Goal: Register for event/course

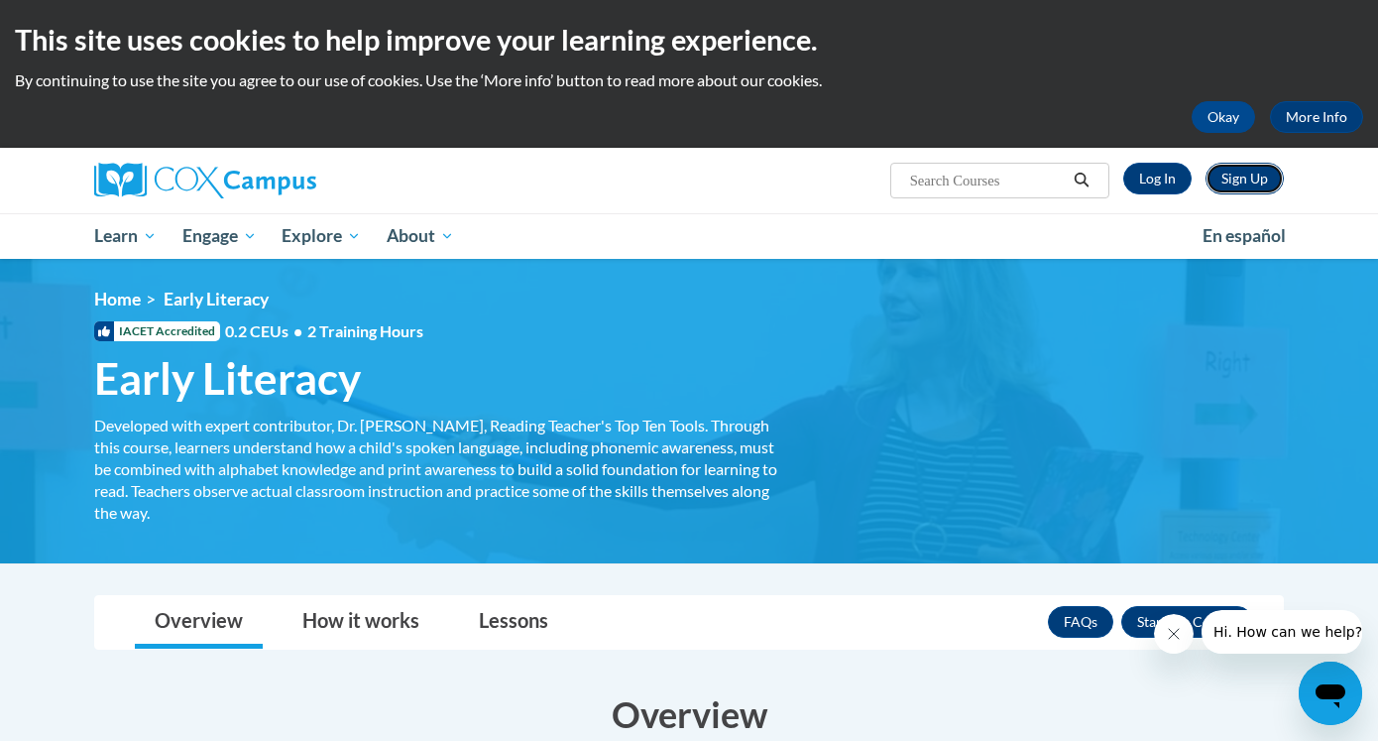
click at [1239, 181] on link "Sign Up" at bounding box center [1245, 179] width 78 height 32
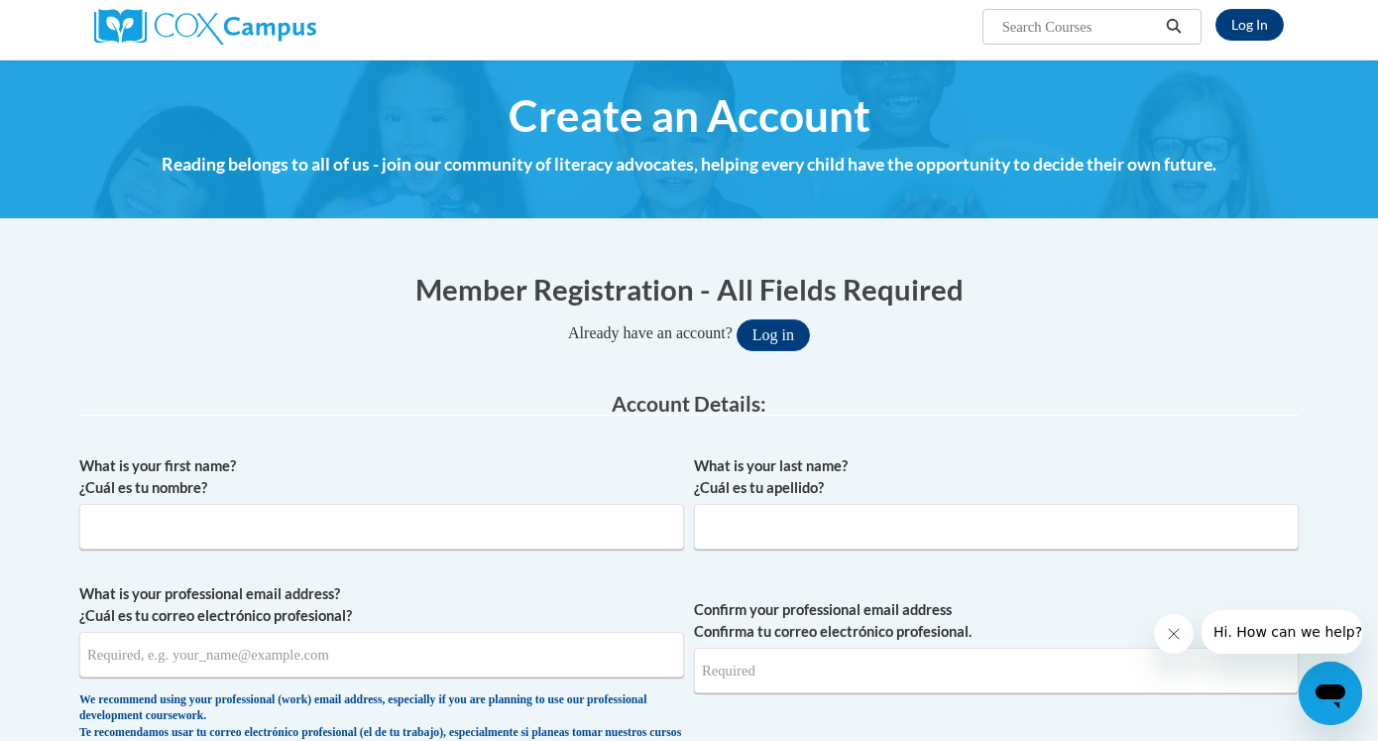
scroll to position [199, 0]
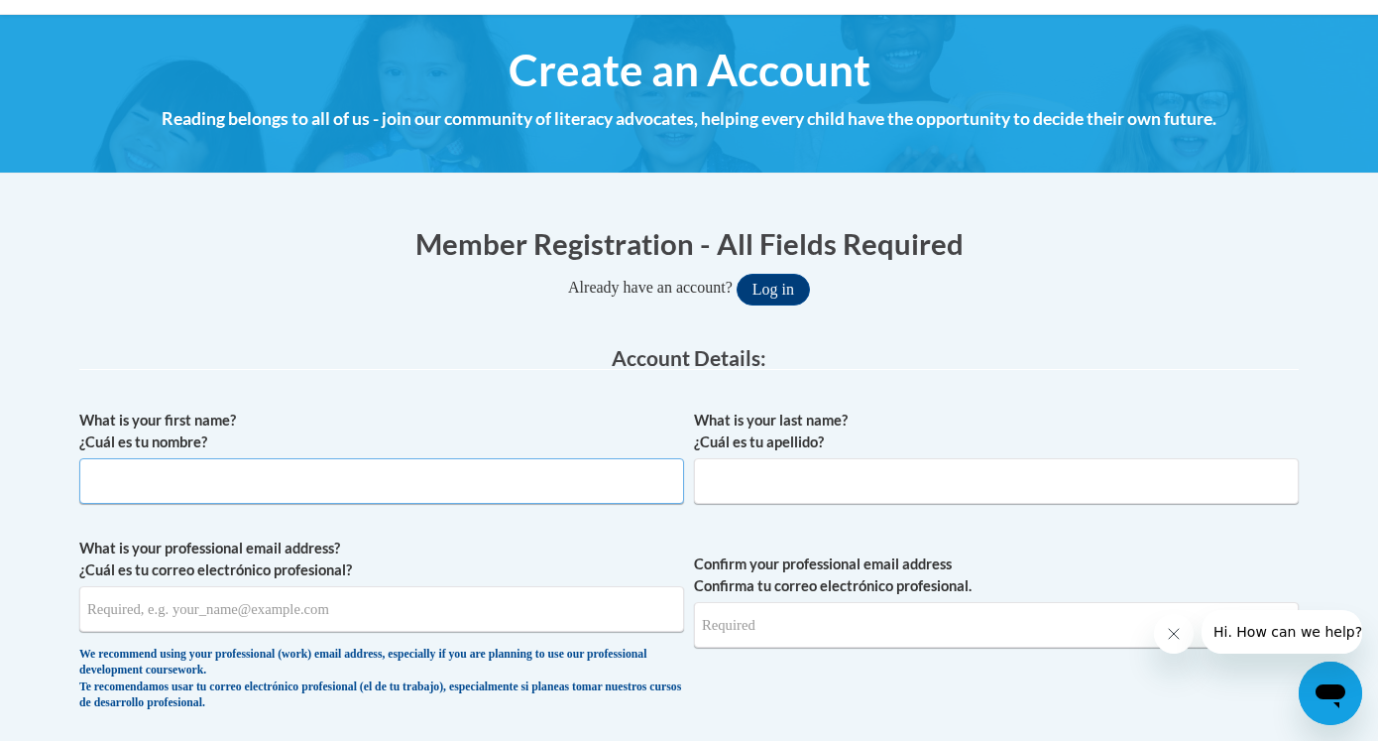
click at [554, 477] on input "What is your first name? ¿Cuál es tu nombre?" at bounding box center [381, 481] width 605 height 46
type input "Nora"
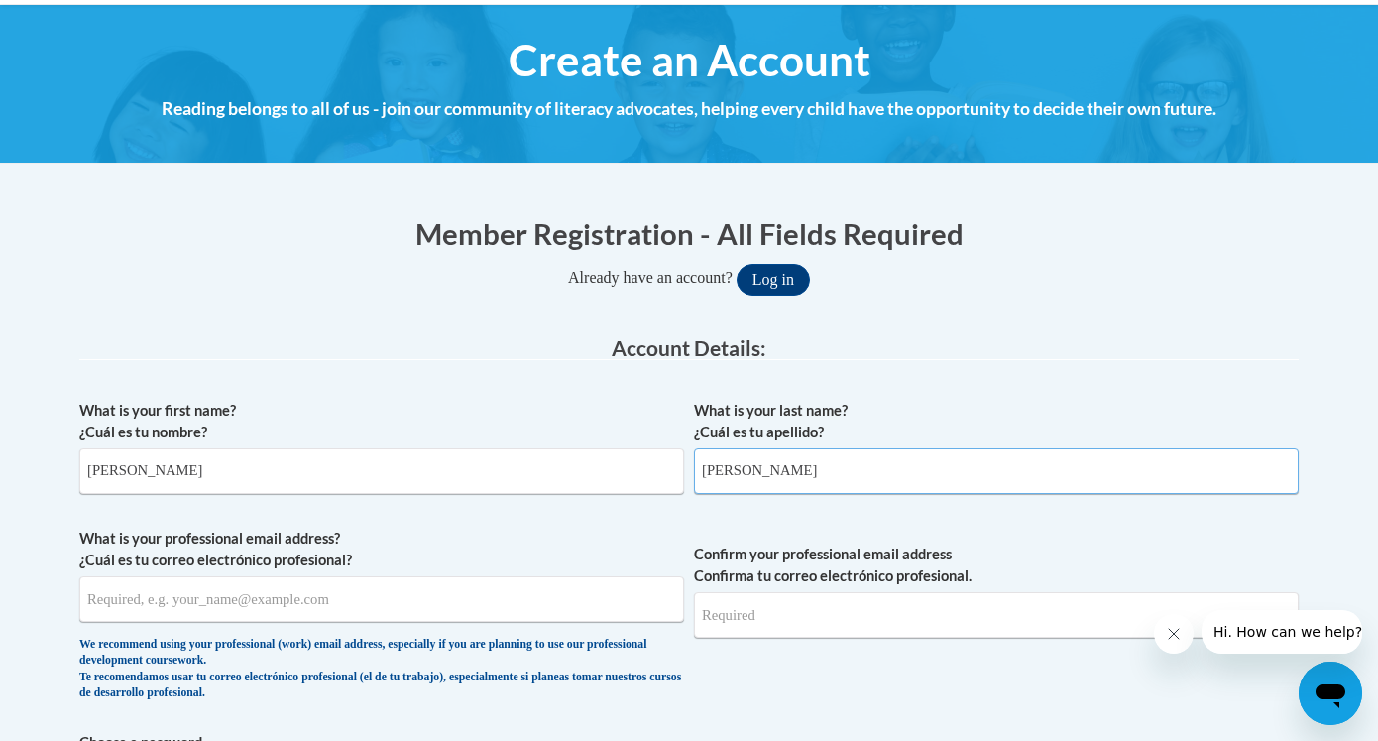
type input "Duncan"
click at [462, 601] on input "What is your professional email address? ¿Cuál es tu correo electrónico profesi…" at bounding box center [381, 599] width 605 height 46
type input "ndunca17@students.kennesaw.edu"
click at [828, 630] on input "Confirm your professional email address Confirma tu correo electrónico profesio…" at bounding box center [996, 615] width 605 height 46
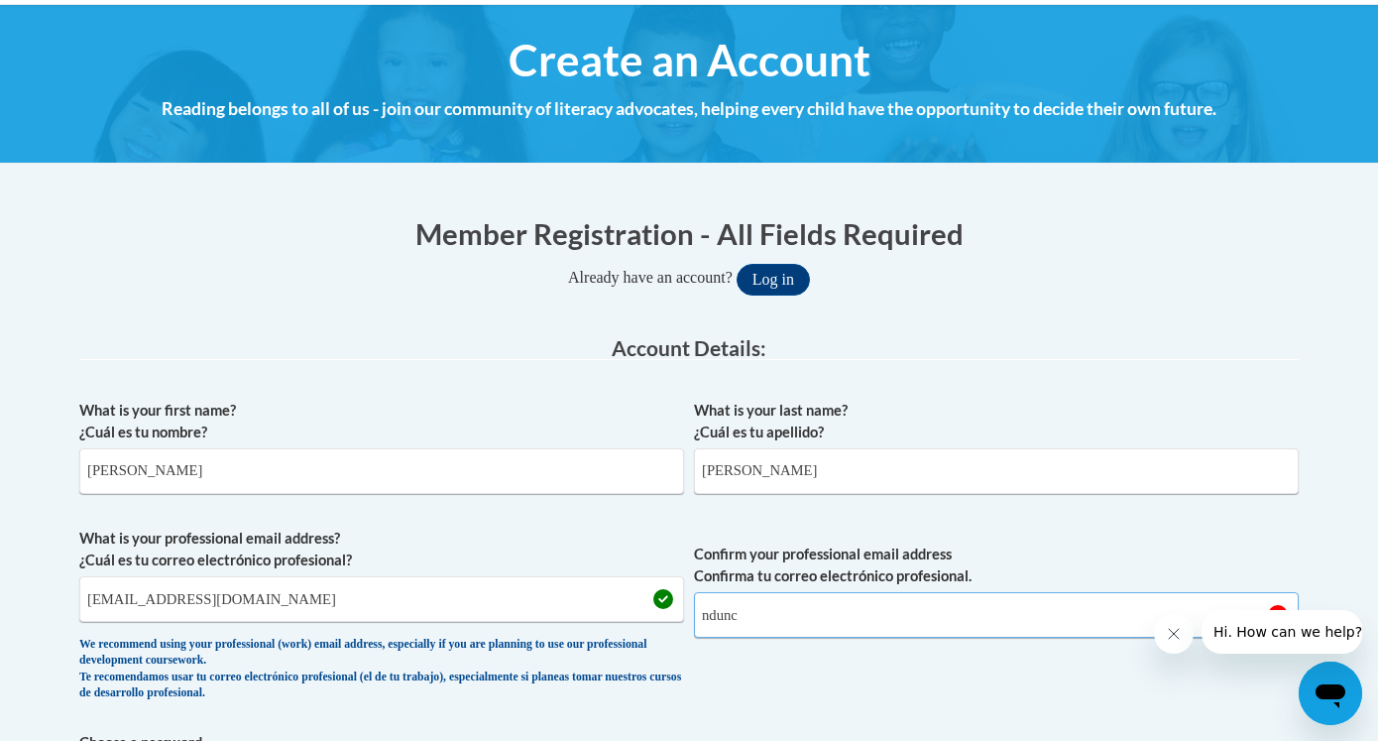
type input "ndunca17@students.kennesaw.edu"
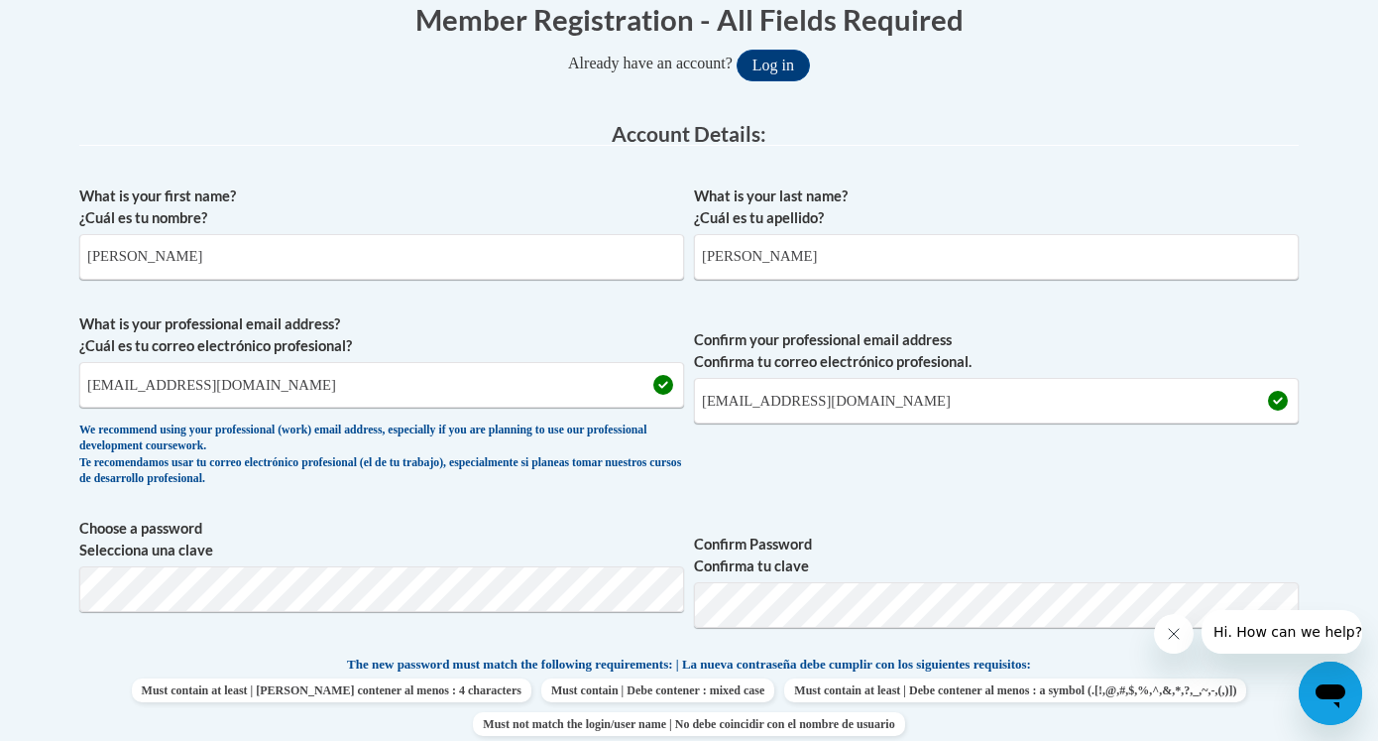
scroll to position [911, 0]
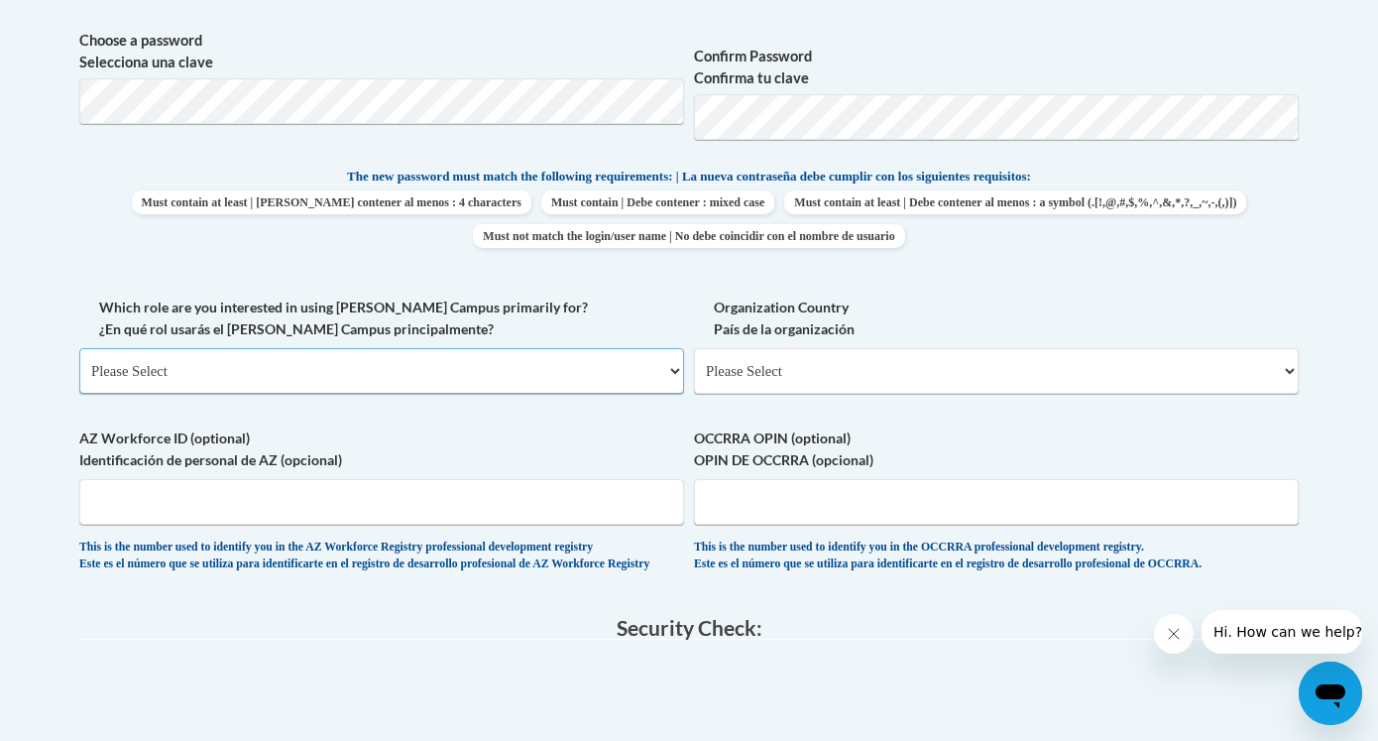
click at [628, 368] on select "Please Select College/University | Colegio/Universidad Community/Nonprofit Part…" at bounding box center [381, 371] width 605 height 46
select select "5a18ea06-2b54-4451-96f2-d152daf9eac5"
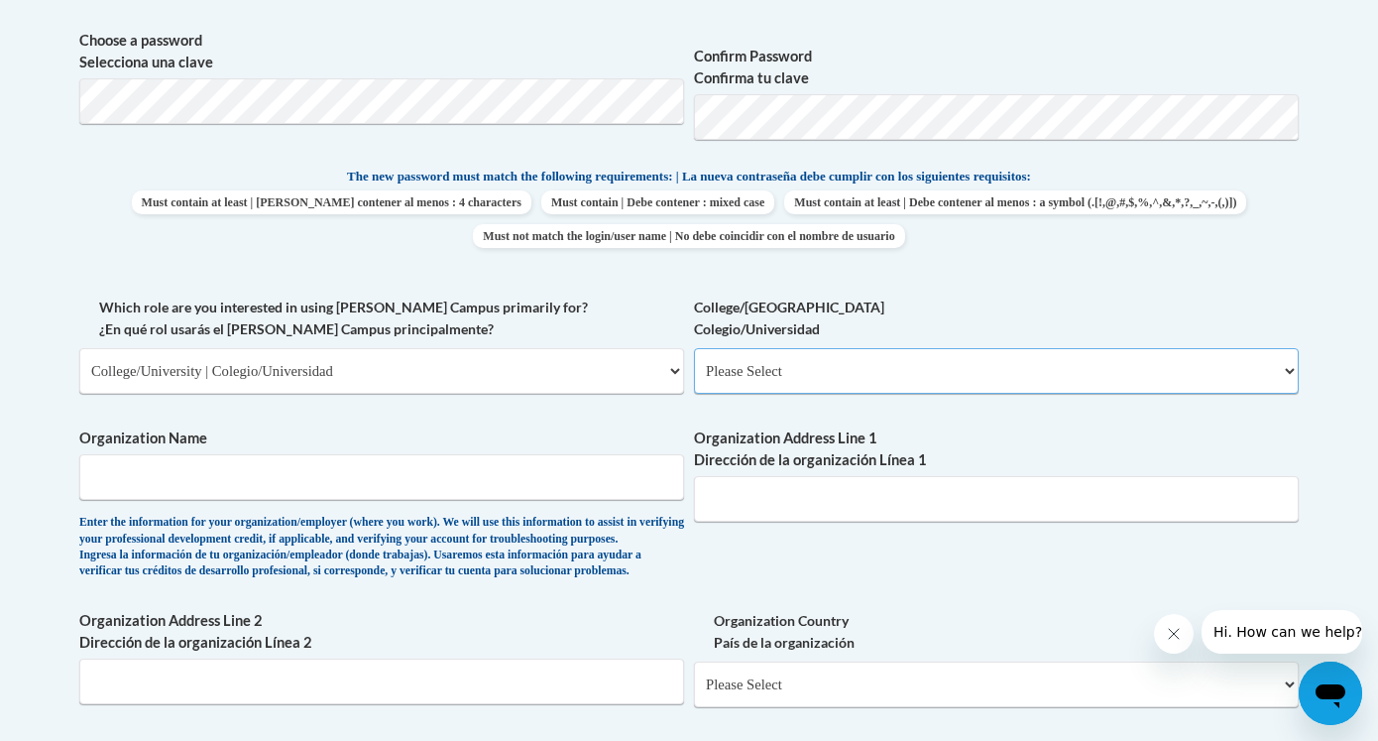
click at [815, 373] on select "Please Select College/University Staff | Empleado universitario College/Univers…" at bounding box center [996, 371] width 605 height 46
select select "99b32b07-cffc-426c-8bf6-0cd77760d84b"
click at [597, 481] on input "Organization Name" at bounding box center [381, 477] width 605 height 46
type input "Kennesaw State University"
click at [929, 494] on input "Organization Address Line 1 Dirección de la organización Línea 1" at bounding box center [996, 499] width 605 height 46
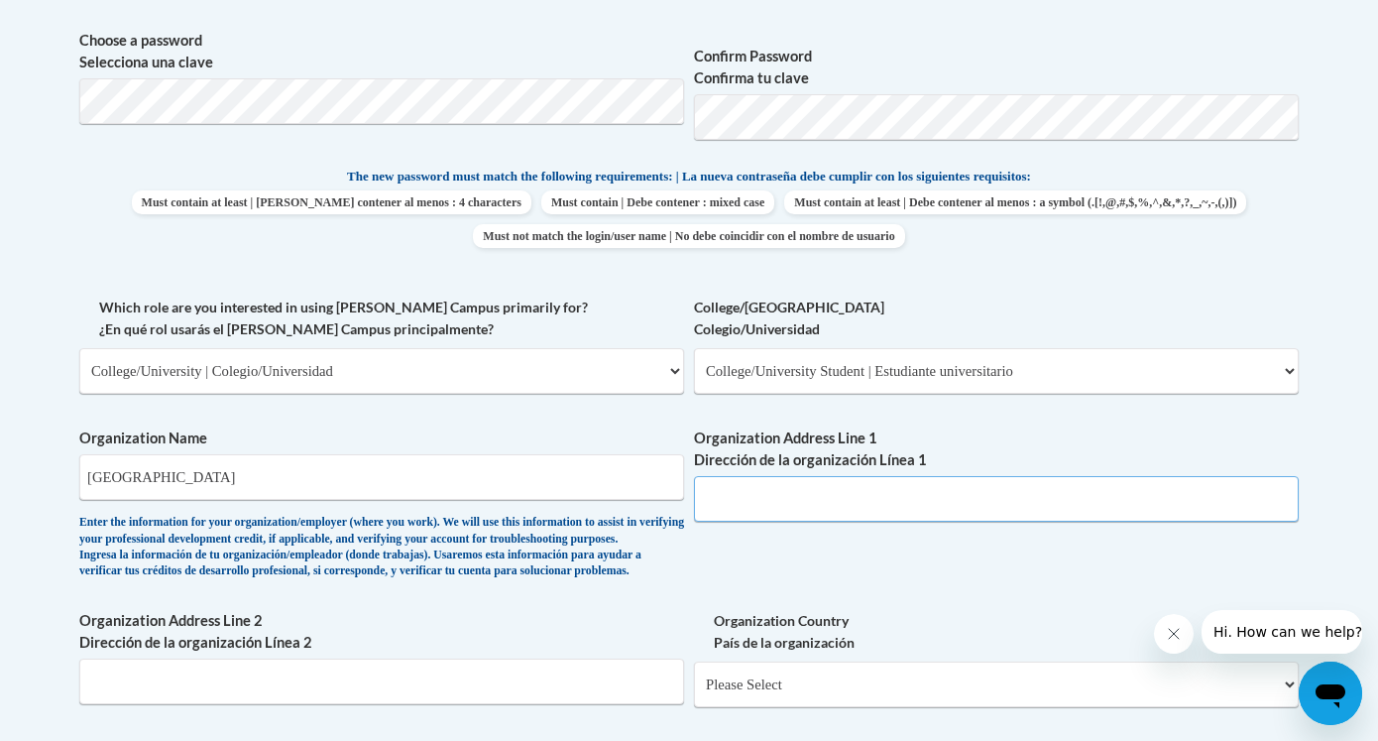
paste input "1000 Chastain Rd NW, Kennesaw, GA 30144"
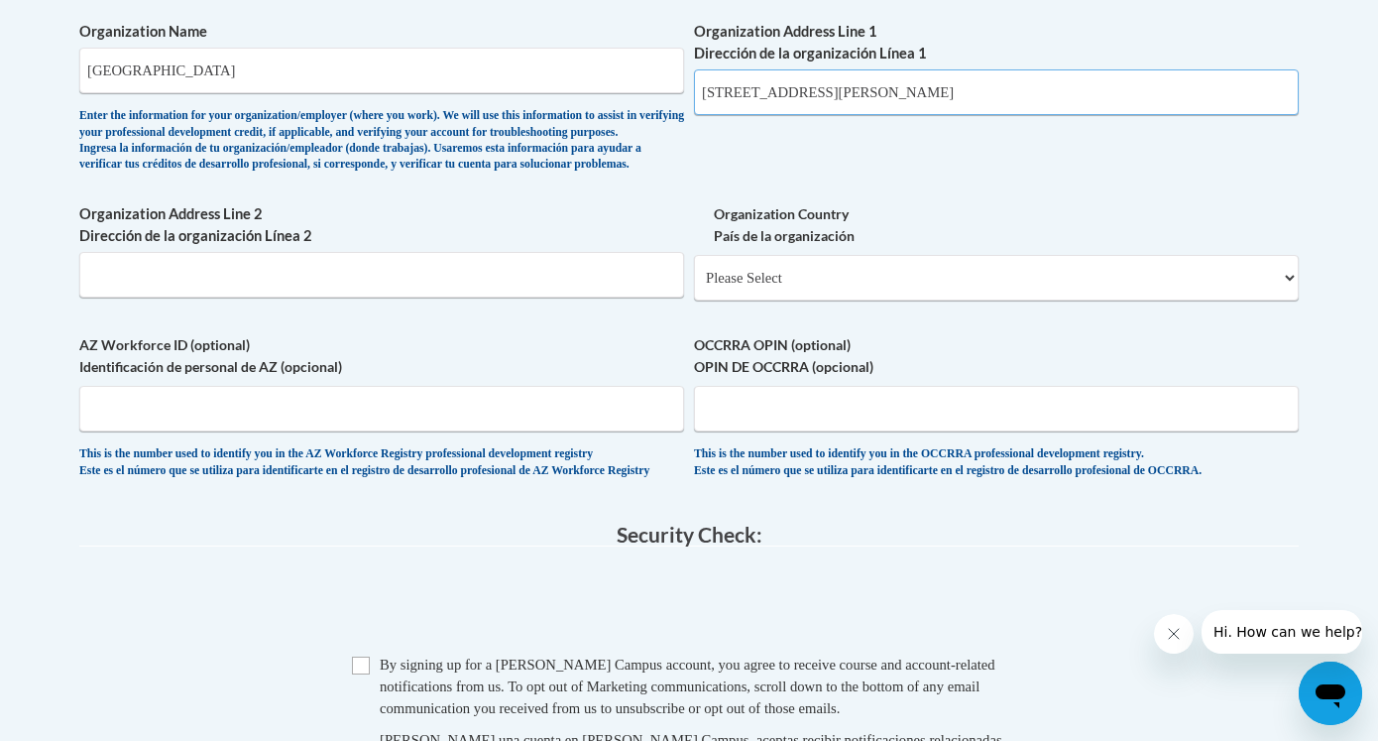
scroll to position [1307, 0]
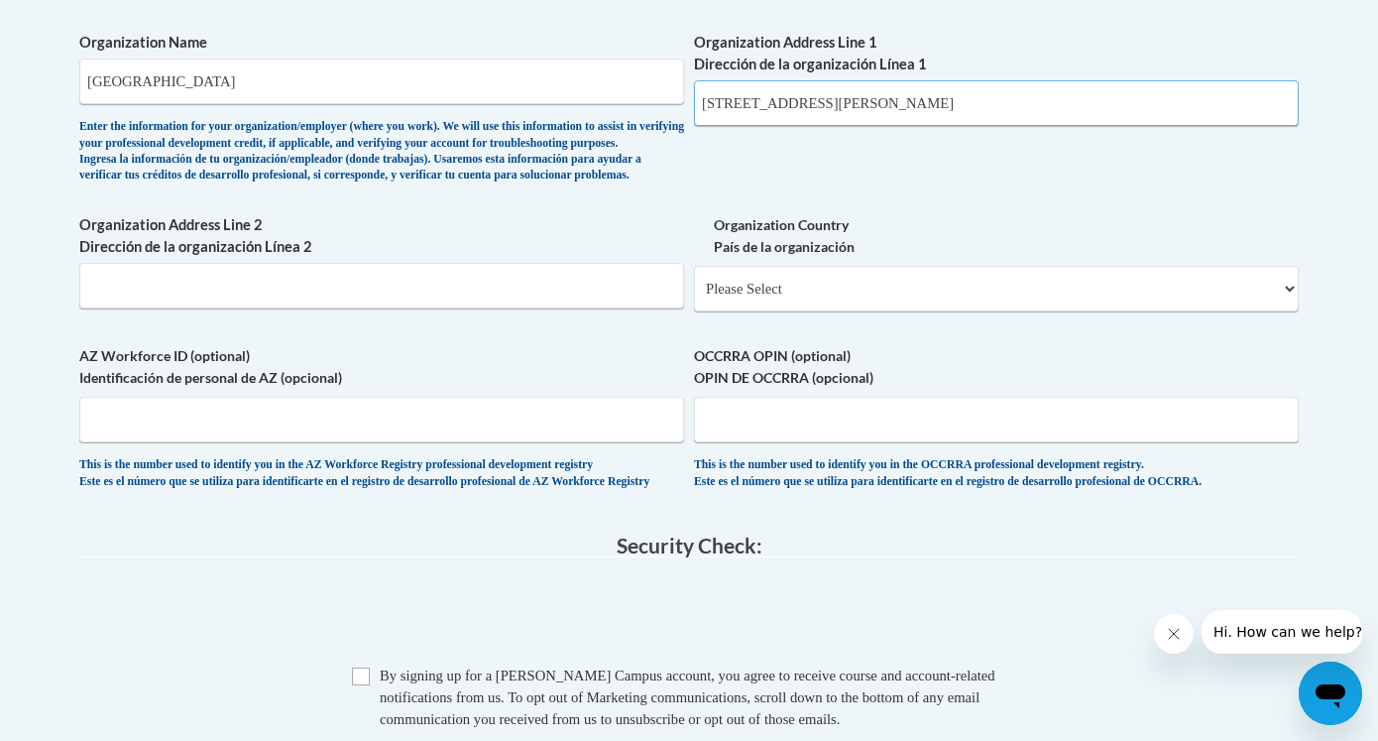
type input "1000 Chastain Rd NW, Kennesaw, GA 30144"
click at [817, 311] on select "Please Select United States | Estados Unidos Outside of the United States | Fue…" at bounding box center [996, 289] width 605 height 46
select select "ad49bcad-a171-4b2e-b99c-48b446064914"
select select
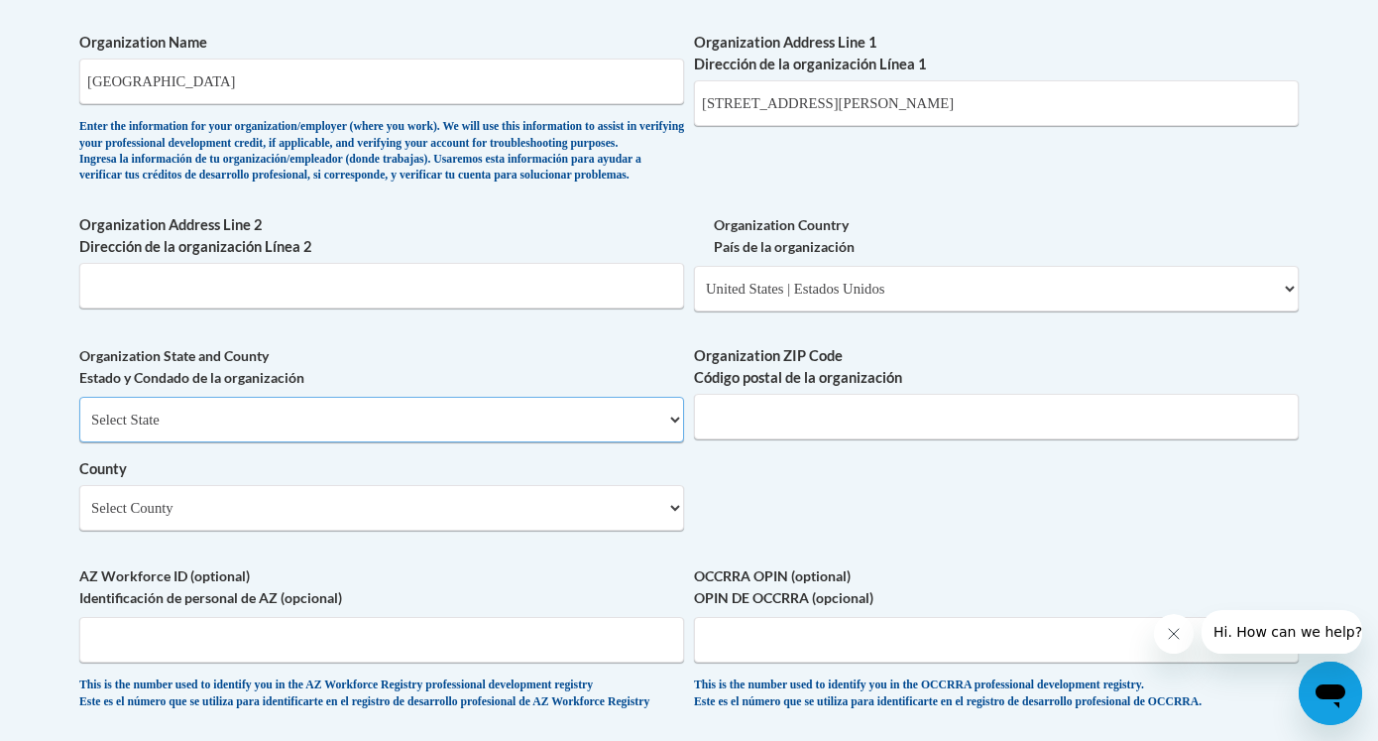
click at [537, 442] on select "Select State Alabama Alaska Arizona Arkansas California Colorado Connecticut De…" at bounding box center [381, 420] width 605 height 46
select select "Georgia"
click at [738, 439] on input "Organization ZIP Code Código postal de la organización" at bounding box center [996, 417] width 605 height 46
type input "30144"
click at [507, 530] on select "Select County Appling Atkinson Bacon Baker Baldwin Banks Barrow Bartow Ben Hill…" at bounding box center [381, 508] width 605 height 46
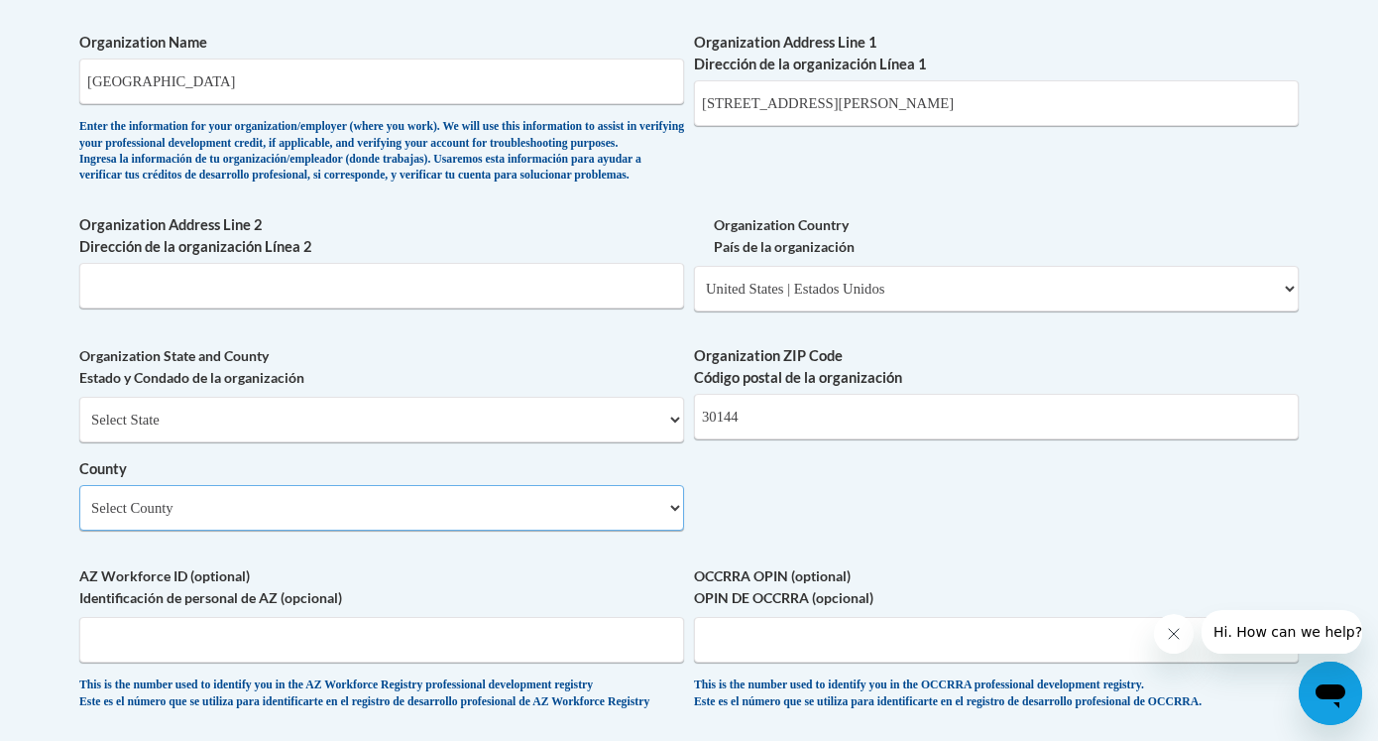
select select "Cobb"
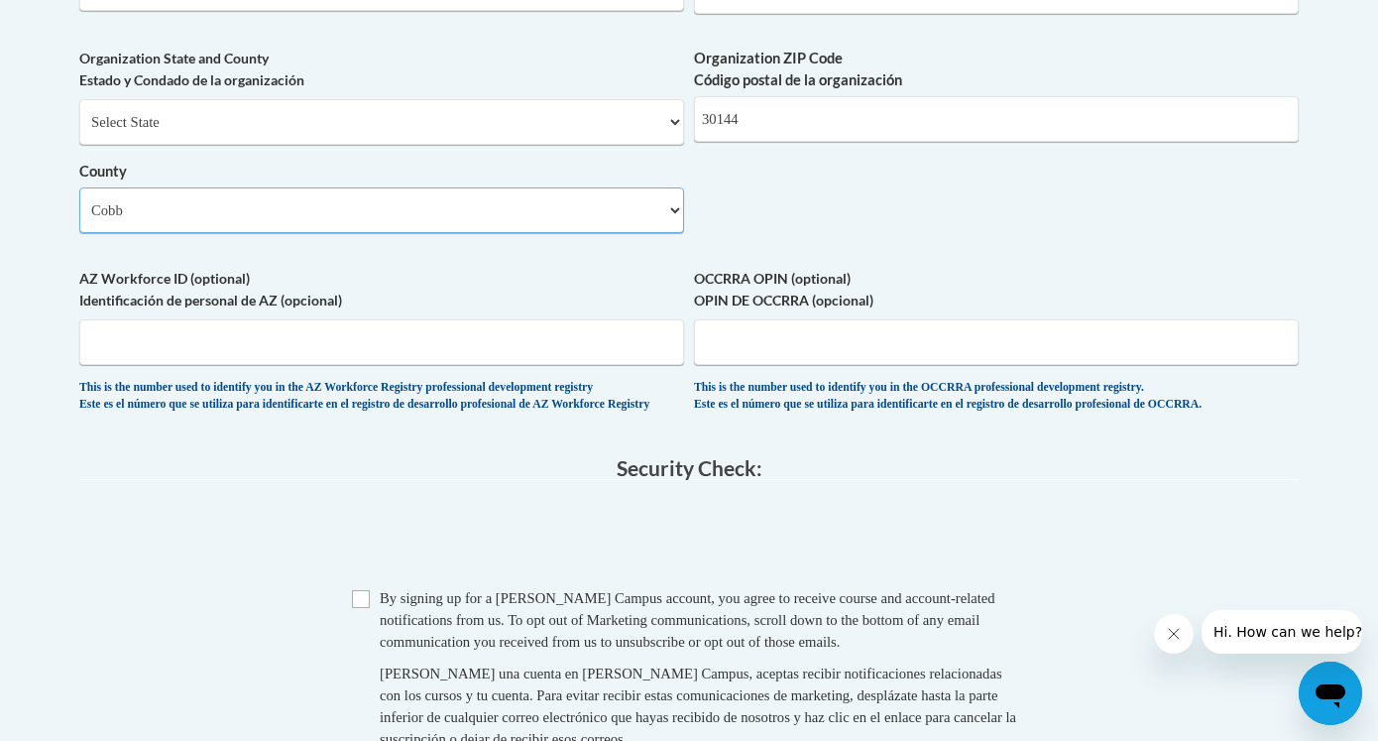
scroll to position [1620, 0]
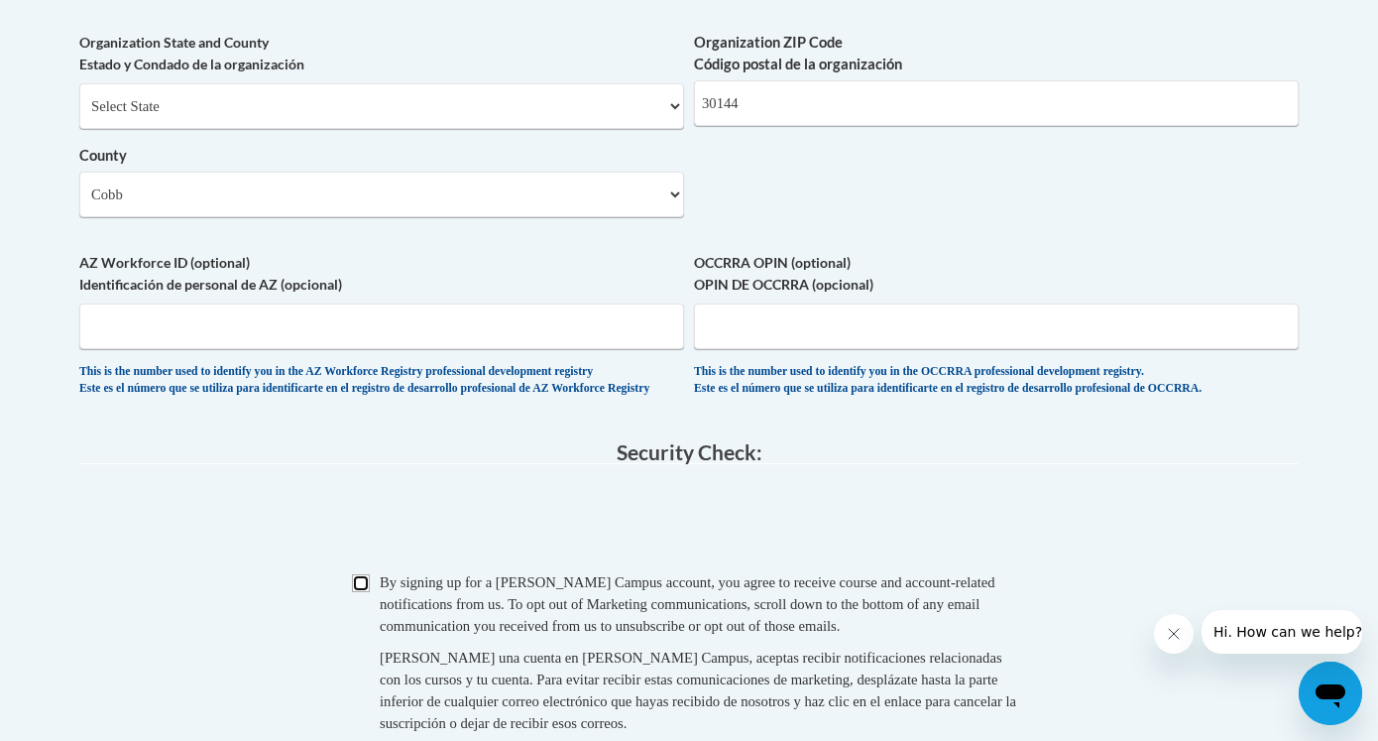
click at [362, 592] on input "Checkbox" at bounding box center [361, 583] width 18 height 18
checkbox input "true"
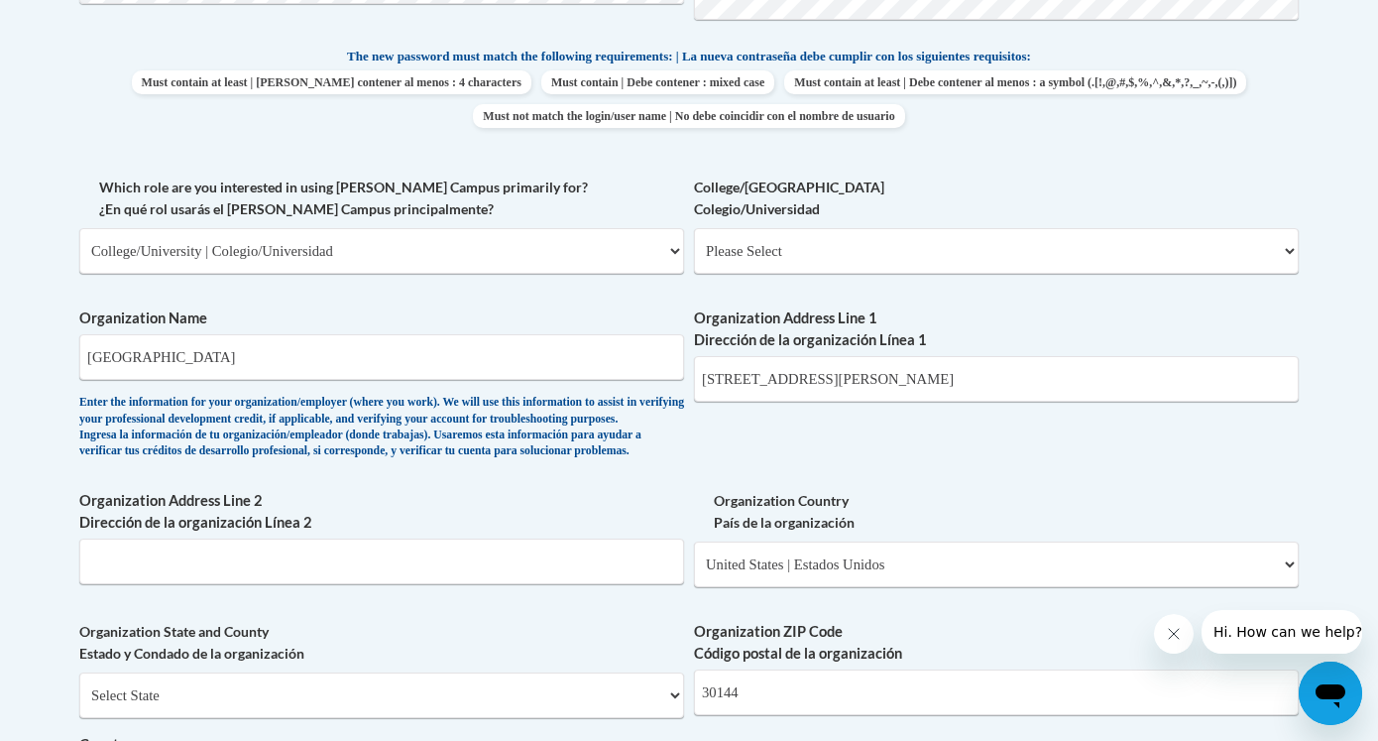
scroll to position [1023, 0]
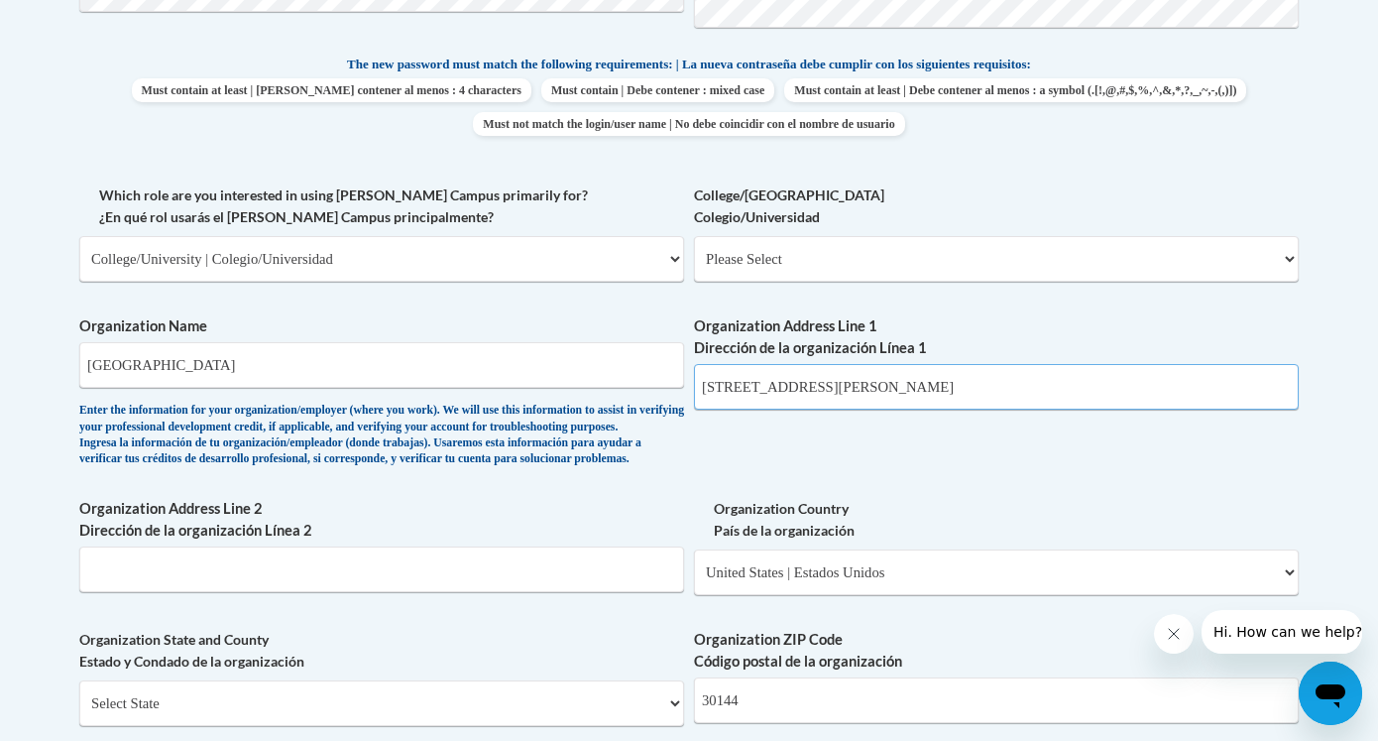
drag, startPoint x: 915, startPoint y: 389, endPoint x: 976, endPoint y: 392, distance: 60.6
click at [979, 392] on input "1000 Chastain Rd NW, Kennesaw, GA 30144" at bounding box center [996, 387] width 605 height 46
click at [987, 388] on input "1000 Chastain Rd NW, Kennesaw, GA 30144" at bounding box center [996, 387] width 605 height 46
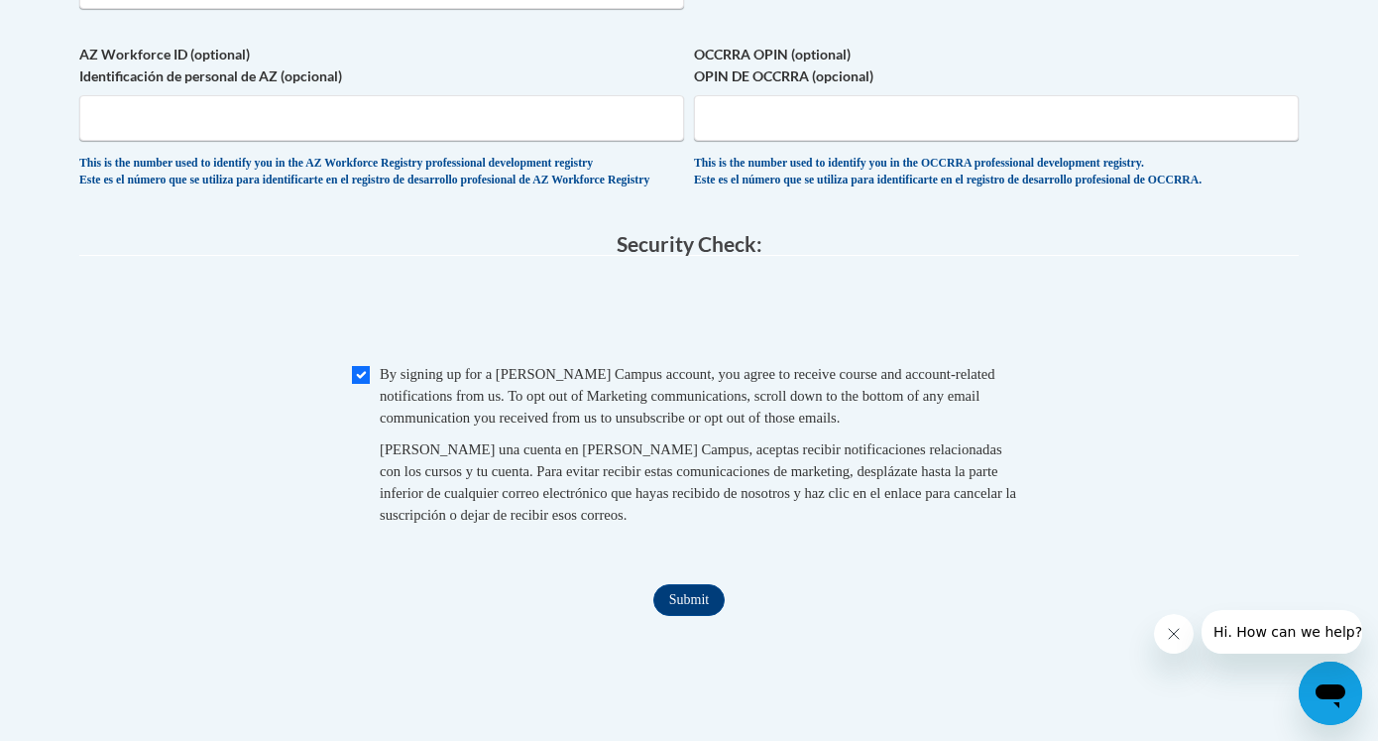
scroll to position [2238, 0]
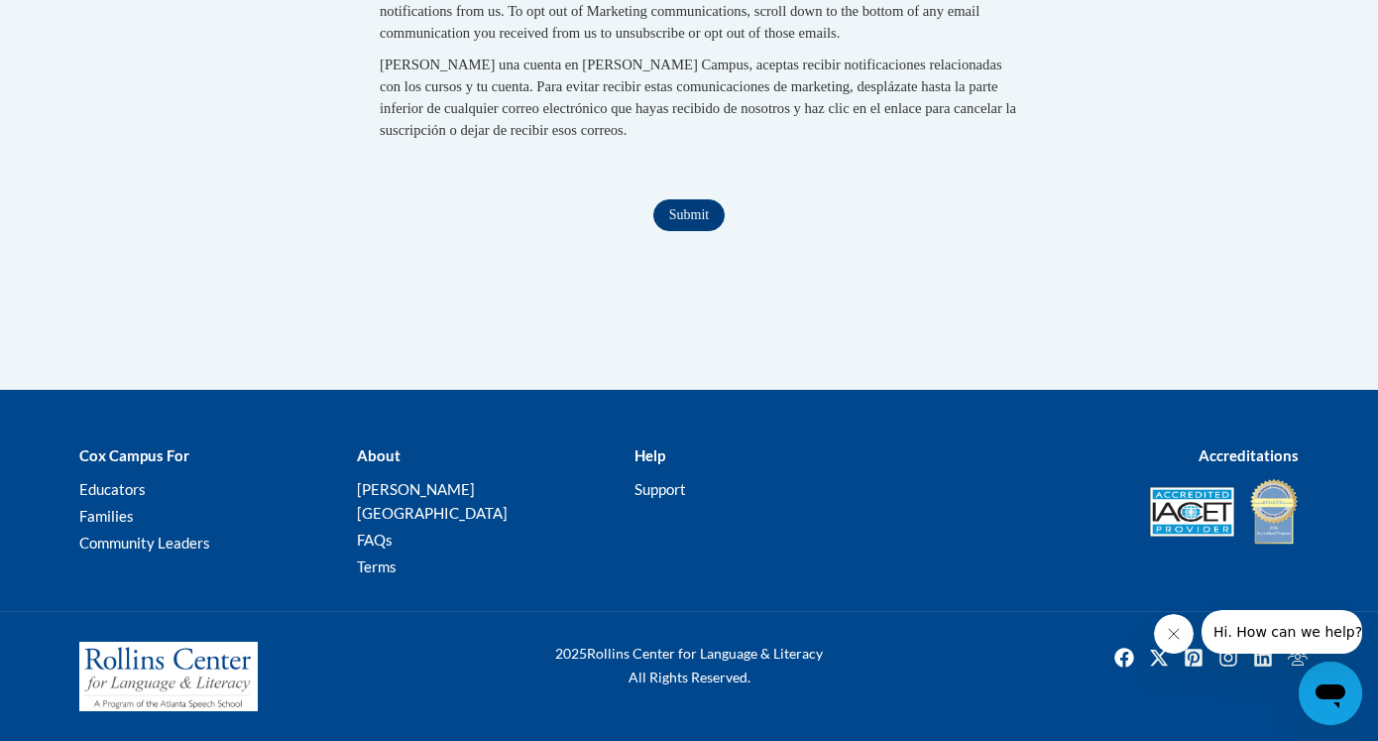
type input "1000 Chastain Rd NW, Kennesaw"
click at [687, 231] on input "Submit" at bounding box center [688, 215] width 71 height 32
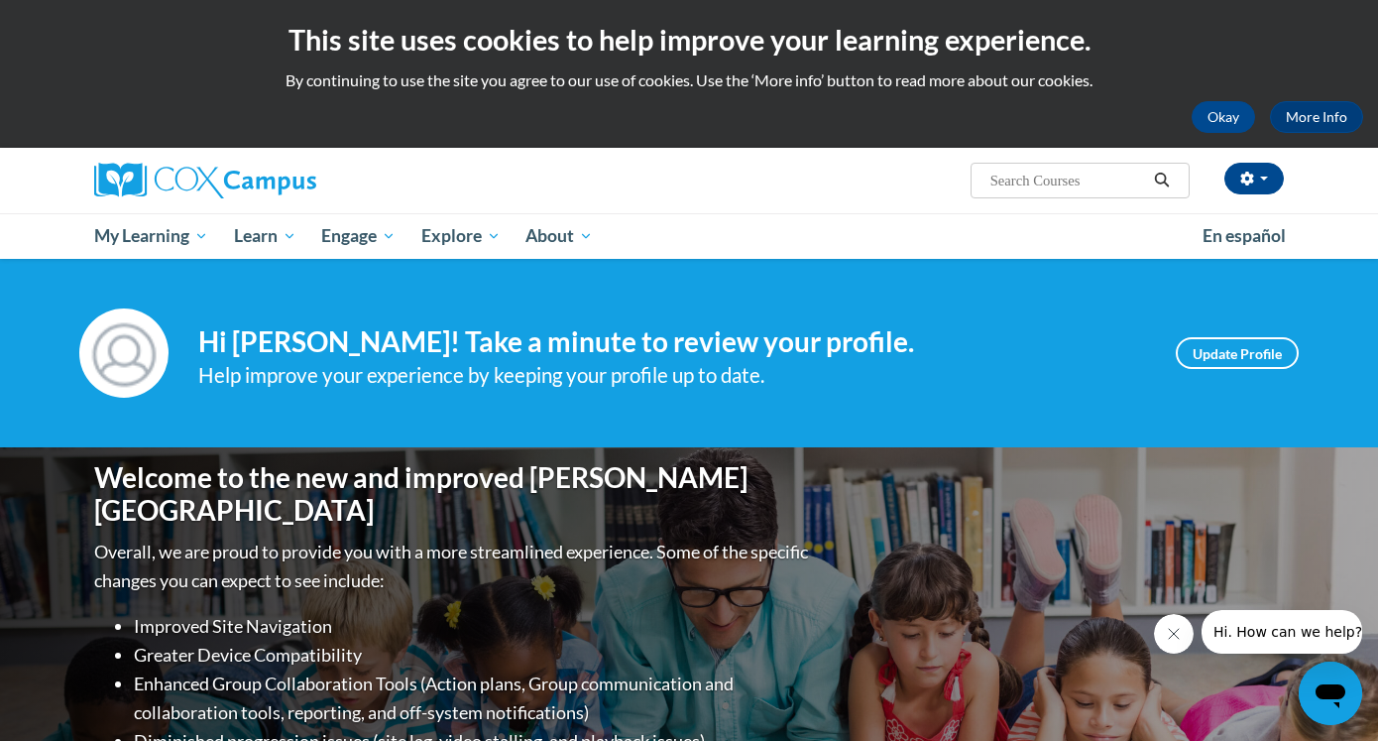
click at [947, 407] on div "Your profile Hi Nora Duncan! Take a minute to review your profile. Help improve…" at bounding box center [689, 353] width 1378 height 188
click at [882, 386] on div "Help improve your experience by keeping your profile up to date." at bounding box center [672, 375] width 948 height 33
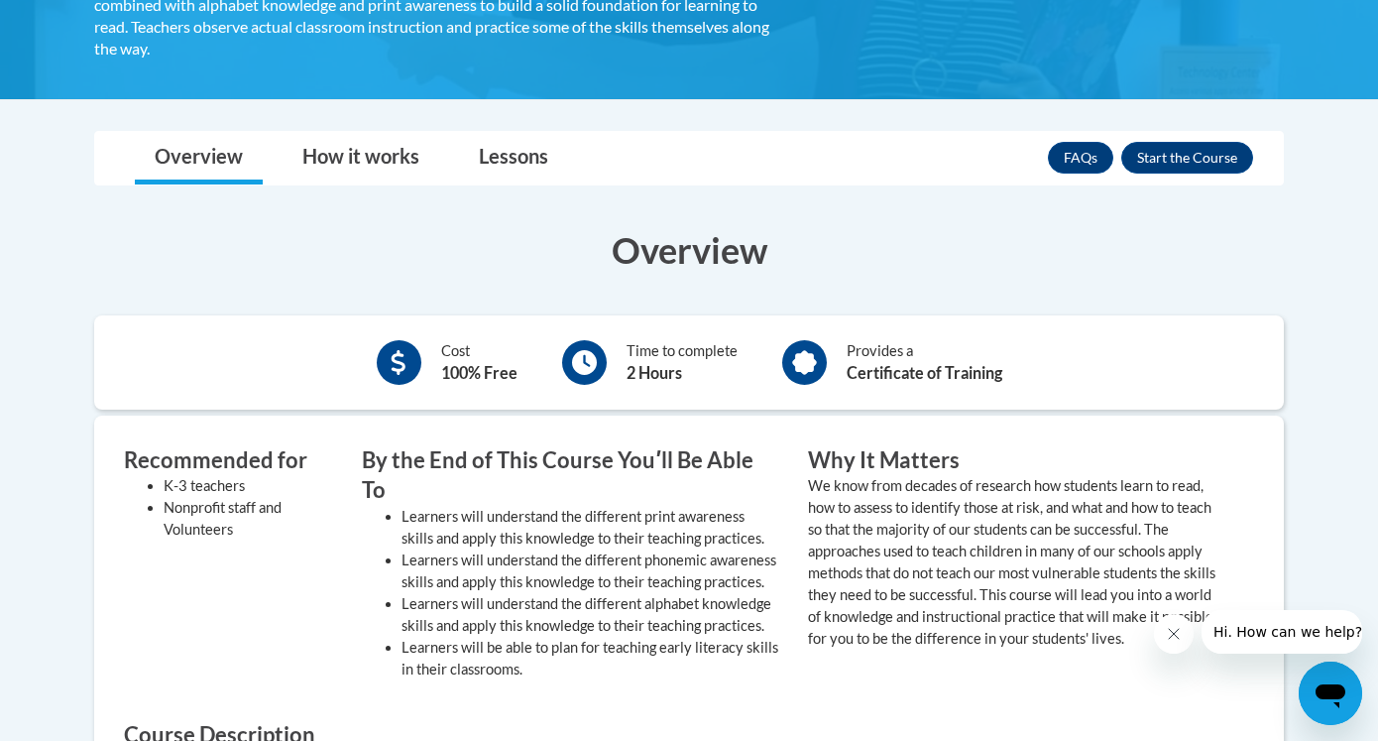
scroll to position [463, 0]
click at [519, 168] on link "Lessons" at bounding box center [513, 159] width 109 height 53
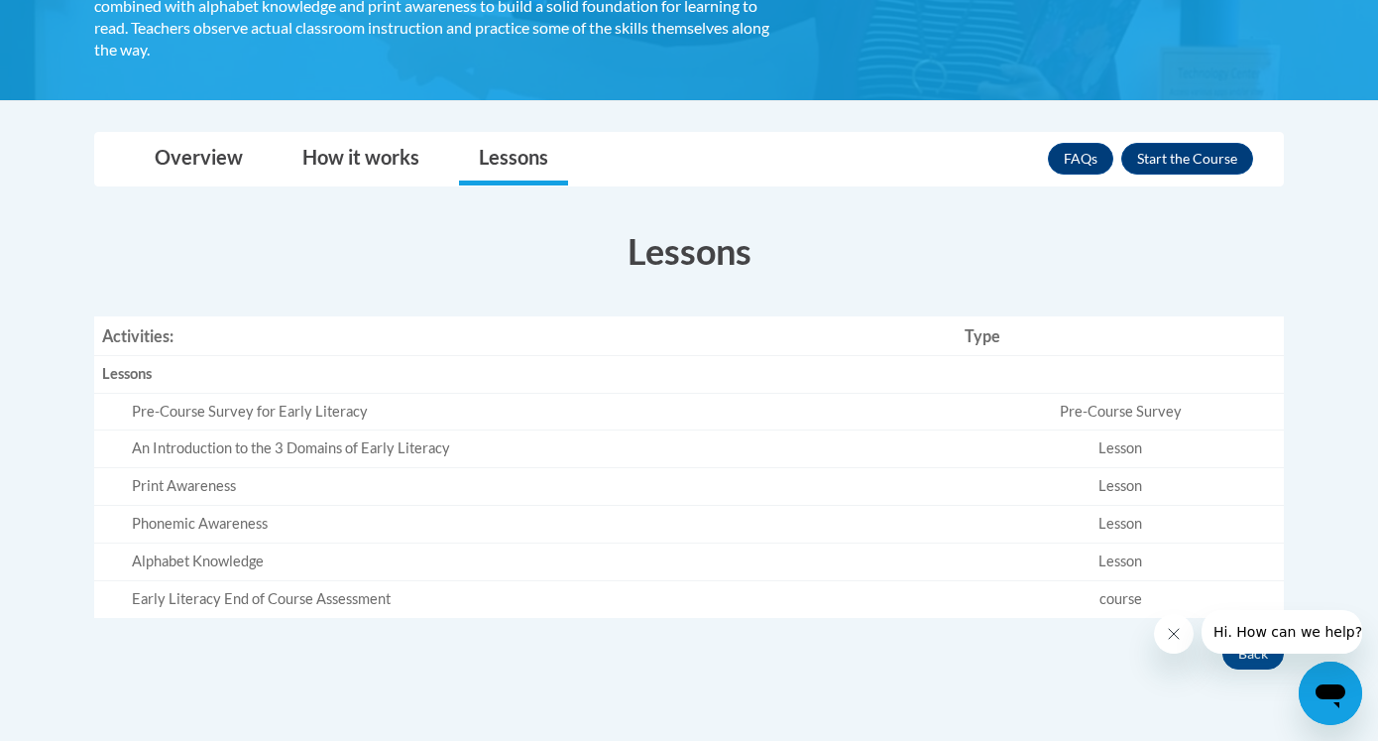
click at [453, 407] on div "Pre-Course Survey for Early Literacy" at bounding box center [540, 412] width 817 height 21
click at [203, 144] on link "Overview" at bounding box center [199, 159] width 128 height 53
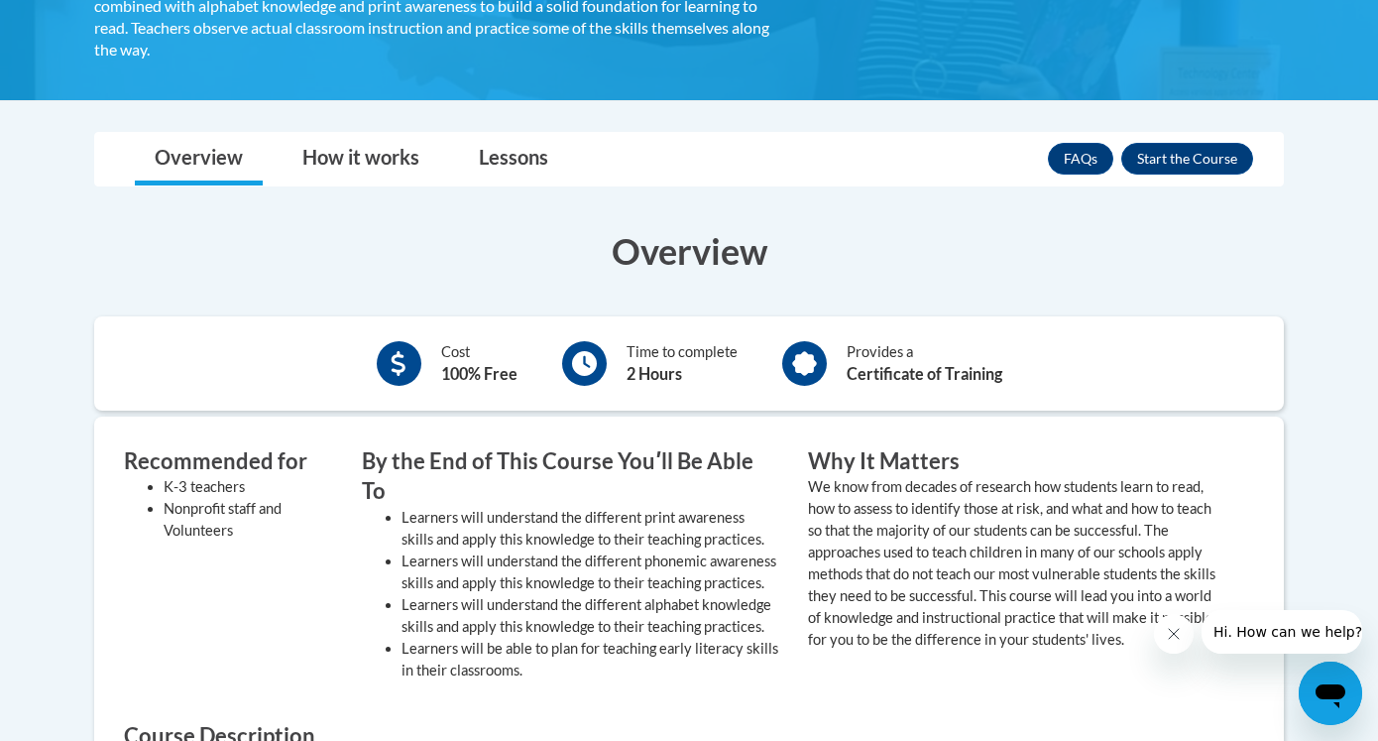
click at [403, 333] on div "Cost 100% Free Time to complete 2 Hours Provides a Certificate of Training" at bounding box center [689, 363] width 1190 height 64
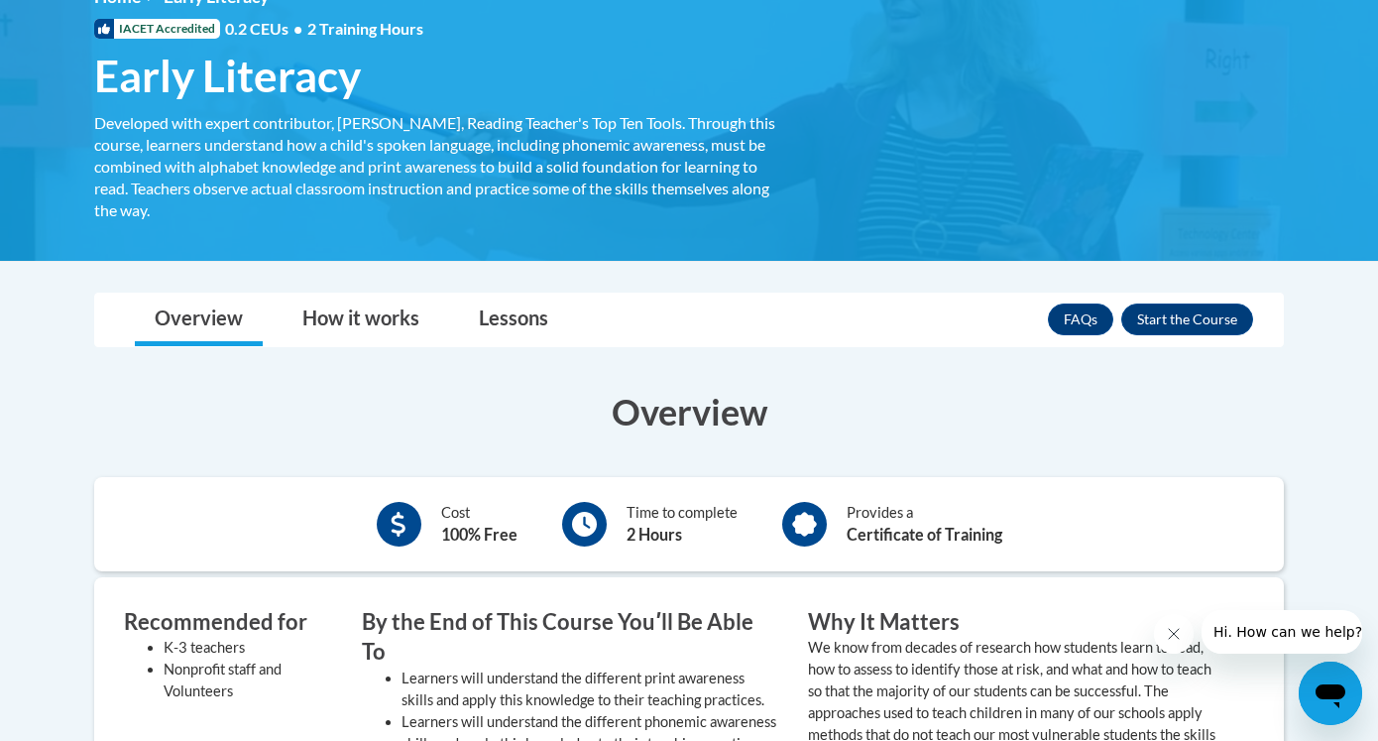
scroll to position [307, 0]
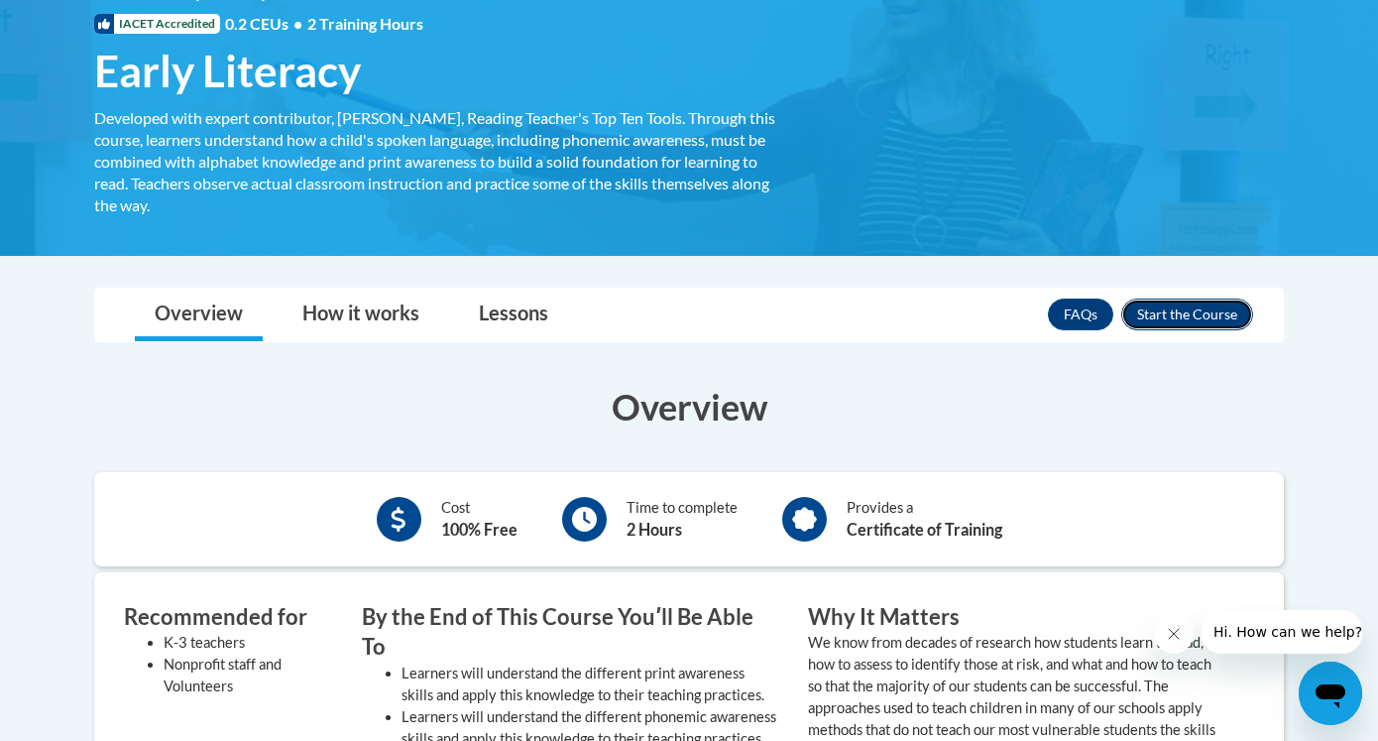
click at [1170, 319] on button "Enroll" at bounding box center [1187, 314] width 132 height 32
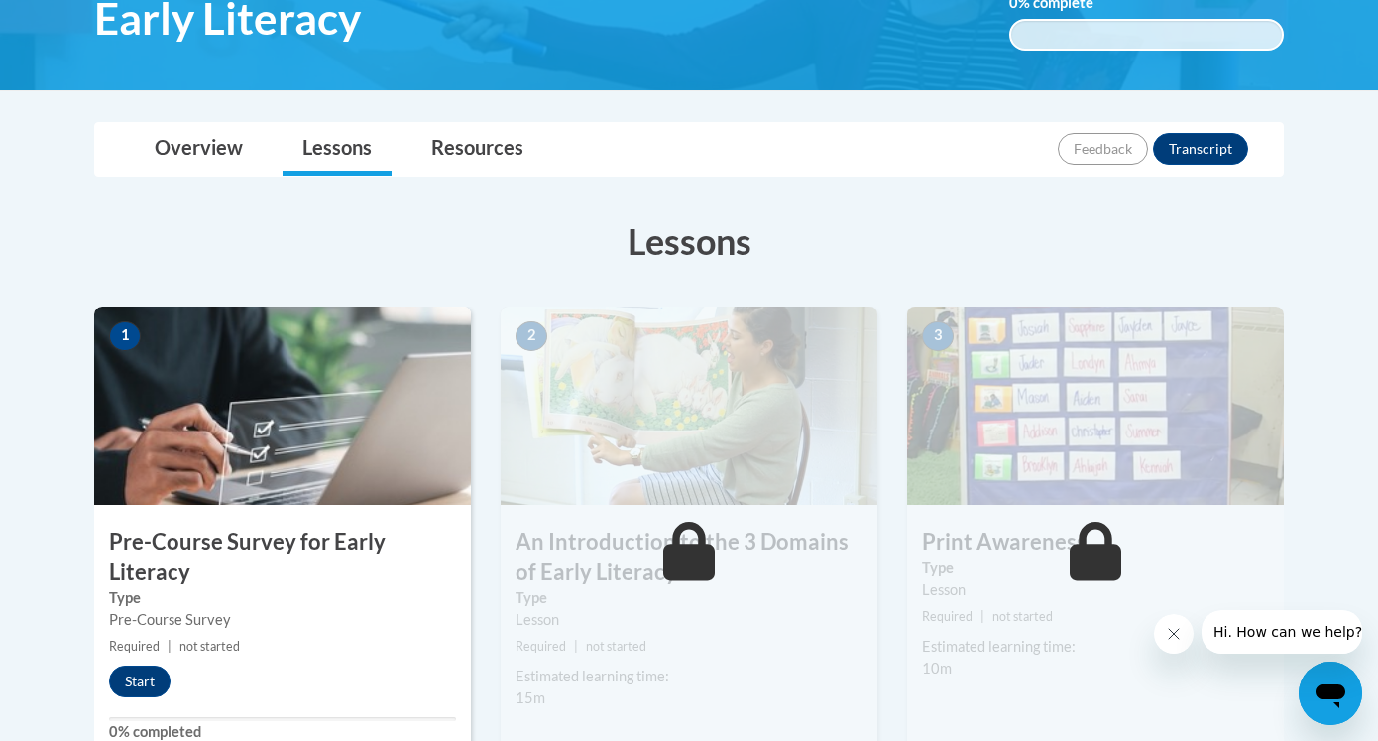
scroll to position [440, 0]
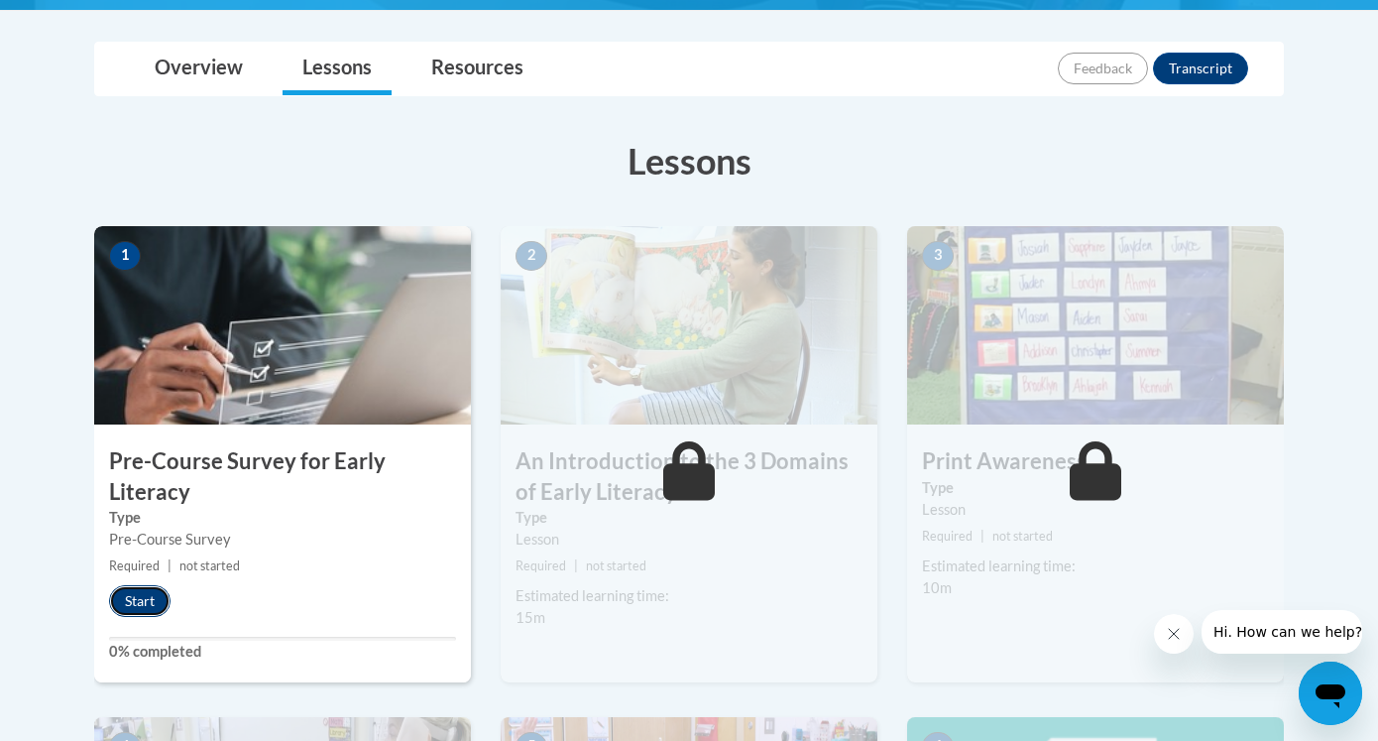
click at [133, 592] on button "Start" at bounding box center [139, 601] width 61 height 32
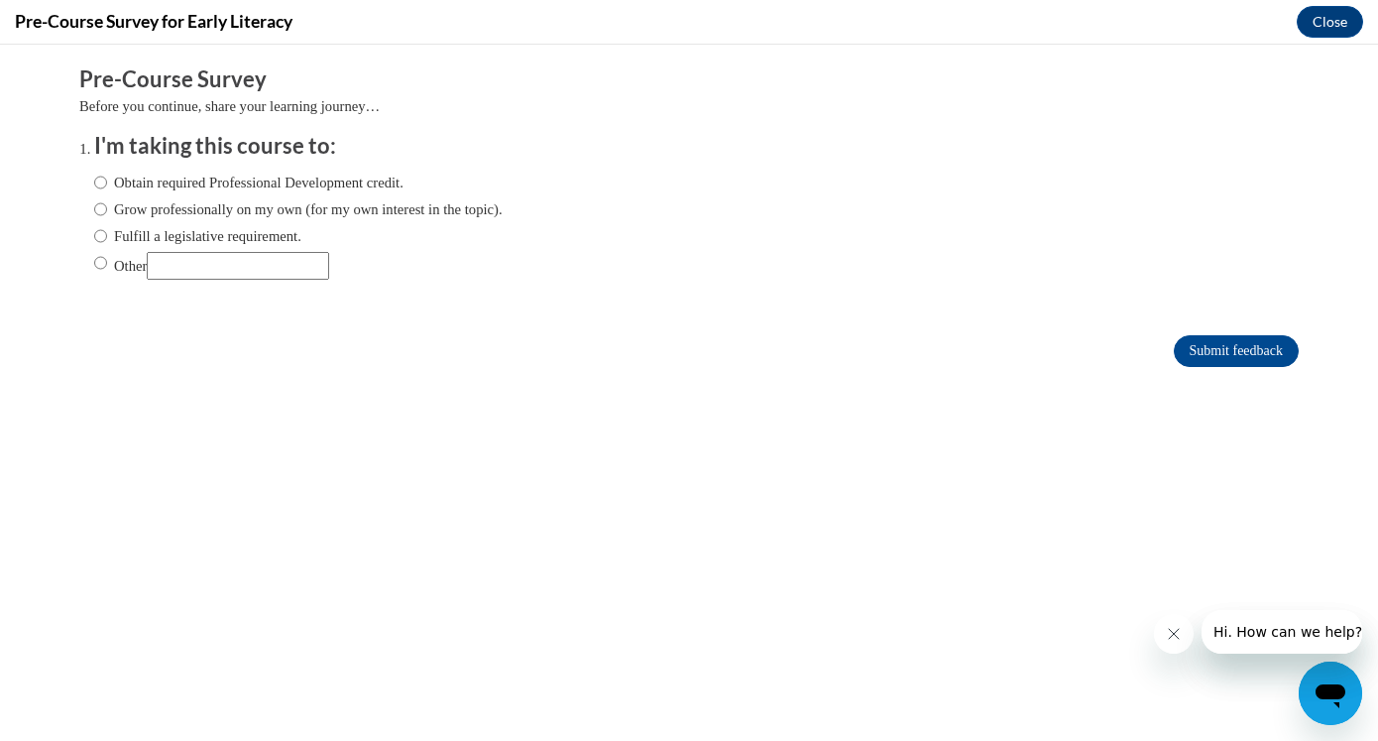
scroll to position [0, 0]
click at [111, 180] on label "Obtain required Professional Development credit." at bounding box center [248, 183] width 309 height 22
click at [107, 180] on input "Obtain required Professional Development credit." at bounding box center [100, 183] width 13 height 22
radio input "true"
click at [1235, 352] on input "Submit feedback" at bounding box center [1236, 351] width 125 height 32
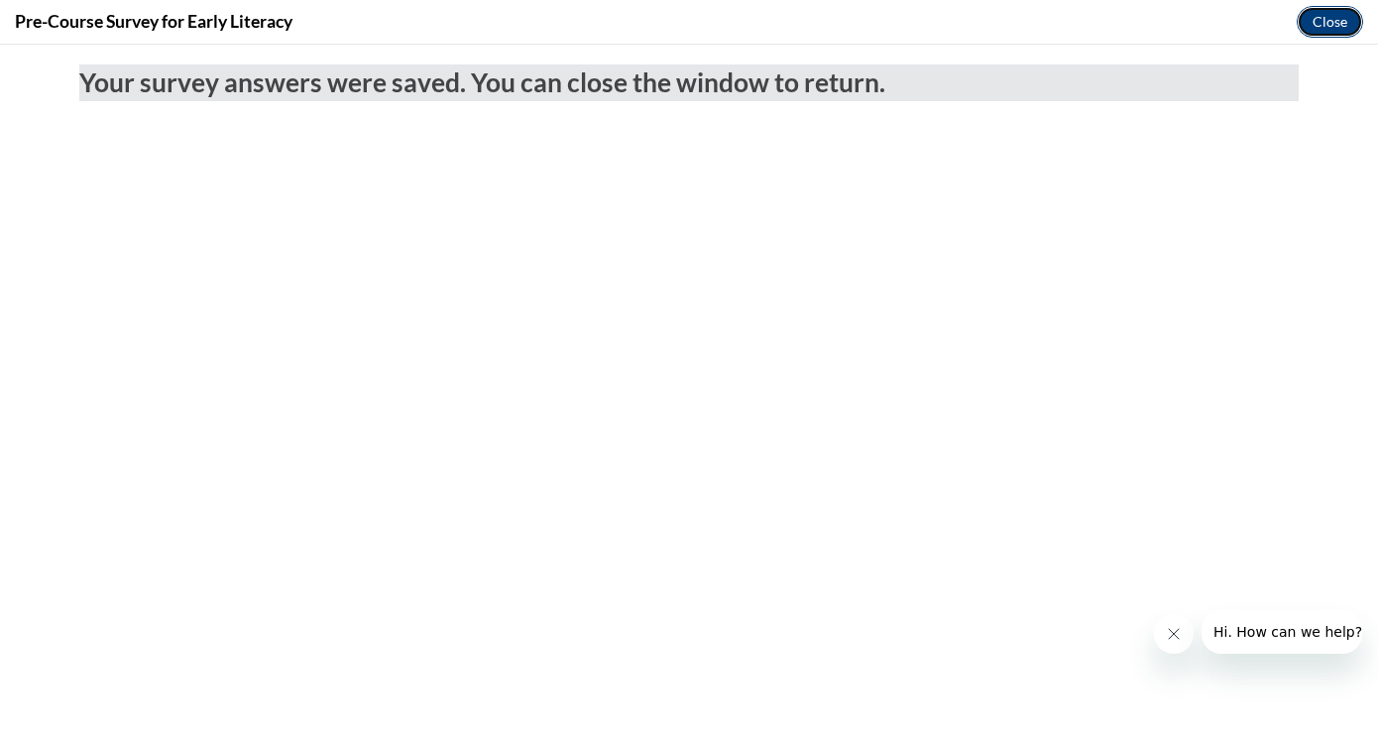
click at [1332, 19] on button "Close" at bounding box center [1330, 22] width 66 height 32
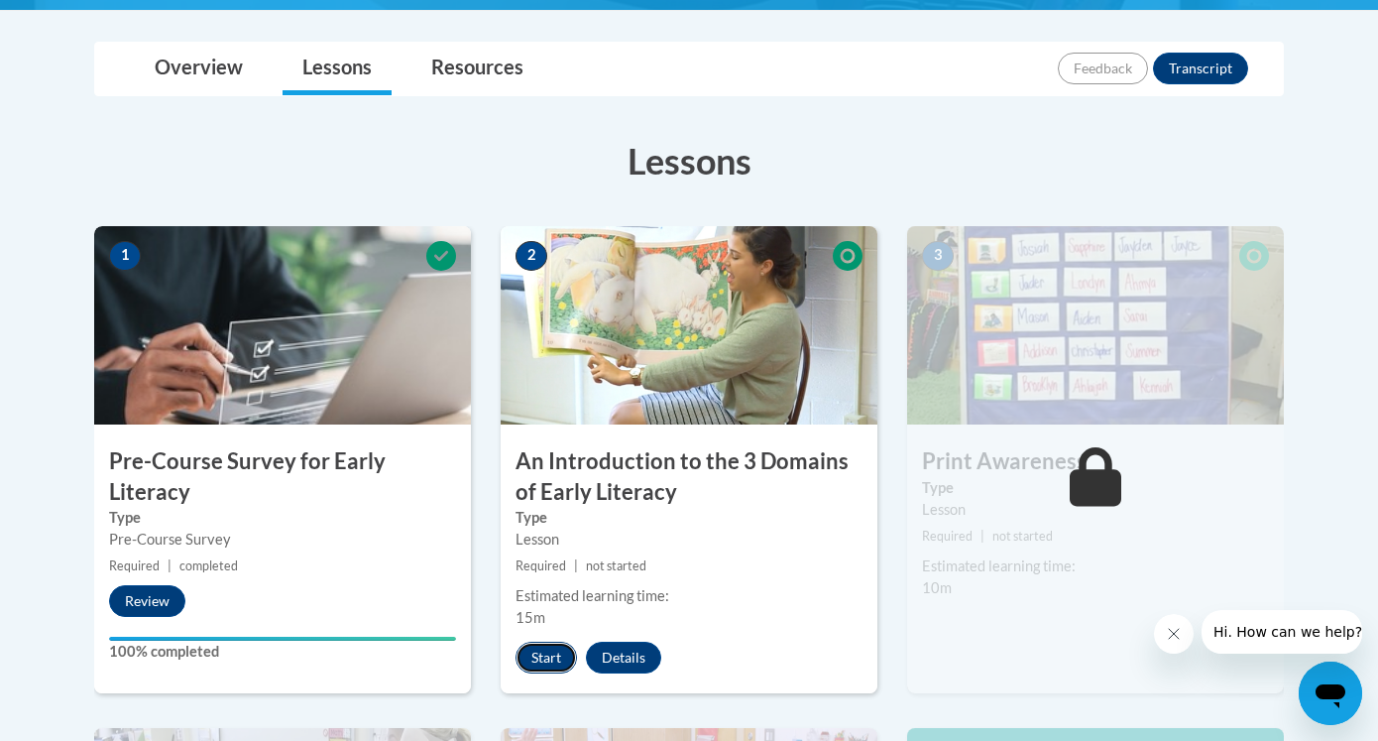
click at [556, 649] on button "Start" at bounding box center [546, 657] width 61 height 32
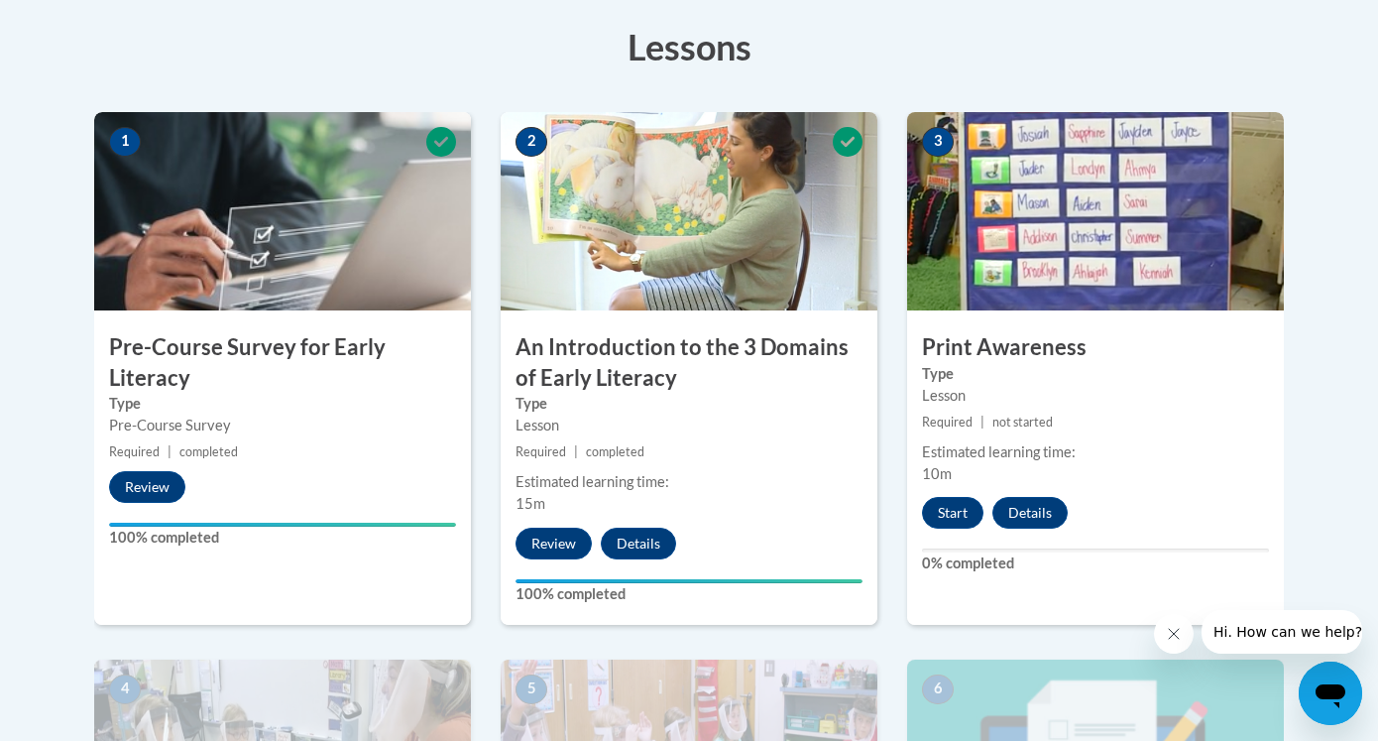
scroll to position [572, 0]
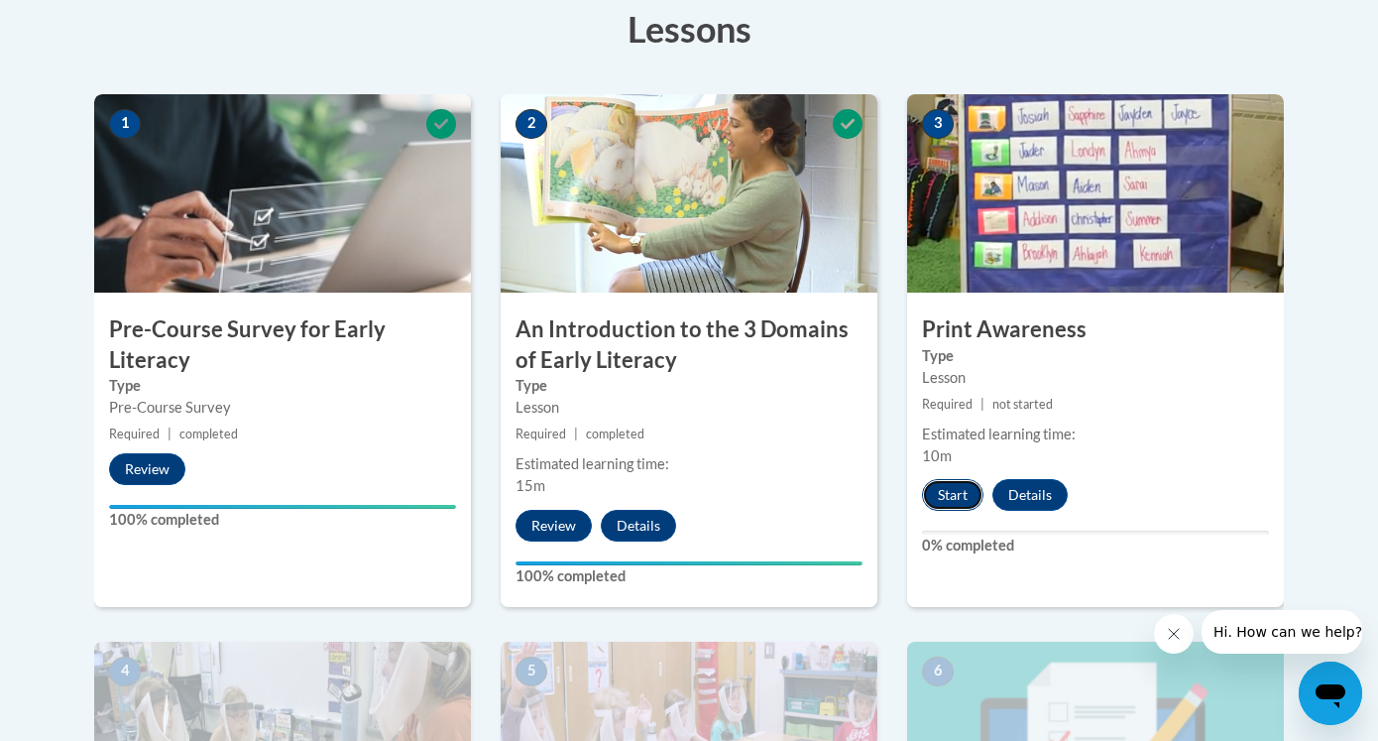
click at [966, 498] on button "Start" at bounding box center [952, 495] width 61 height 32
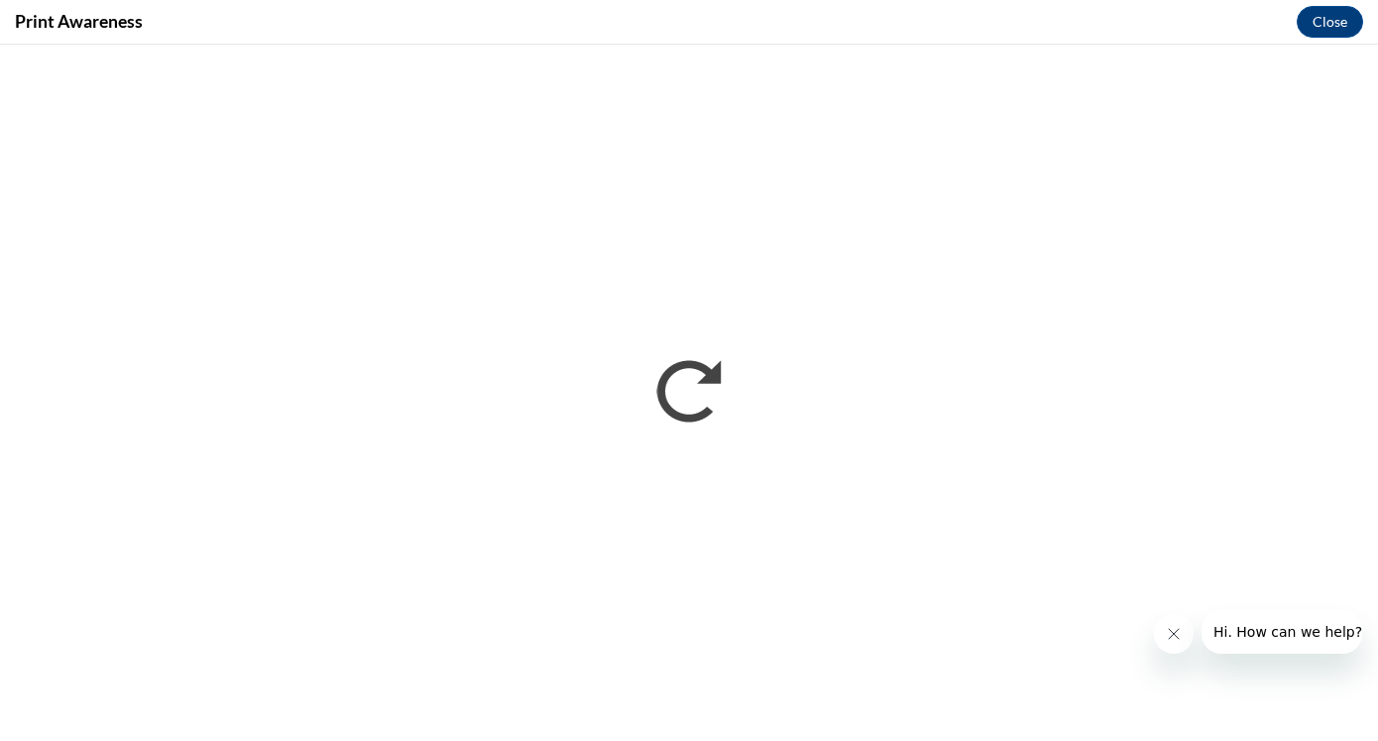
scroll to position [0, 0]
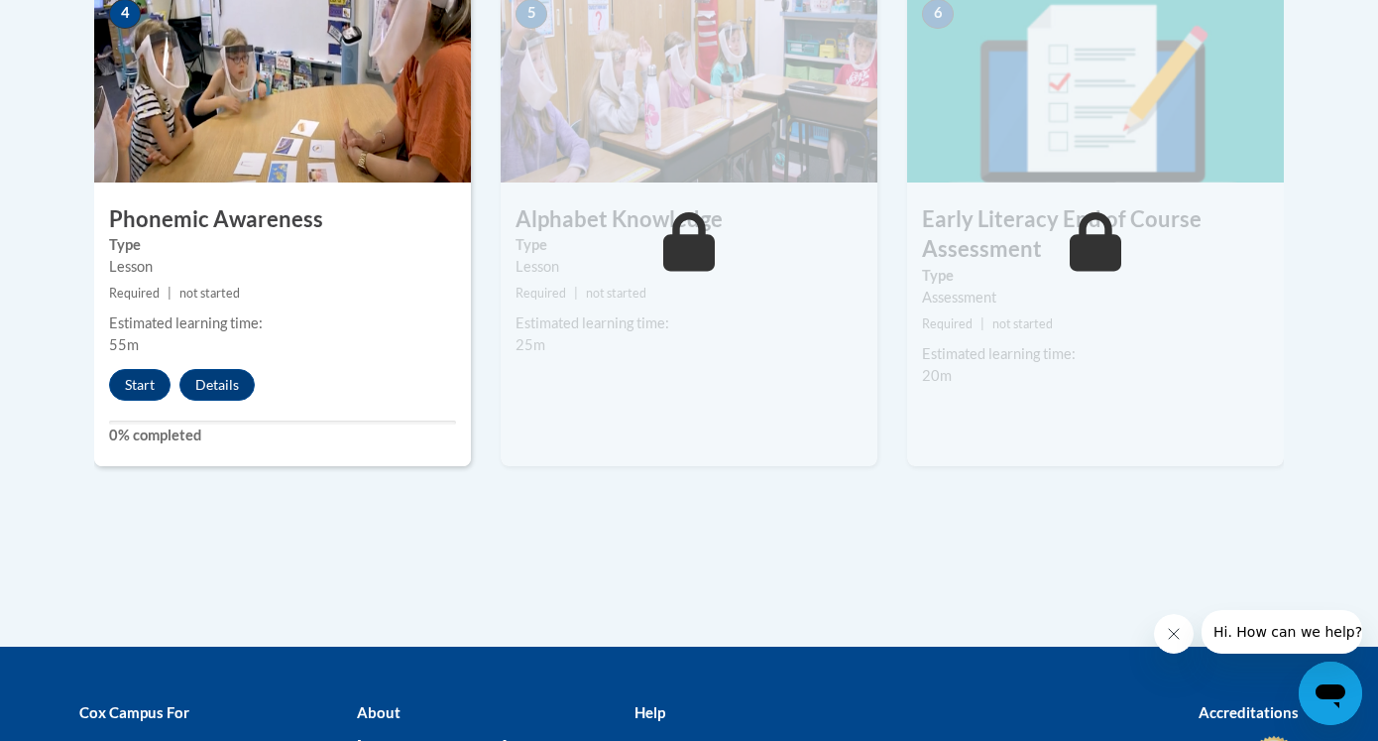
scroll to position [1254, 0]
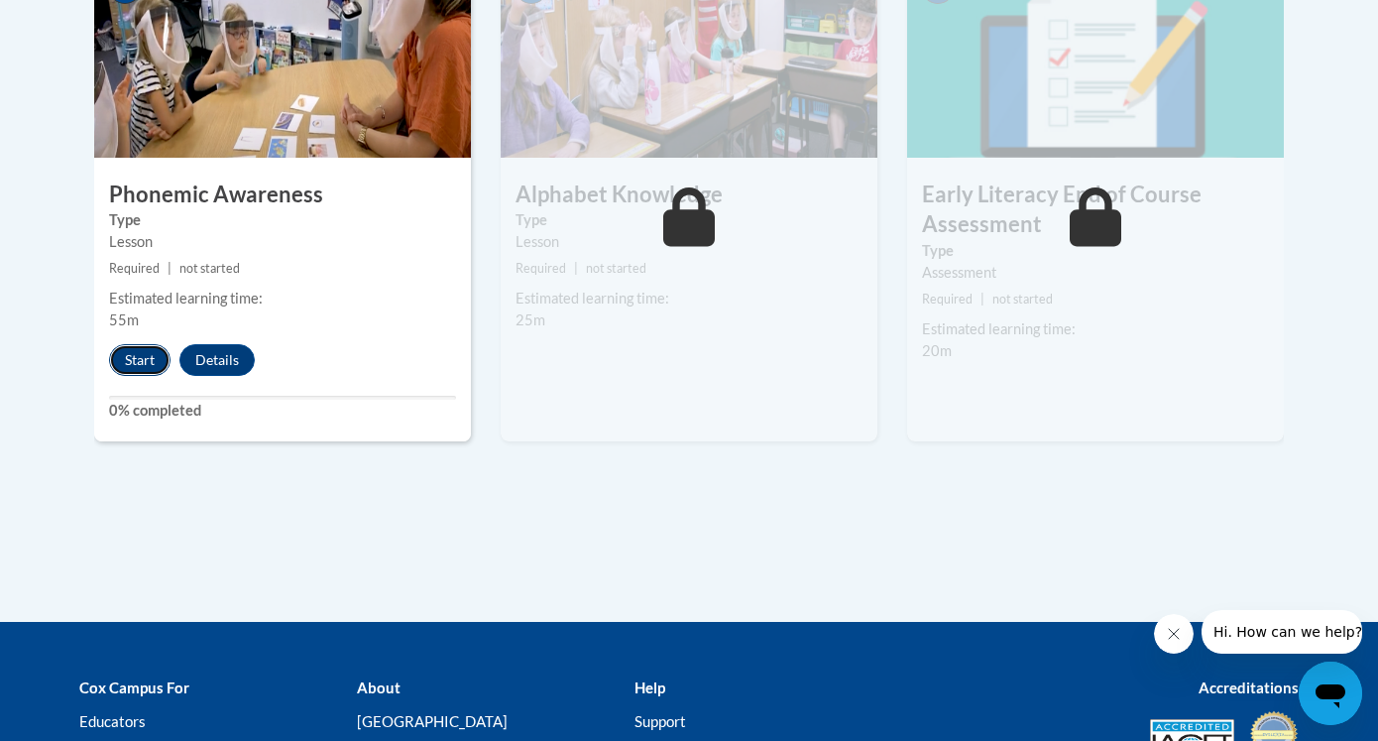
click at [134, 361] on button "Start" at bounding box center [139, 360] width 61 height 32
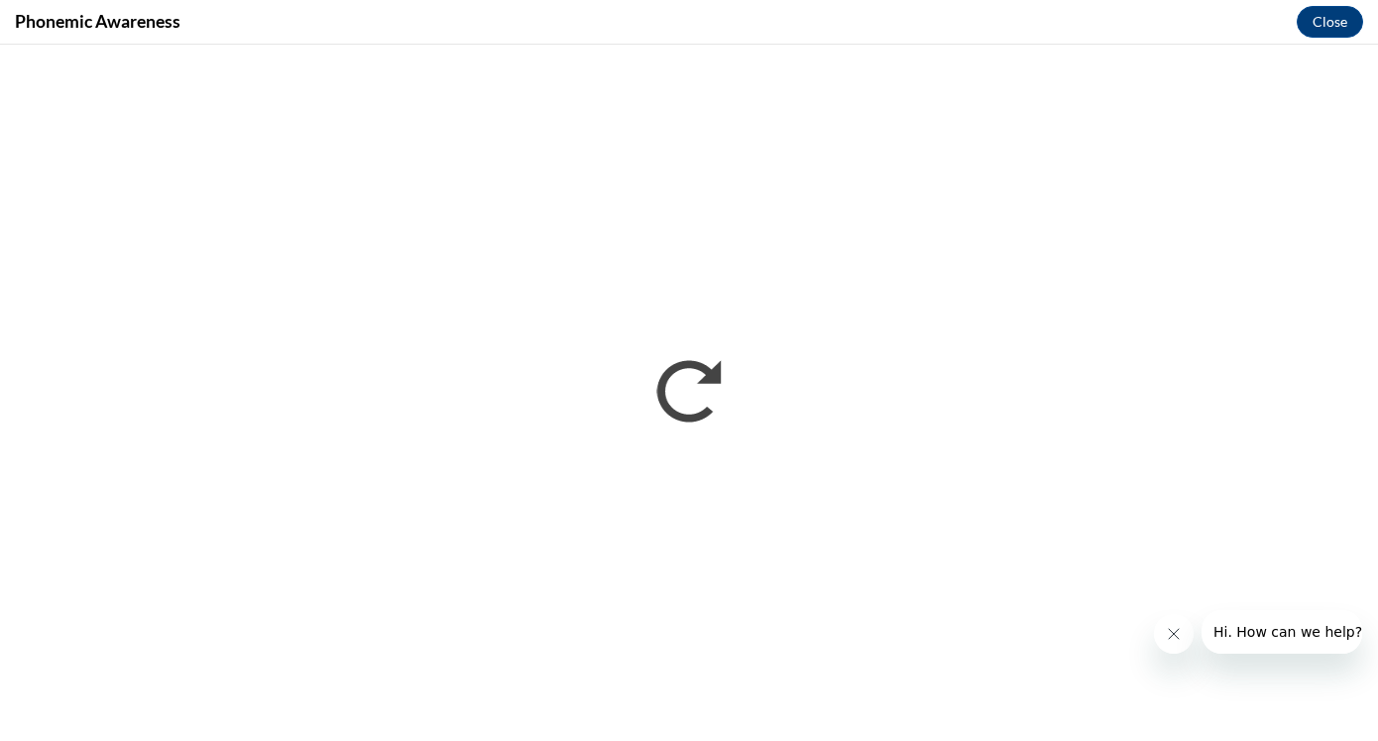
scroll to position [0, 0]
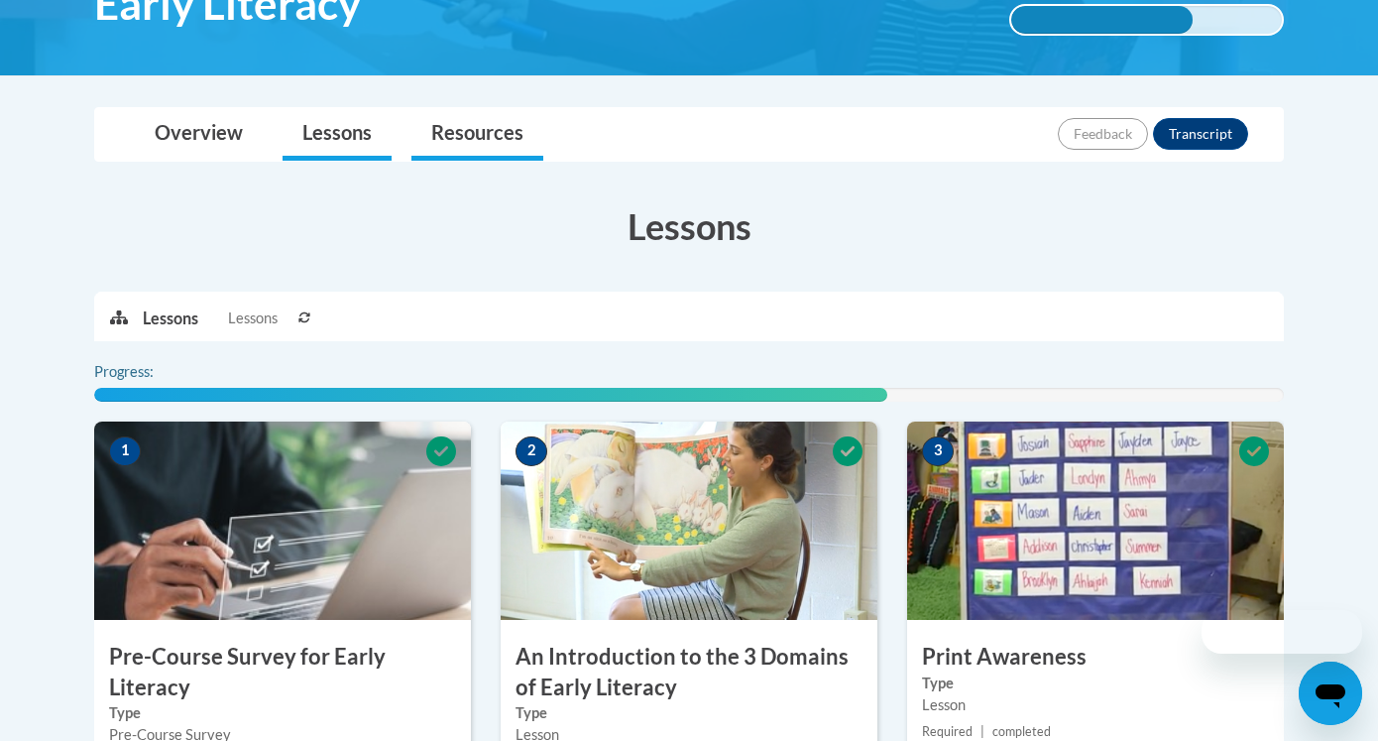
scroll to position [1461, 0]
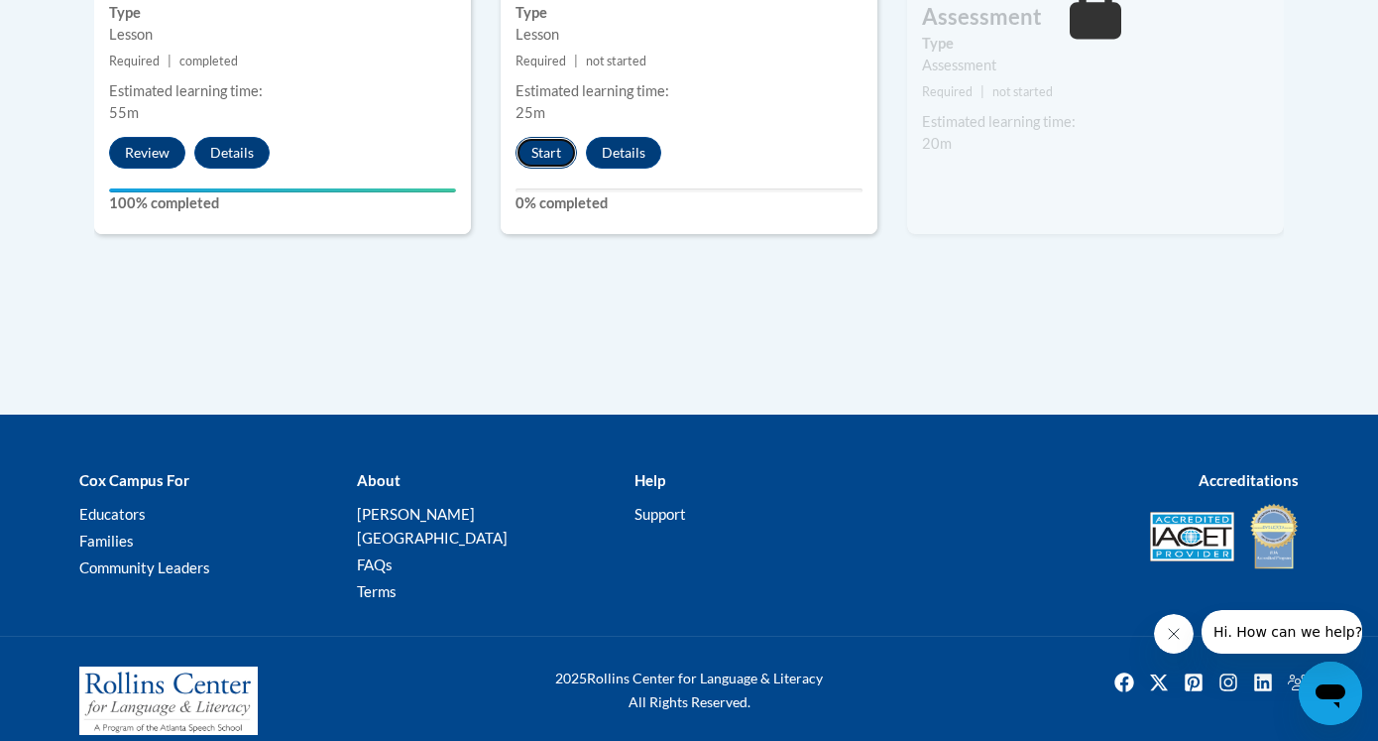
click at [558, 153] on button "Start" at bounding box center [546, 153] width 61 height 32
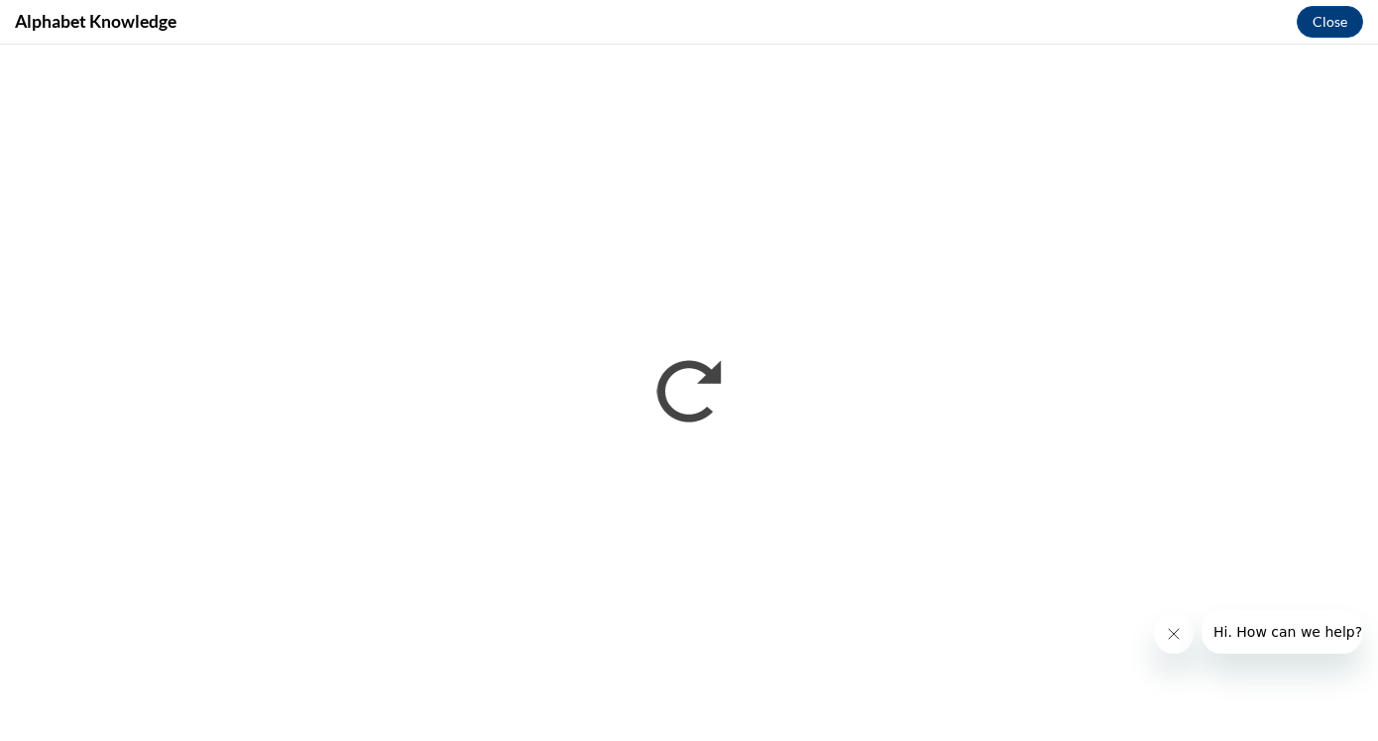
scroll to position [0, 0]
click at [1175, 639] on icon "Close message from company" at bounding box center [1174, 634] width 16 height 16
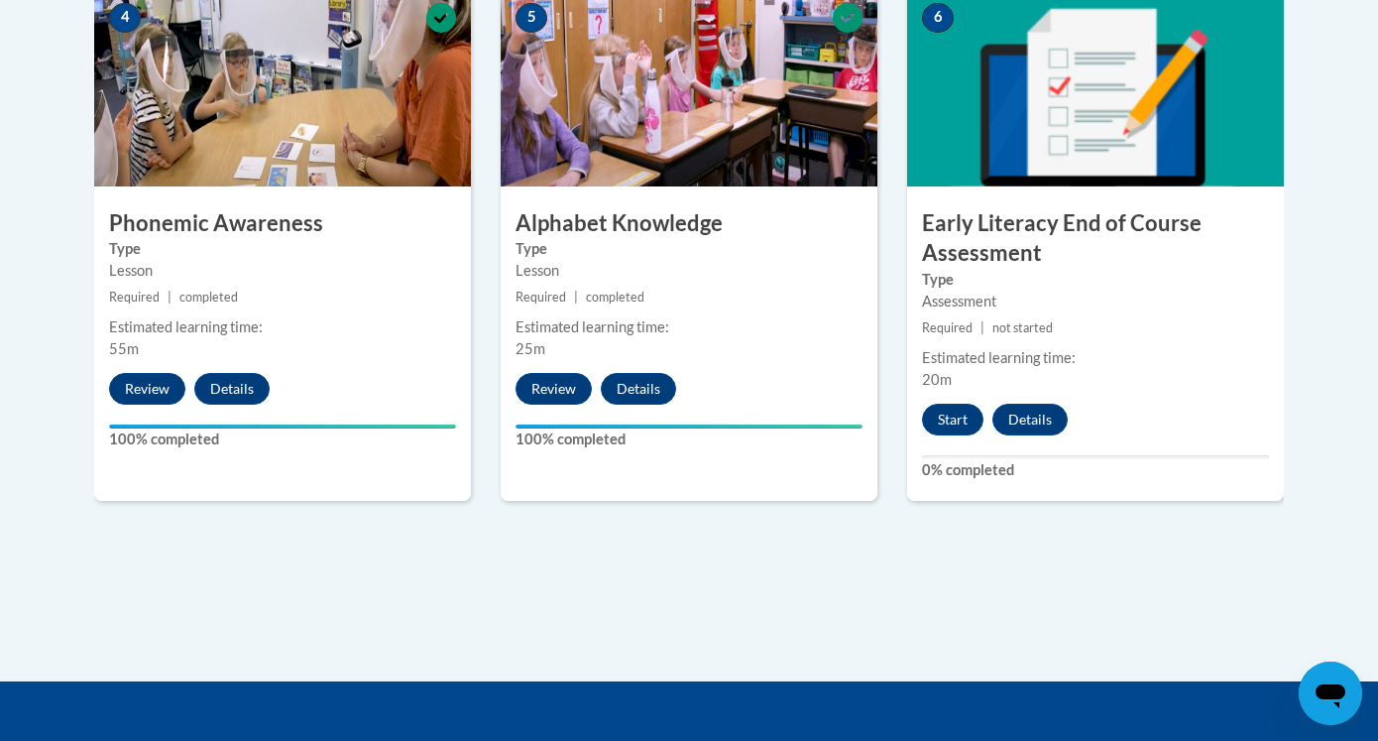
scroll to position [1224, 0]
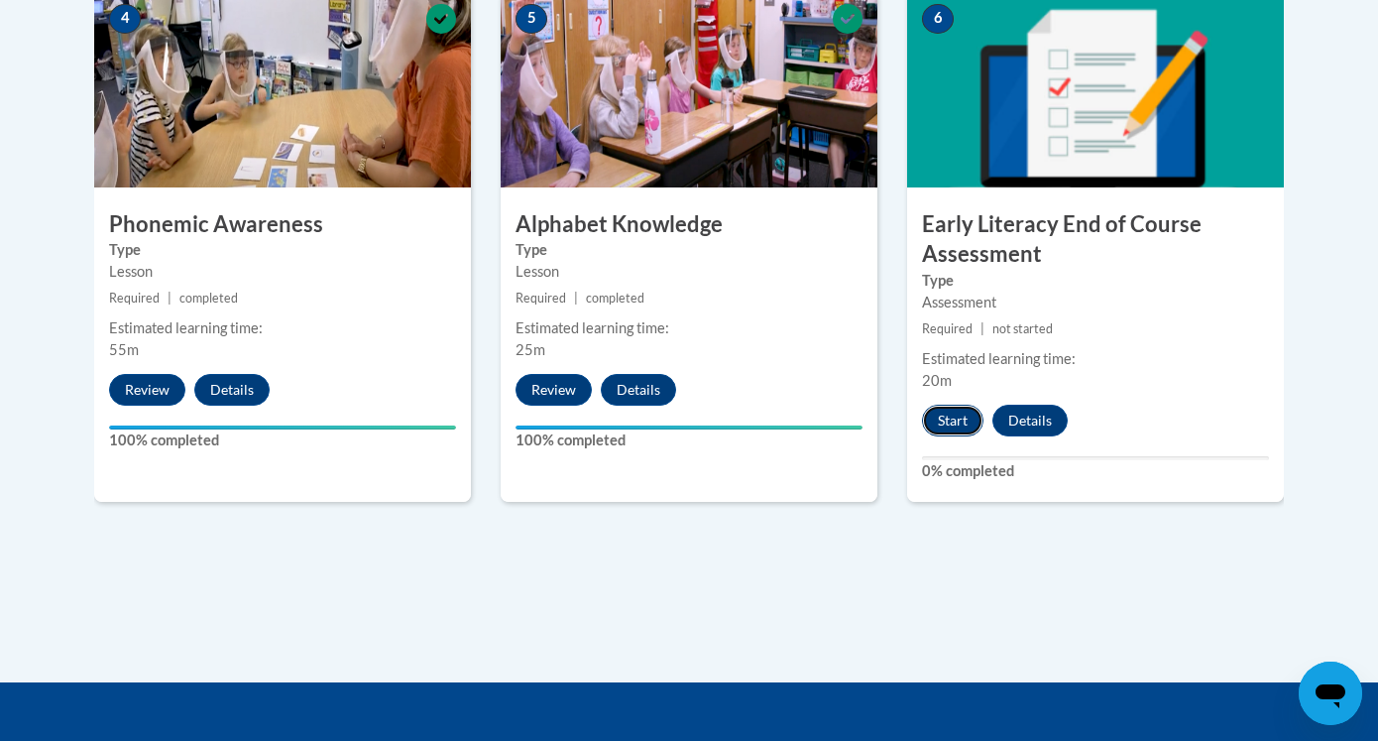
click at [962, 417] on button "Start" at bounding box center [952, 421] width 61 height 32
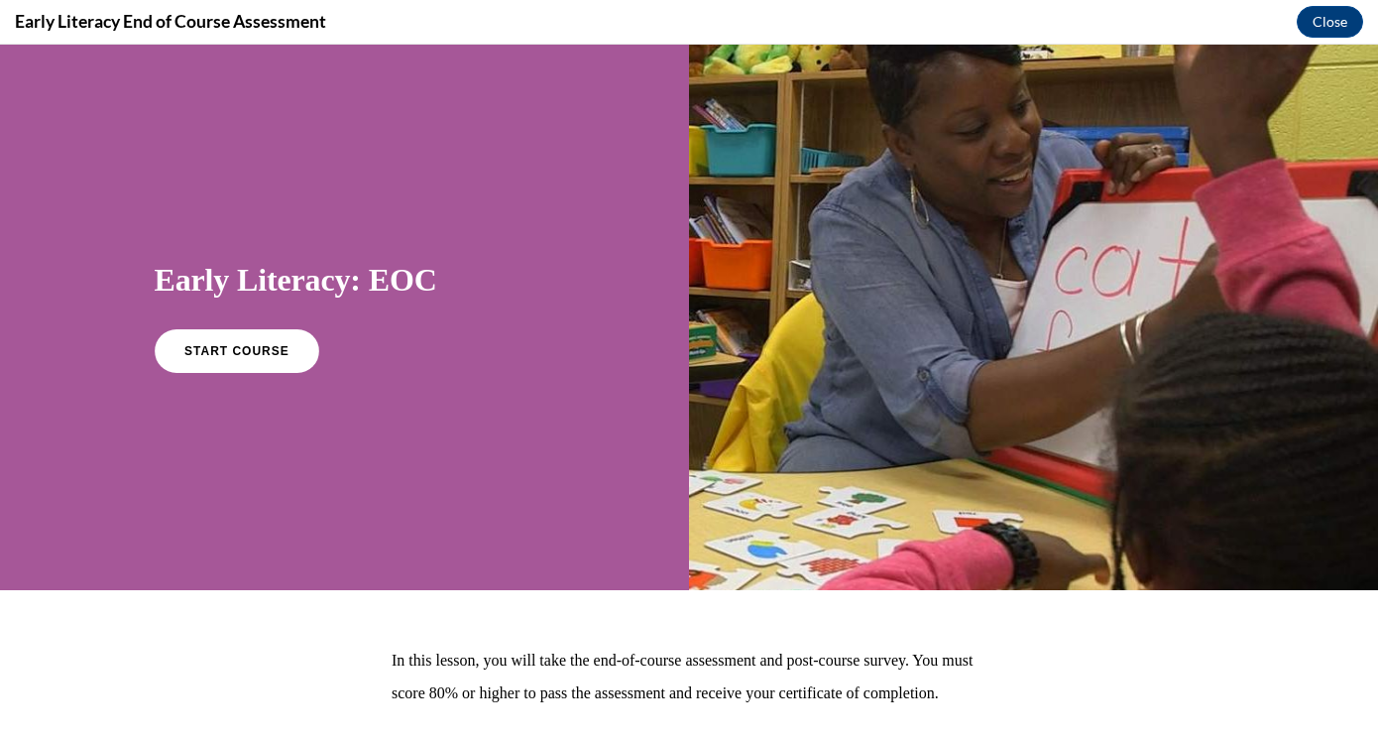
scroll to position [0, 0]
click at [282, 340] on link "START COURSE" at bounding box center [236, 351] width 173 height 46
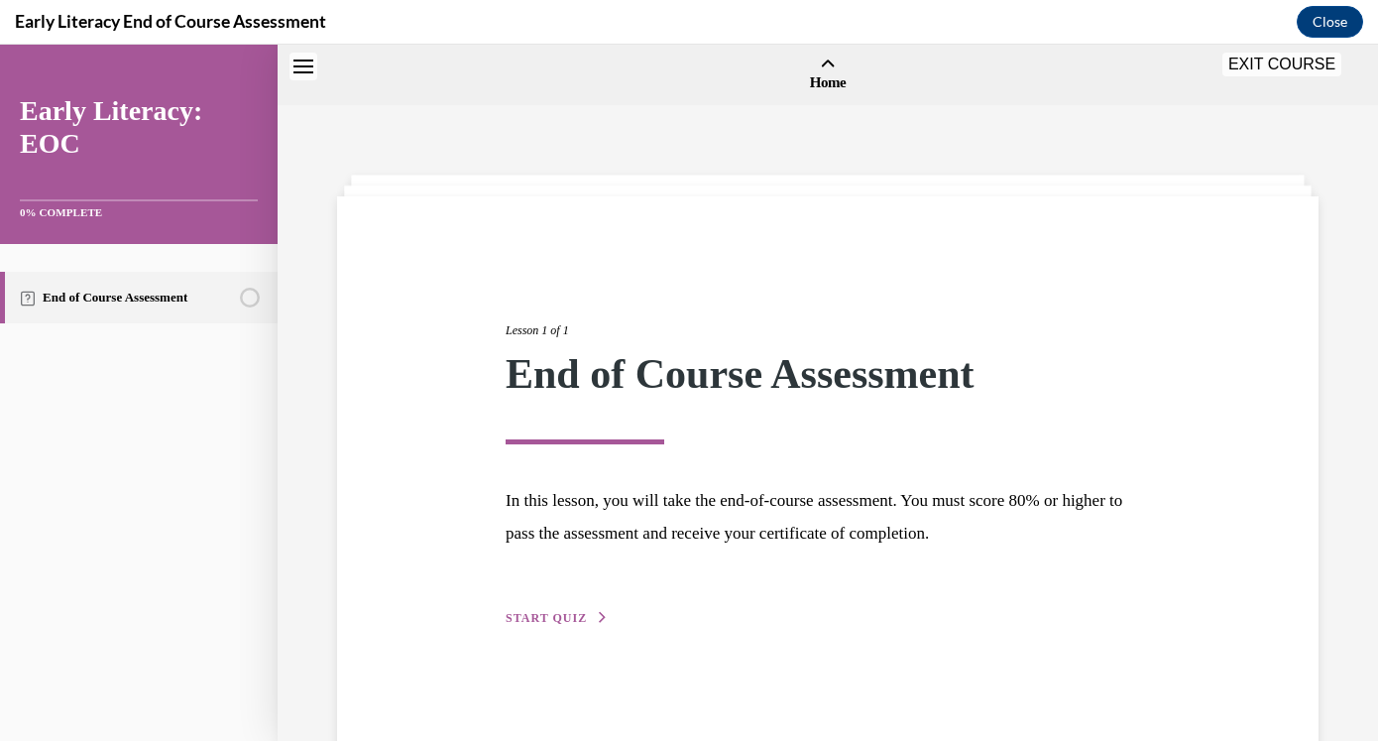
scroll to position [61, 0]
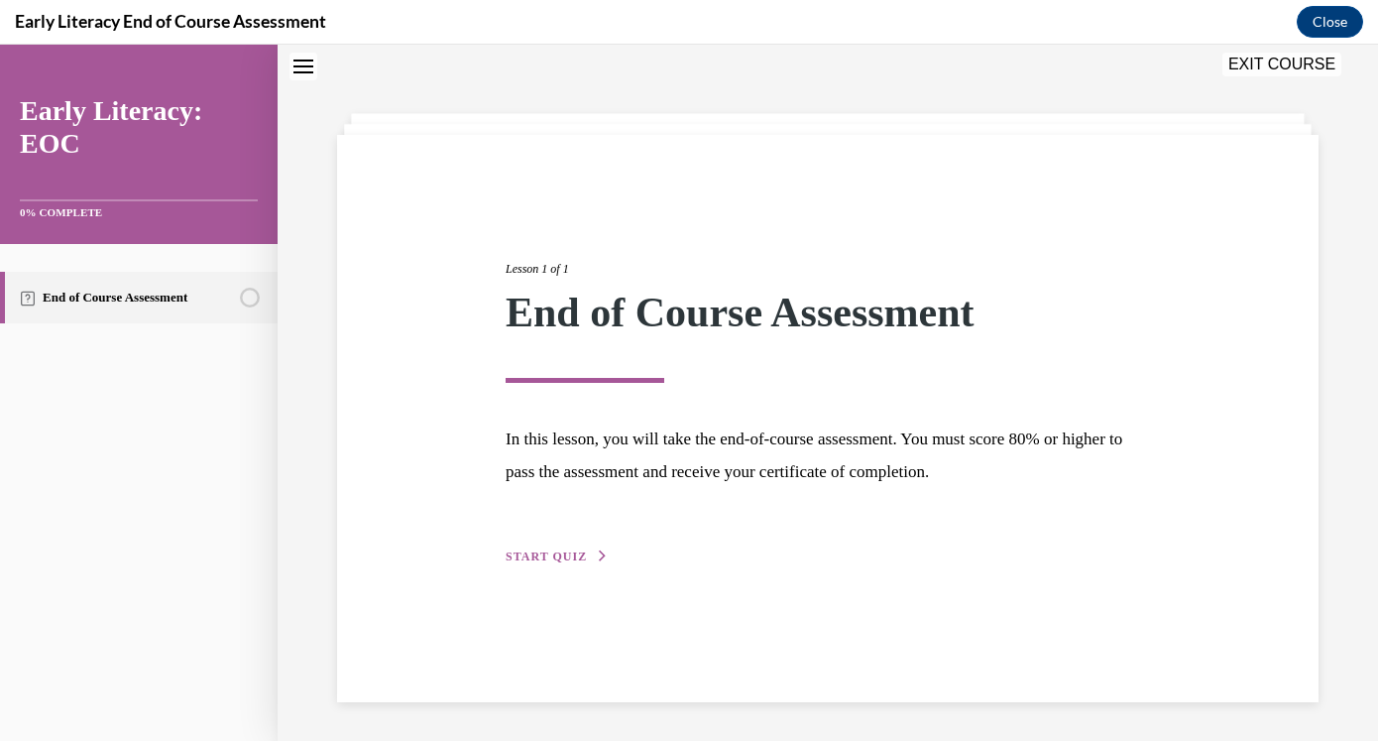
click at [558, 556] on span "START QUIZ" at bounding box center [546, 556] width 81 height 14
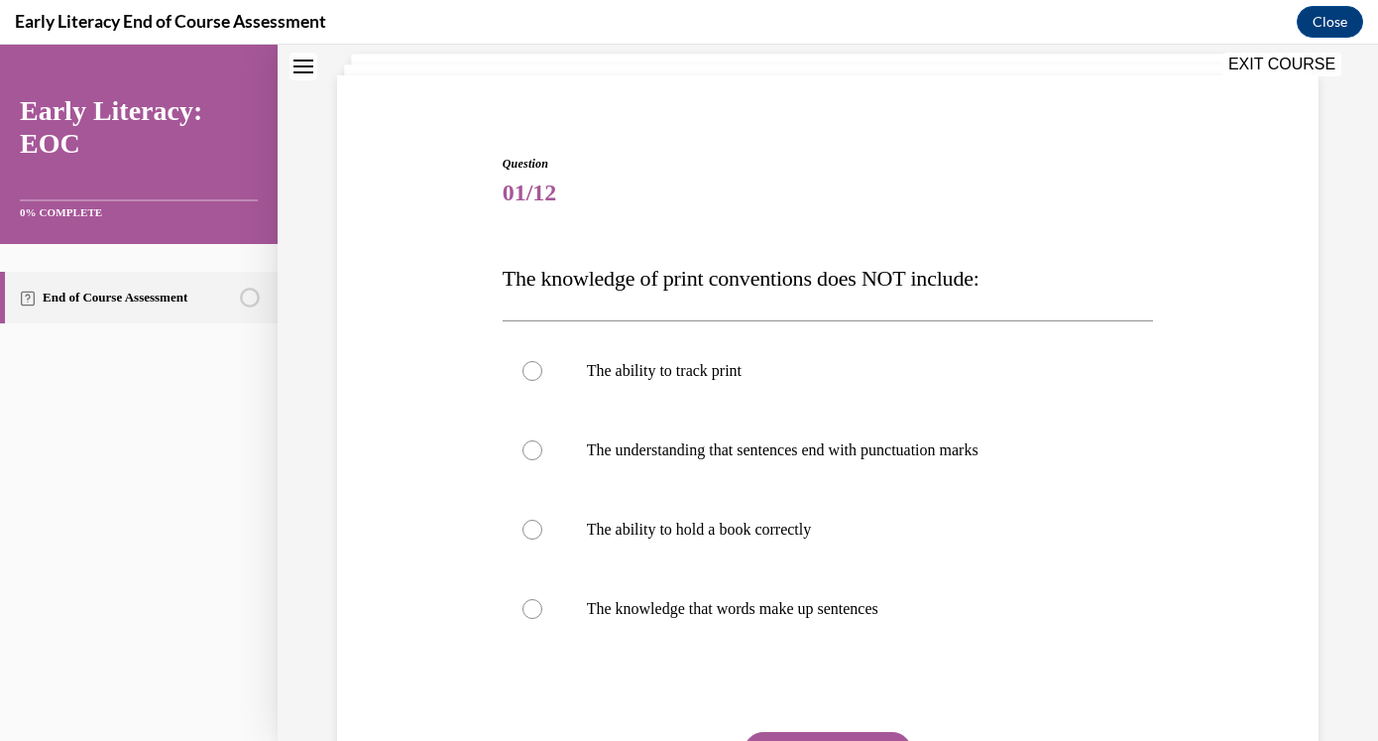
scroll to position [133, 0]
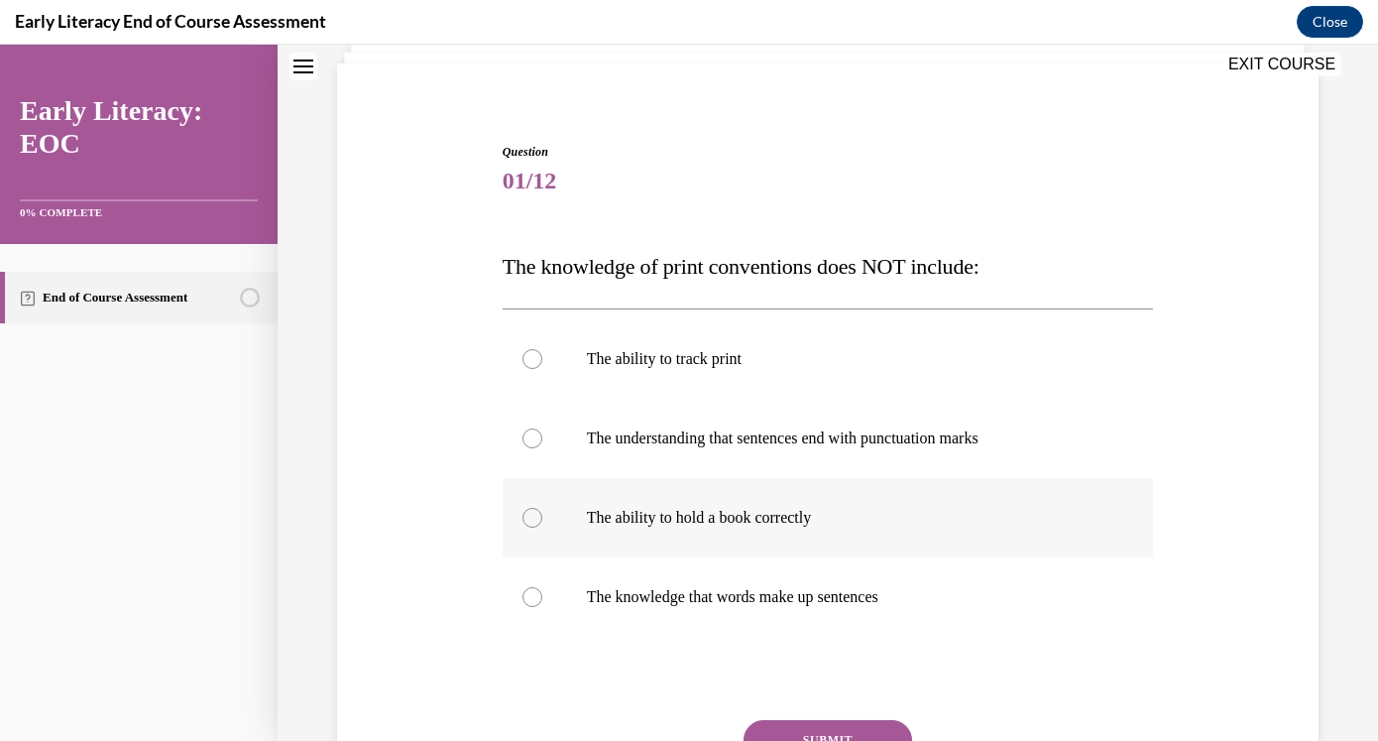
click at [693, 523] on p "The ability to hold a book correctly" at bounding box center [846, 518] width 518 height 20
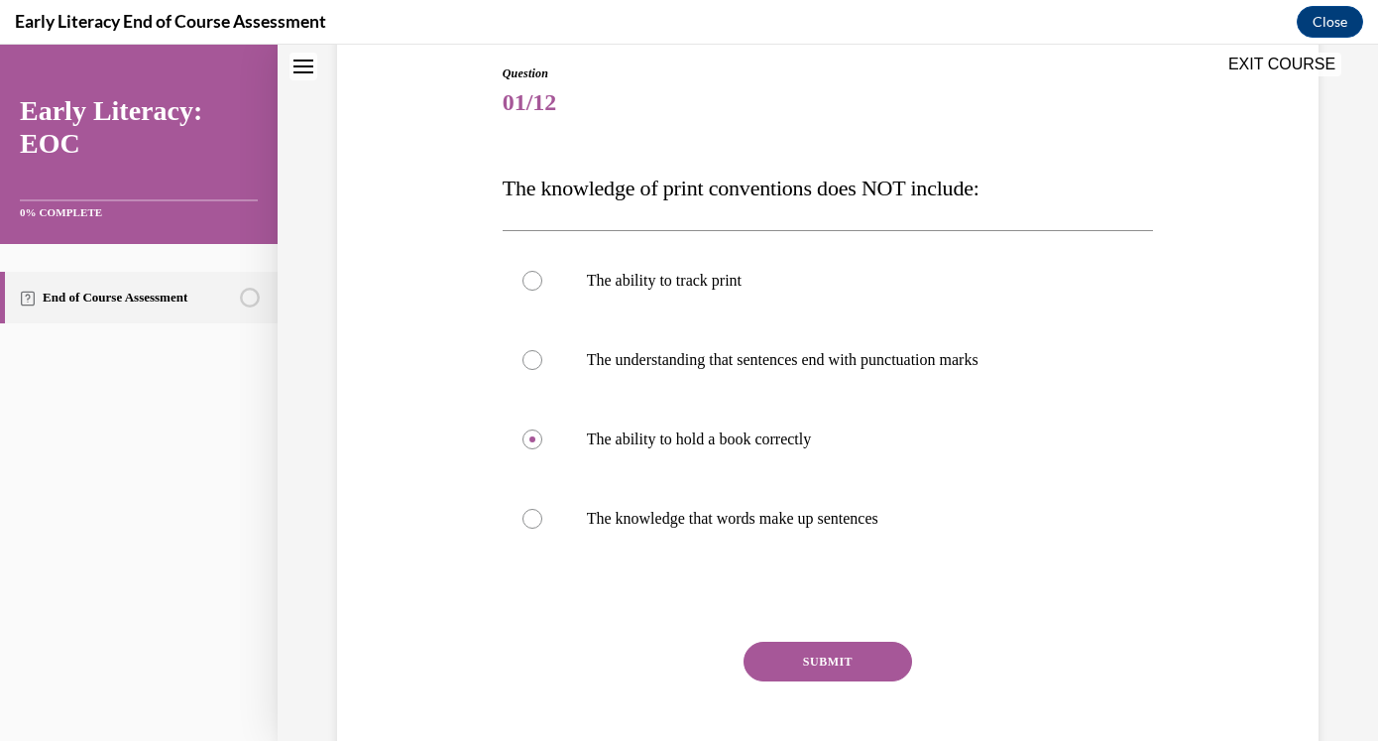
click at [857, 666] on button "SUBMIT" at bounding box center [828, 661] width 169 height 40
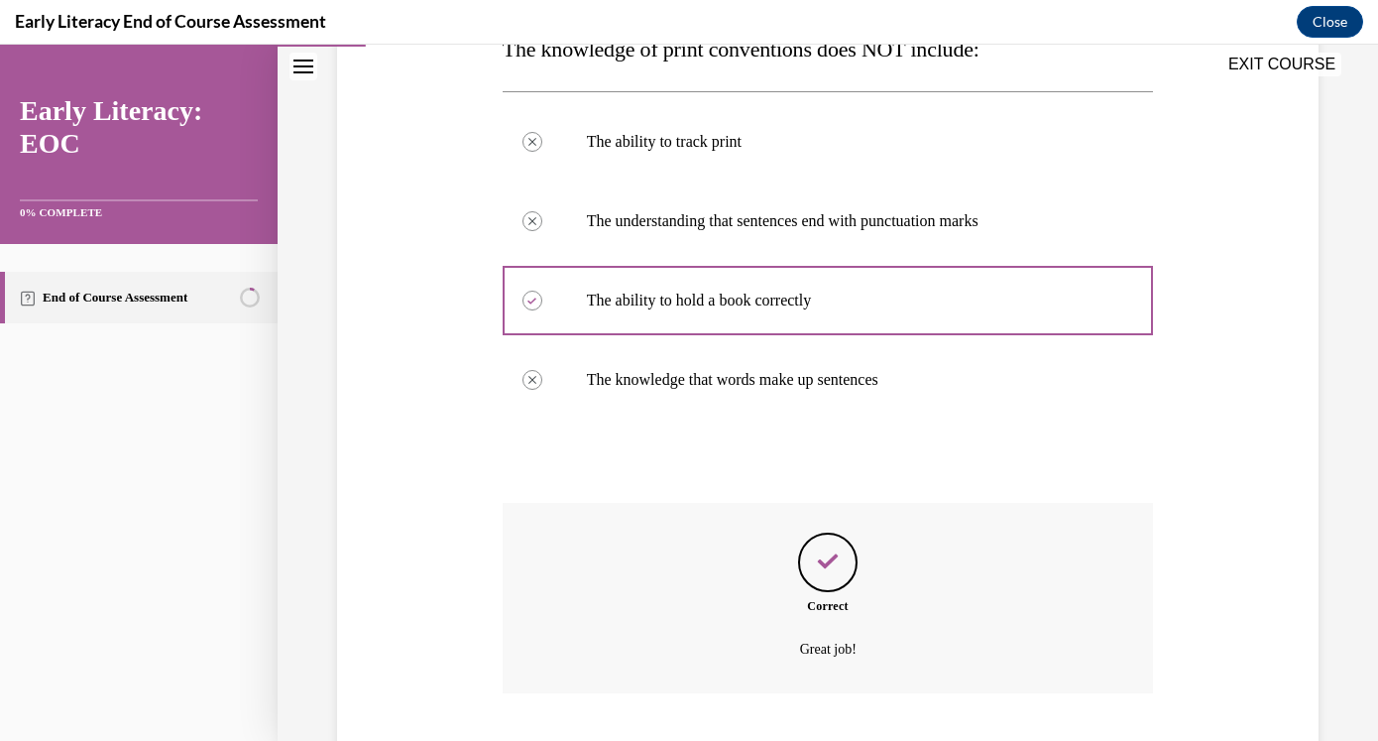
scroll to position [475, 0]
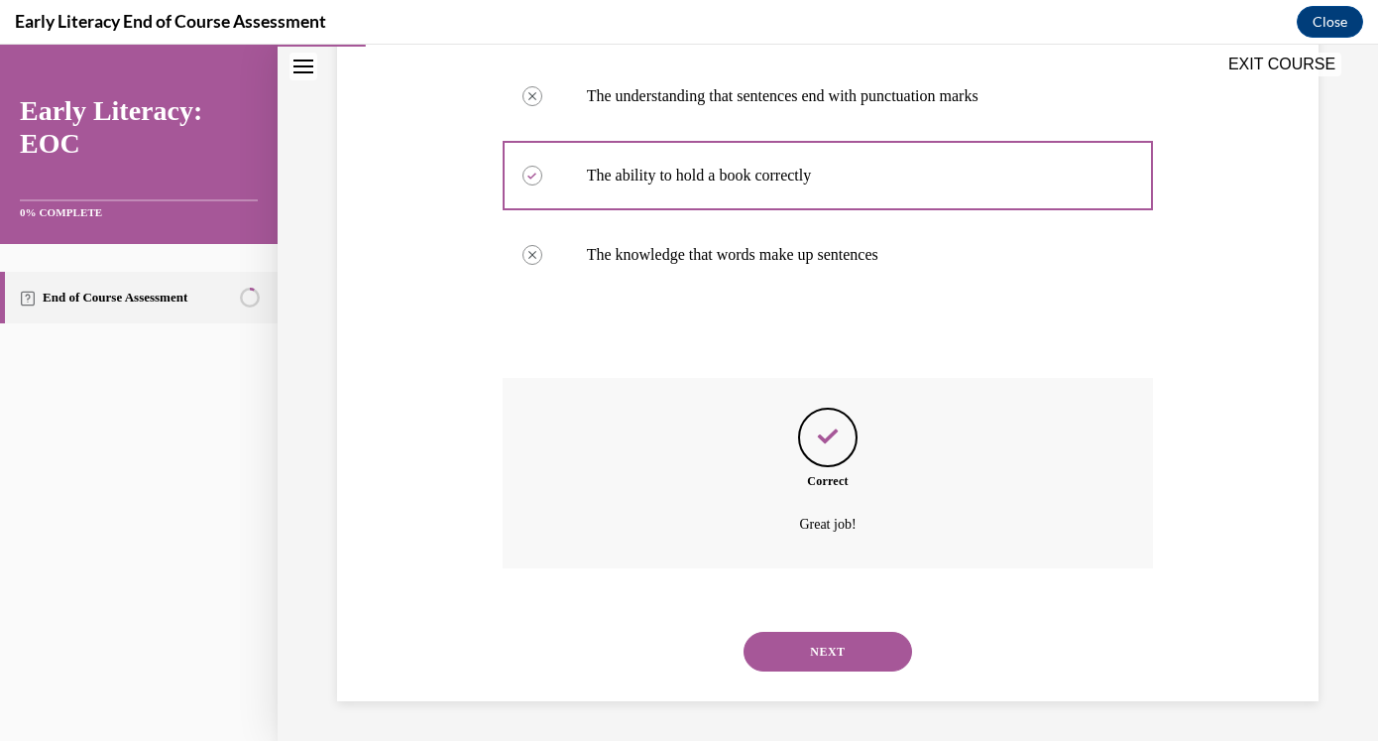
click at [857, 666] on button "NEXT" at bounding box center [828, 652] width 169 height 40
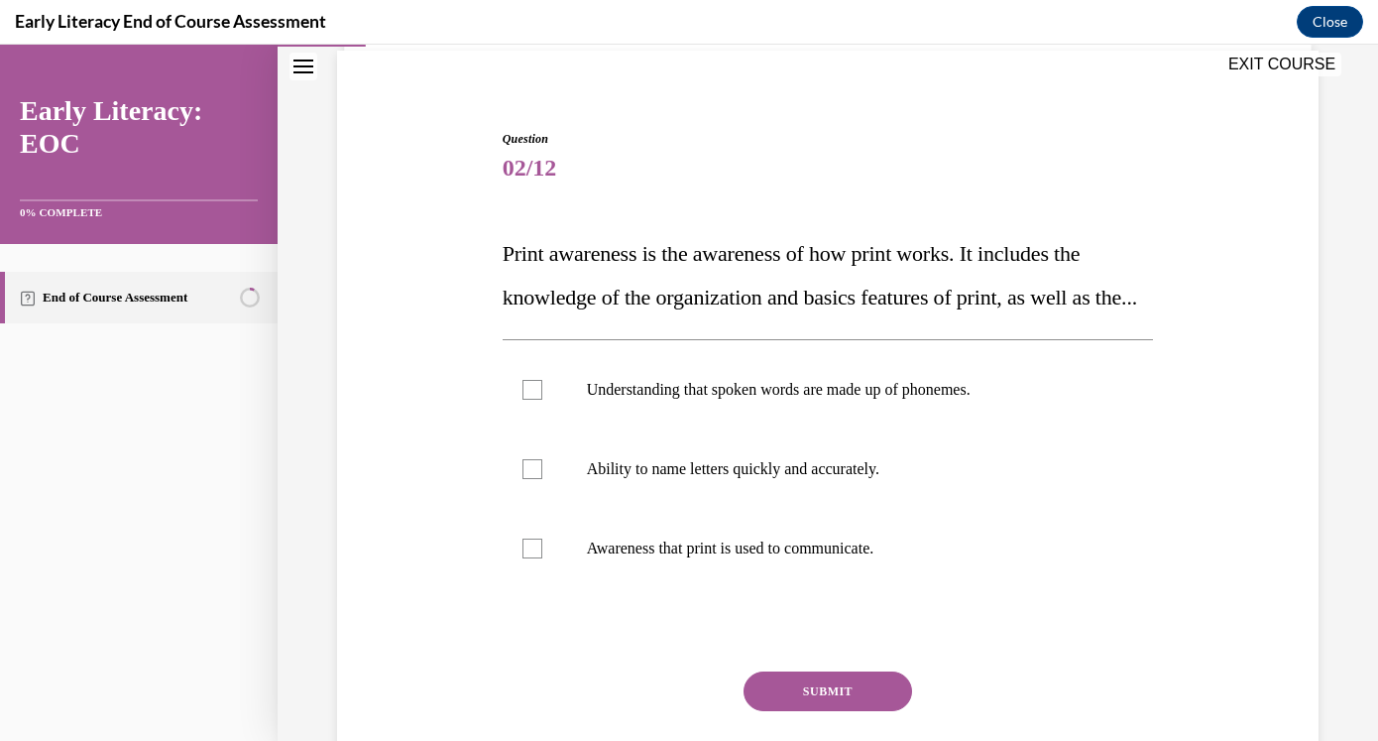
scroll to position [171, 0]
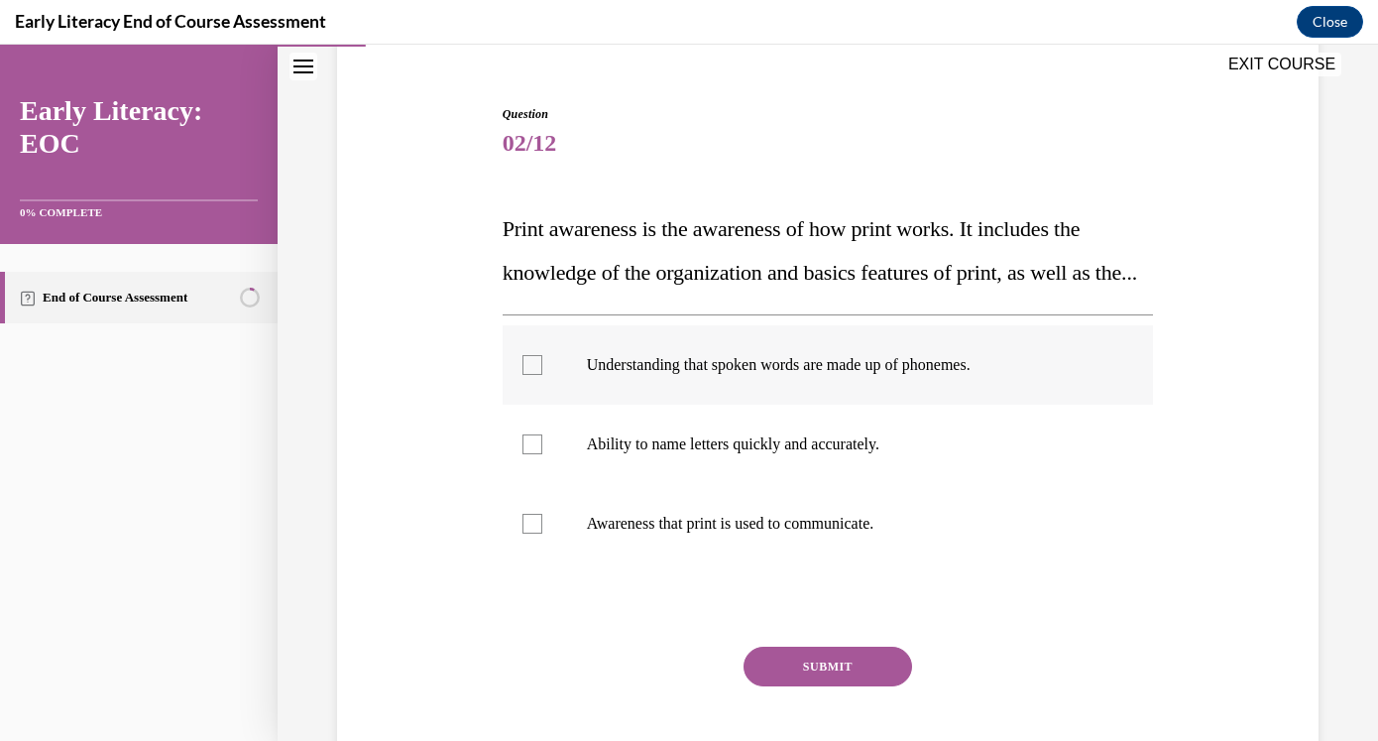
click at [694, 405] on div at bounding box center [828, 364] width 651 height 79
click at [693, 454] on p "Ability to name letters quickly and accurately." at bounding box center [846, 444] width 518 height 20
click at [811, 686] on button "SUBMIT" at bounding box center [828, 666] width 169 height 40
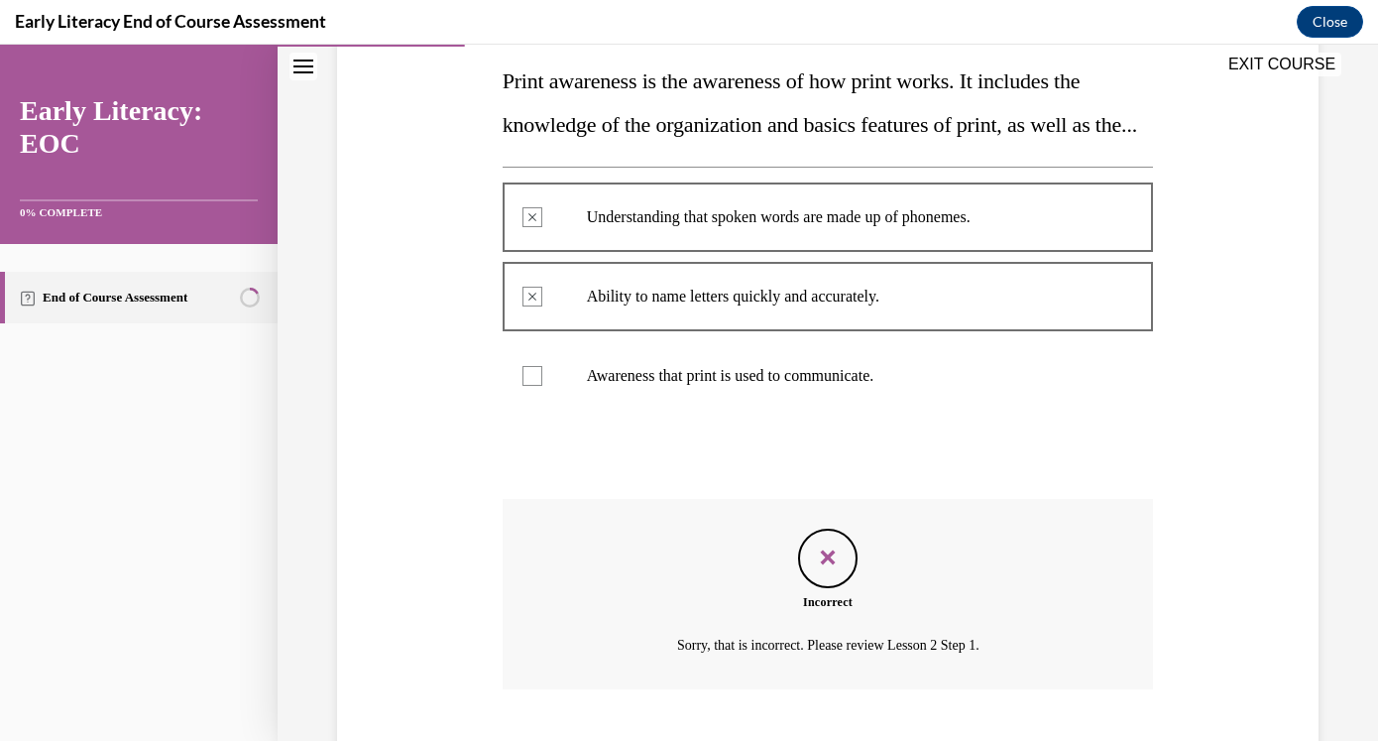
scroll to position [430, 0]
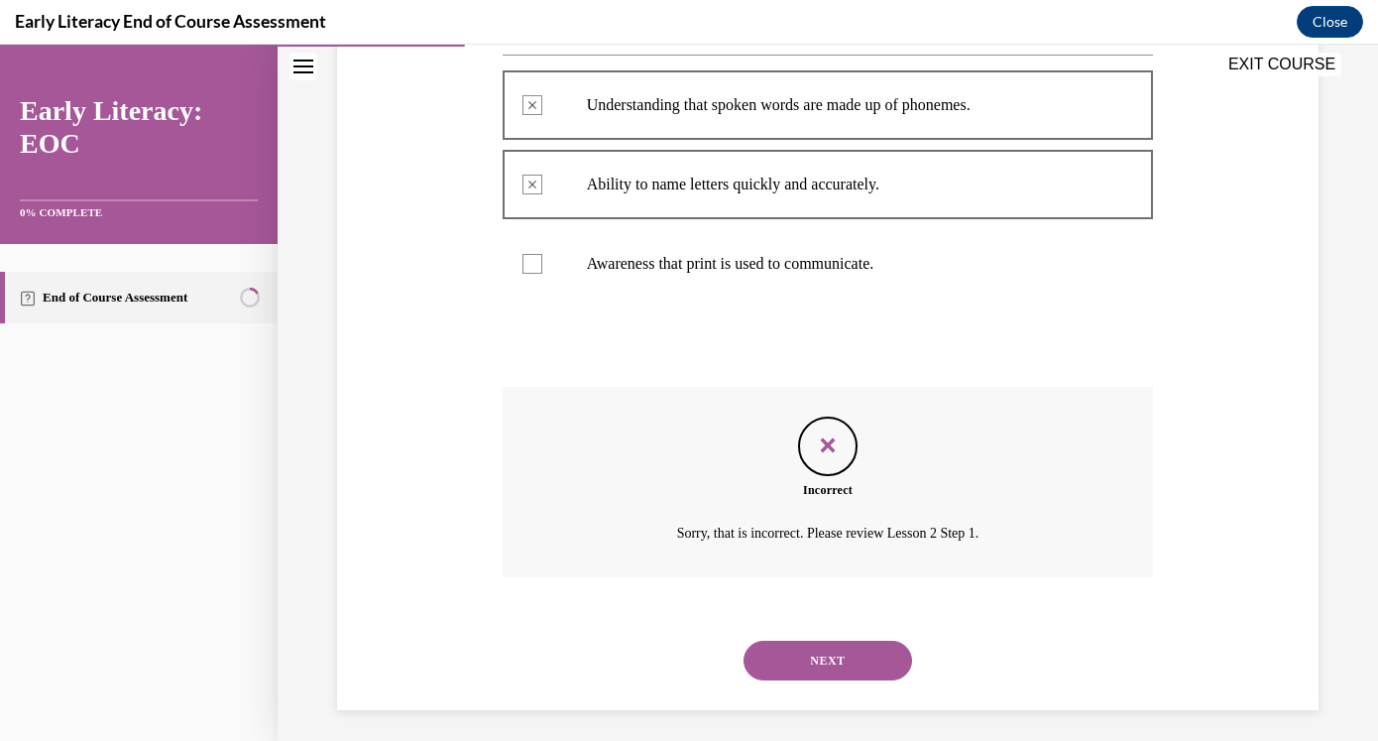
click at [638, 150] on div at bounding box center [828, 104] width 651 height 89
click at [573, 190] on div at bounding box center [828, 184] width 651 height 89
click at [571, 191] on div at bounding box center [828, 184] width 651 height 89
click at [553, 357] on div "Question 02/12 Print awareness is the awareness of how print works. It includes…" at bounding box center [828, 277] width 651 height 865
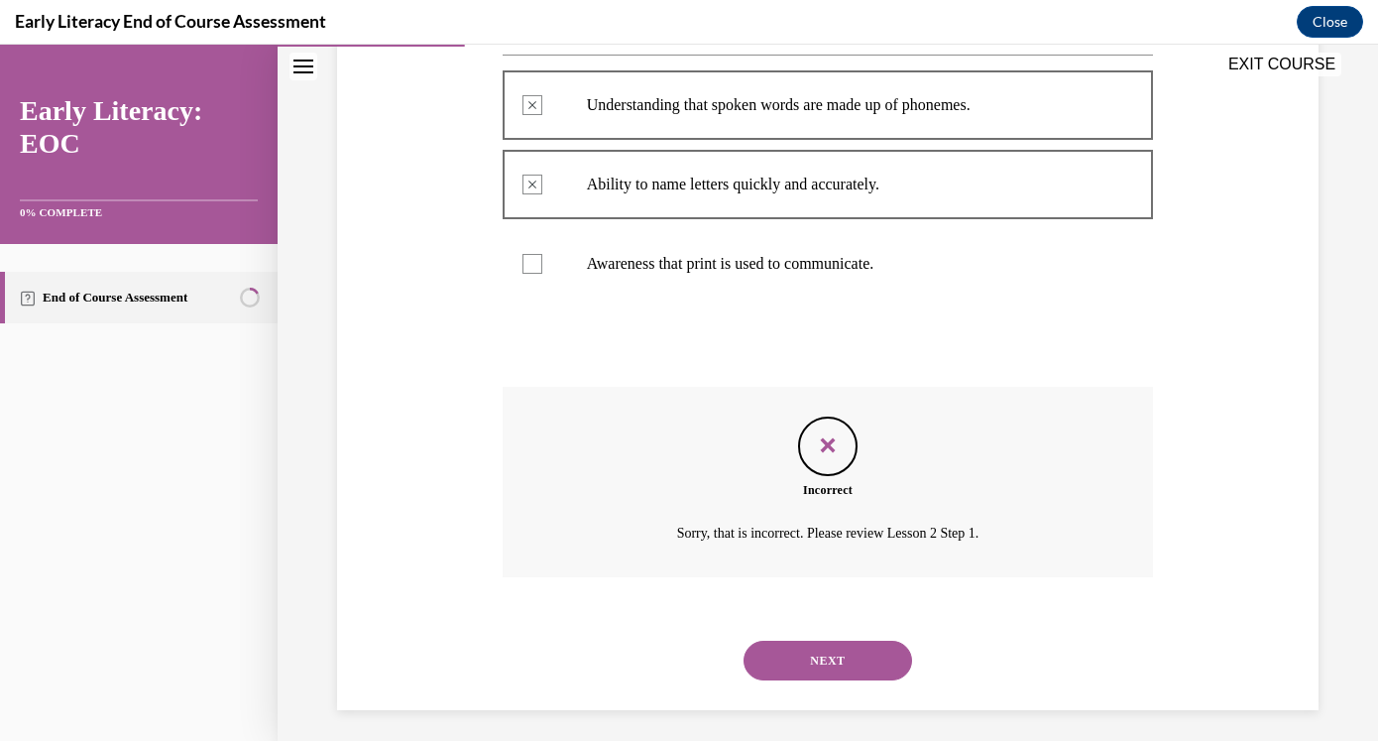
scroll to position [483, 0]
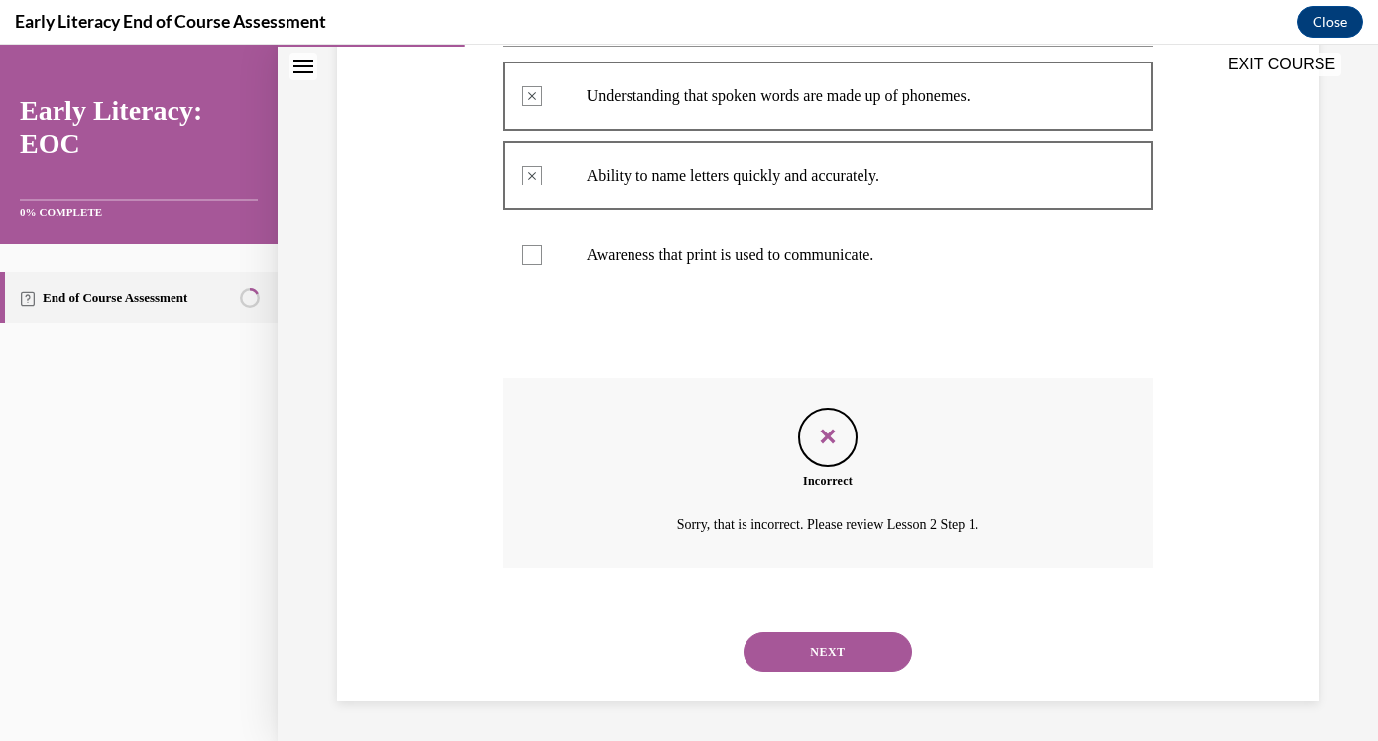
click at [847, 646] on button "NEXT" at bounding box center [828, 652] width 169 height 40
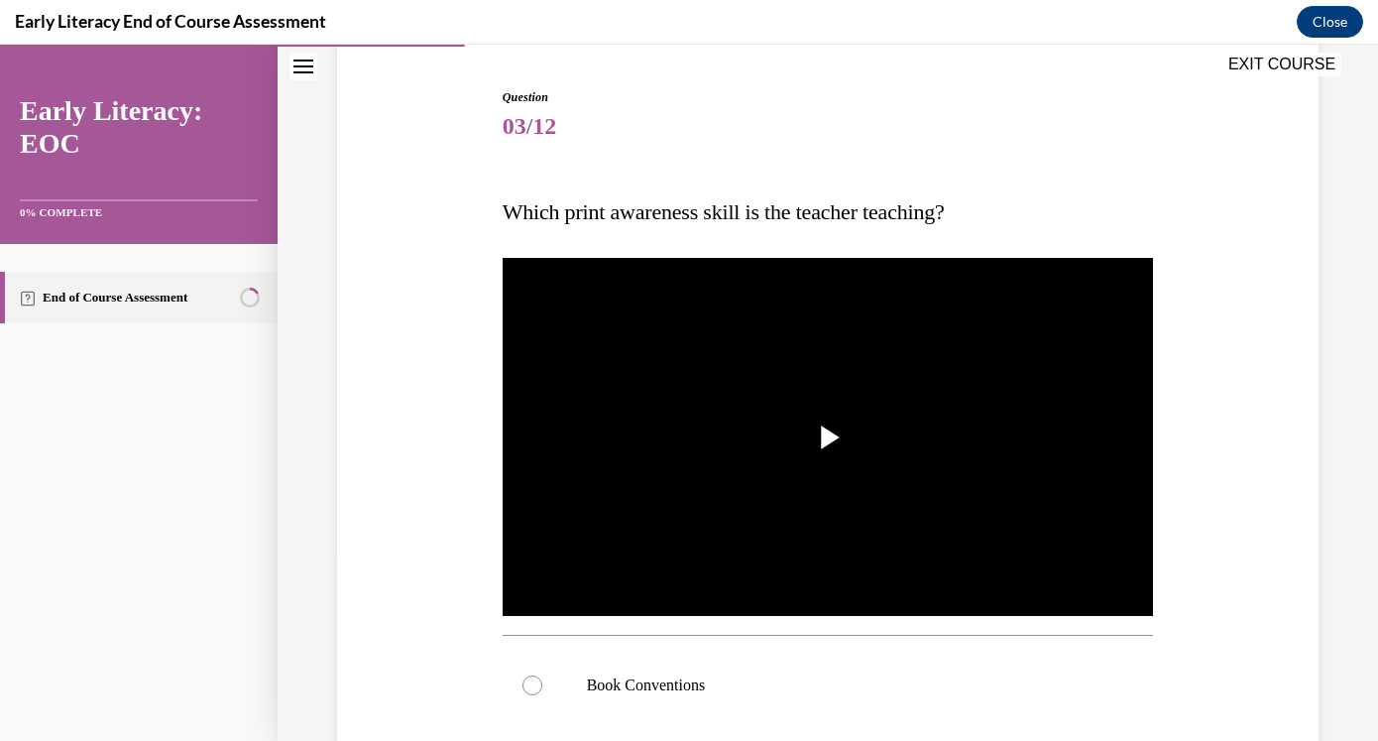
scroll to position [226, 0]
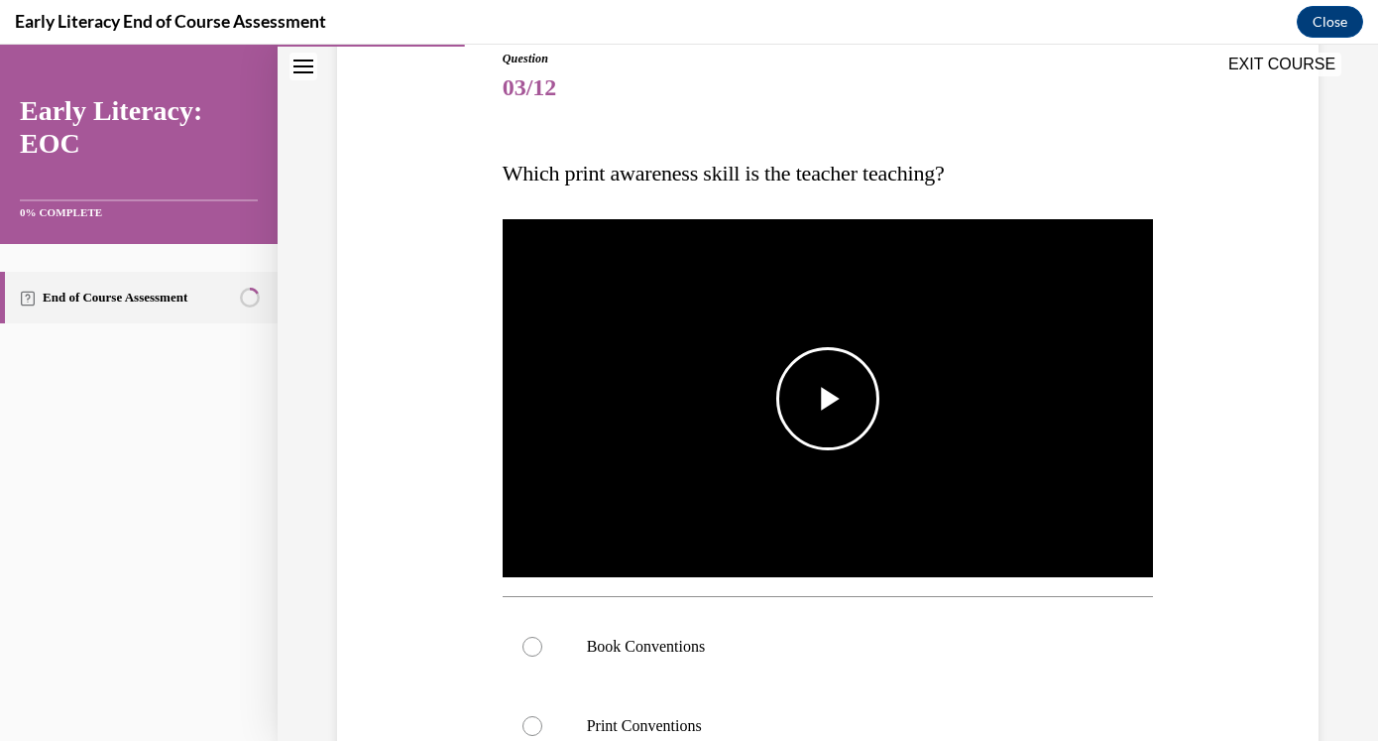
click at [828, 399] on span "Video player" at bounding box center [828, 399] width 0 height 0
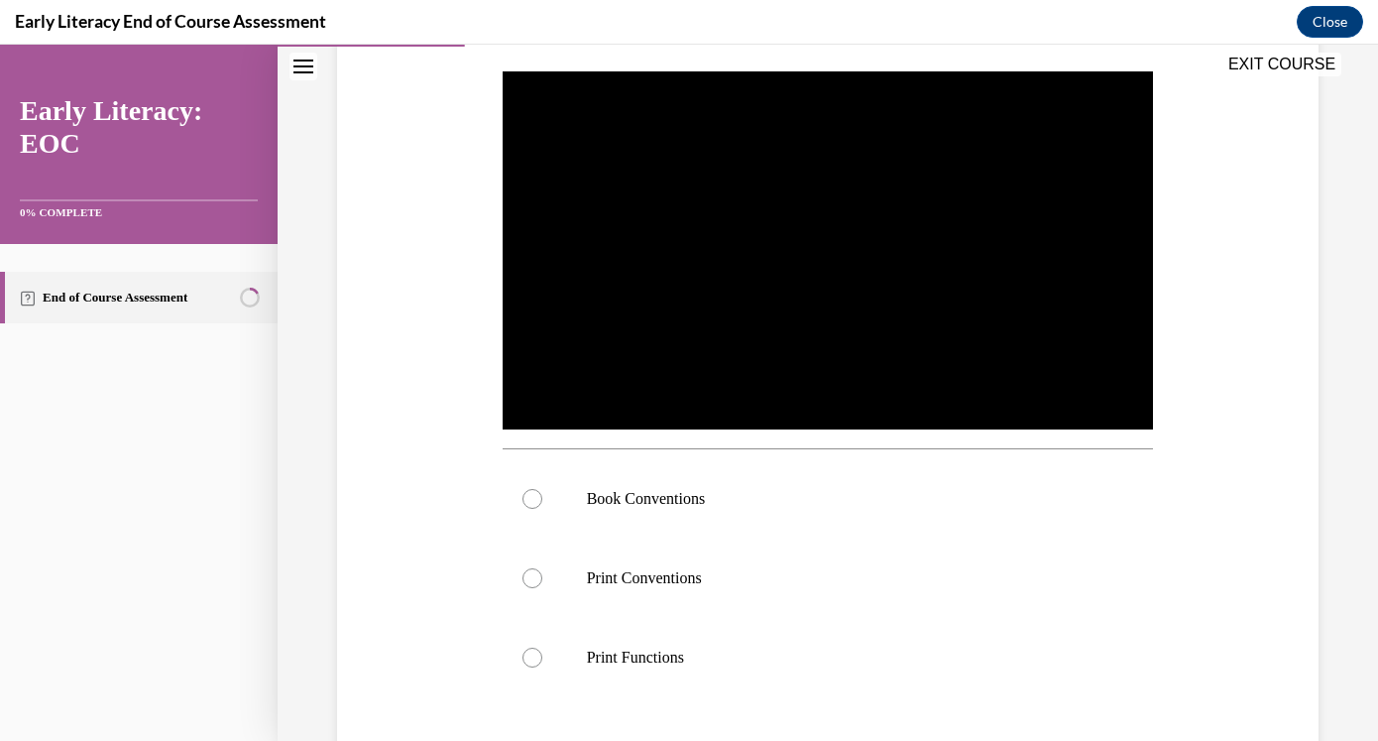
scroll to position [401, 0]
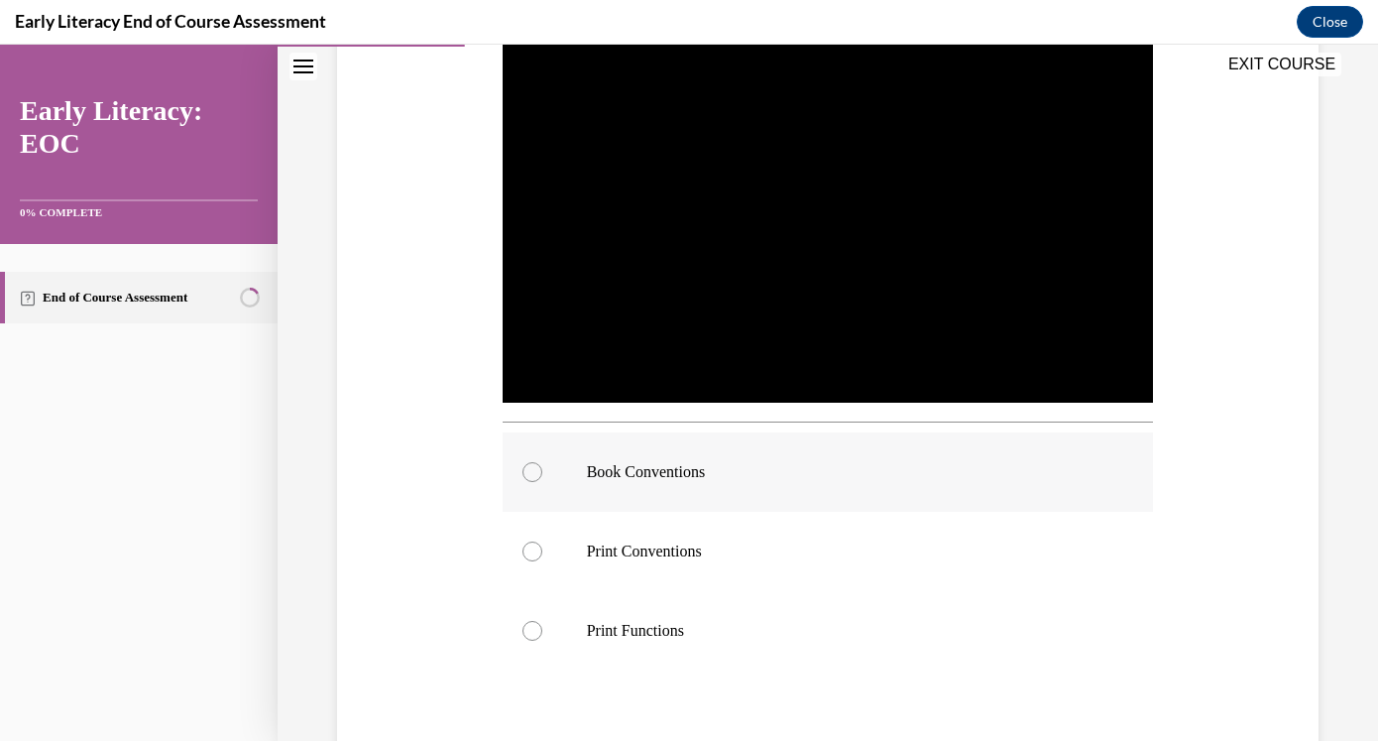
click at [952, 485] on div at bounding box center [828, 471] width 651 height 79
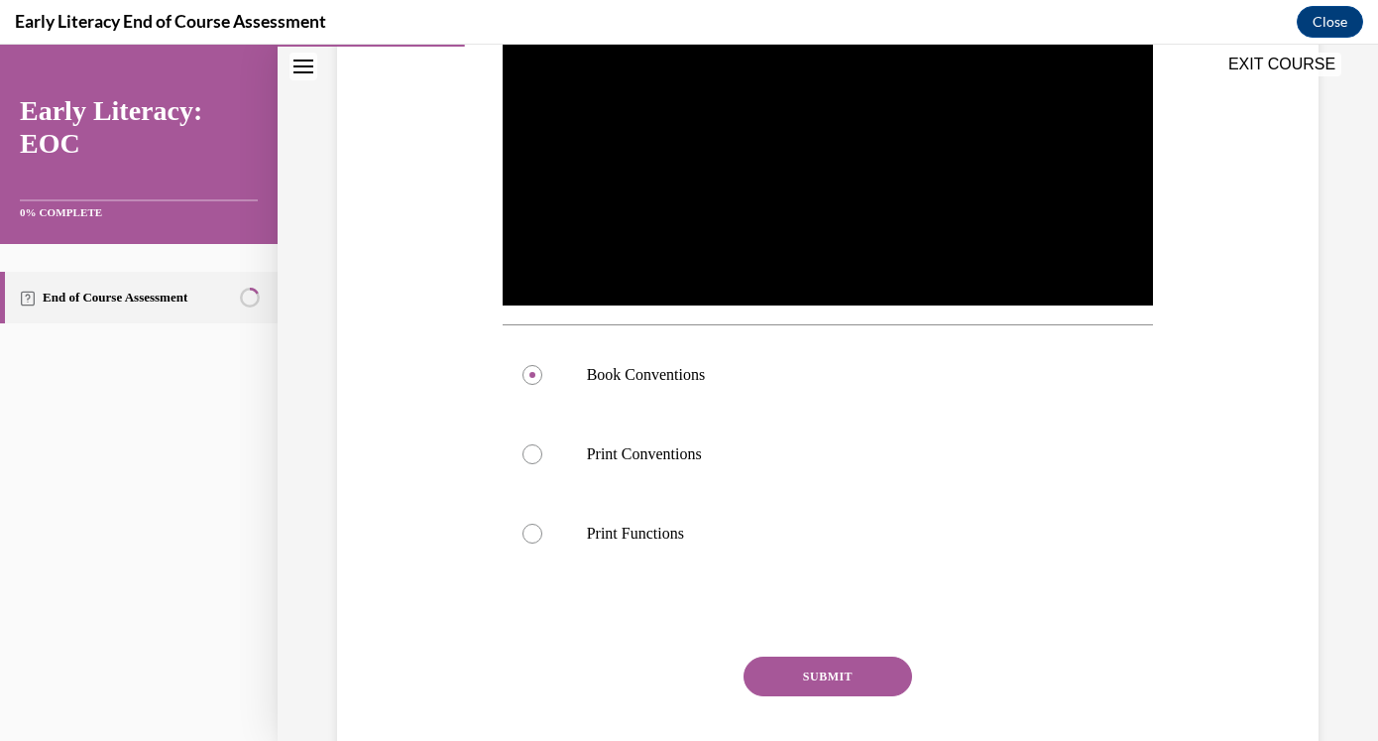
click at [848, 672] on button "SUBMIT" at bounding box center [828, 676] width 169 height 40
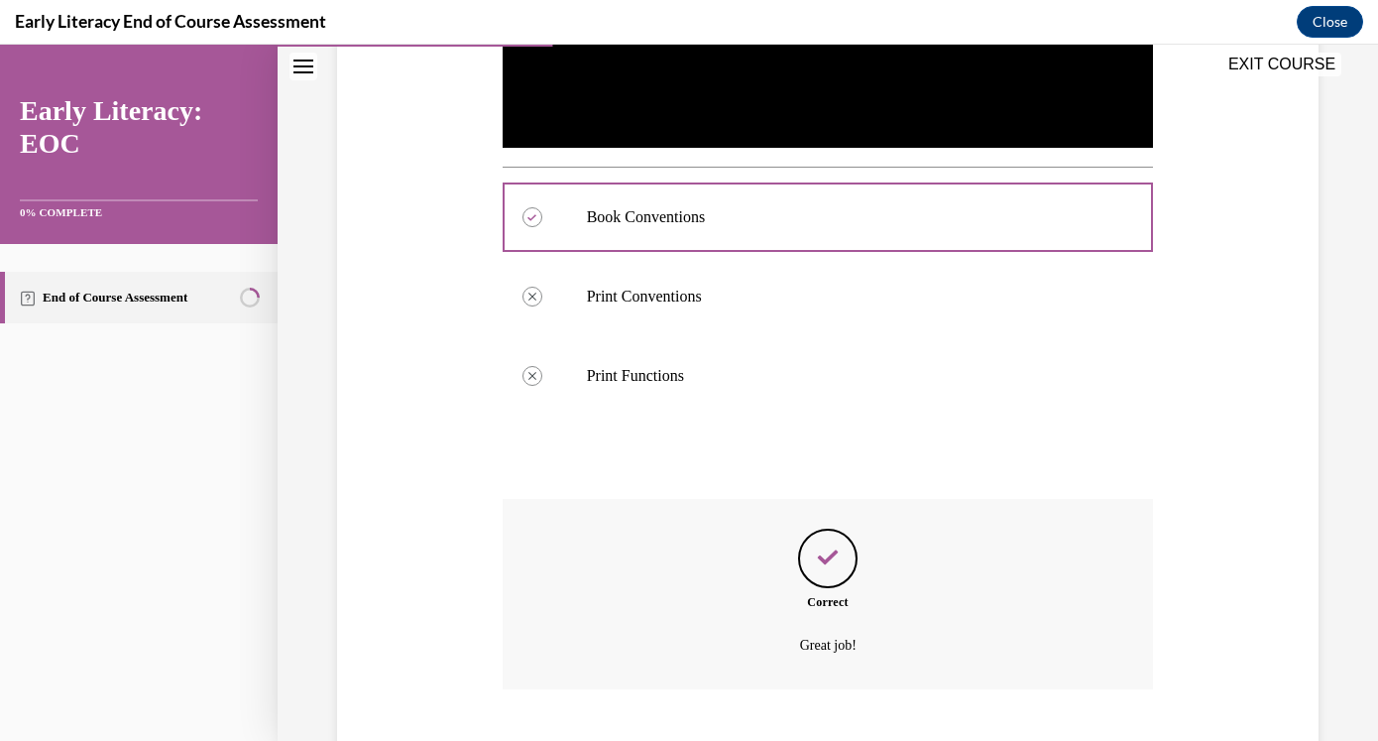
scroll to position [776, 0]
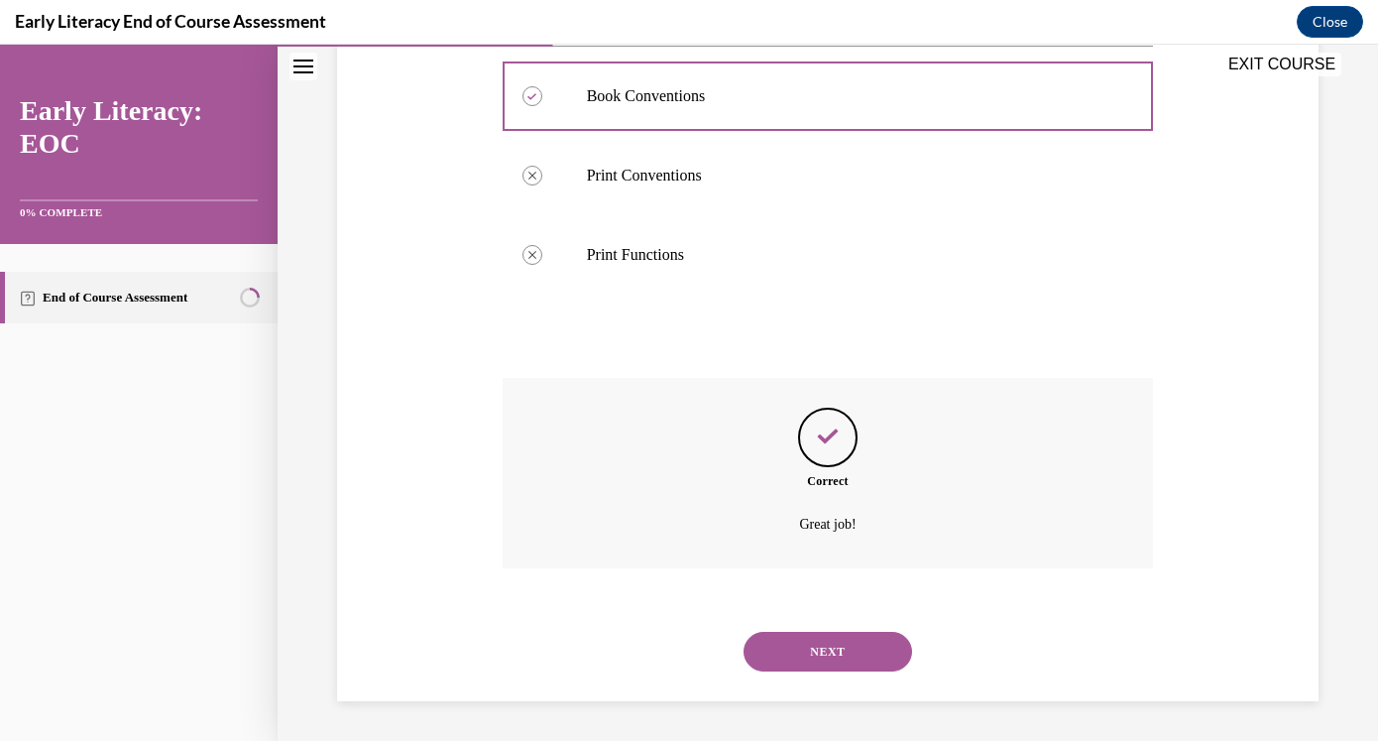
click at [842, 660] on button "NEXT" at bounding box center [828, 652] width 169 height 40
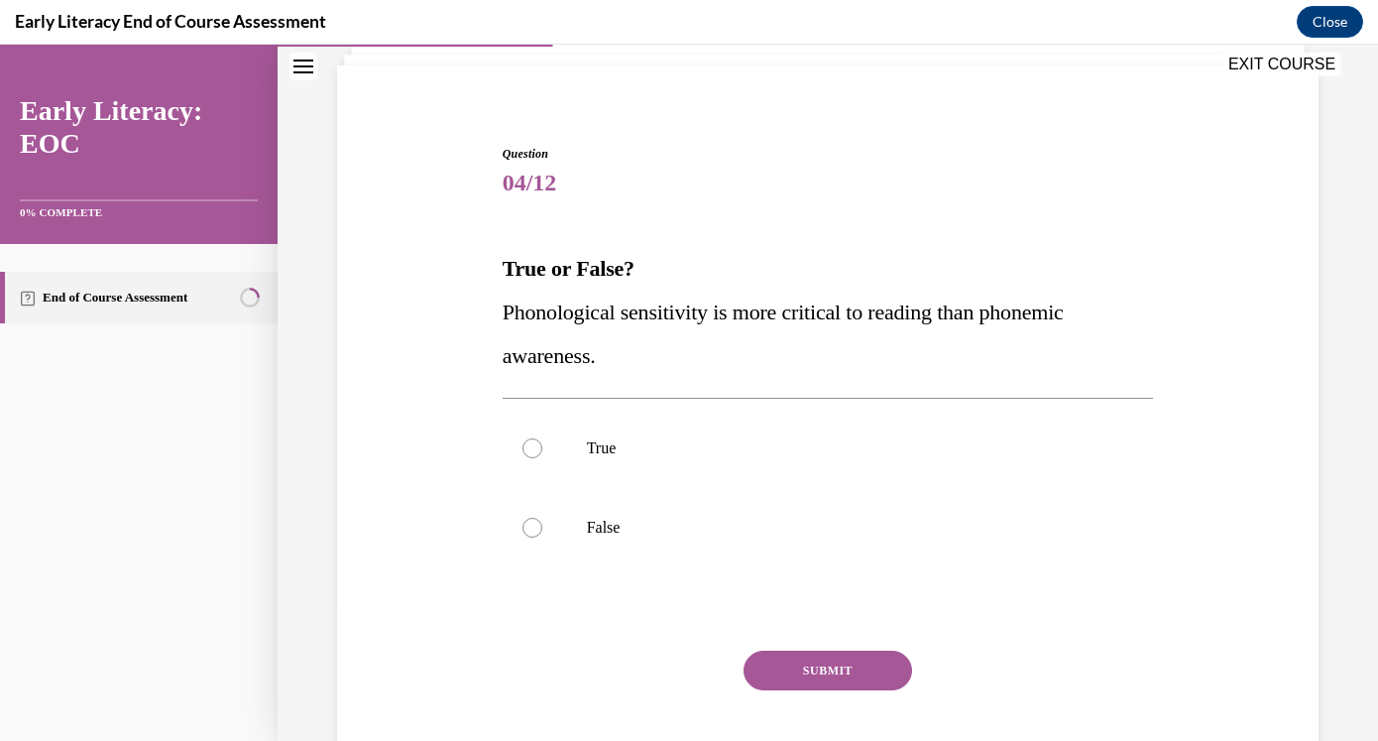
scroll to position [128, 0]
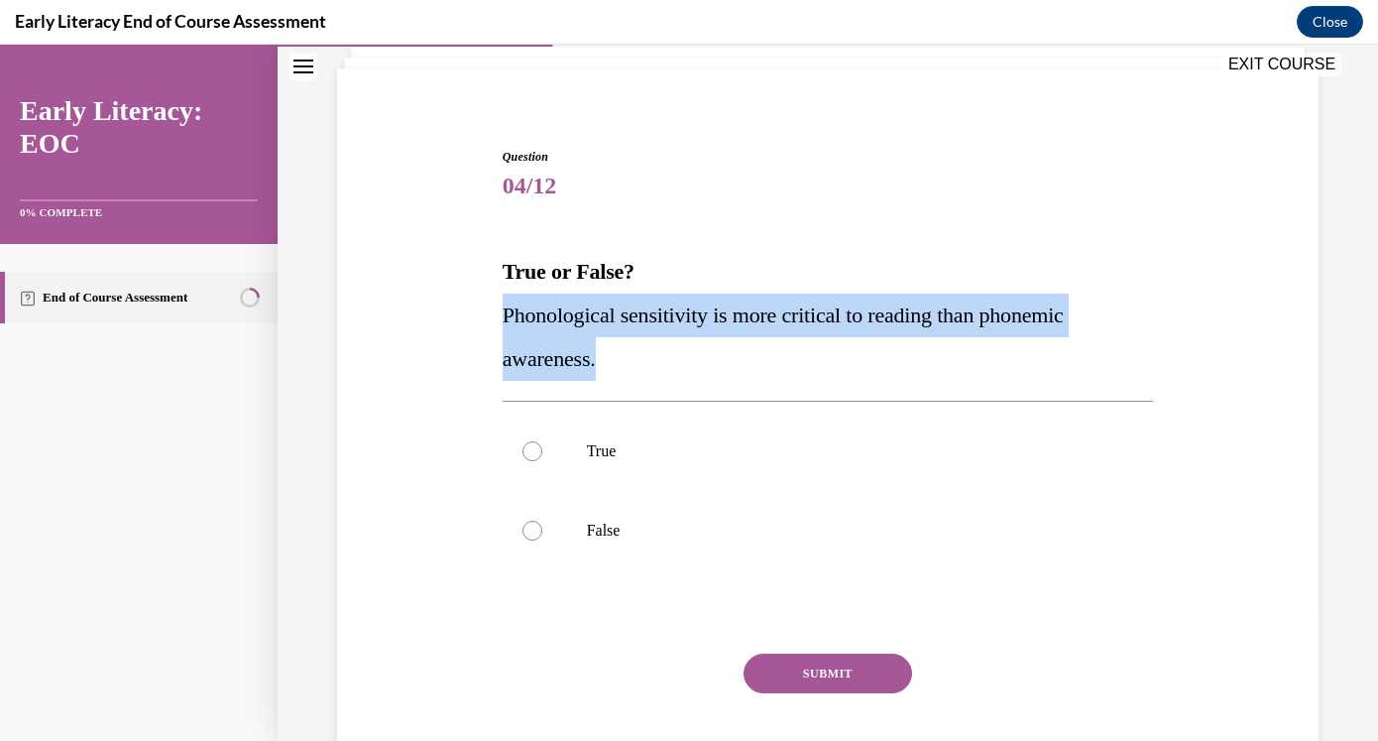
drag, startPoint x: 621, startPoint y: 357, endPoint x: 504, endPoint y: 312, distance: 125.2
click at [504, 312] on p "Phonological sensitivity is more critical to reading than phonemic awareness." at bounding box center [828, 336] width 651 height 87
copy span "Phonological sensitivity is more critical to reading than phonemic awareness."
click at [607, 521] on p "False" at bounding box center [846, 531] width 518 height 20
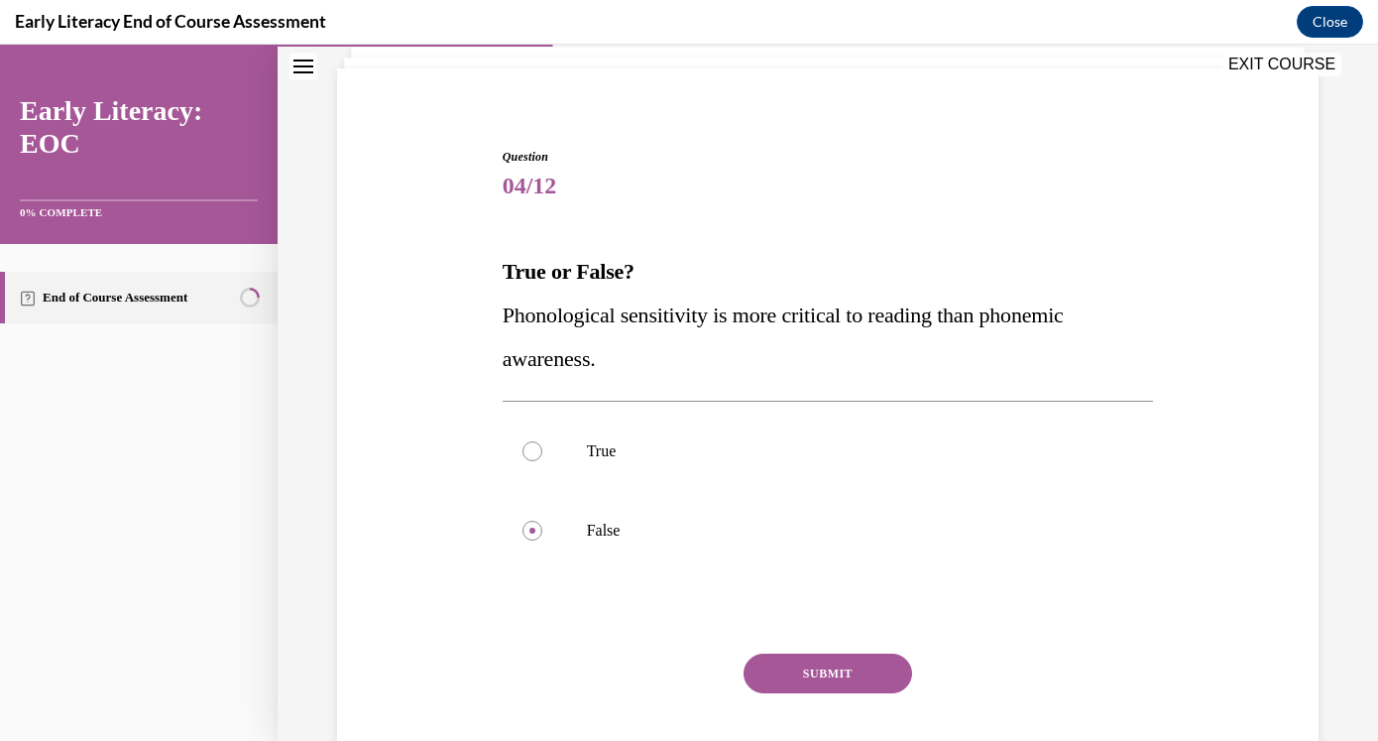
click at [857, 659] on button "SUBMIT" at bounding box center [828, 673] width 169 height 40
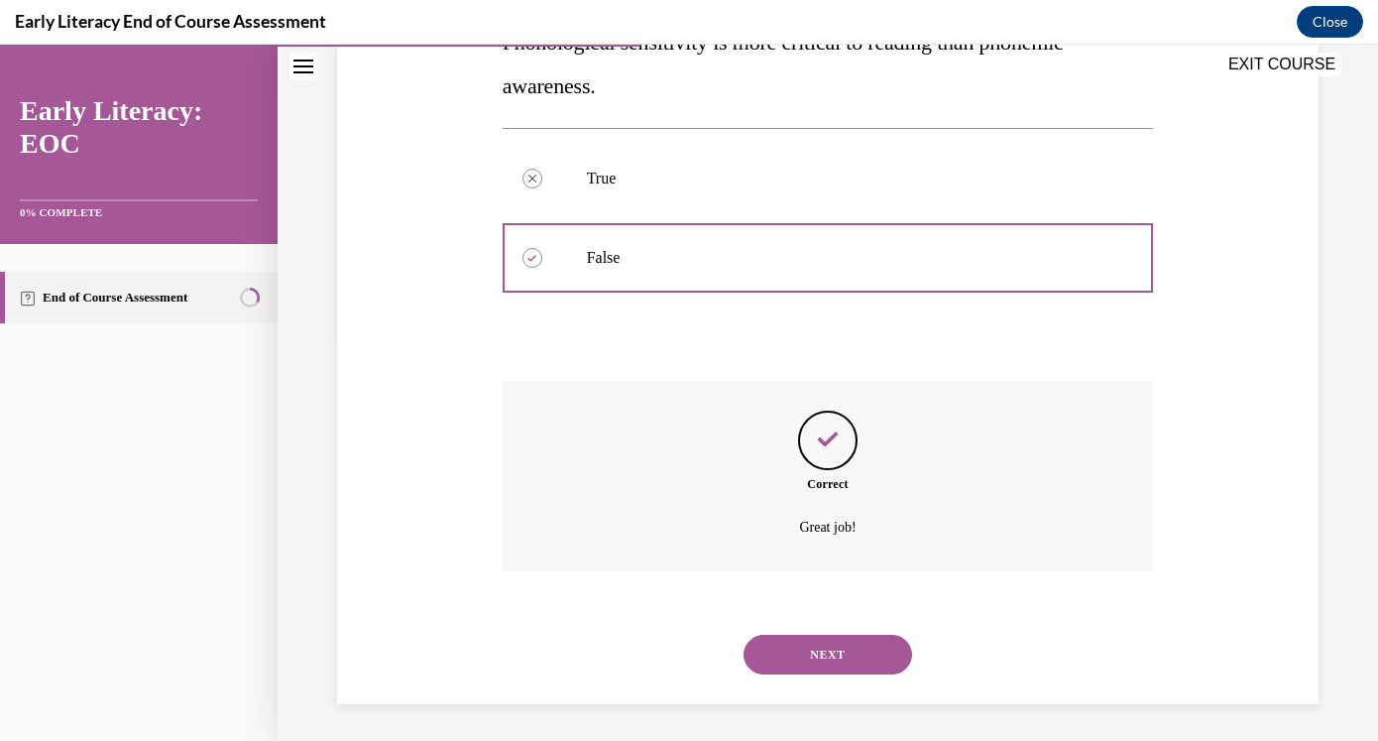
scroll to position [404, 0]
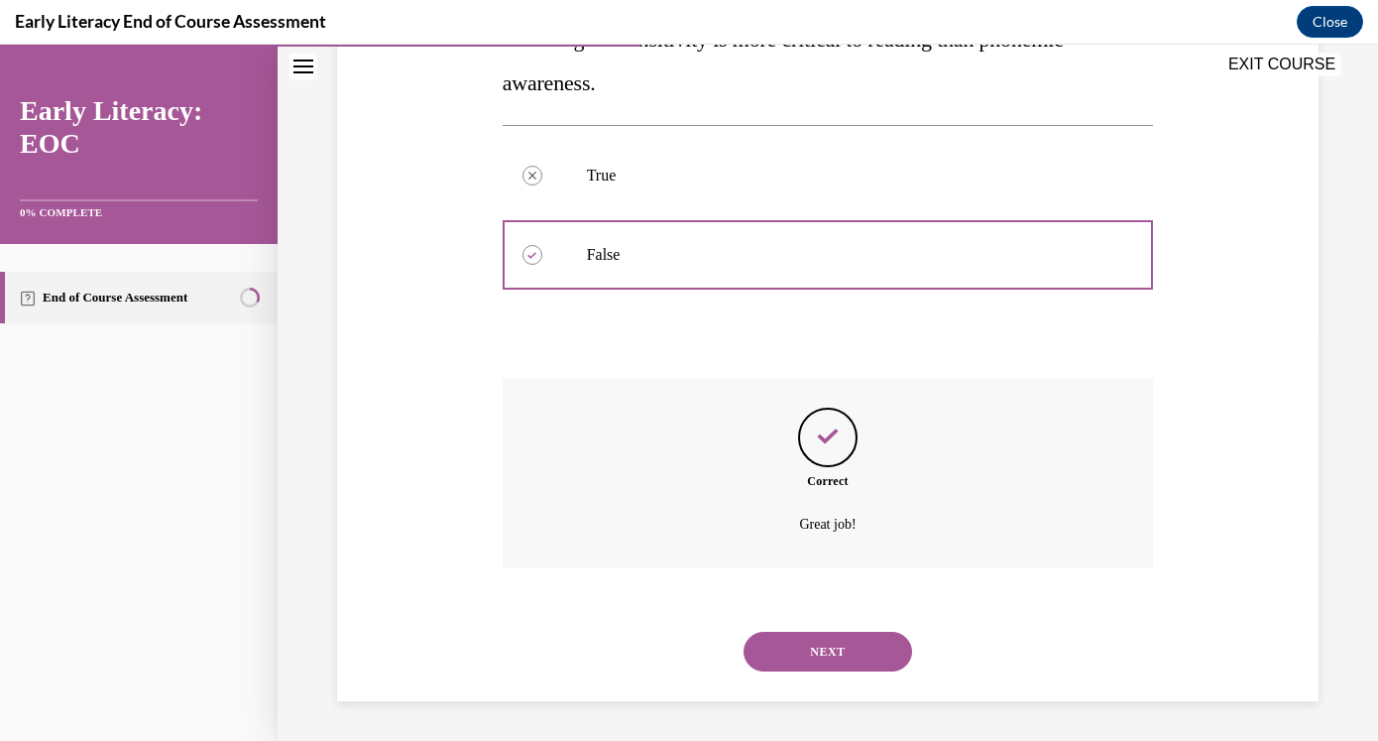
click at [857, 659] on button "NEXT" at bounding box center [828, 652] width 169 height 40
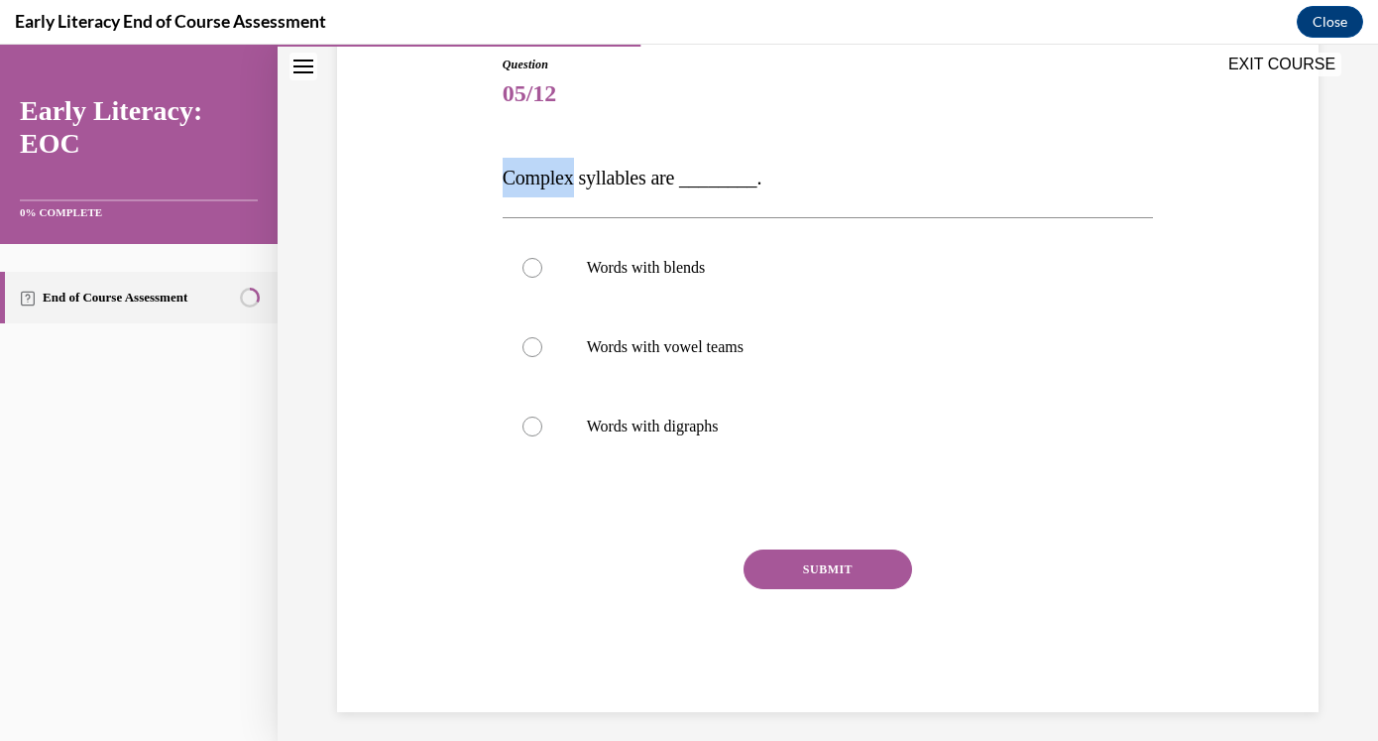
click at [447, 169] on div "Question 05/12 Complex syllables are ________. Words with blends Words with vow…" at bounding box center [827, 354] width 991 height 716
drag, startPoint x: 504, startPoint y: 174, endPoint x: 793, endPoint y: 180, distance: 289.6
click at [793, 180] on p "Complex syllables are ________." at bounding box center [828, 178] width 651 height 40
copy span "Complex syllables are ________."
click at [762, 293] on div at bounding box center [828, 267] width 651 height 79
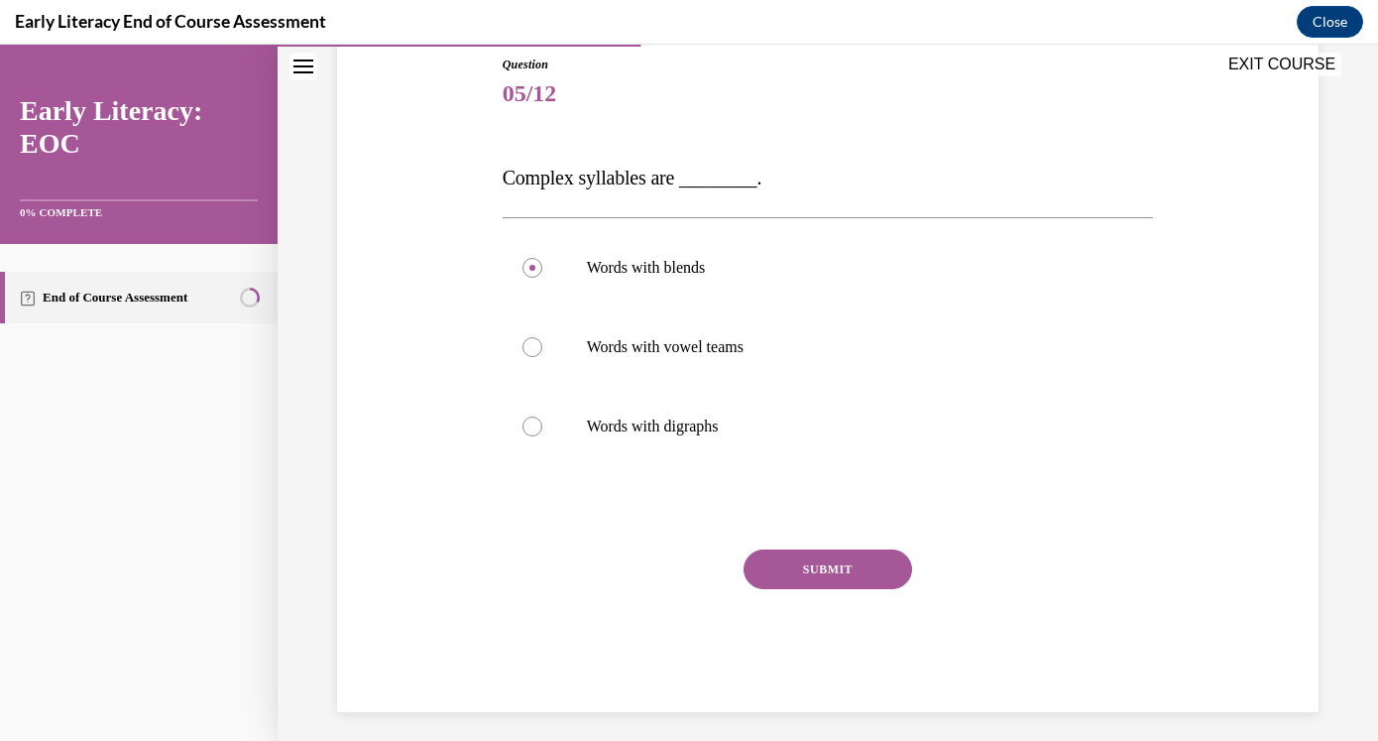
click at [857, 558] on button "SUBMIT" at bounding box center [828, 569] width 169 height 40
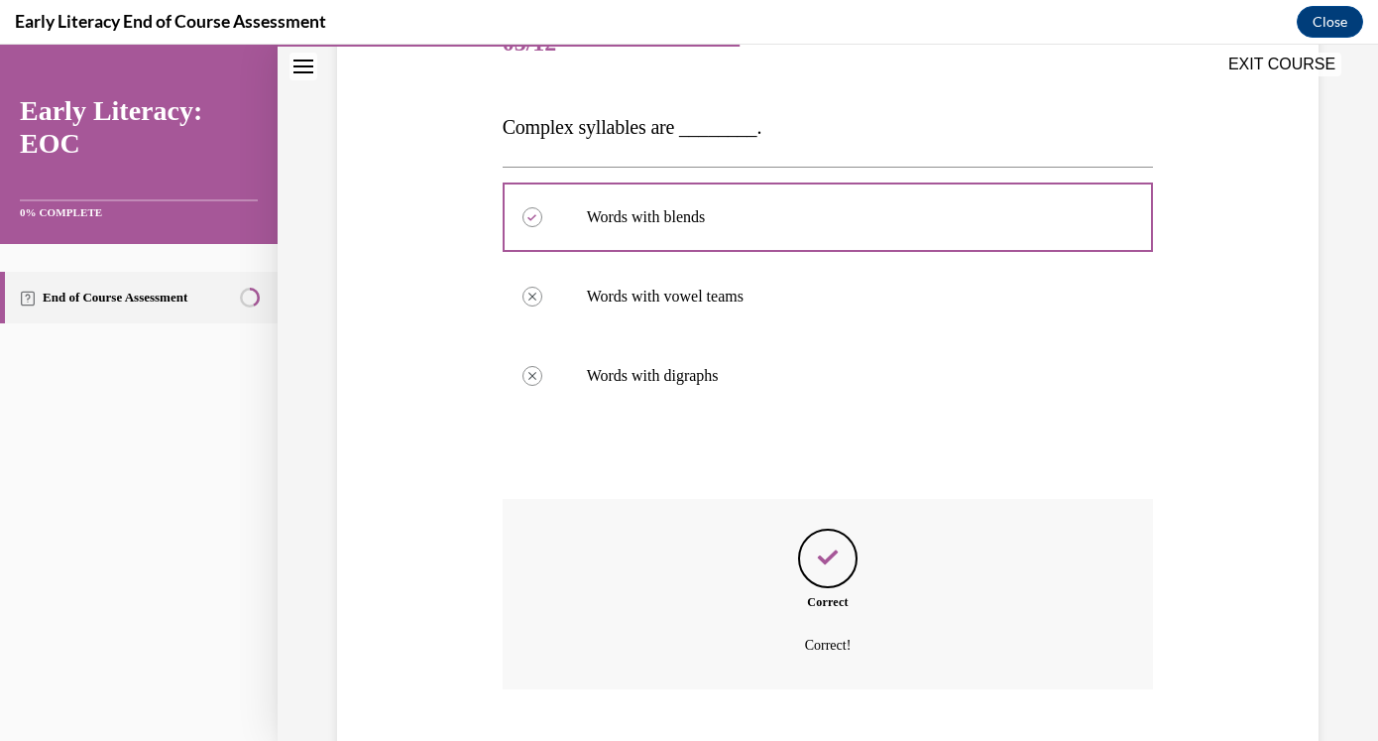
scroll to position [392, 0]
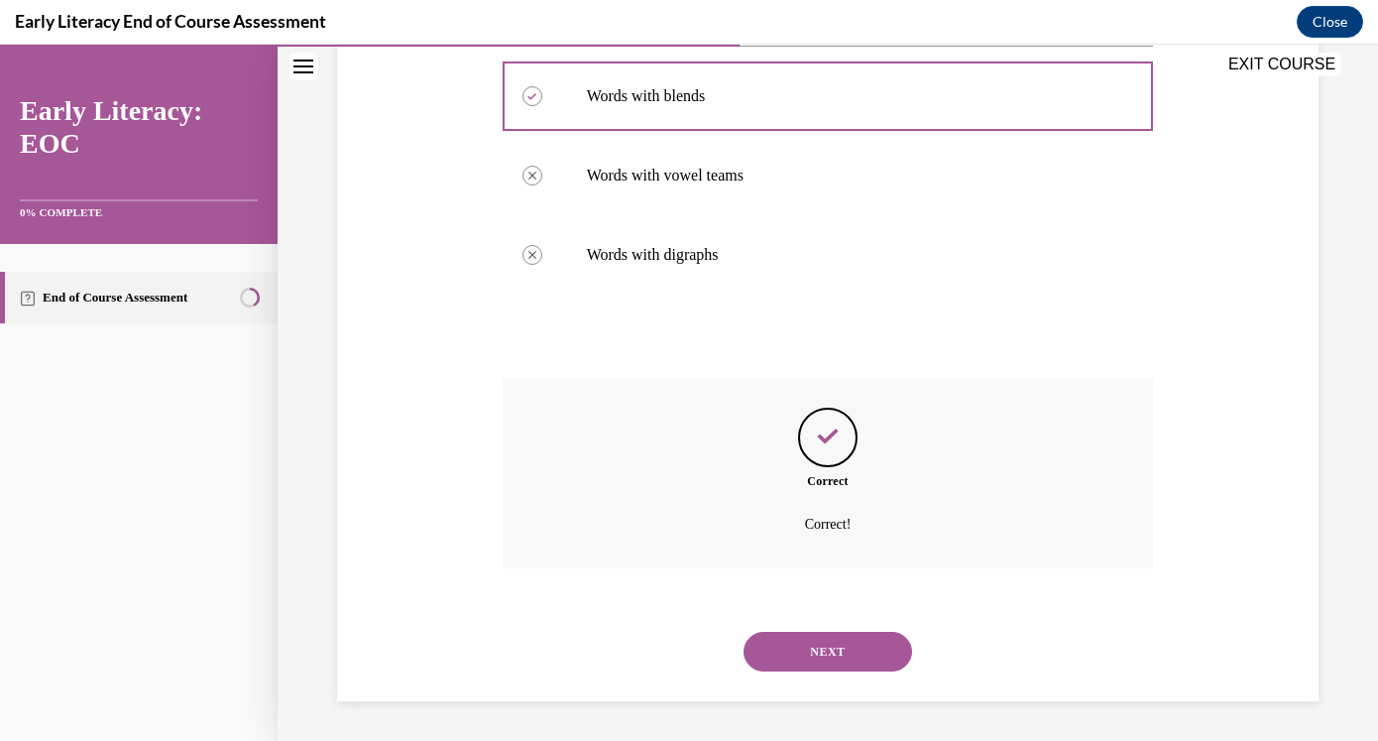
click at [842, 641] on button "NEXT" at bounding box center [828, 652] width 169 height 40
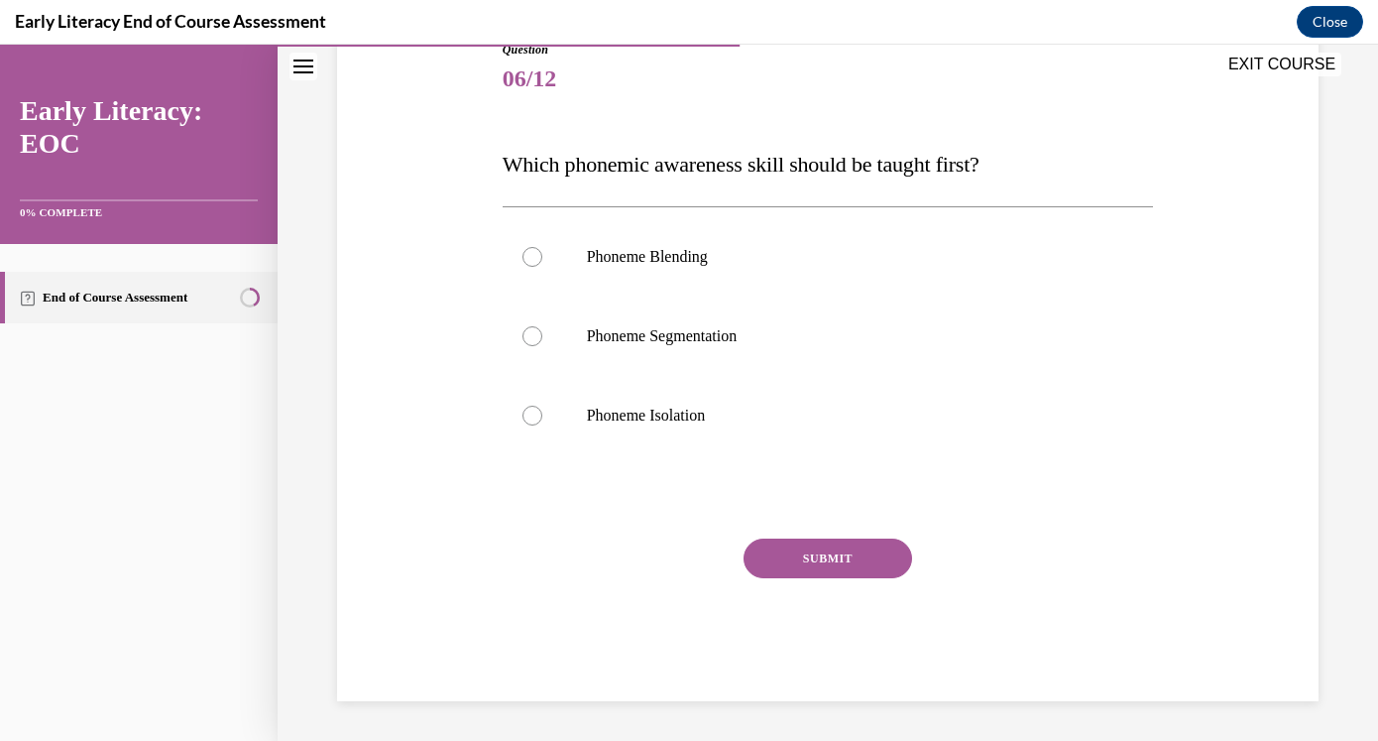
scroll to position [220, 0]
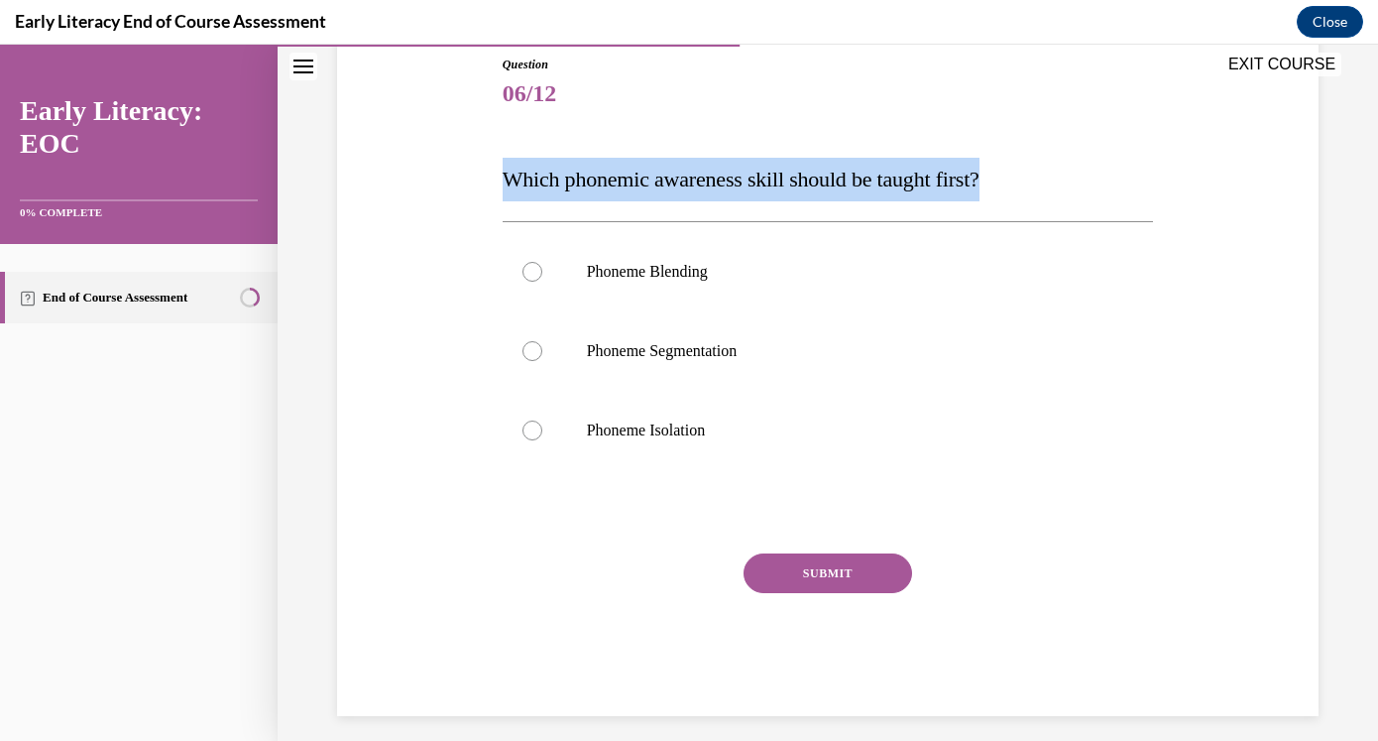
drag, startPoint x: 505, startPoint y: 179, endPoint x: 1022, endPoint y: 195, distance: 517.8
click at [1022, 195] on p "Which phonemic awareness skill should be taught first?" at bounding box center [828, 180] width 651 height 44
copy span "Which phonemic awareness skill should be taught first?"
click at [680, 427] on p "Phoneme Isolation" at bounding box center [846, 430] width 518 height 20
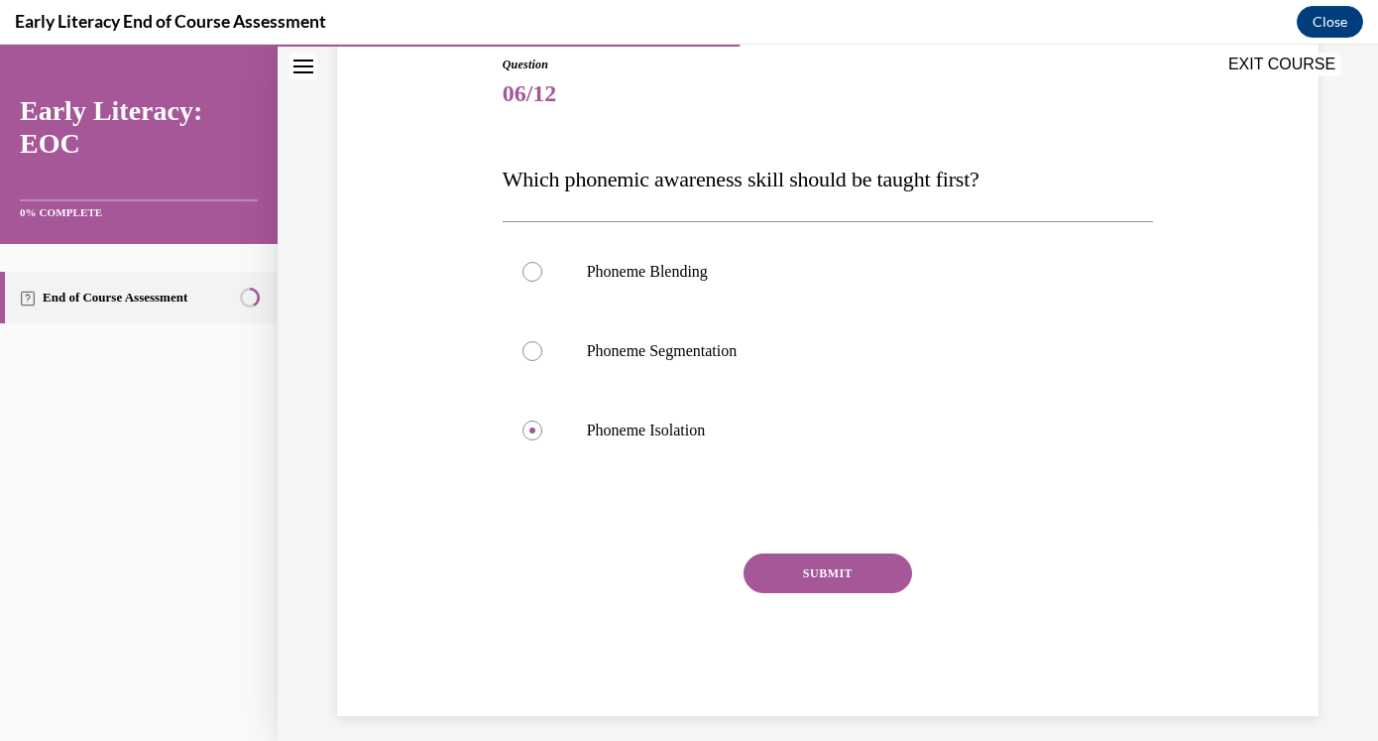
click at [813, 580] on button "SUBMIT" at bounding box center [828, 573] width 169 height 40
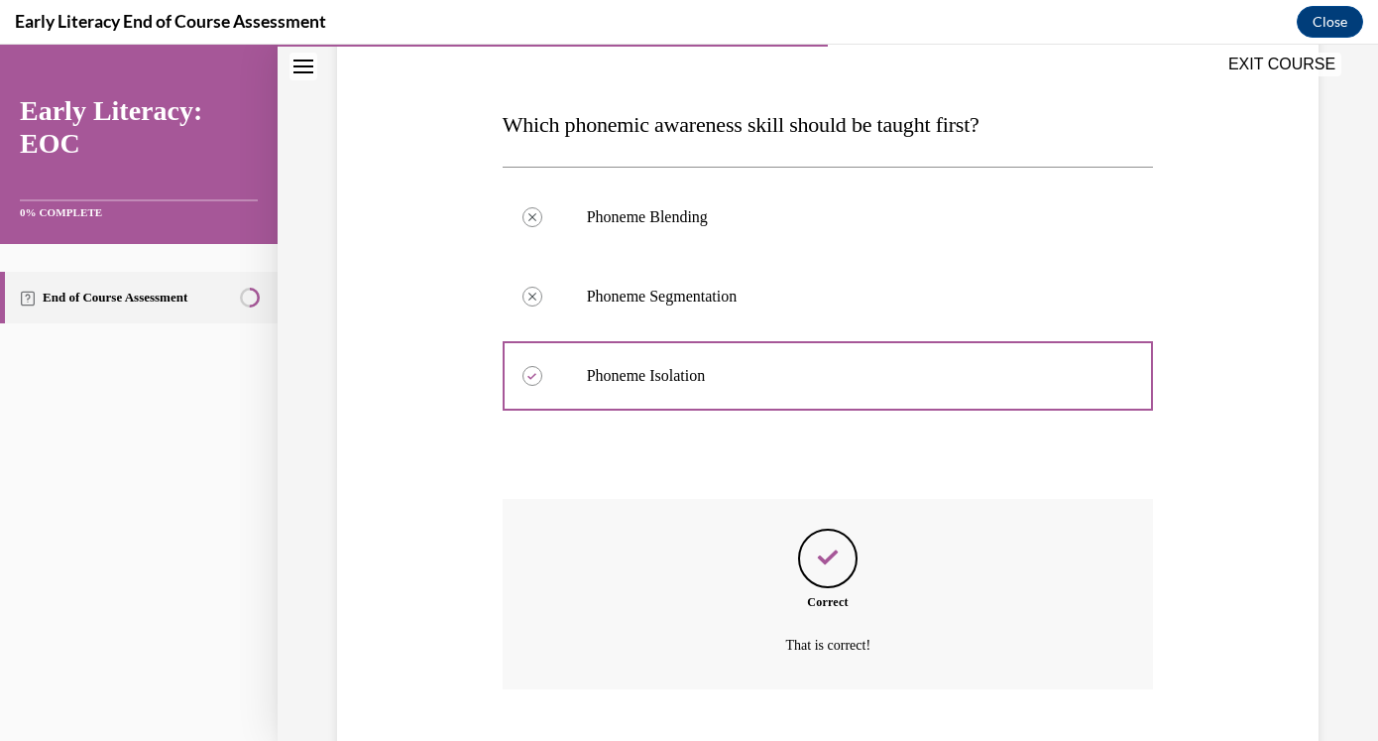
scroll to position [396, 0]
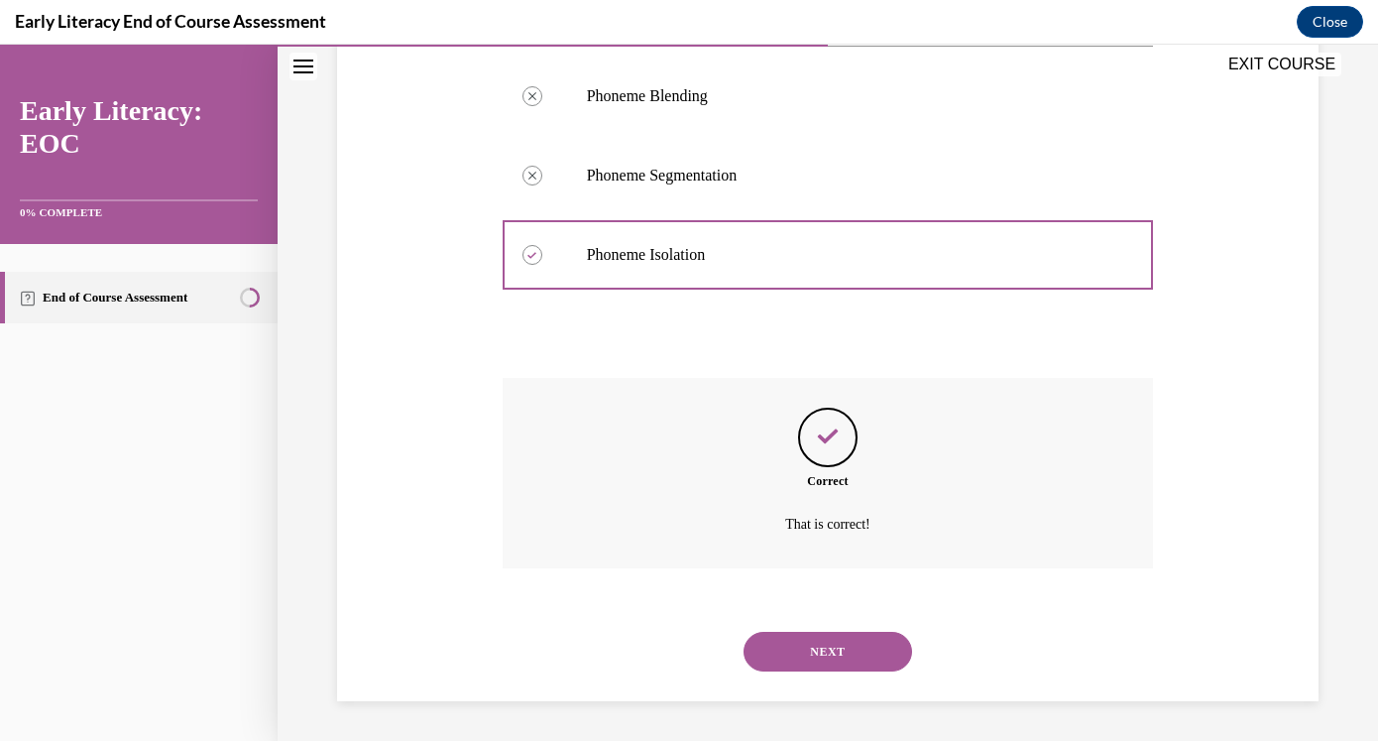
click at [822, 654] on button "NEXT" at bounding box center [828, 652] width 169 height 40
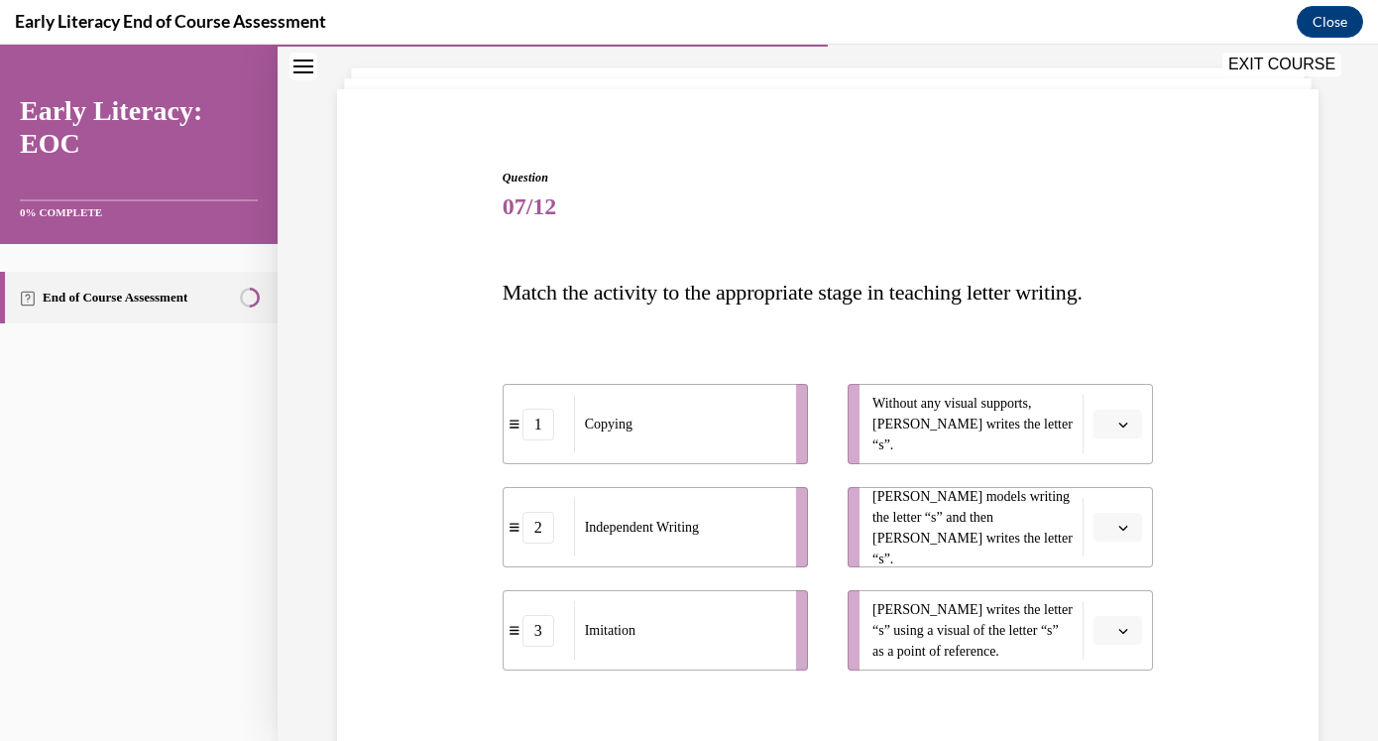
scroll to position [130, 0]
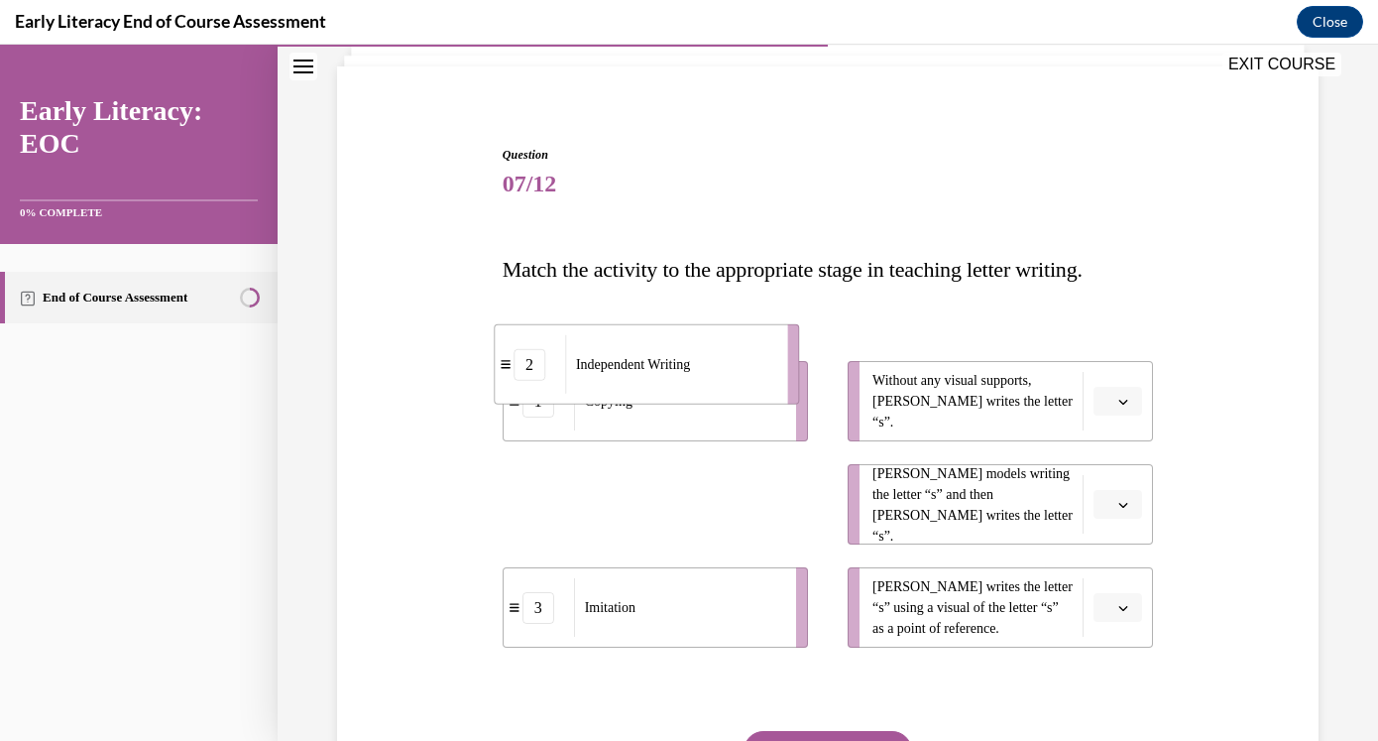
drag, startPoint x: 698, startPoint y: 505, endPoint x: 689, endPoint y: 367, distance: 138.1
click at [689, 366] on span "Independent Writing" at bounding box center [633, 364] width 114 height 21
drag, startPoint x: 656, startPoint y: 507, endPoint x: 645, endPoint y: 416, distance: 90.9
click at [645, 415] on span "Independent Writing" at bounding box center [631, 410] width 114 height 21
click at [1120, 409] on button "button" at bounding box center [1118, 402] width 49 height 30
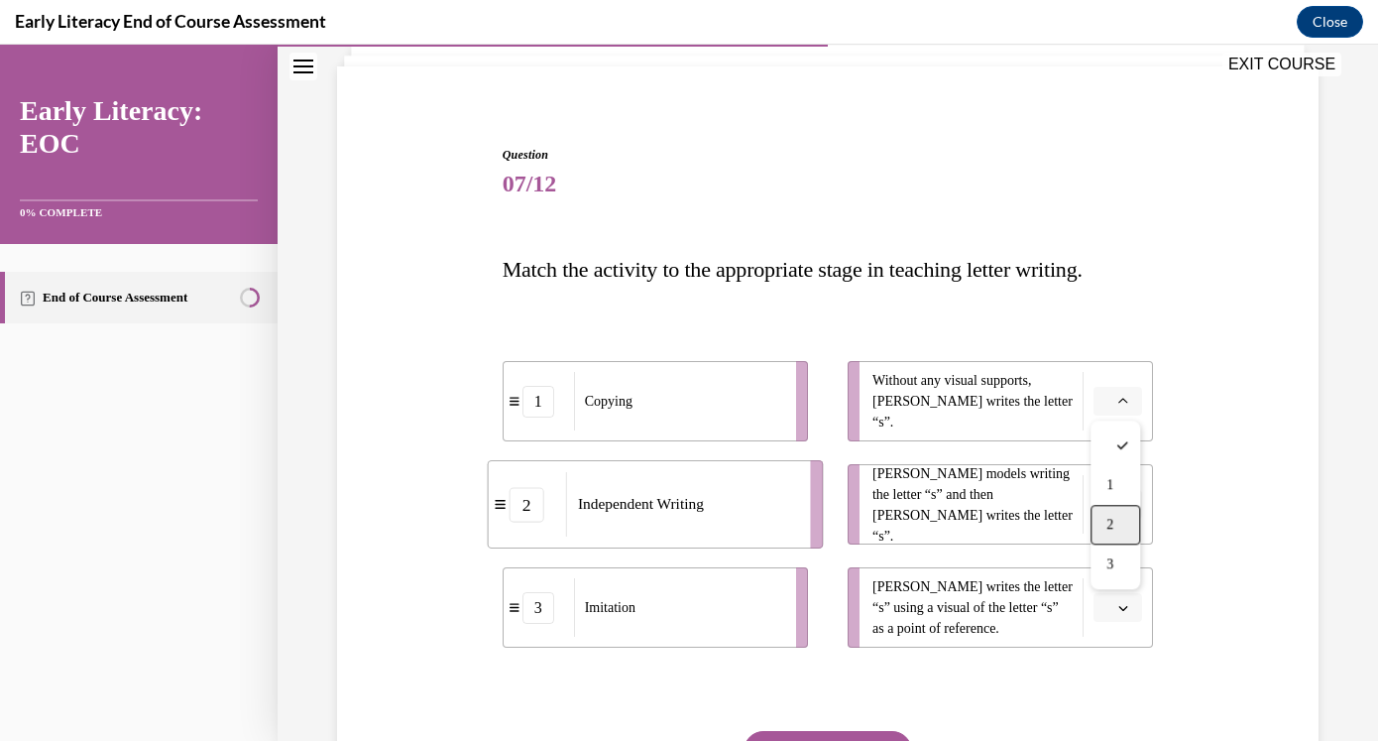
click at [1111, 526] on span "2" at bounding box center [1109, 525] width 7 height 16
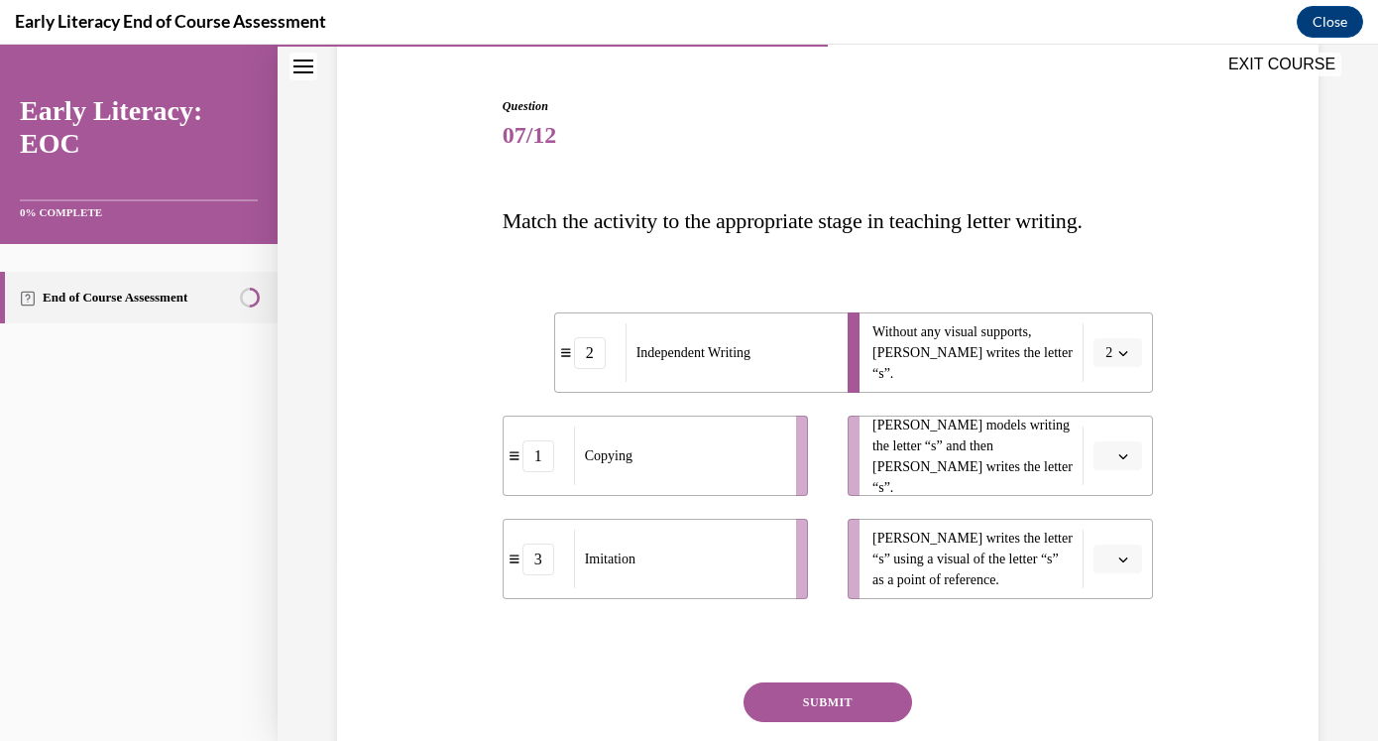
scroll to position [184, 0]
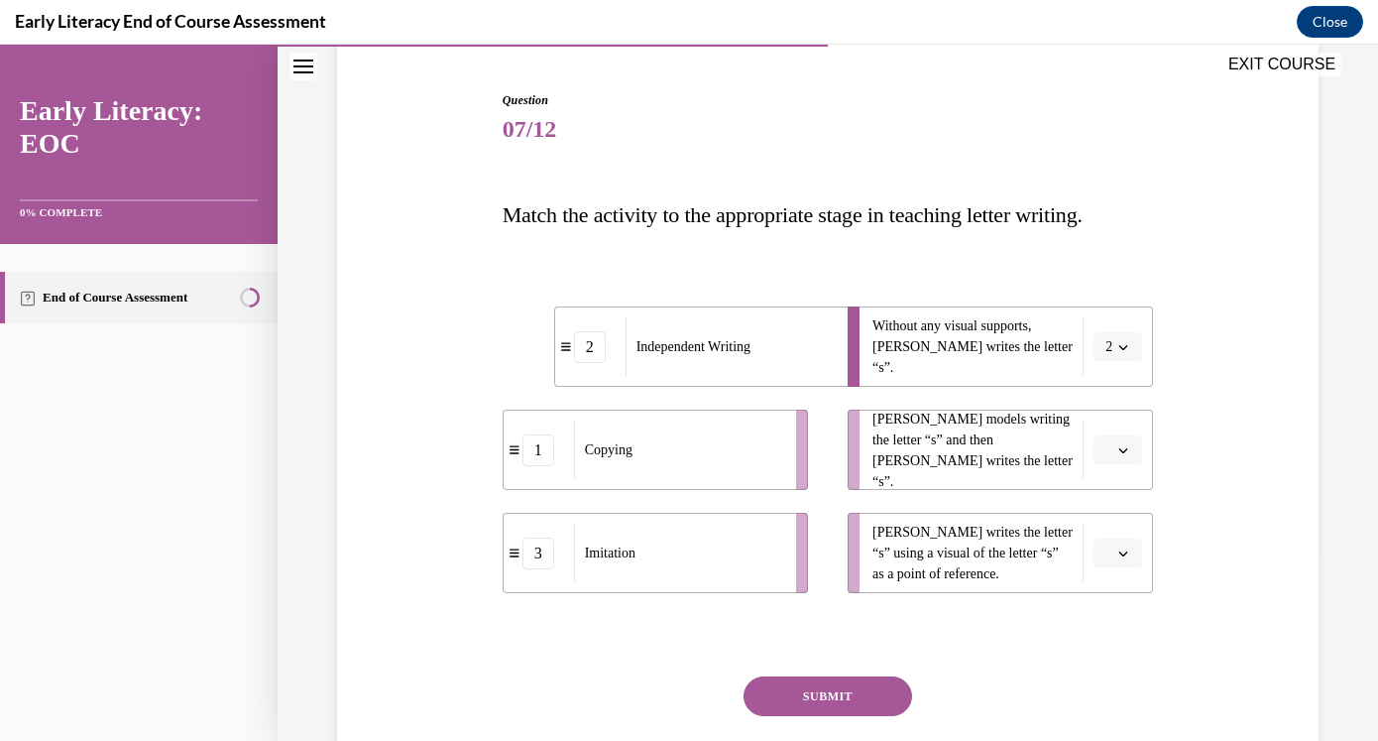
click at [1116, 444] on span "button" at bounding box center [1123, 450] width 14 height 14
click at [1125, 605] on div "3" at bounding box center [1116, 613] width 50 height 40
click at [1129, 557] on span "button" at bounding box center [1123, 553] width 14 height 14
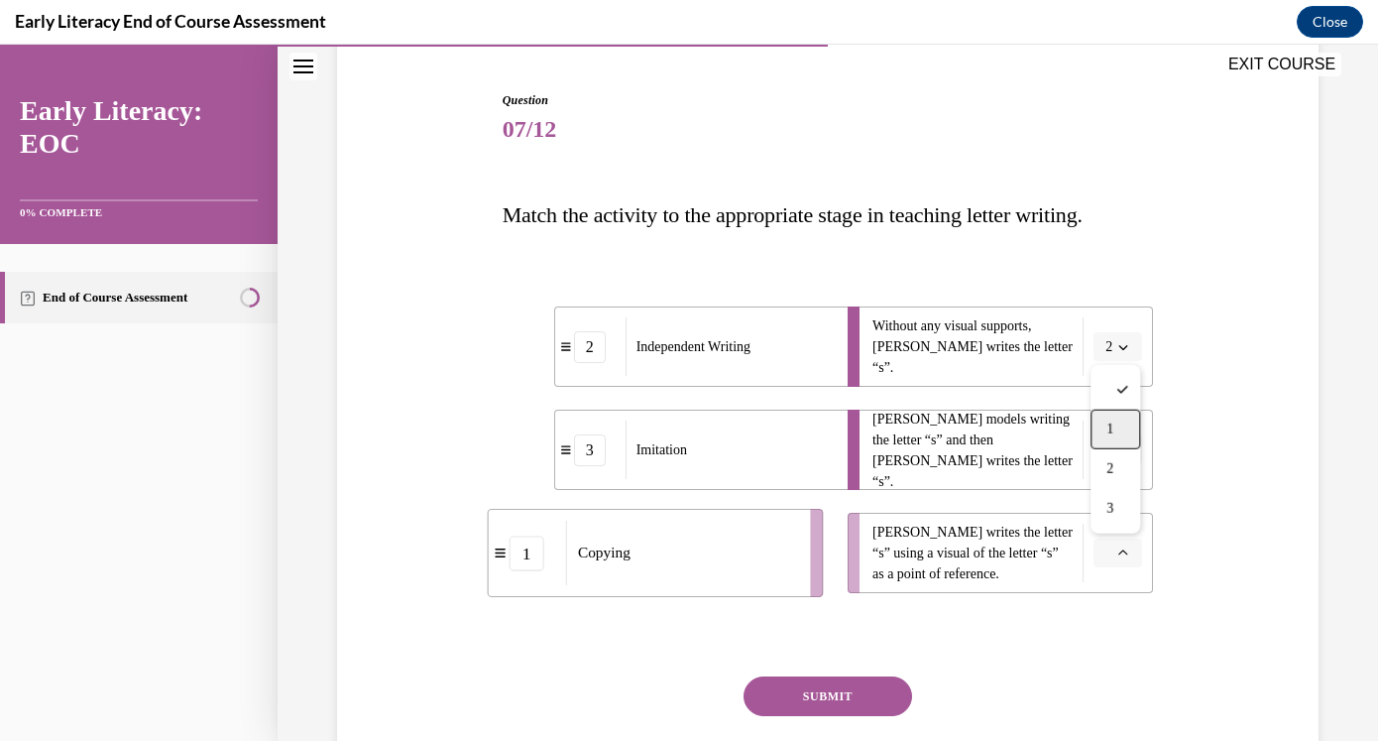
click at [1110, 438] on div "1" at bounding box center [1116, 429] width 50 height 40
click at [854, 706] on button "SUBMIT" at bounding box center [828, 696] width 169 height 40
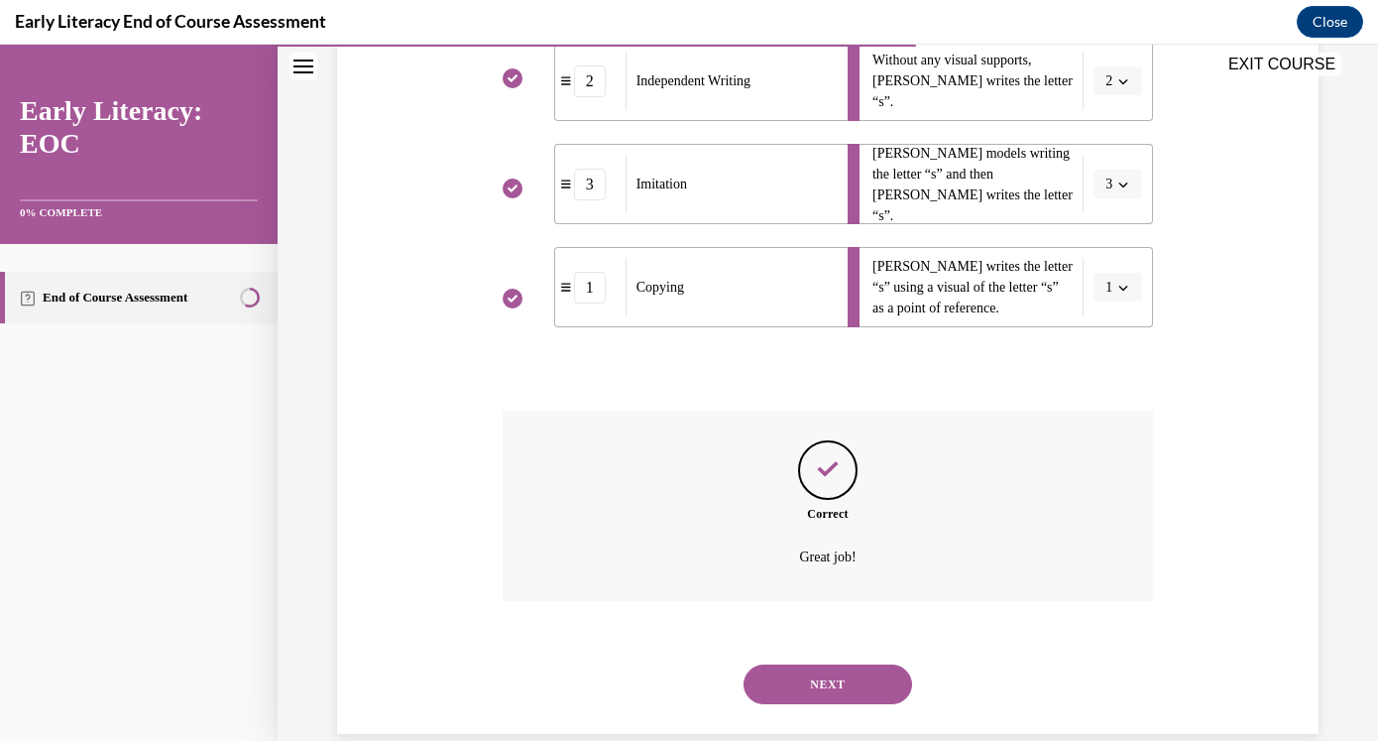
scroll to position [483, 0]
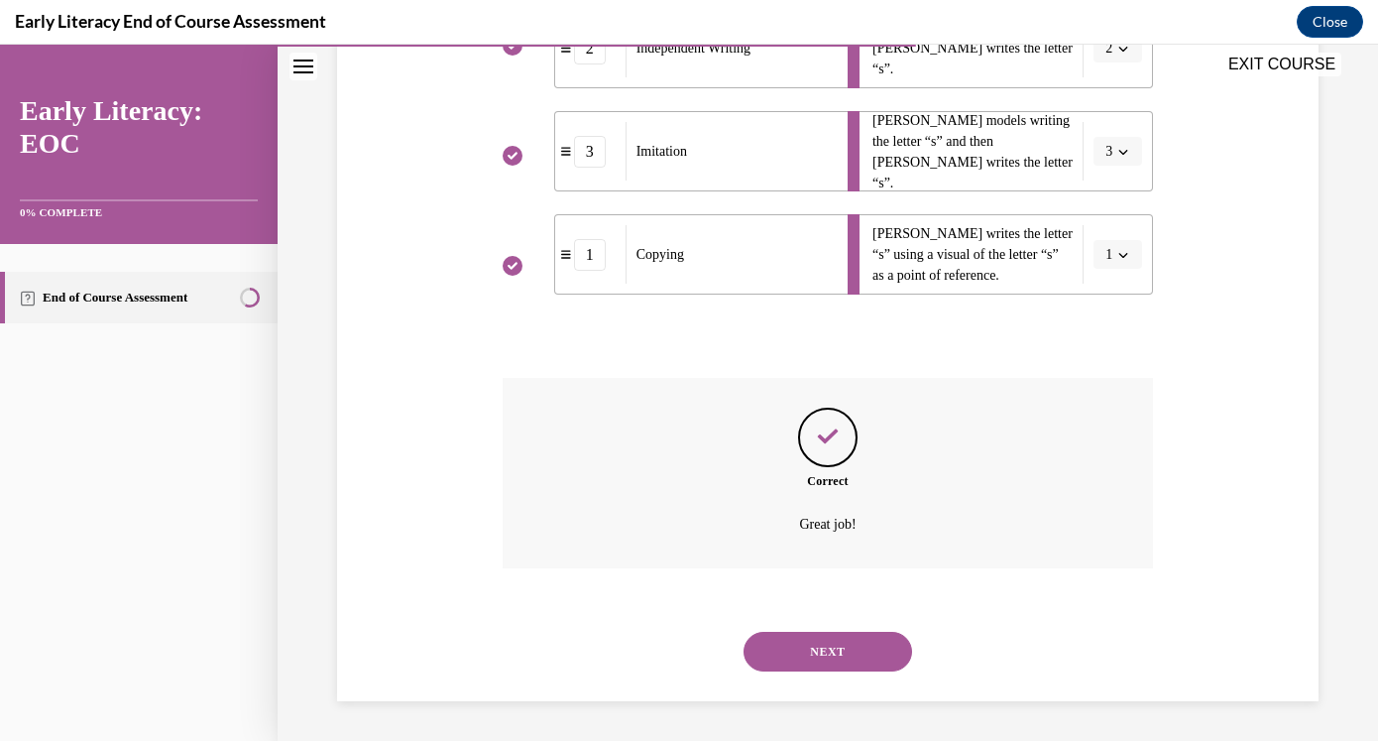
click at [839, 668] on button "NEXT" at bounding box center [828, 652] width 169 height 40
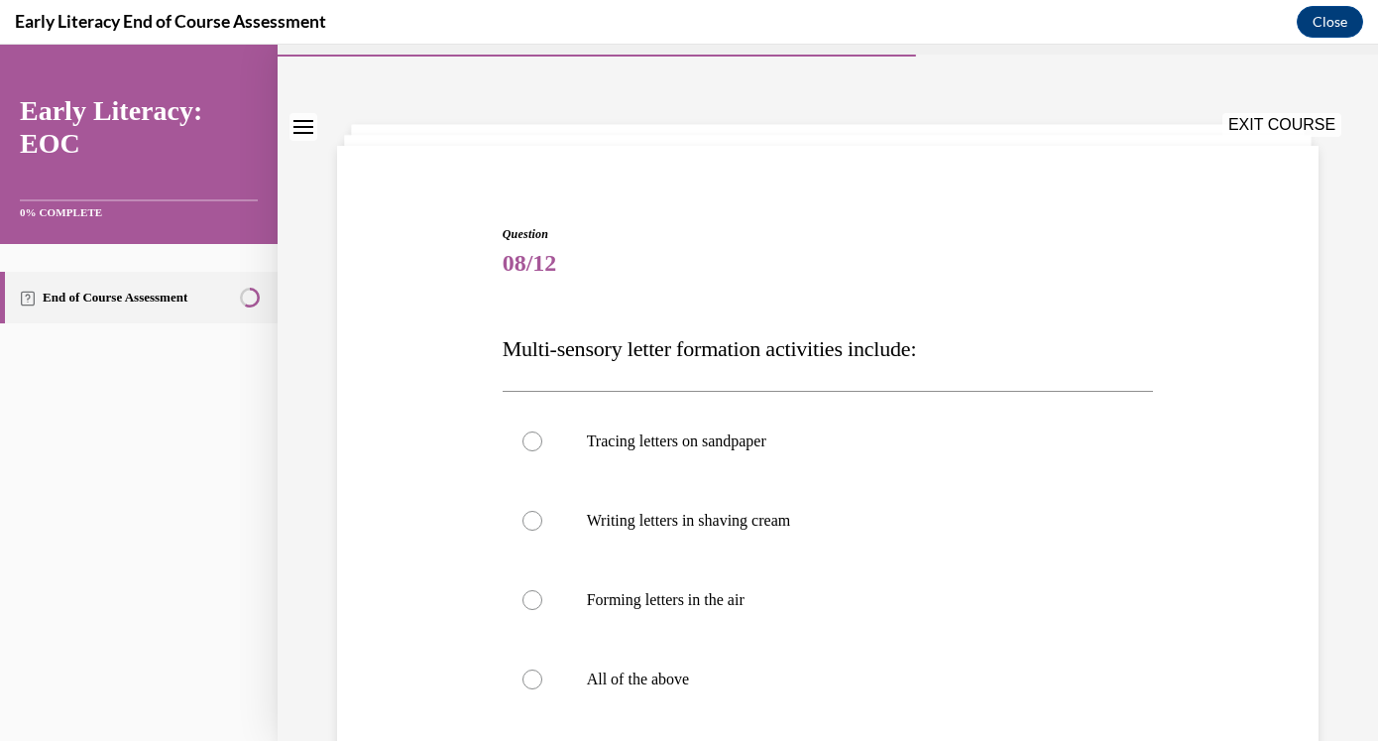
scroll to position [74, 0]
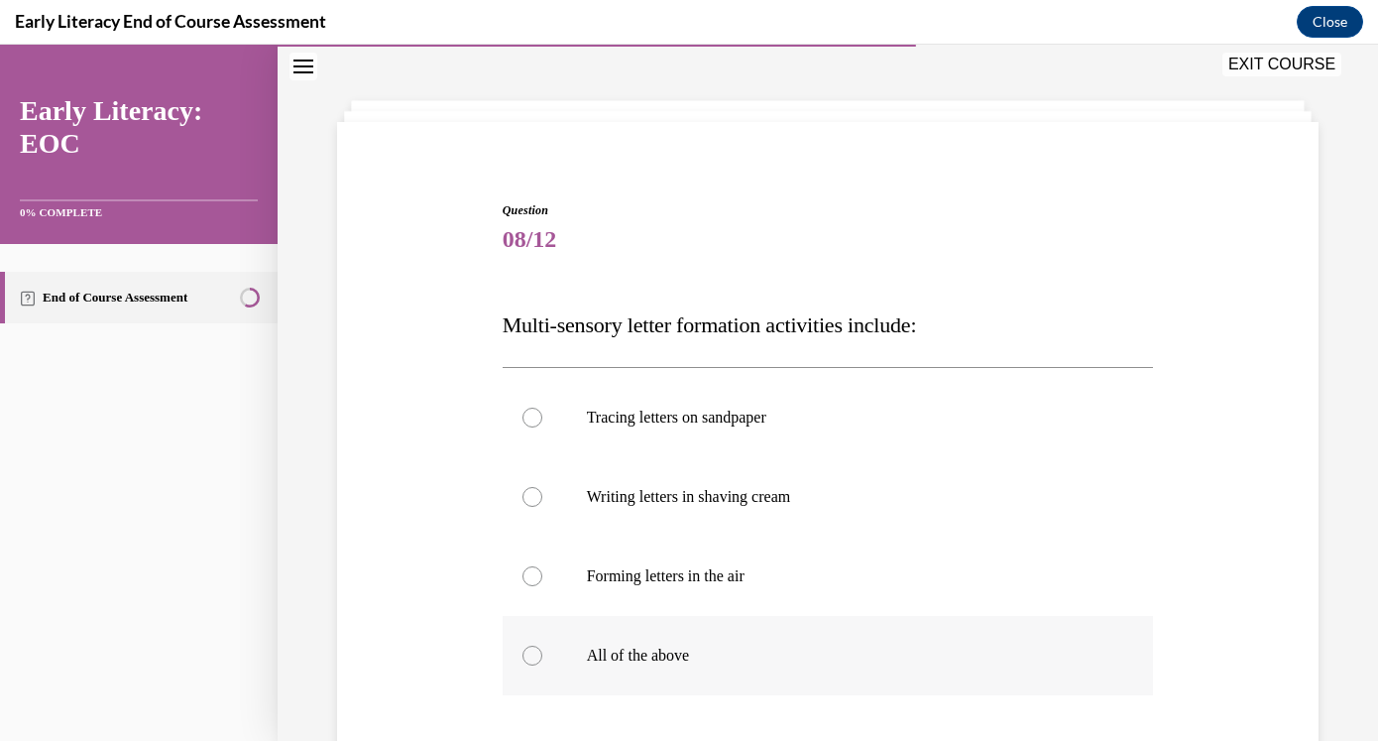
click at [652, 647] on p "All of the above" at bounding box center [846, 655] width 518 height 20
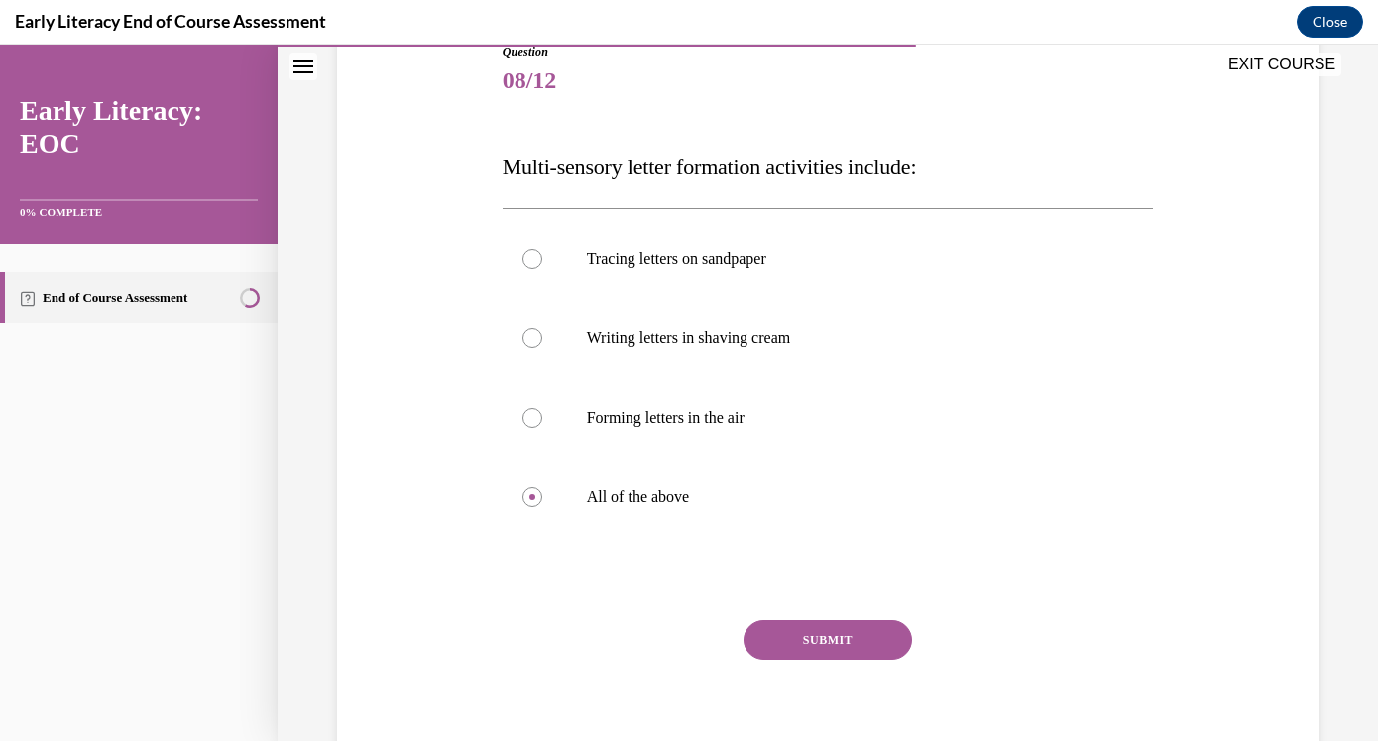
click at [813, 640] on button "SUBMIT" at bounding box center [828, 640] width 169 height 40
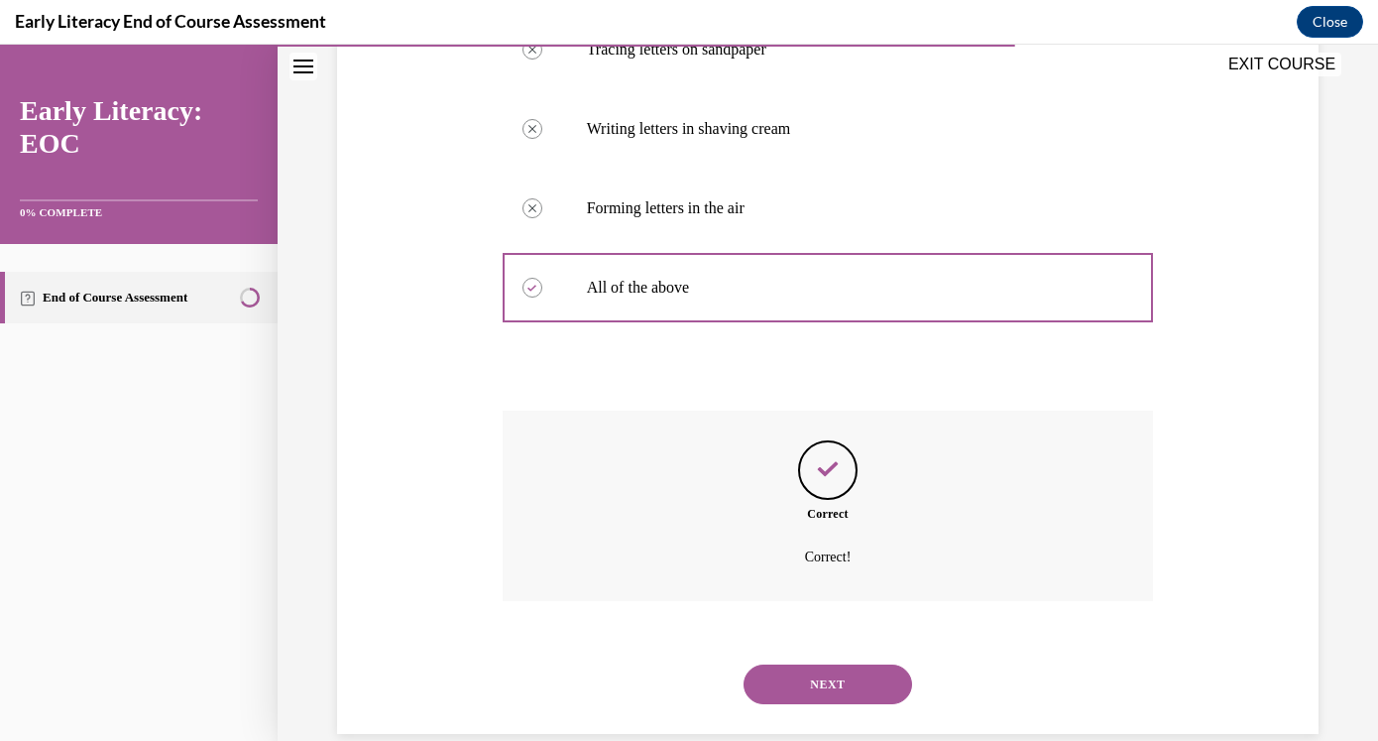
scroll to position [475, 0]
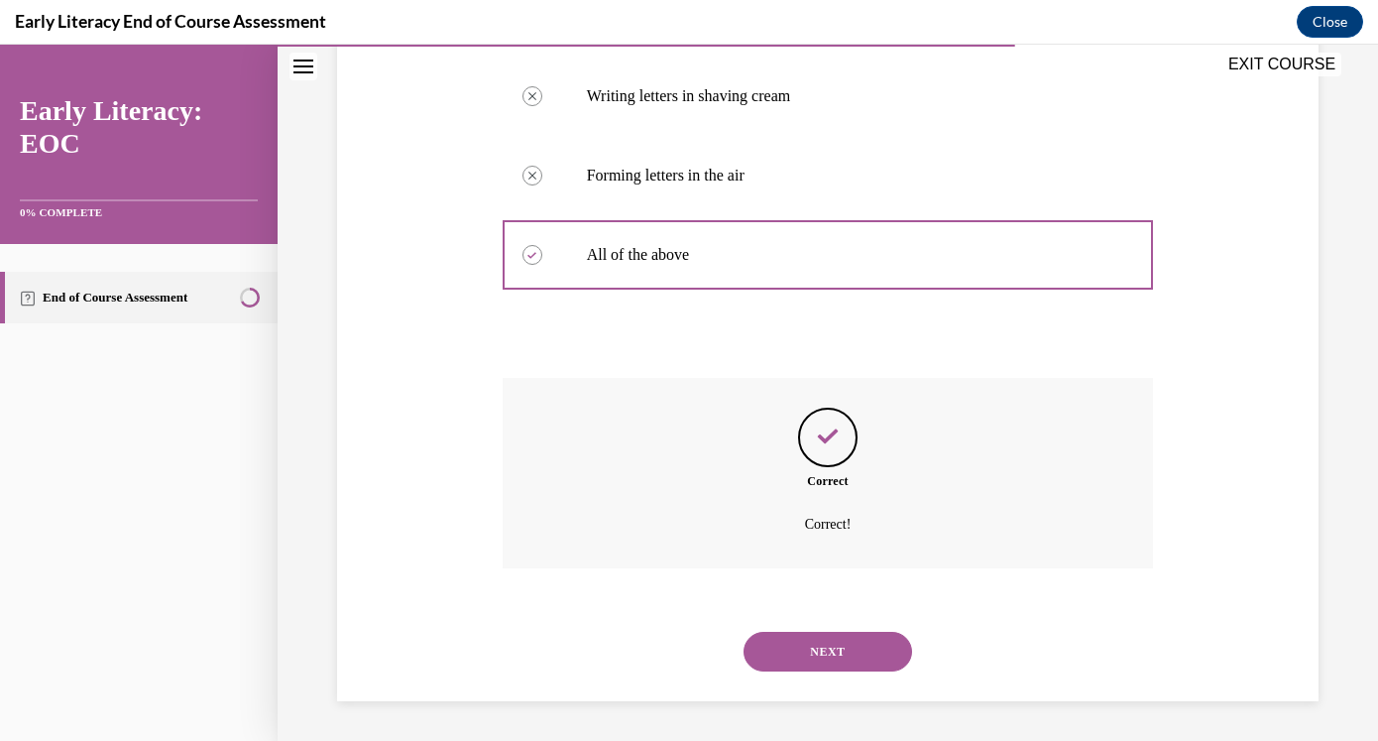
click at [813, 640] on button "NEXT" at bounding box center [828, 652] width 169 height 40
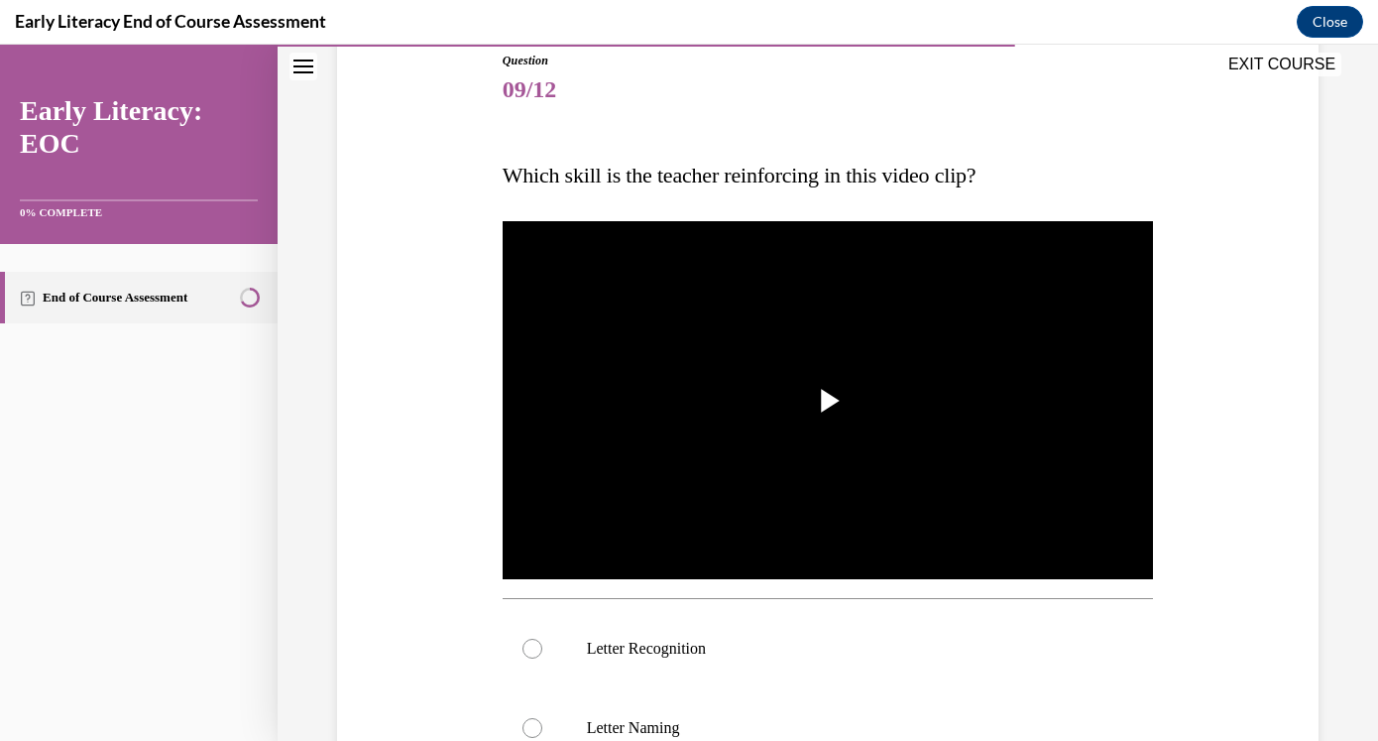
scroll to position [230, 0]
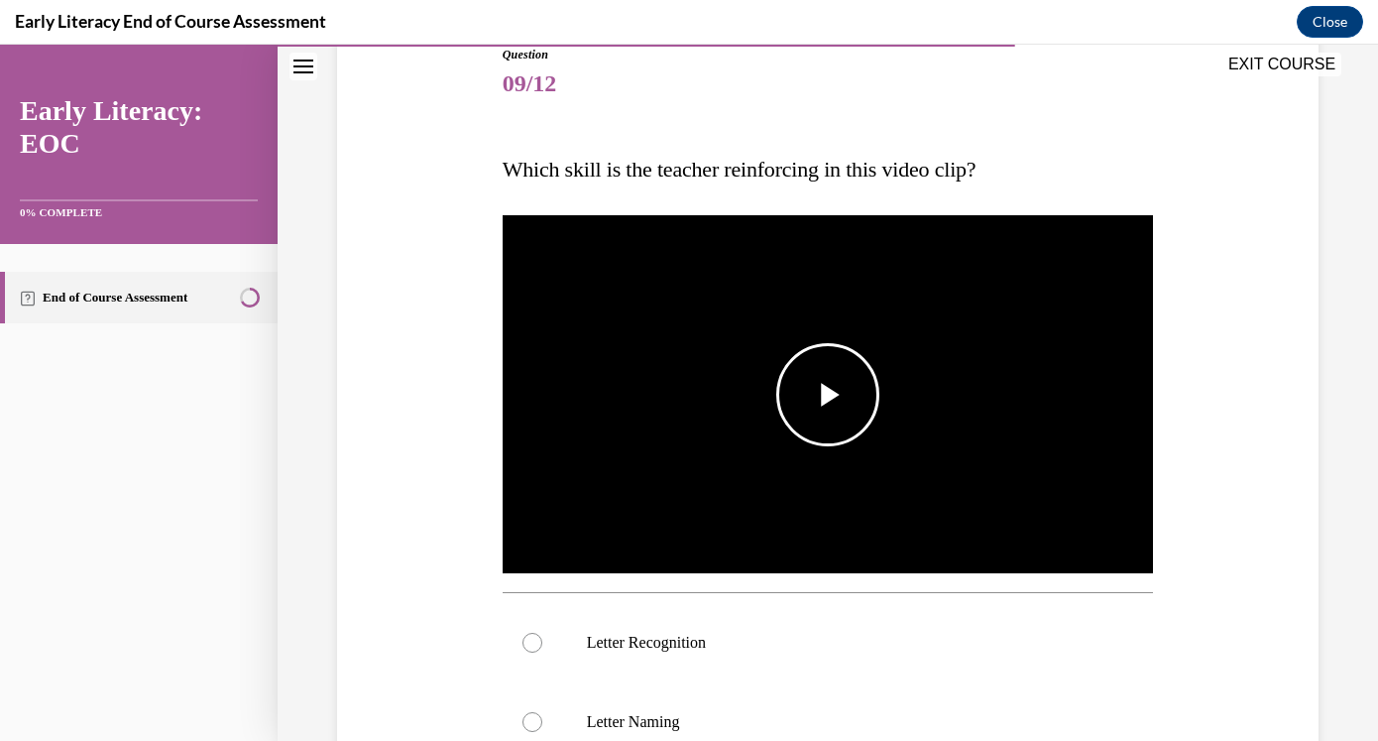
click at [828, 395] on span "Video player" at bounding box center [828, 395] width 0 height 0
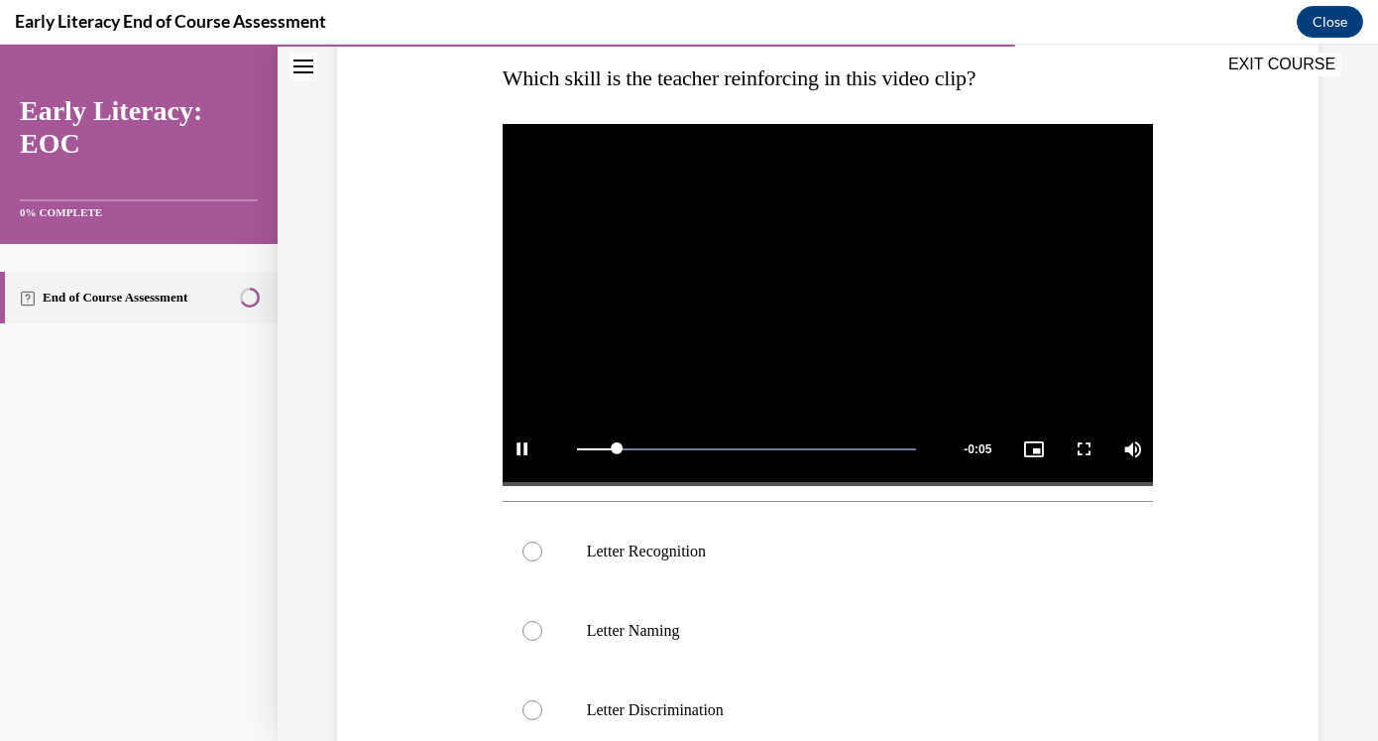
scroll to position [334, 0]
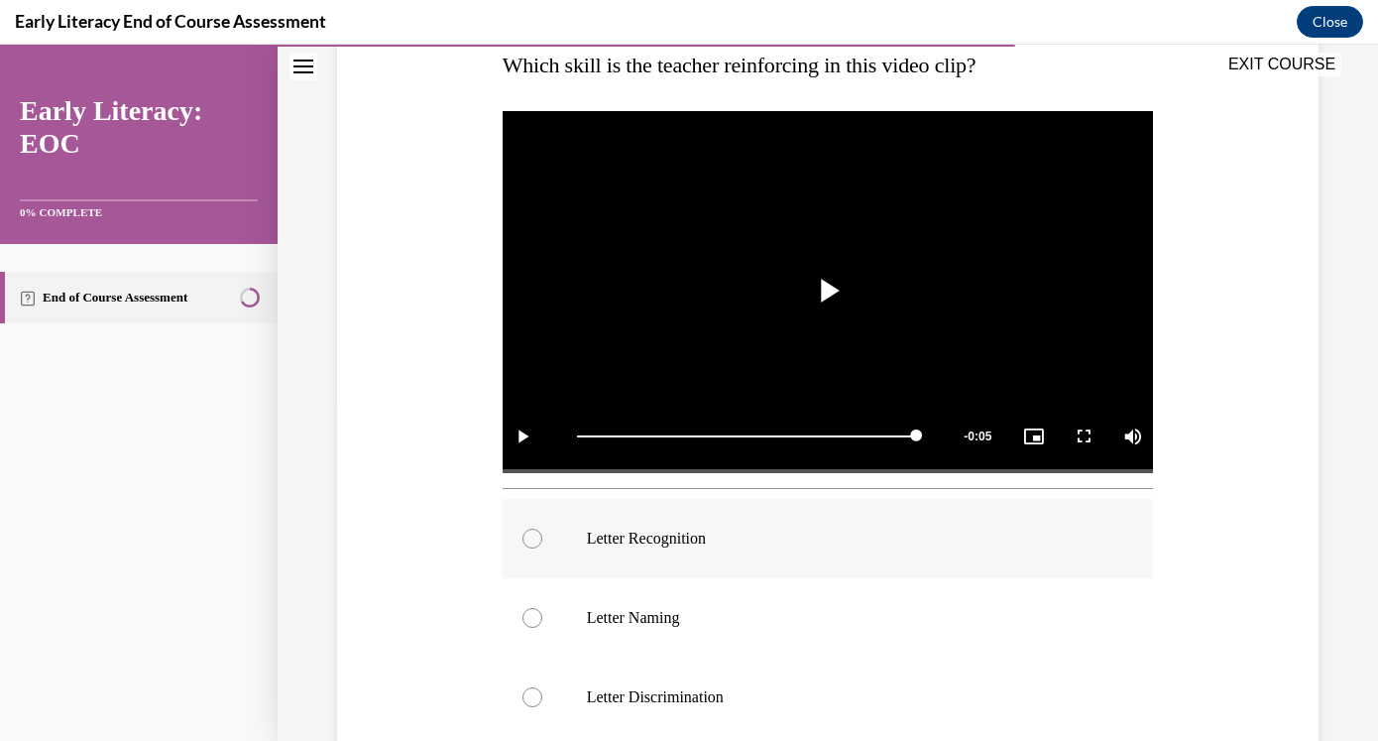
click at [905, 568] on div at bounding box center [828, 538] width 651 height 79
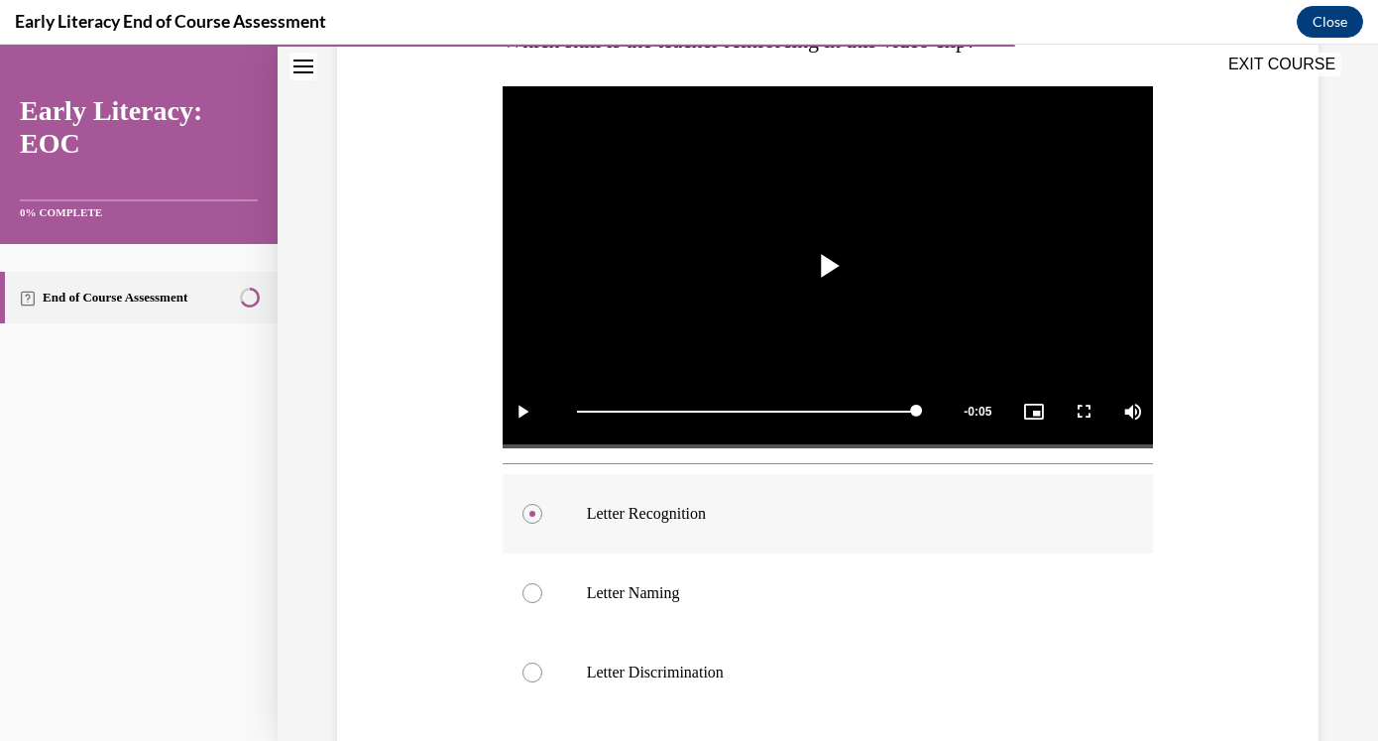
scroll to position [345, 0]
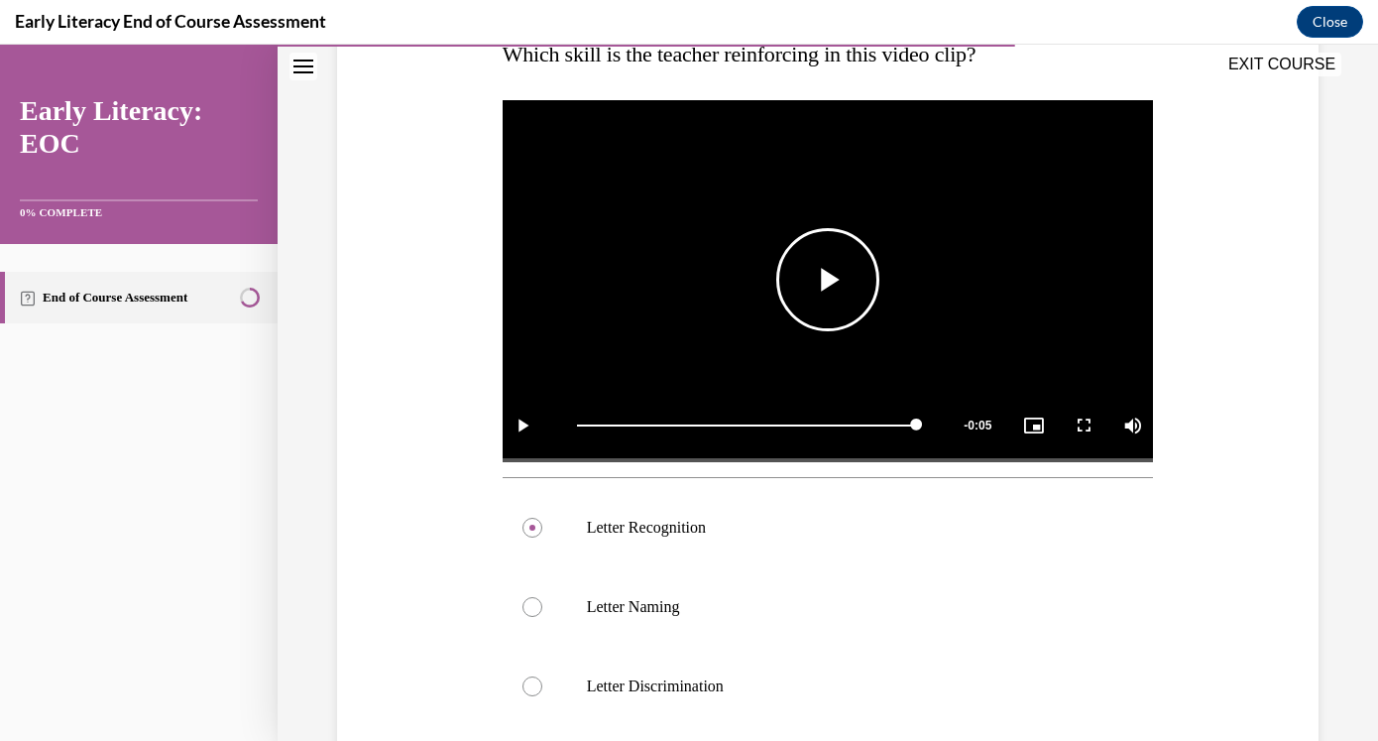
click at [828, 280] on span "Video player" at bounding box center [828, 280] width 0 height 0
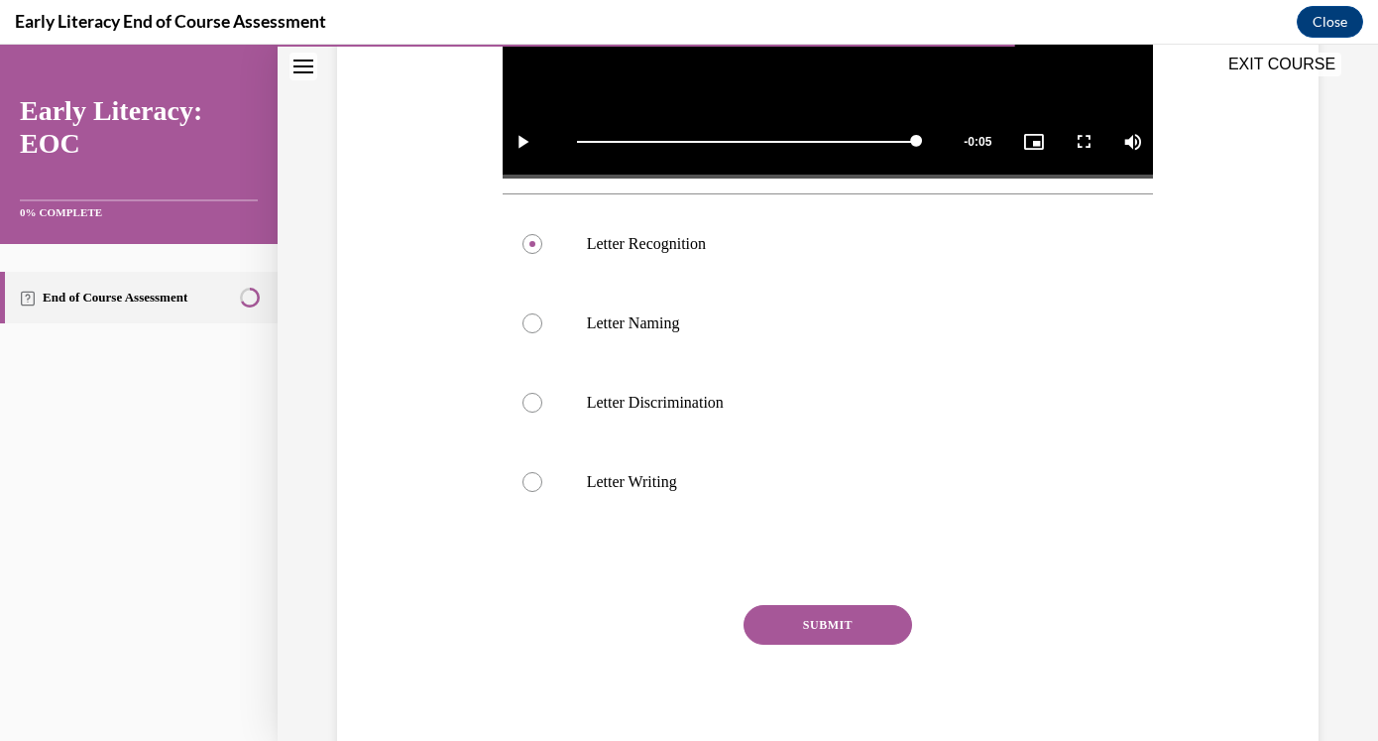
click at [858, 635] on button "SUBMIT" at bounding box center [828, 625] width 169 height 40
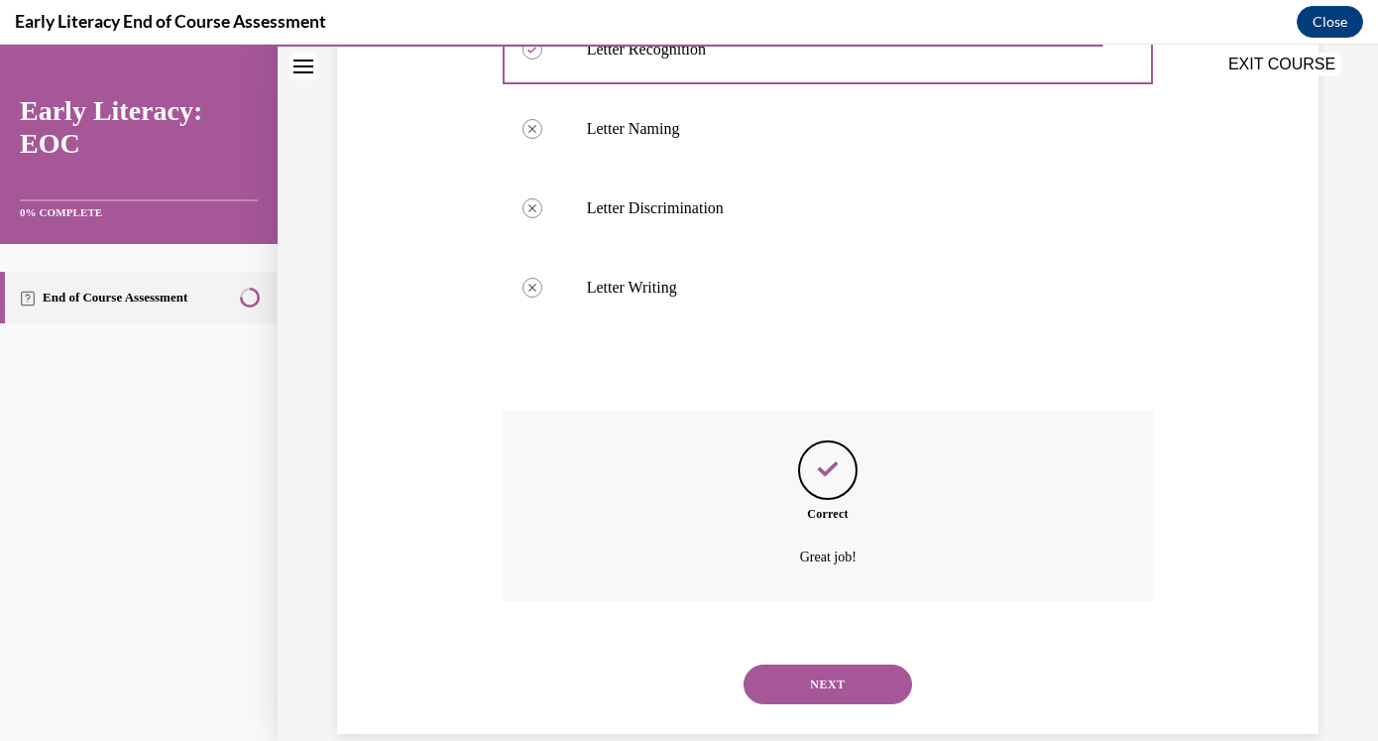
scroll to position [856, 0]
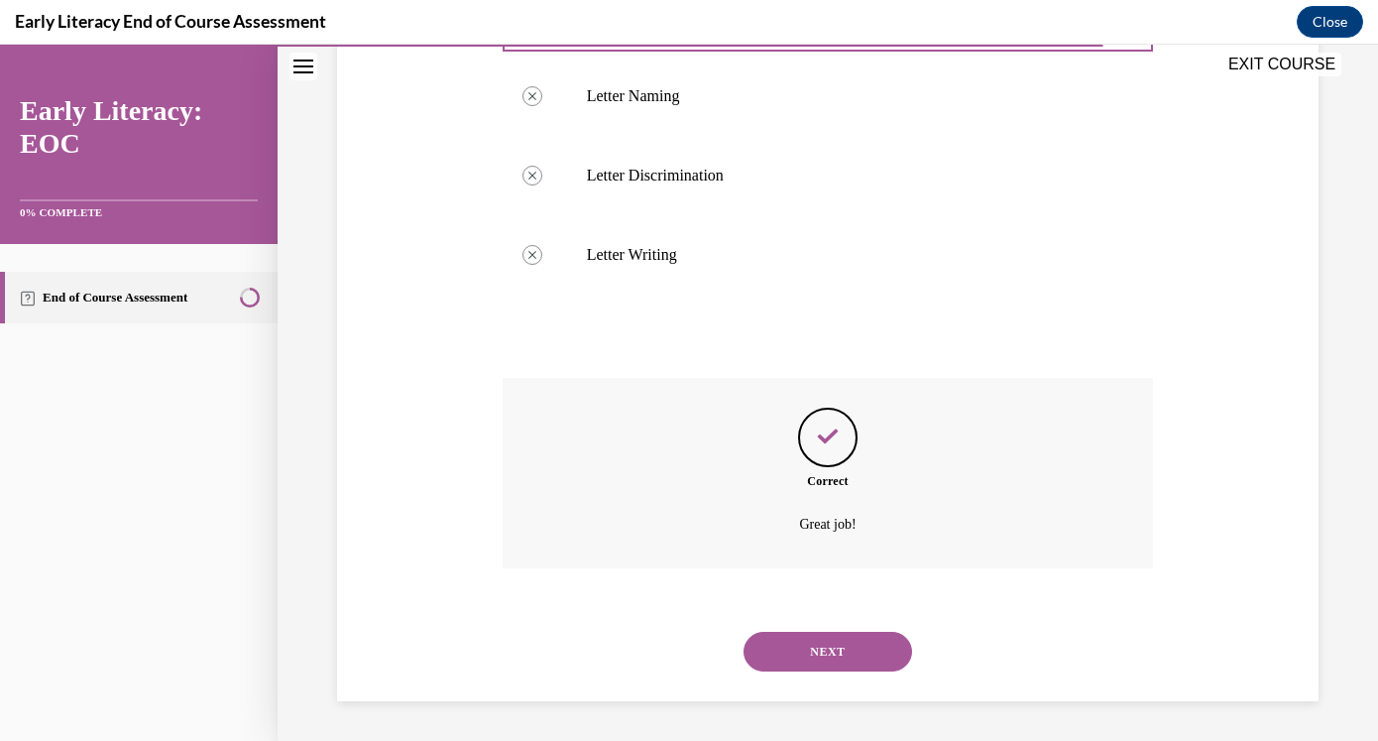
click at [845, 668] on button "NEXT" at bounding box center [828, 652] width 169 height 40
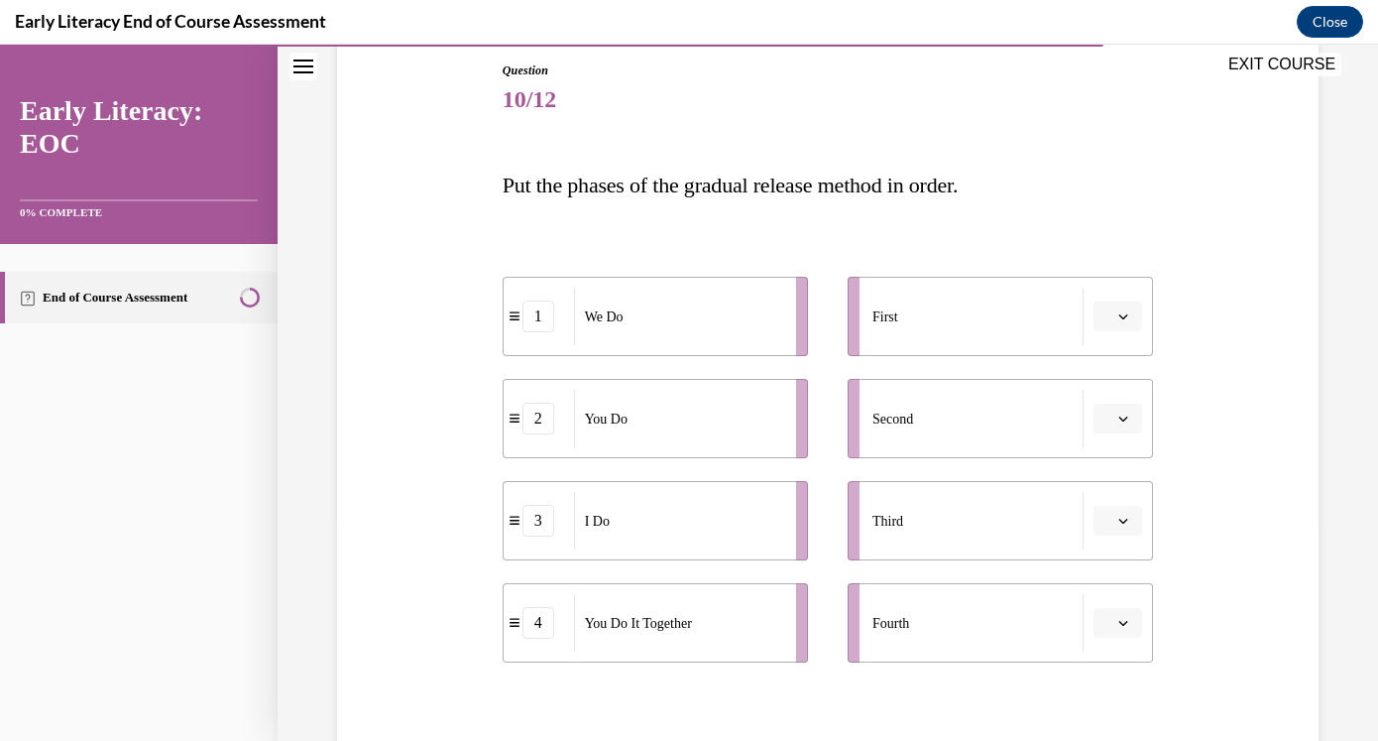
scroll to position [210, 0]
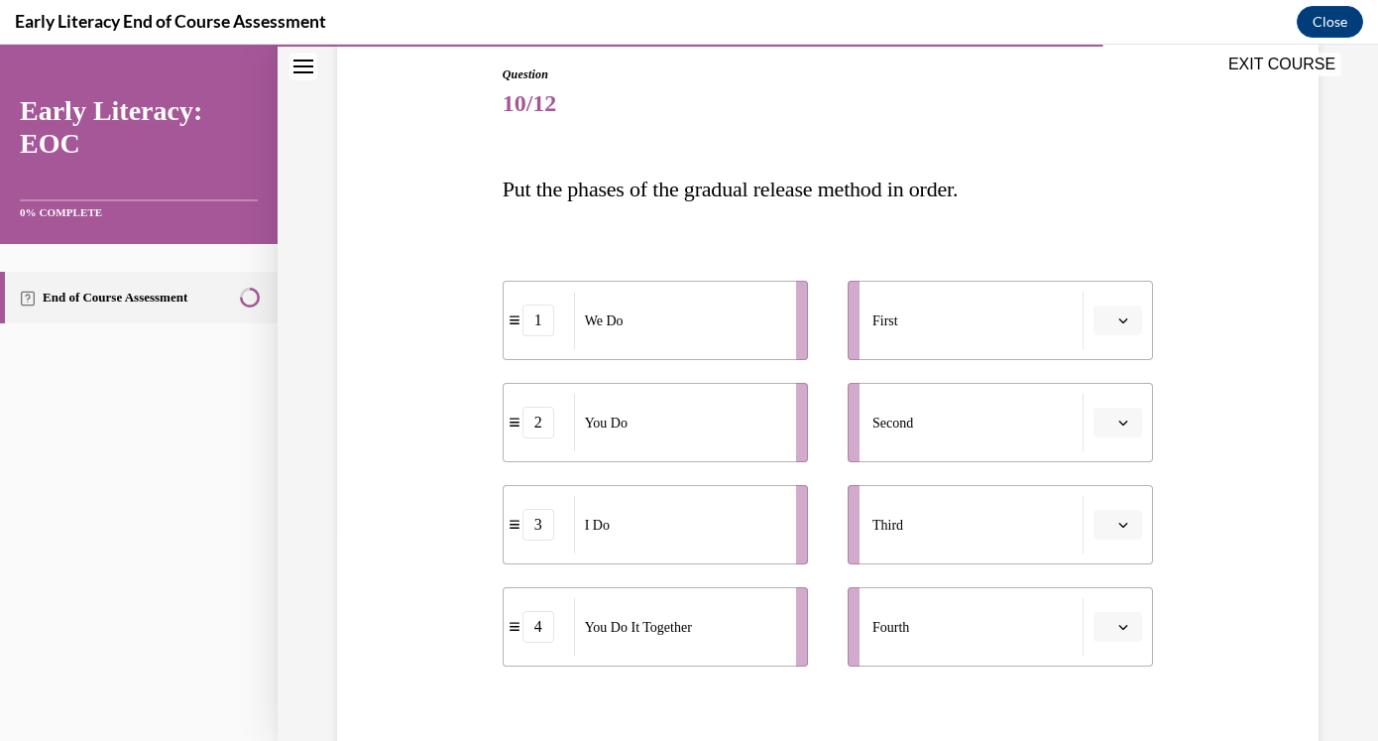
click at [1110, 328] on span "Please select an option" at bounding box center [1108, 320] width 7 height 20
click at [1112, 404] on span "1" at bounding box center [1109, 405] width 7 height 16
click at [1127, 424] on icon "button" at bounding box center [1123, 422] width 10 height 10
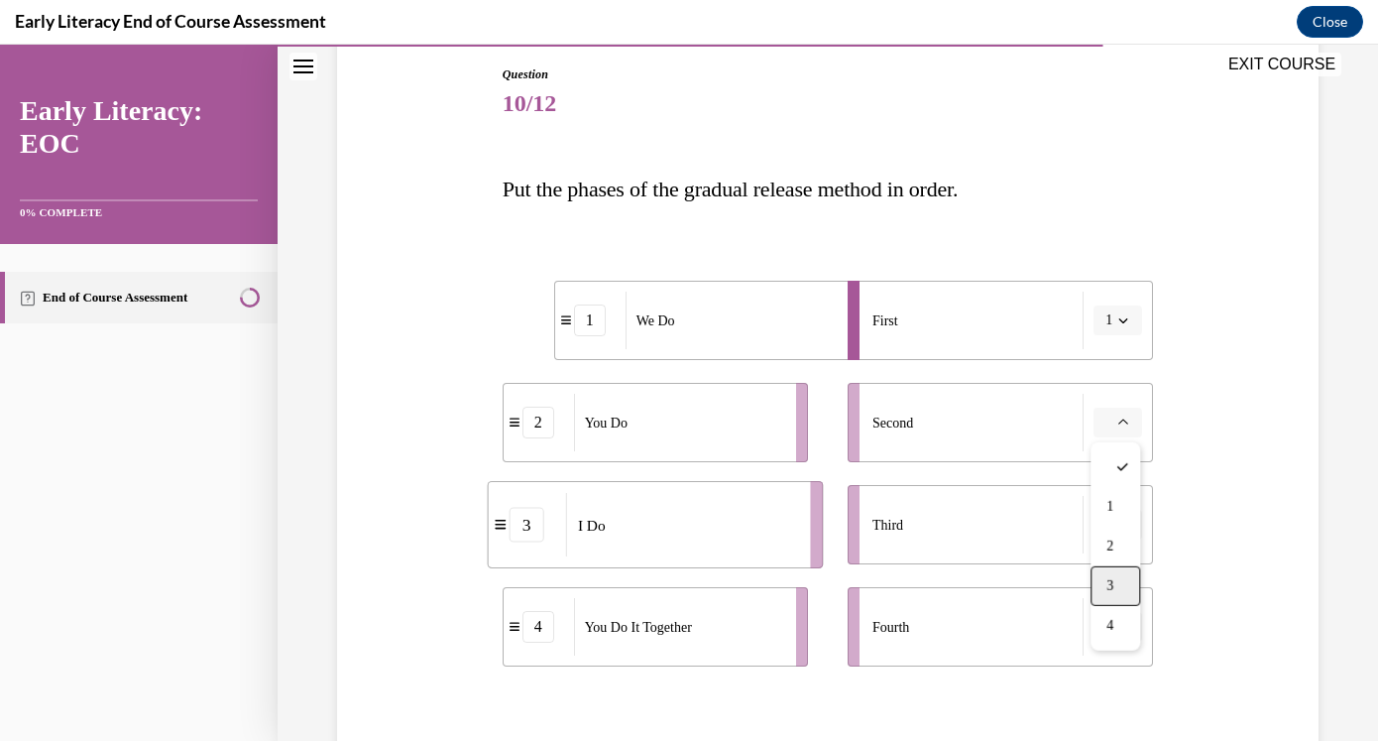
click at [1107, 578] on span "3" at bounding box center [1109, 586] width 7 height 16
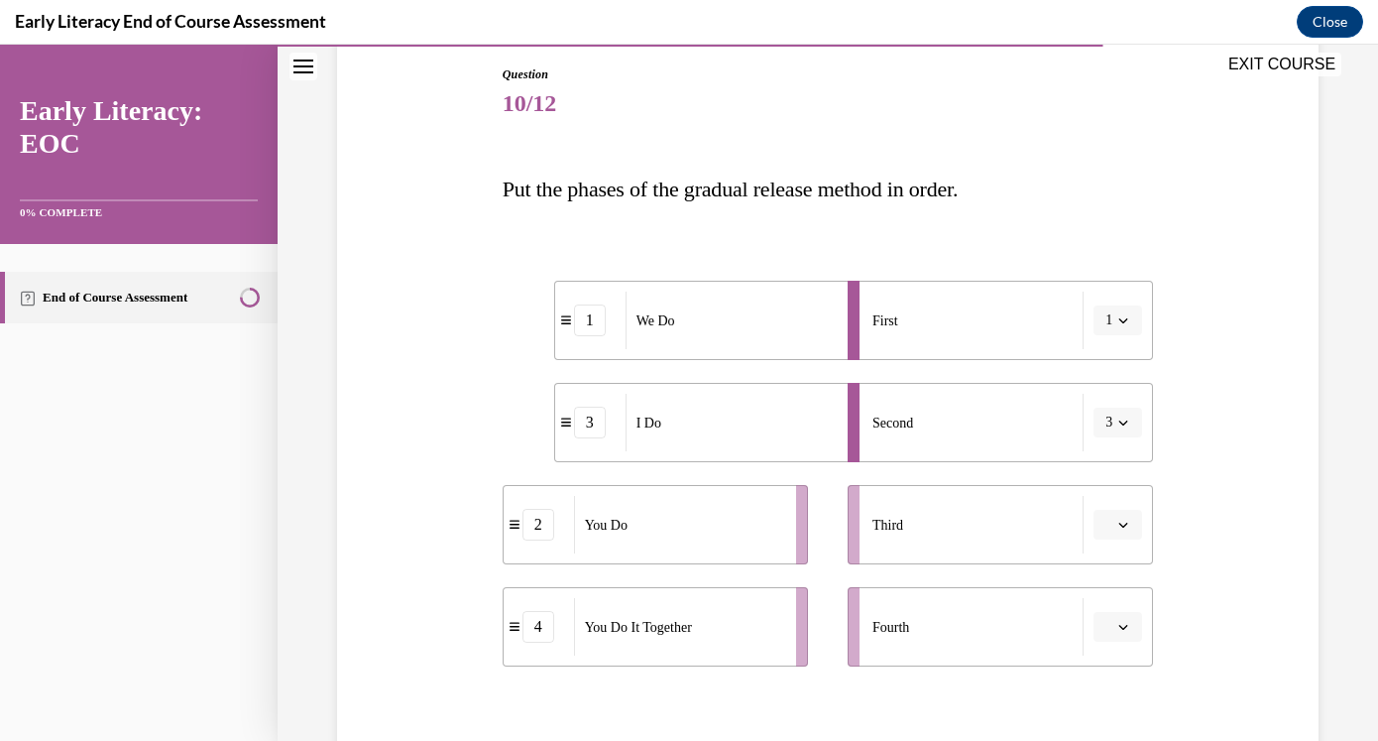
click at [1129, 320] on span "button" at bounding box center [1123, 320] width 14 height 14
click at [1106, 471] on div "3" at bounding box center [1112, 484] width 50 height 40
click at [1115, 413] on button "button" at bounding box center [1118, 422] width 49 height 30
click at [1105, 502] on div "1" at bounding box center [1116, 507] width 50 height 40
click at [1113, 531] on button "button" at bounding box center [1118, 525] width 49 height 30
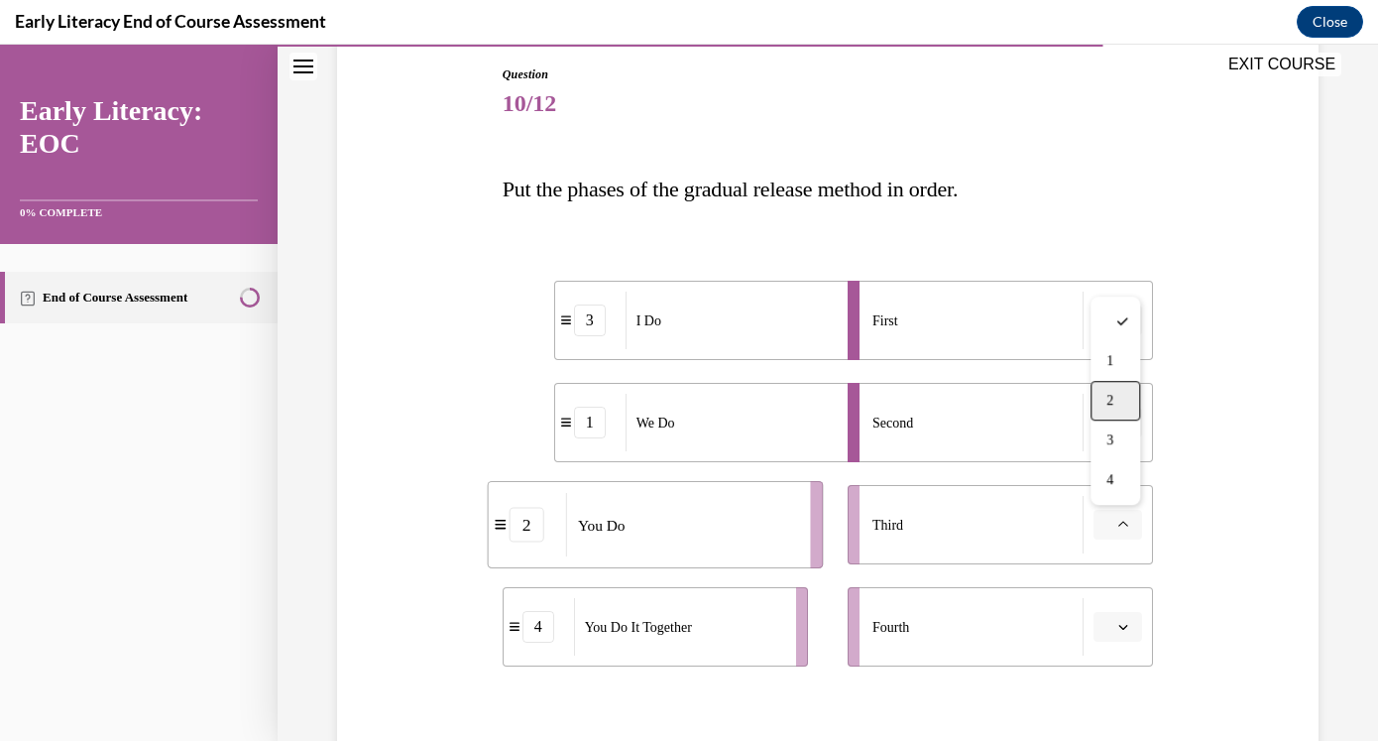
click at [1121, 401] on div "2" at bounding box center [1116, 401] width 50 height 40
click at [1098, 595] on li "Fourth" at bounding box center [1000, 626] width 305 height 79
click at [1115, 633] on button "button" at bounding box center [1118, 627] width 49 height 30
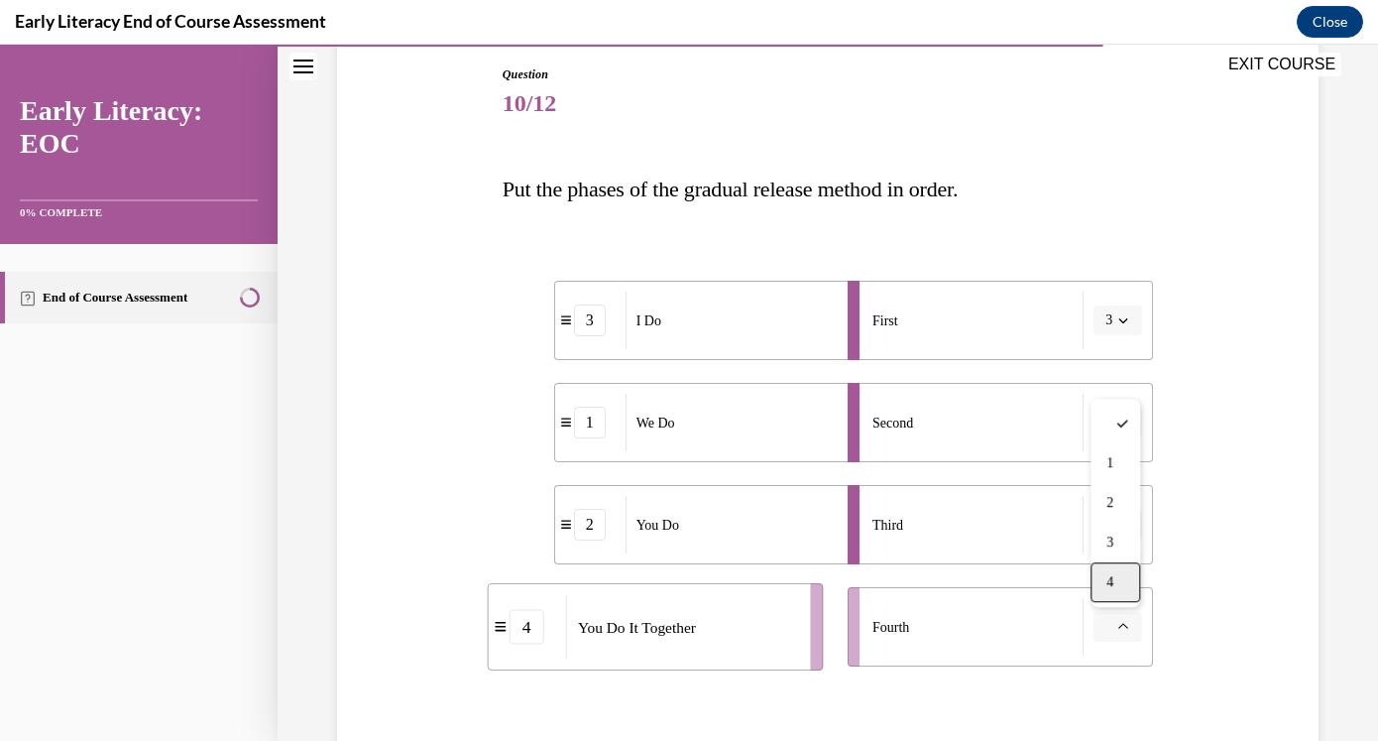
click at [1127, 590] on div "4" at bounding box center [1116, 582] width 50 height 40
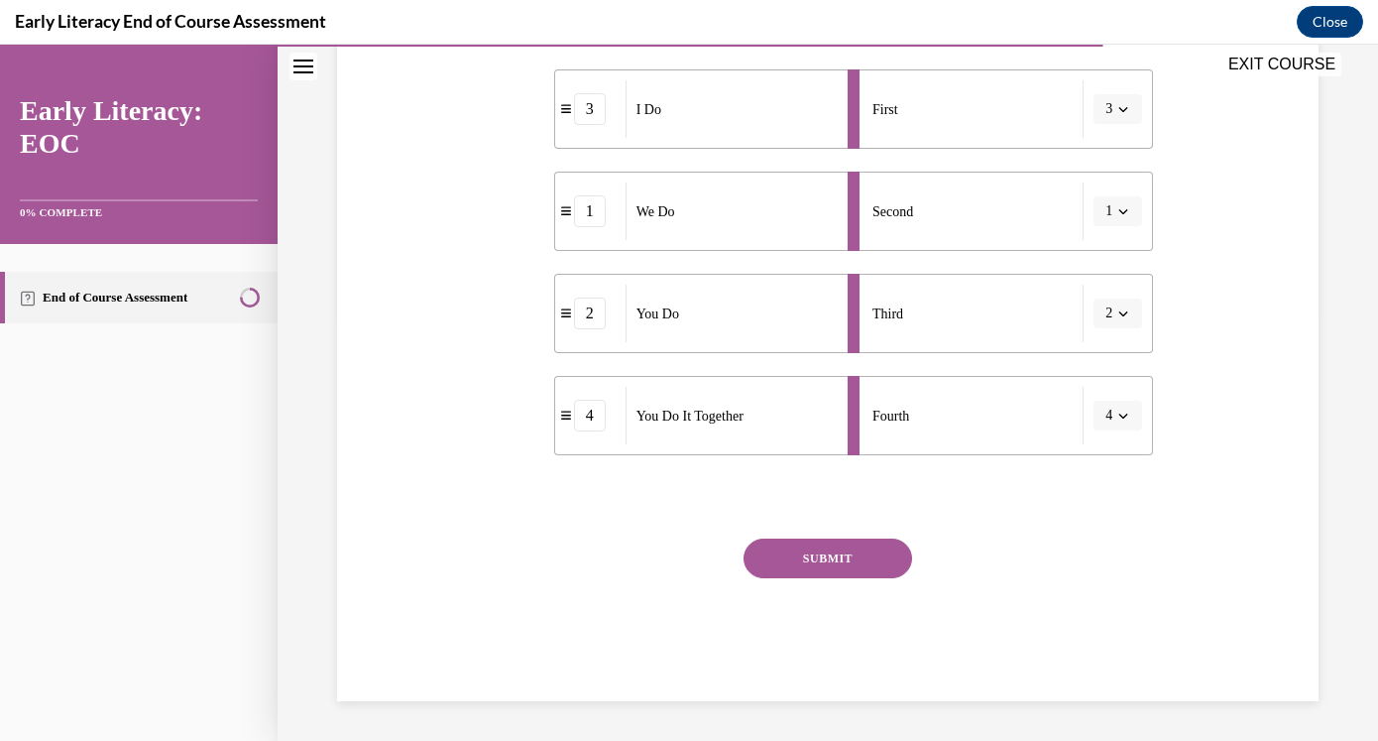
click at [874, 554] on button "SUBMIT" at bounding box center [828, 558] width 169 height 40
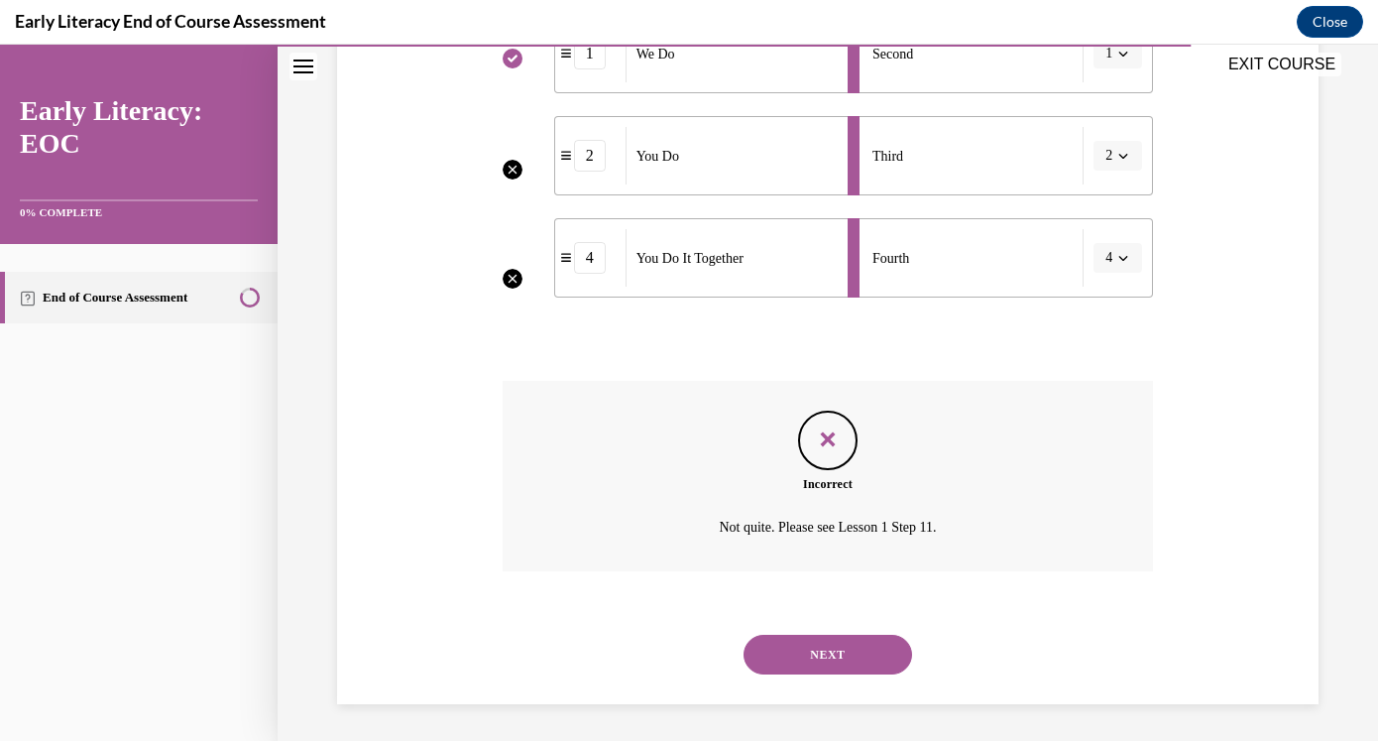
scroll to position [582, 0]
click at [828, 653] on button "NEXT" at bounding box center [828, 652] width 169 height 40
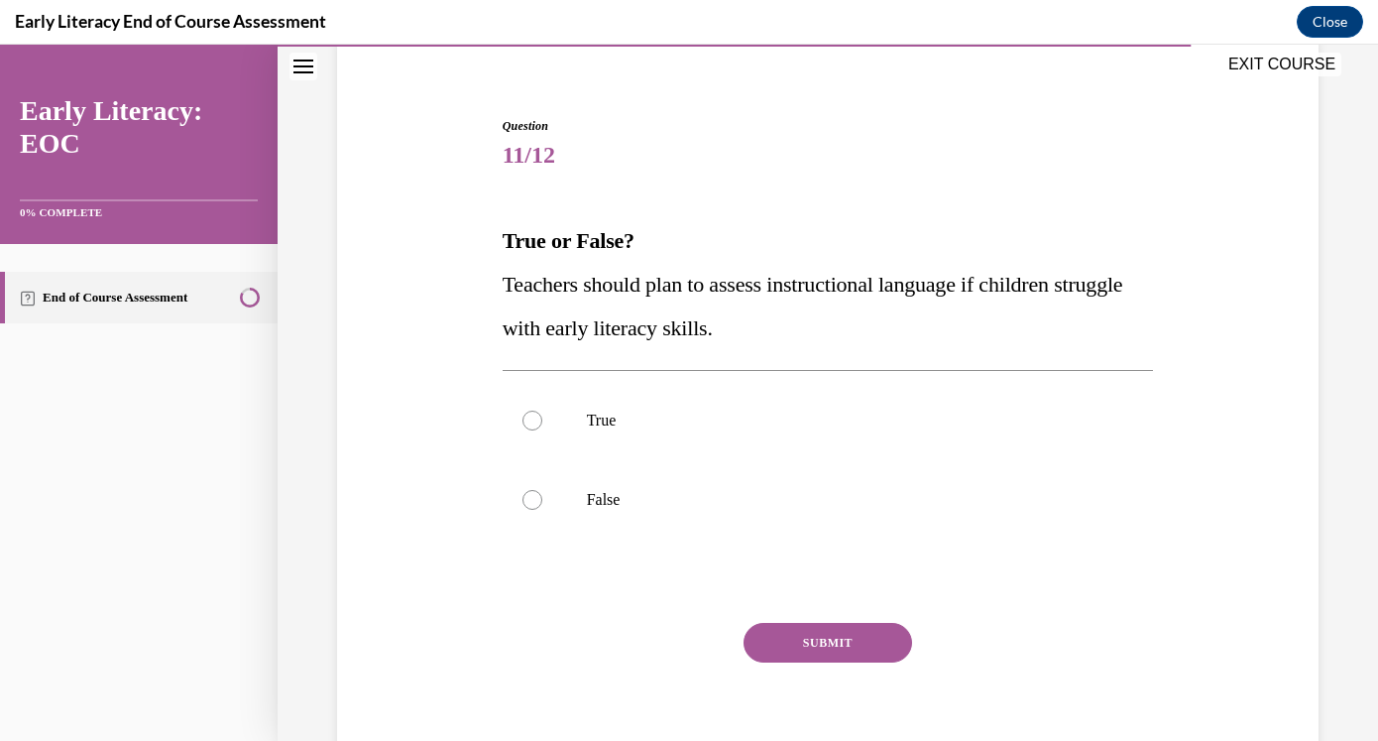
scroll to position [157, 0]
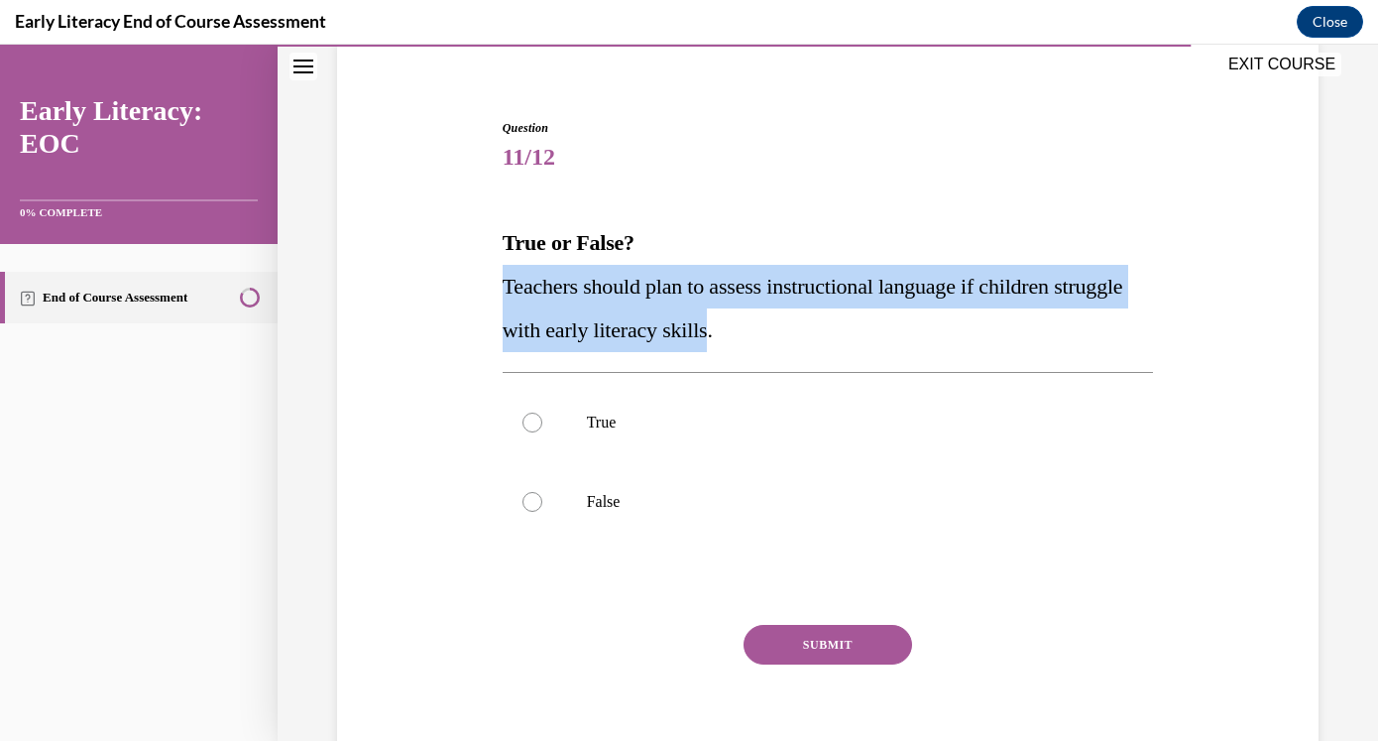
drag, startPoint x: 797, startPoint y: 330, endPoint x: 451, endPoint y: 280, distance: 349.7
click at [451, 280] on div "Question 11/12 True or False? Teachers should plan to assess instructional lang…" at bounding box center [827, 423] width 991 height 728
copy span "Teachers should plan to assess instructional language if children struggle with…"
click at [614, 440] on div at bounding box center [828, 422] width 651 height 79
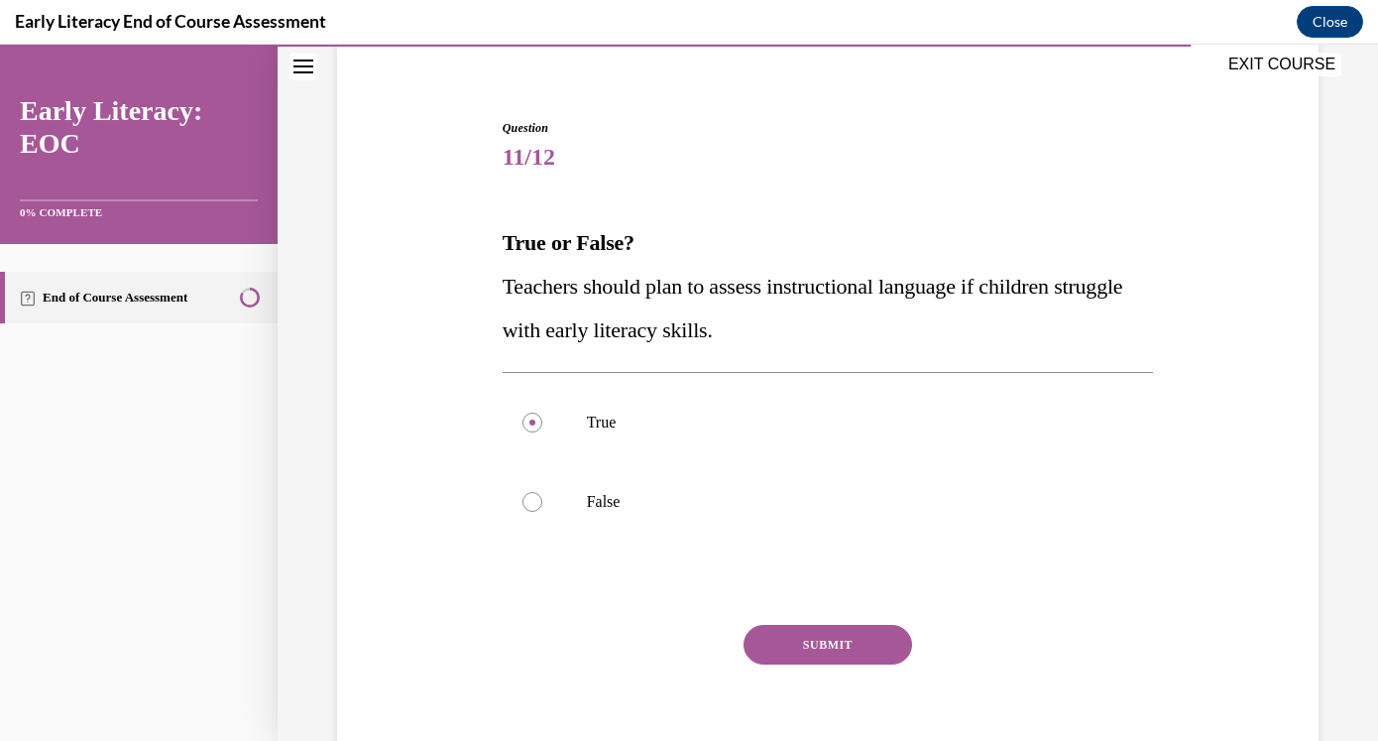
click at [787, 635] on button "SUBMIT" at bounding box center [828, 645] width 169 height 40
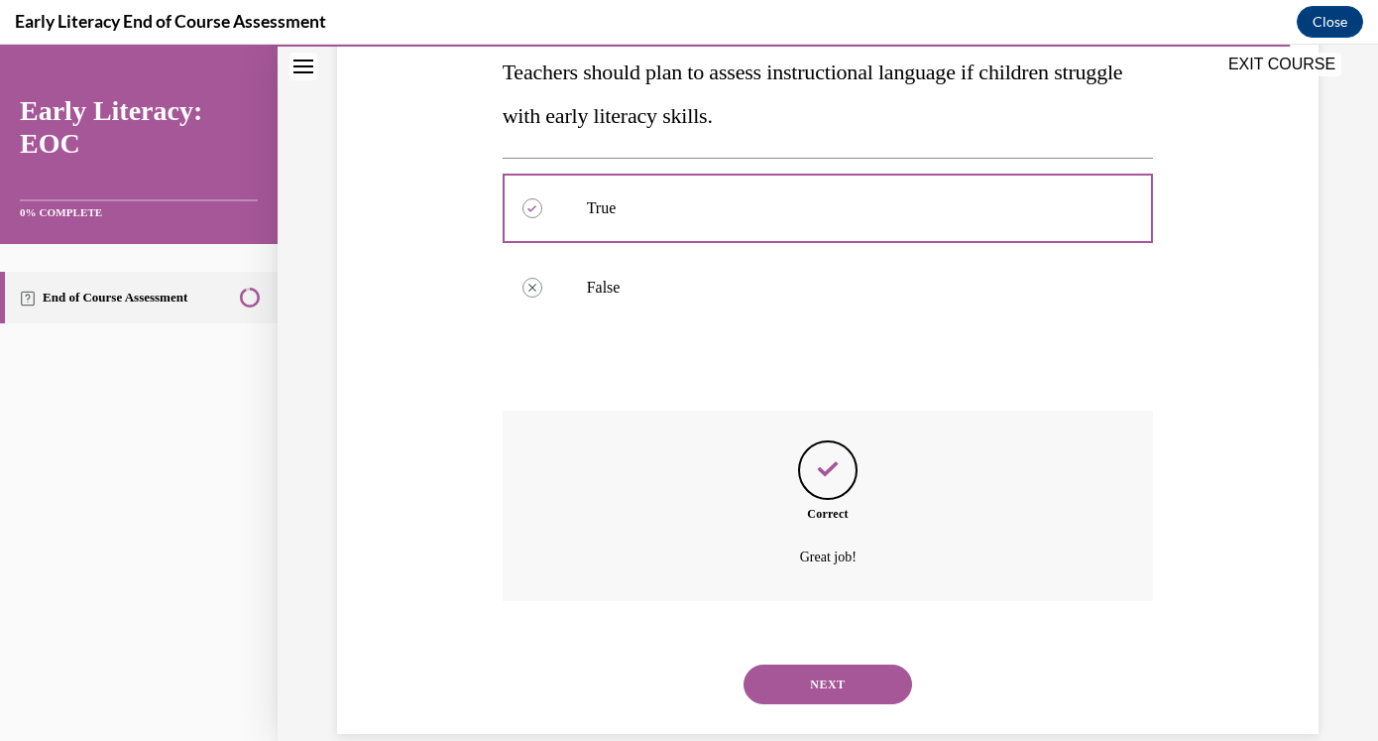
scroll to position [404, 0]
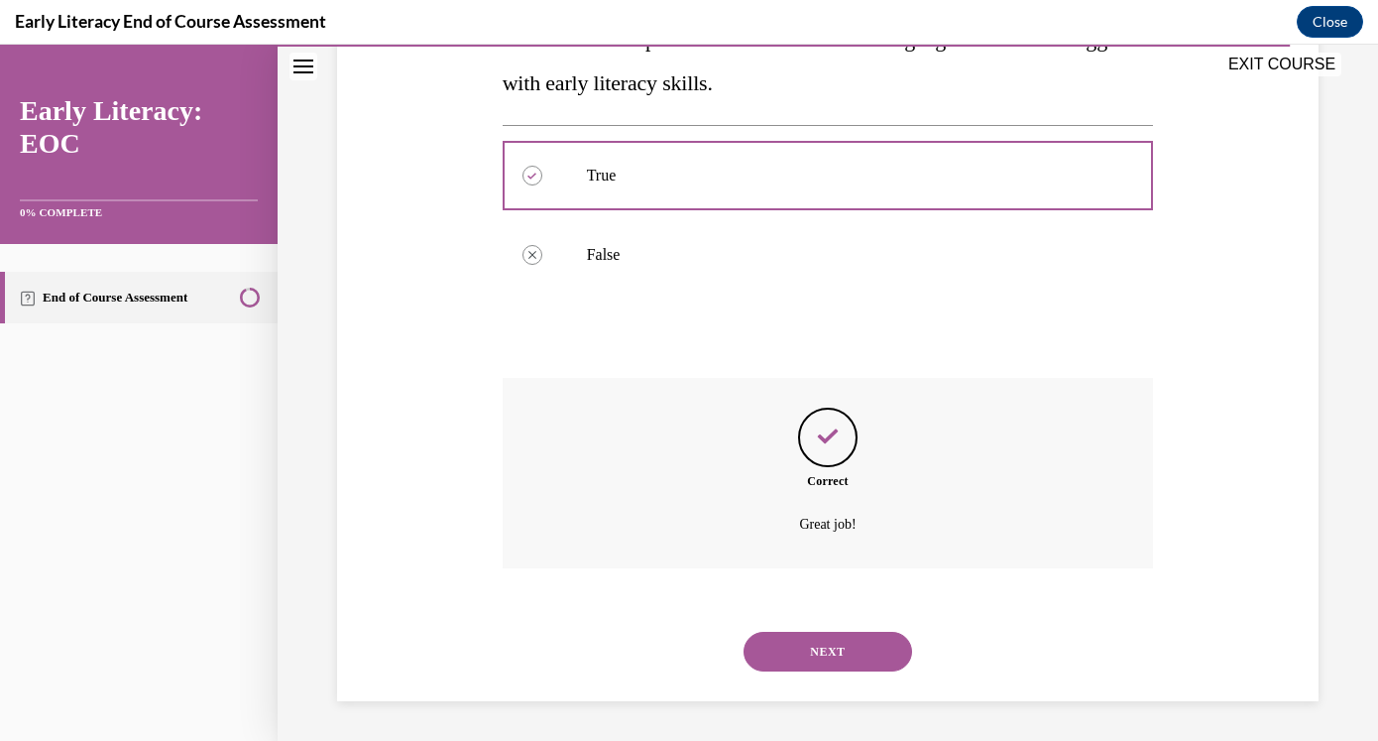
click at [787, 635] on button "NEXT" at bounding box center [828, 652] width 169 height 40
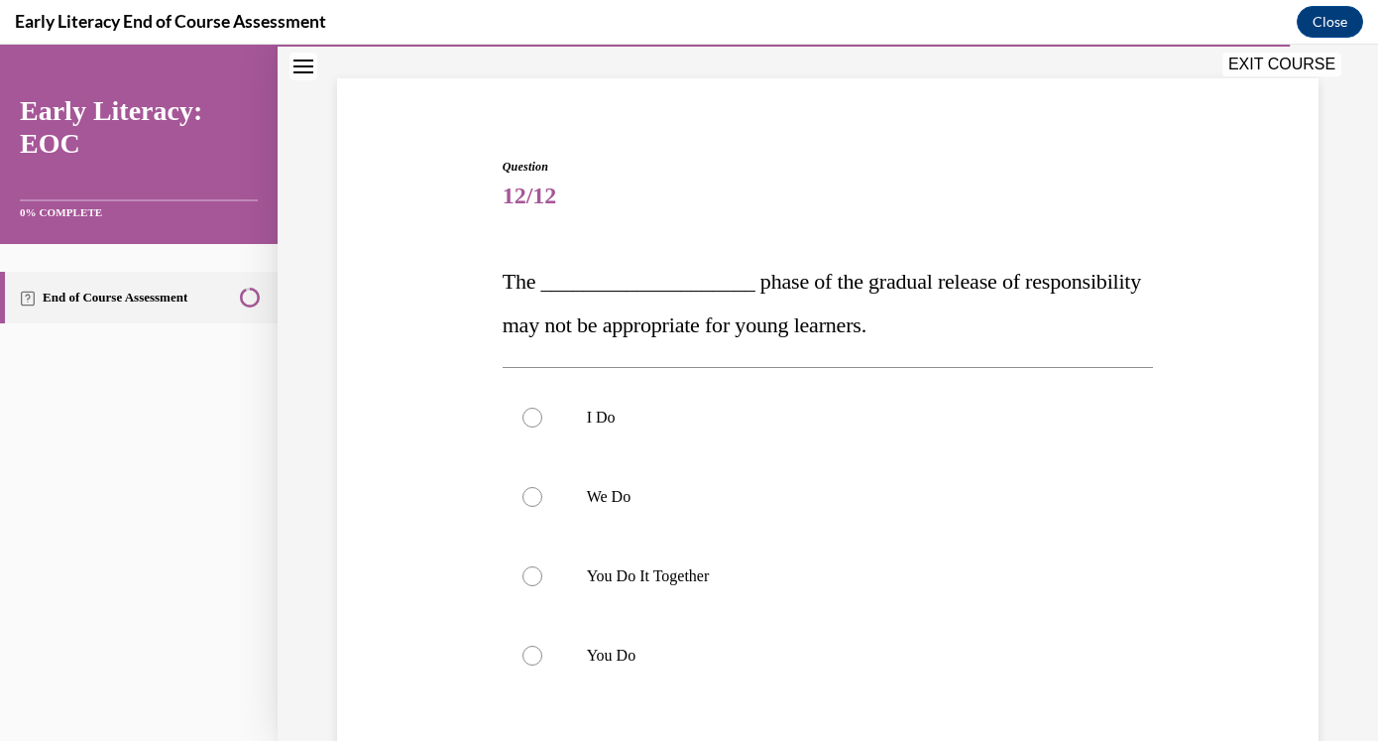
scroll to position [122, 0]
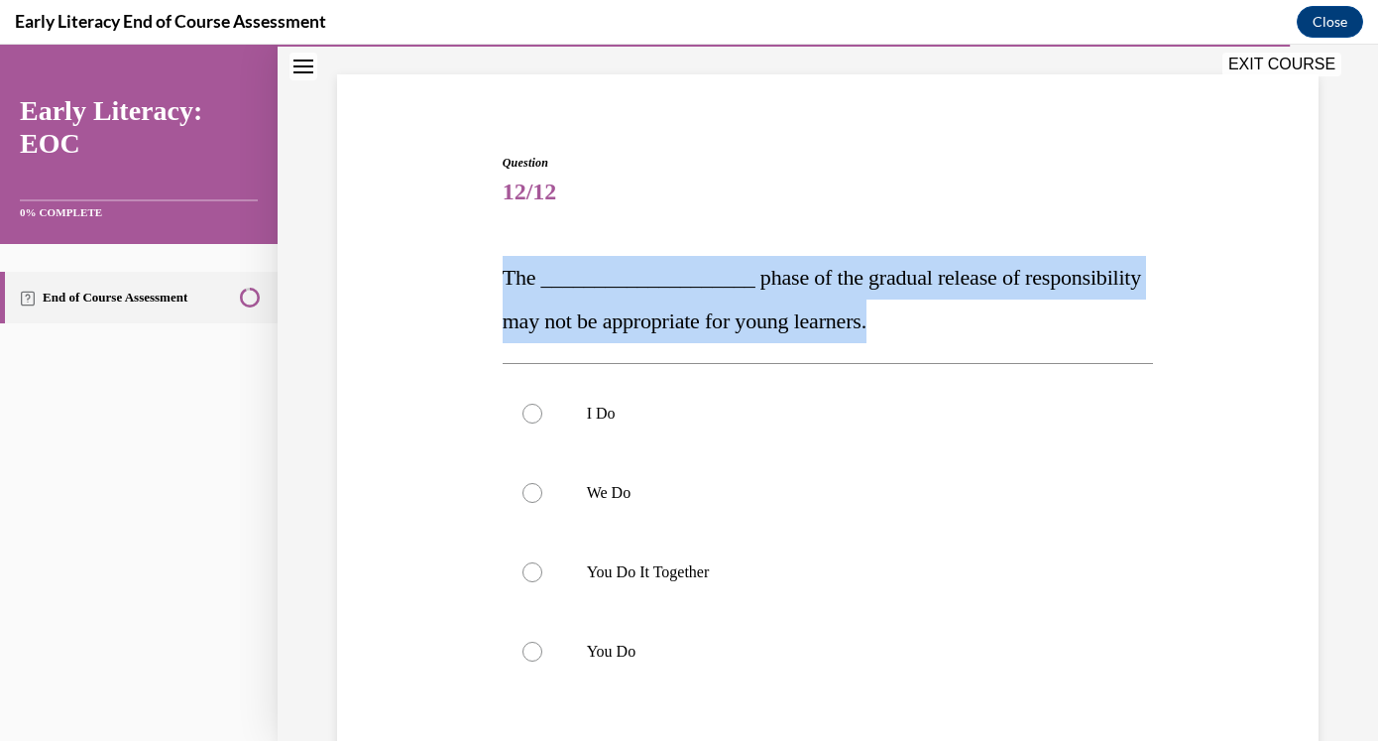
drag, startPoint x: 907, startPoint y: 323, endPoint x: 473, endPoint y: 252, distance: 440.1
click at [473, 253] on div "Question 12/12 The ____________________ phase of the gradual release of respons…" at bounding box center [827, 515] width 991 height 843
copy span "The ____________________ phase of the gradual release of responsibility may not…"
click at [636, 627] on div at bounding box center [828, 651] width 651 height 79
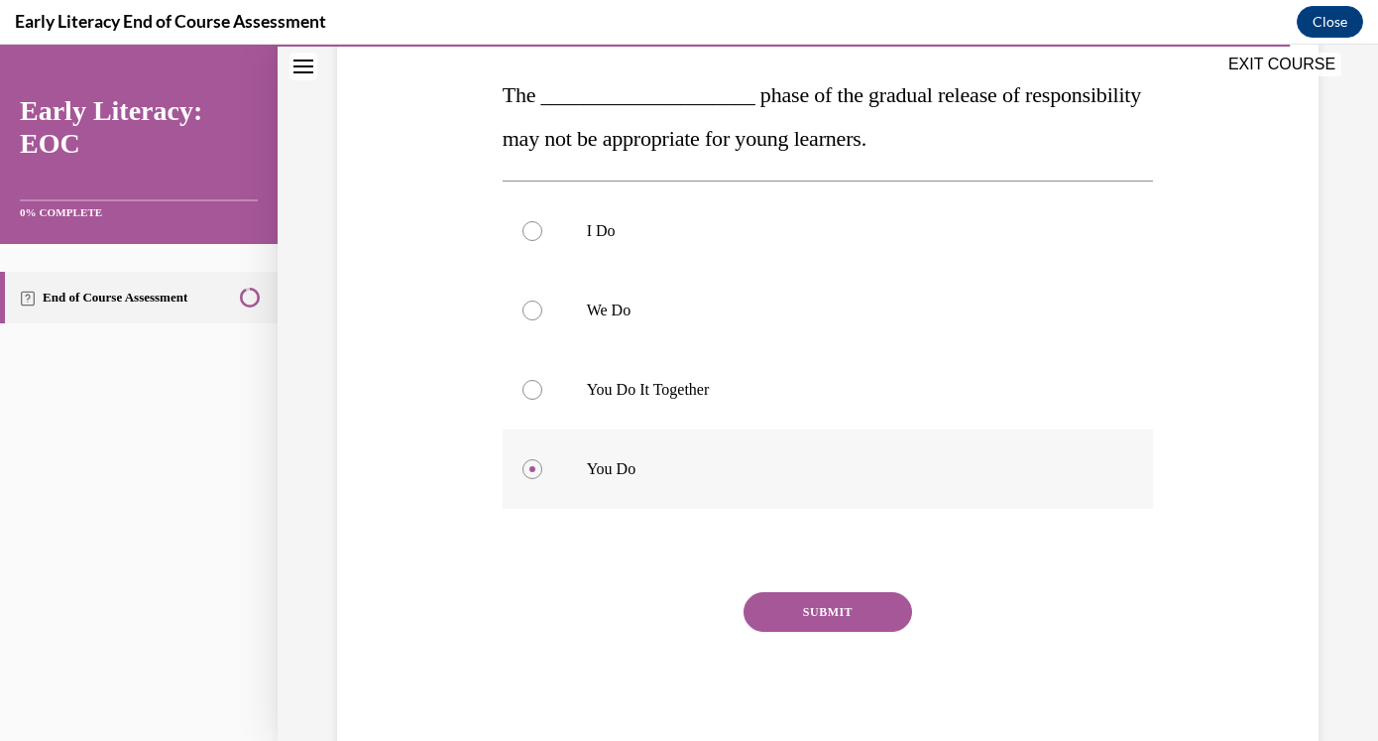
scroll to position [330, 0]
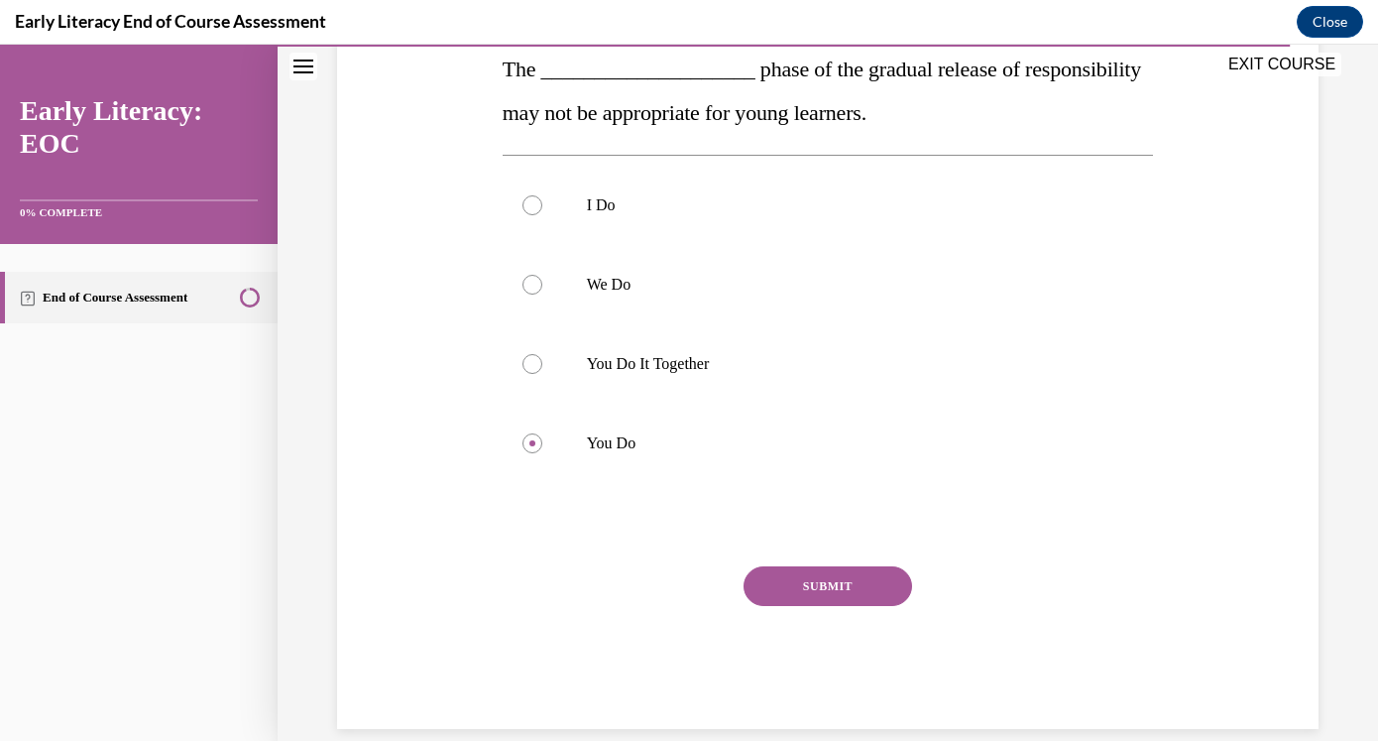
click at [806, 591] on button "SUBMIT" at bounding box center [828, 586] width 169 height 40
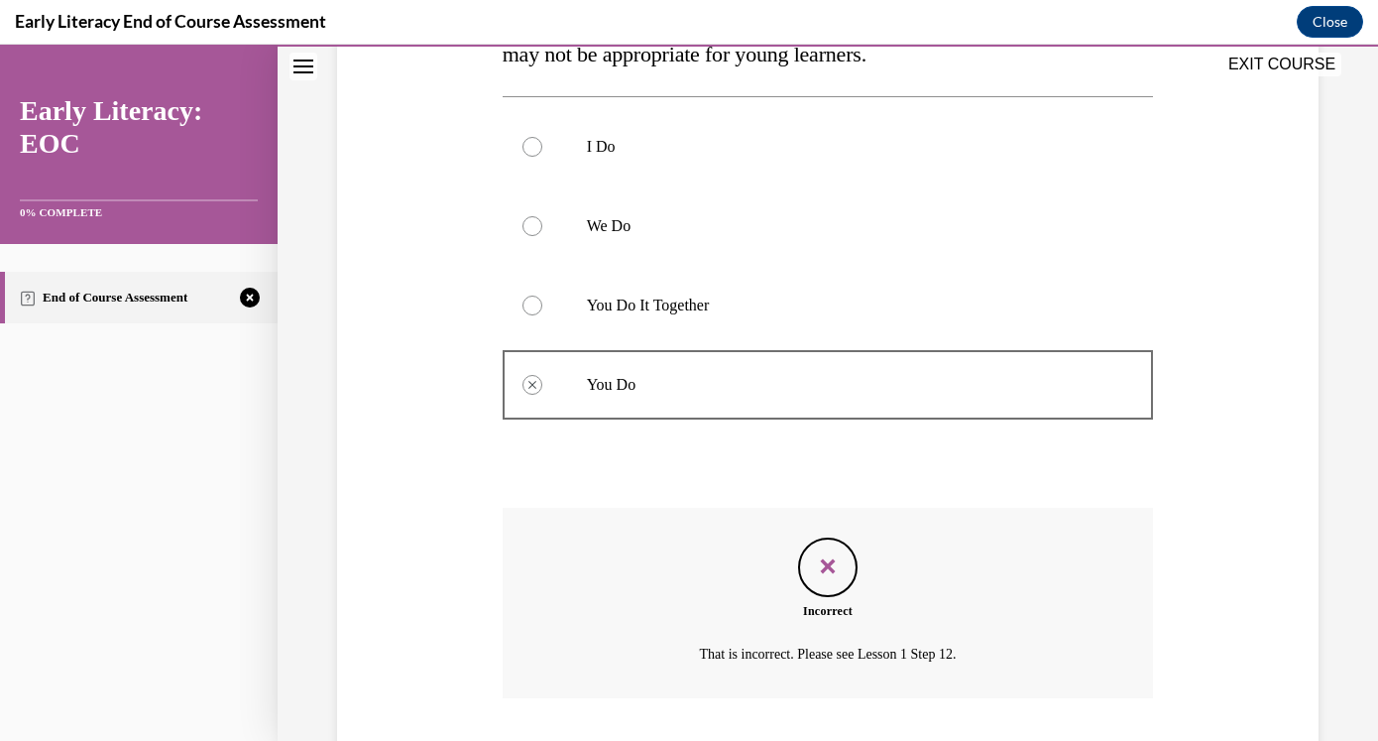
scroll to position [519, 0]
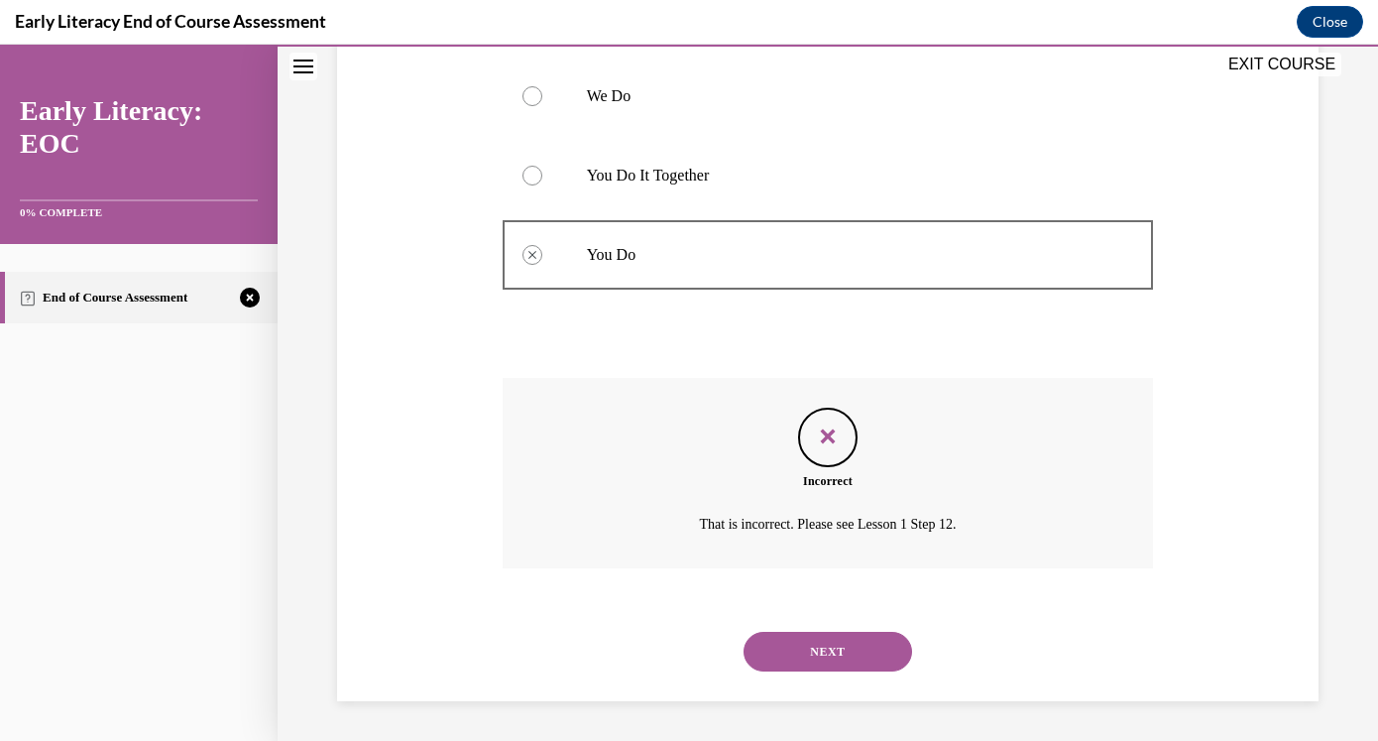
click at [837, 653] on button "NEXT" at bounding box center [828, 652] width 169 height 40
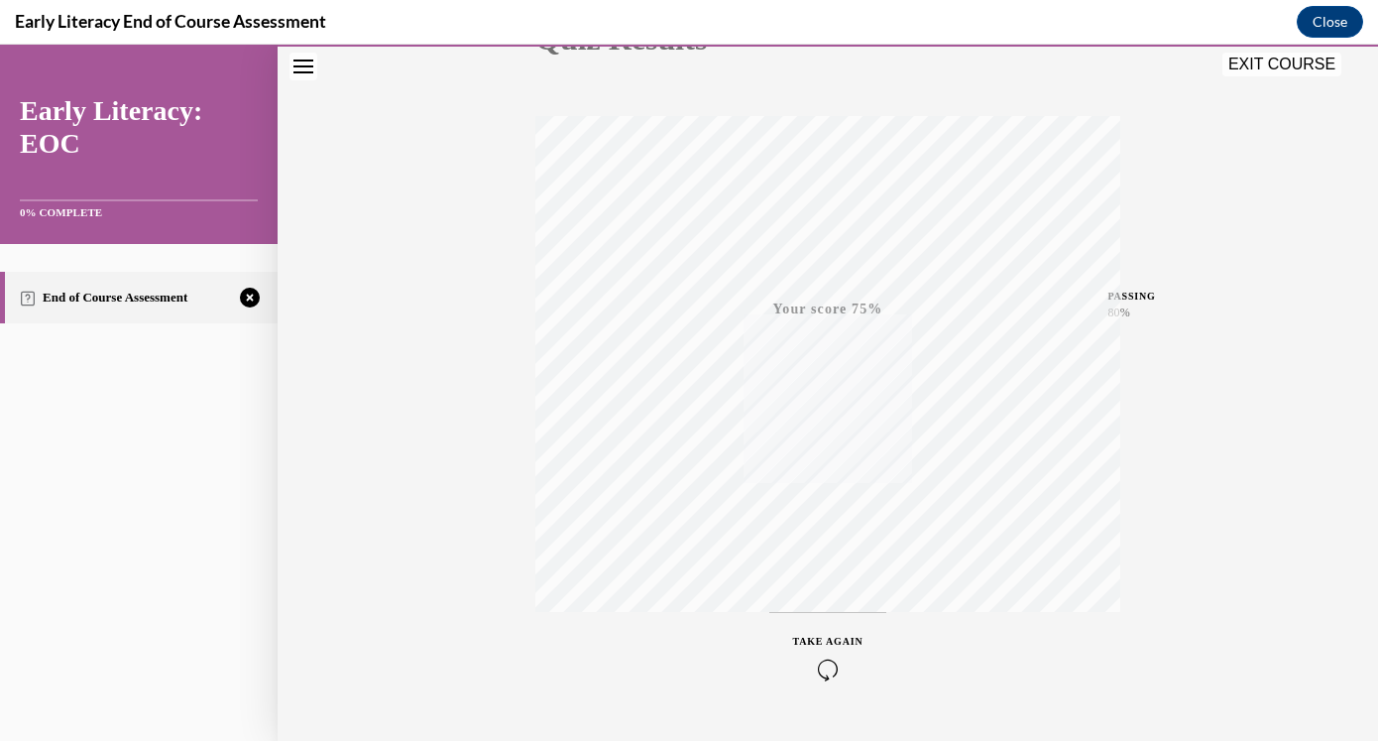
scroll to position [320, 0]
click at [827, 612] on icon "button" at bounding box center [828, 620] width 70 height 22
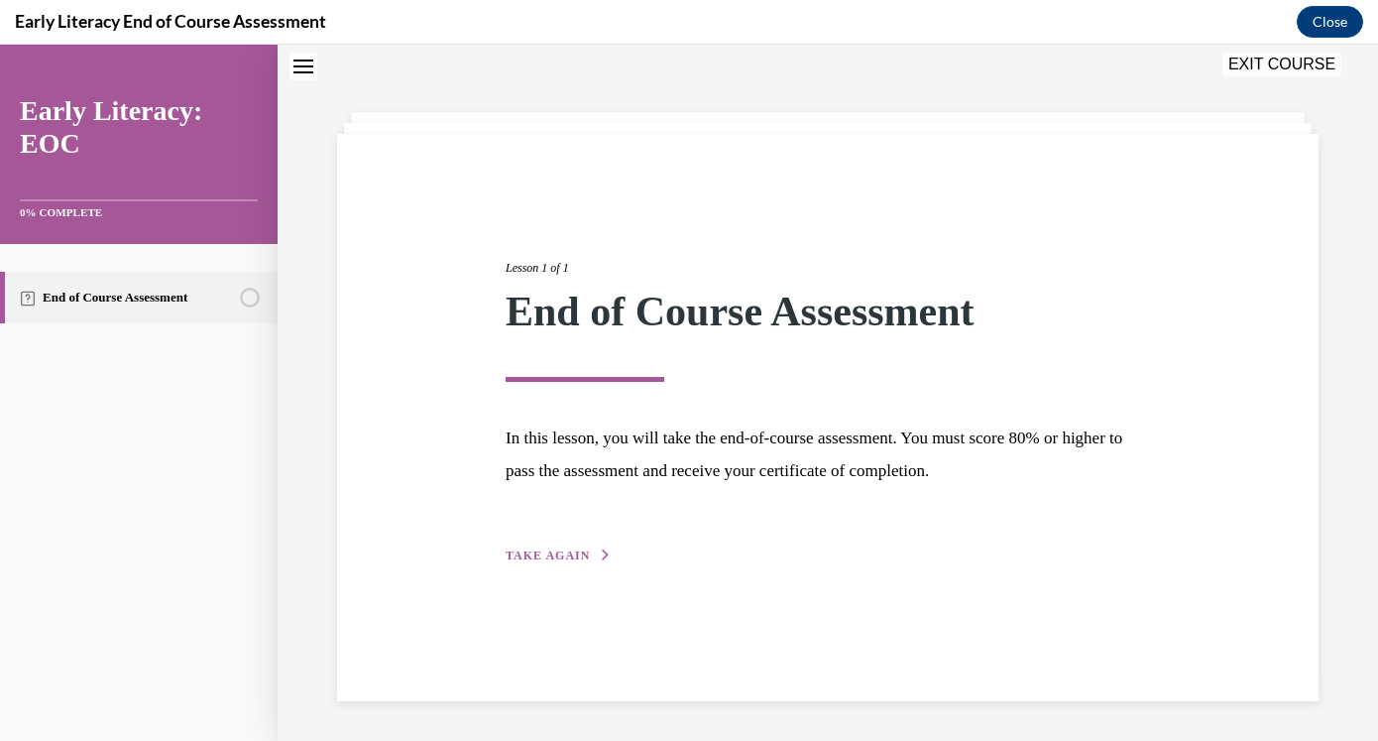
click at [549, 558] on span "TAKE AGAIN" at bounding box center [548, 555] width 84 height 14
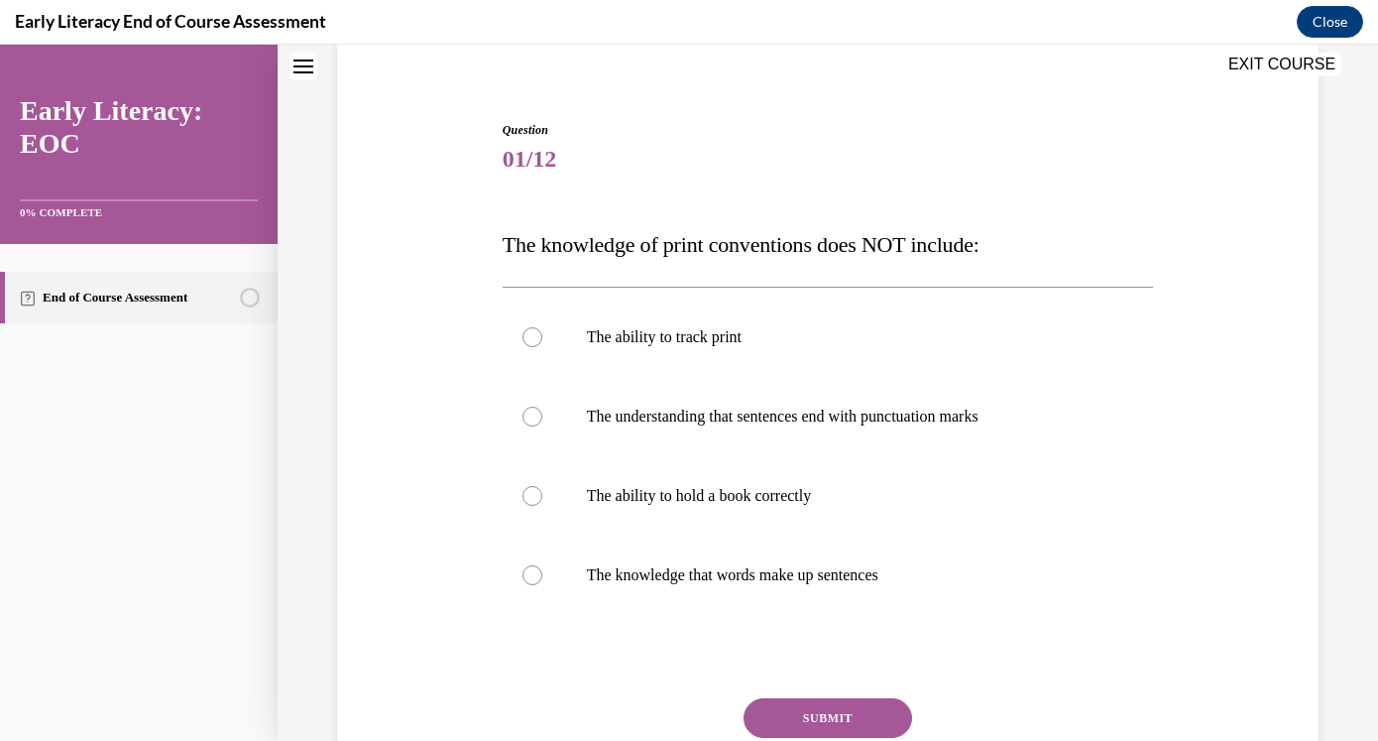
scroll to position [178, 0]
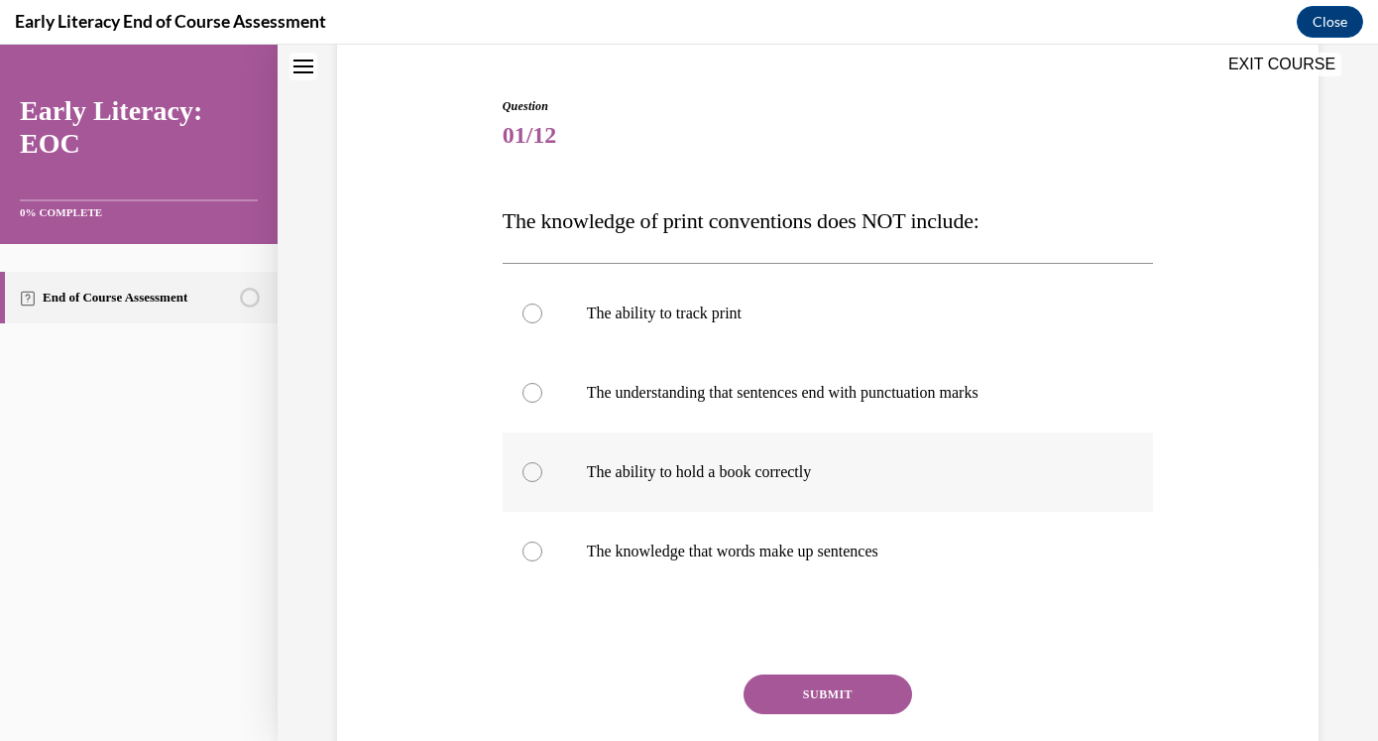
click at [803, 478] on p "The ability to hold a book correctly" at bounding box center [846, 472] width 518 height 20
click at [813, 695] on button "SUBMIT" at bounding box center [828, 694] width 169 height 40
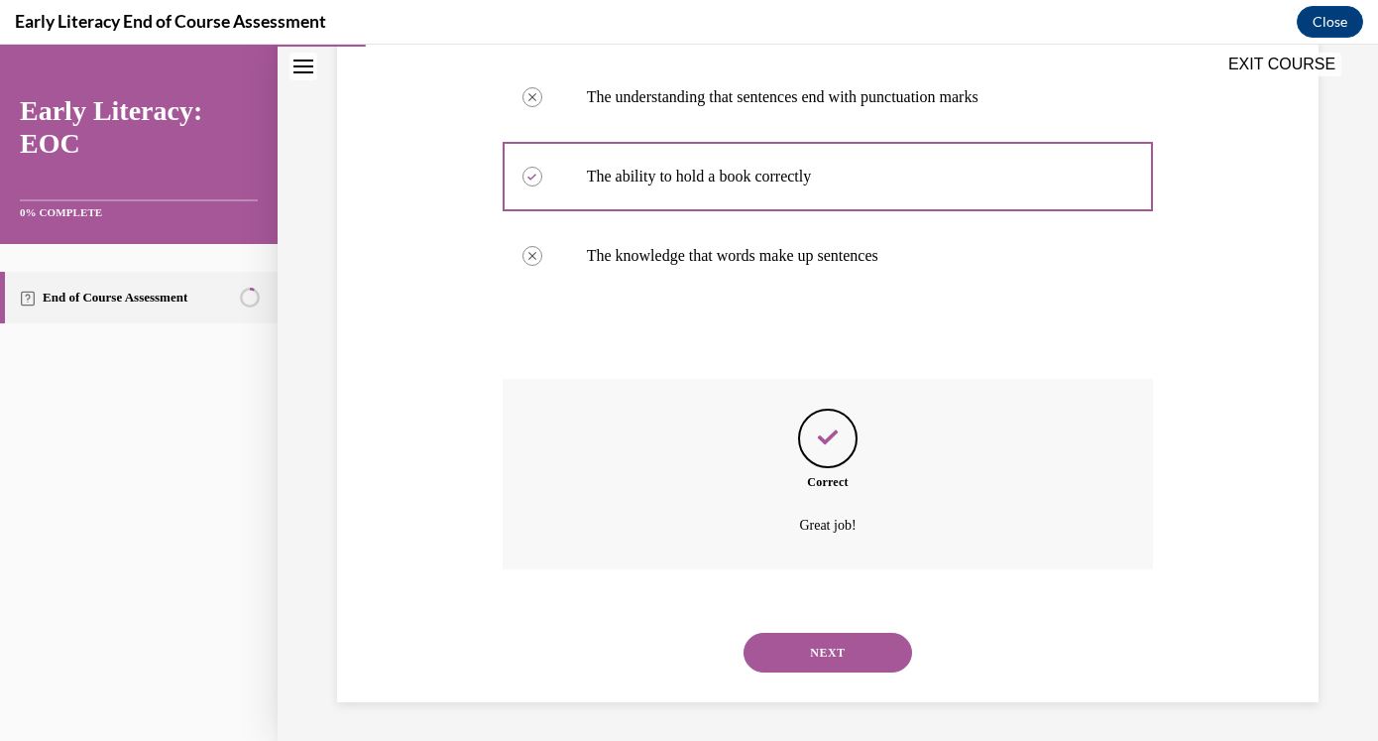
scroll to position [475, 0]
click at [833, 659] on button "NEXT" at bounding box center [828, 652] width 169 height 40
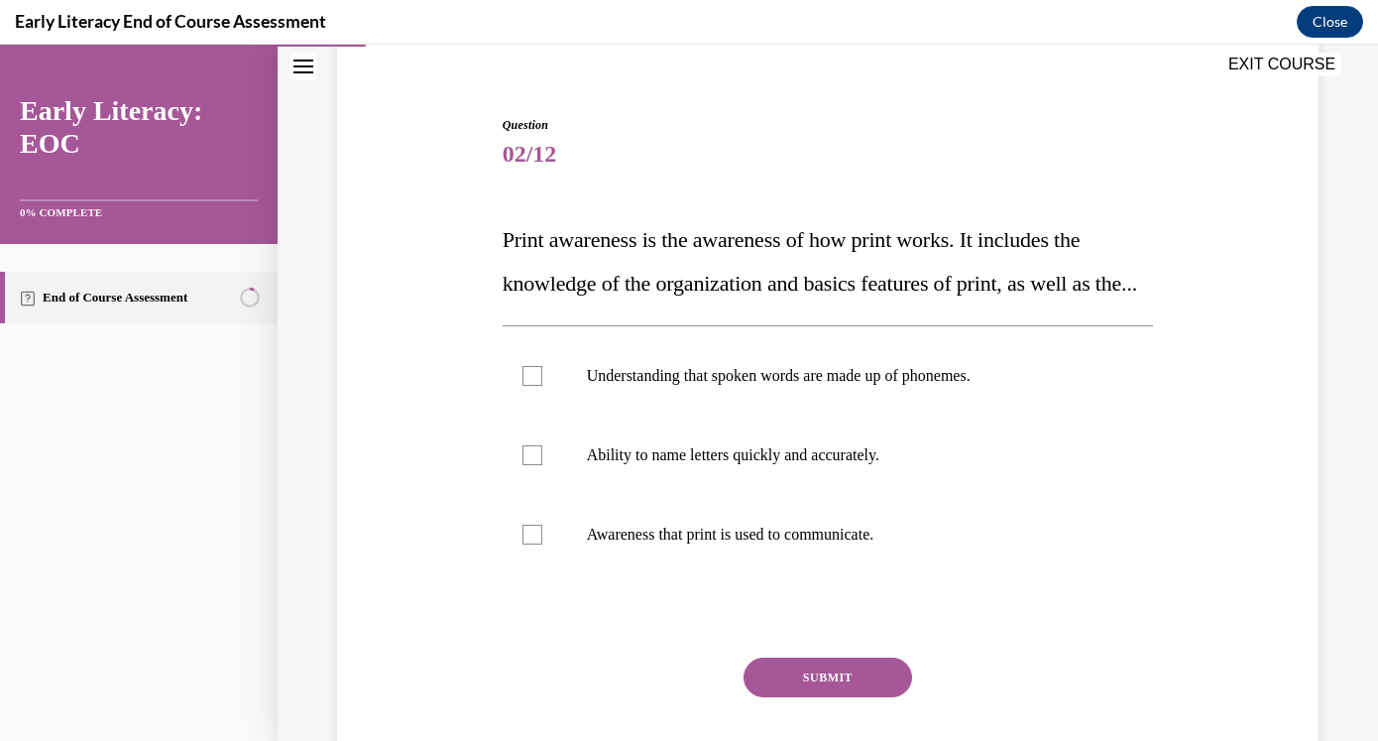
scroll to position [181, 0]
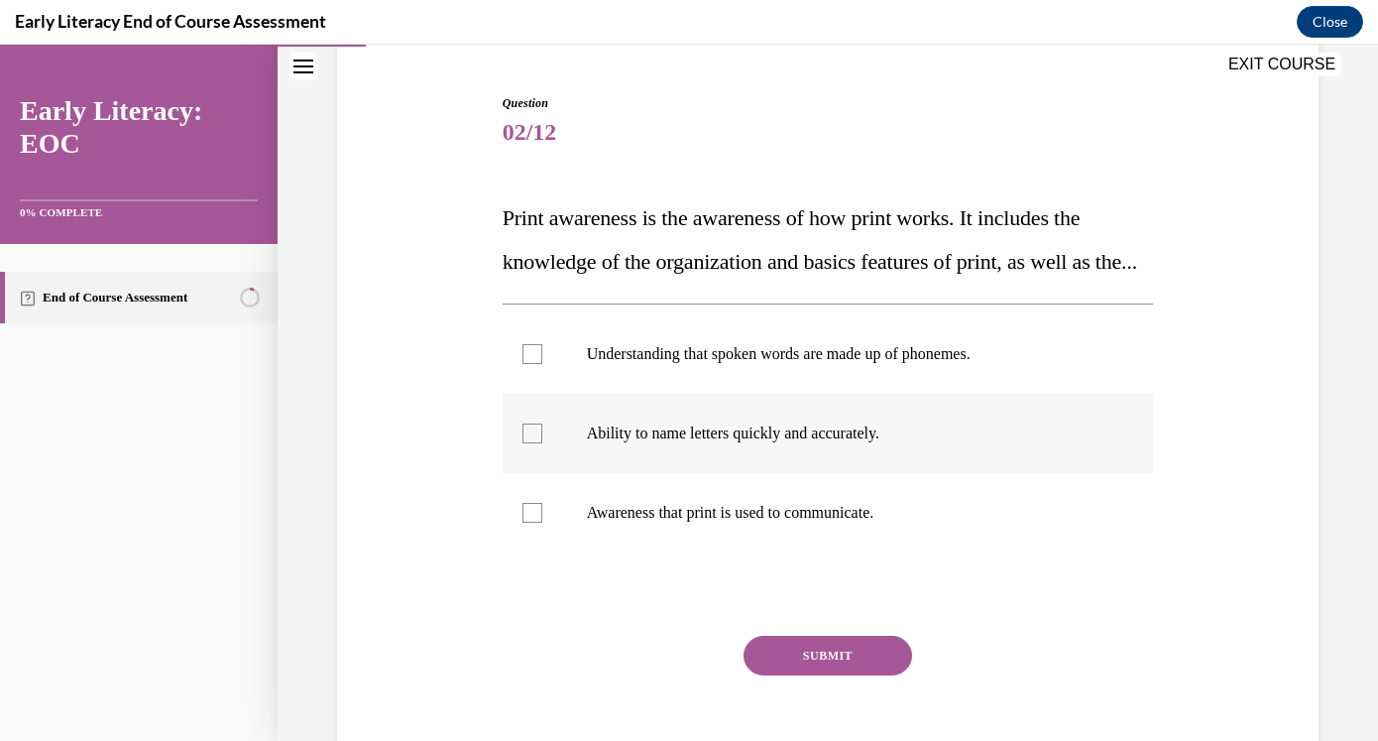
click at [922, 473] on div at bounding box center [828, 433] width 651 height 79
click at [872, 675] on button "SUBMIT" at bounding box center [828, 656] width 169 height 40
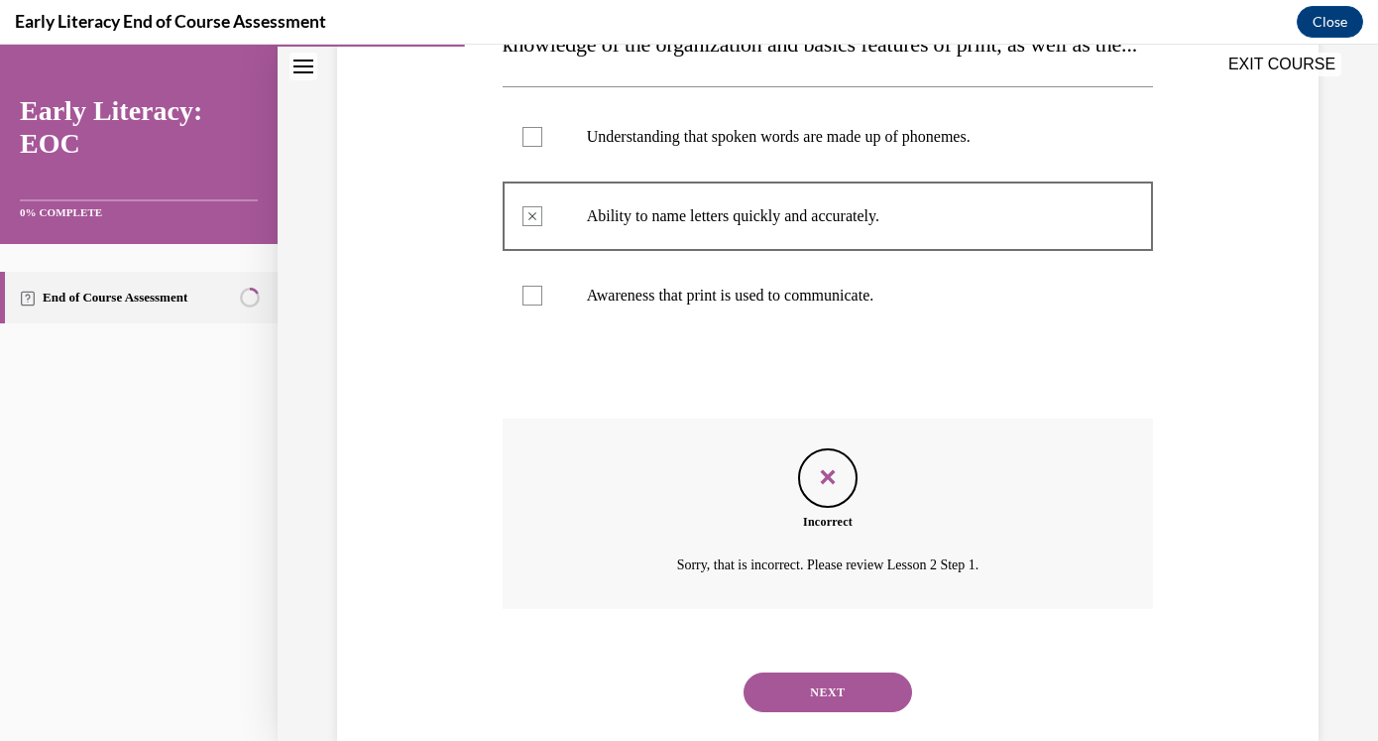
scroll to position [483, 0]
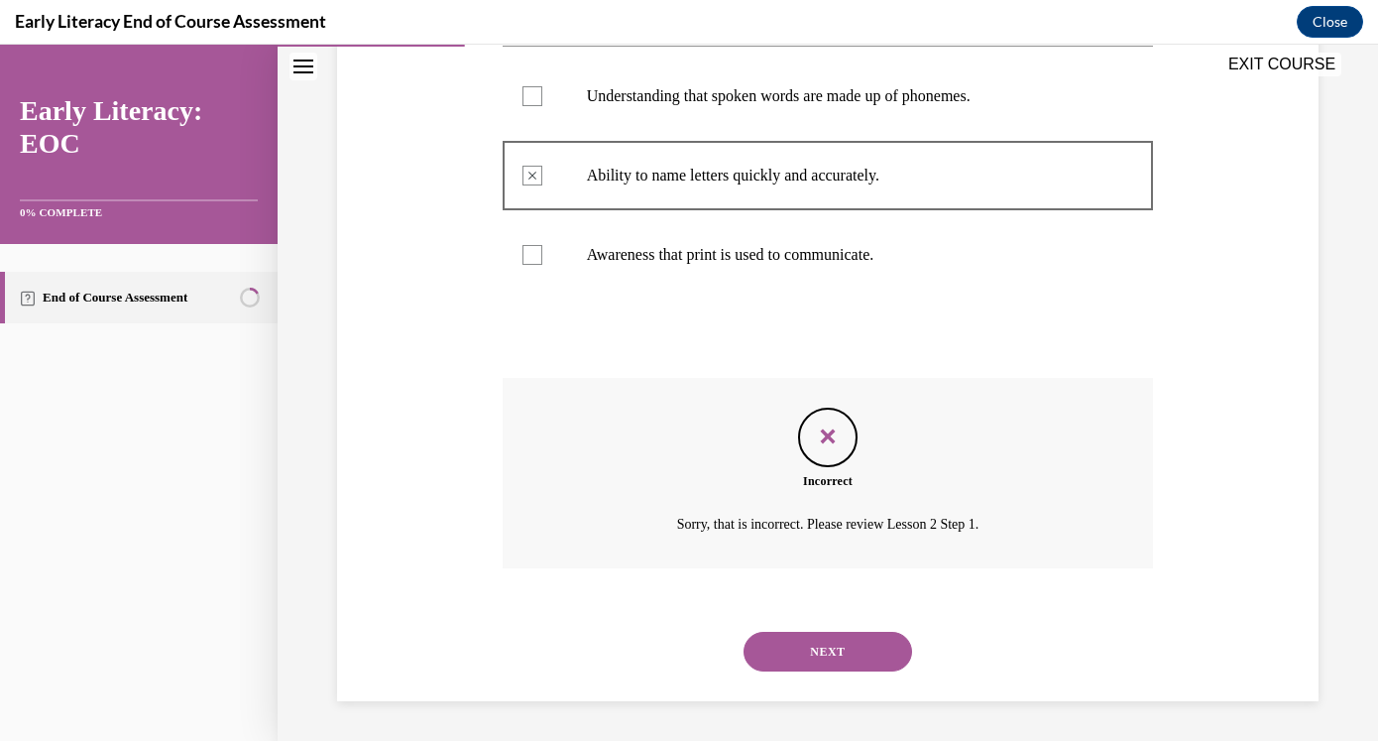
click at [862, 657] on button "NEXT" at bounding box center [828, 652] width 169 height 40
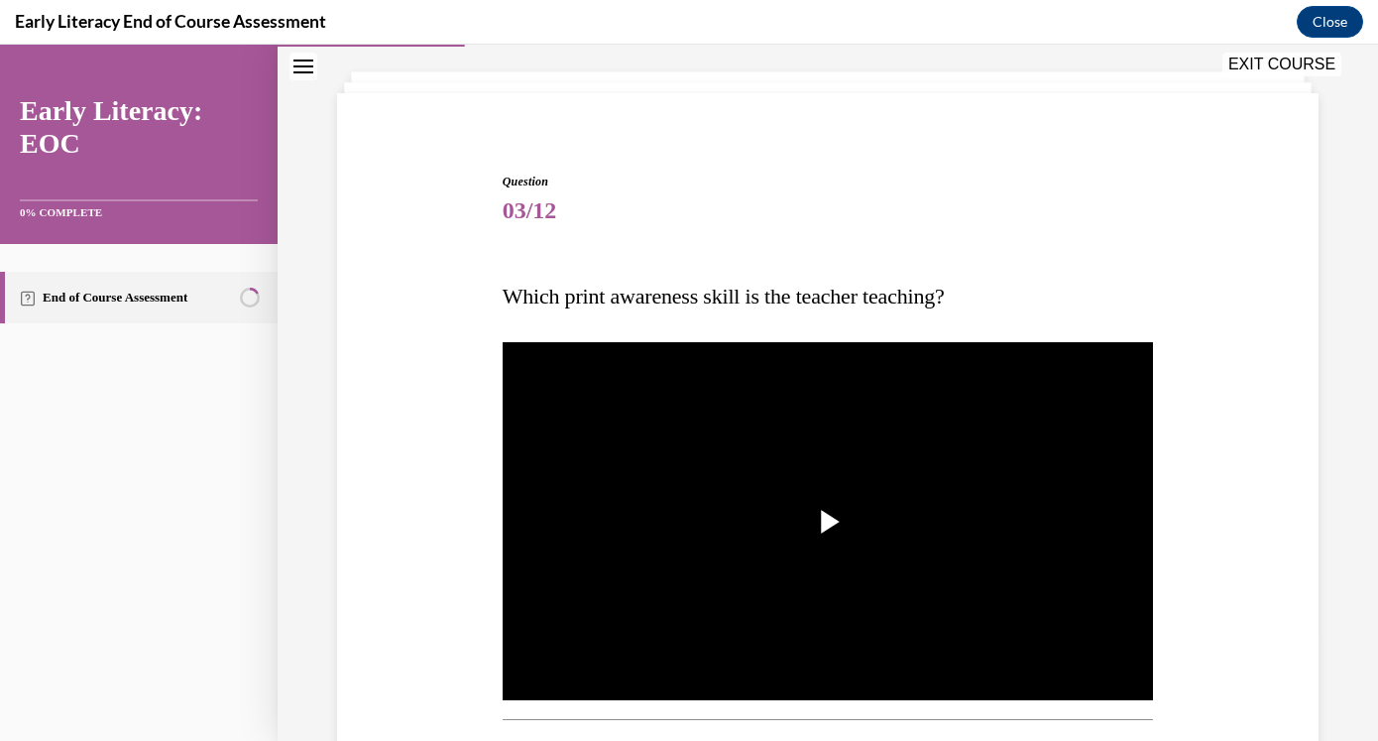
scroll to position [111, 0]
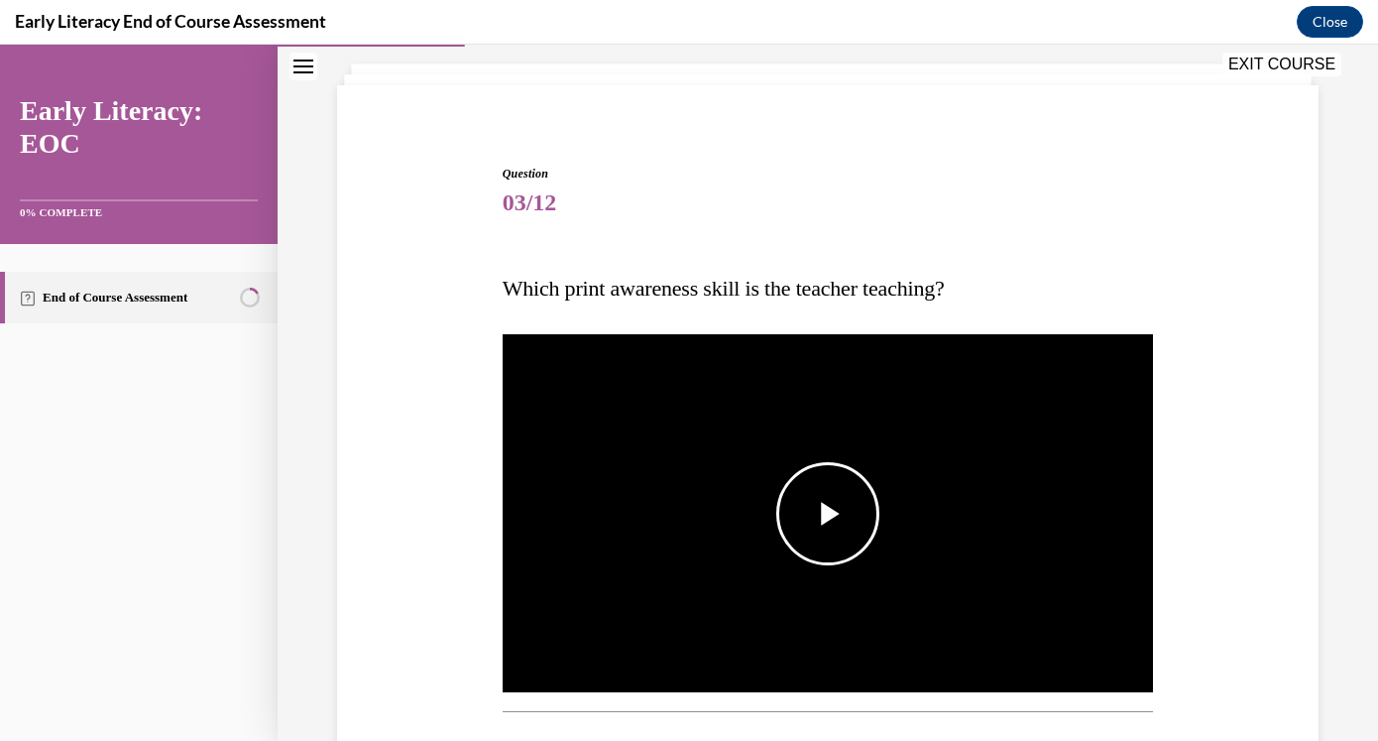
click at [828, 514] on span "Video player" at bounding box center [828, 514] width 0 height 0
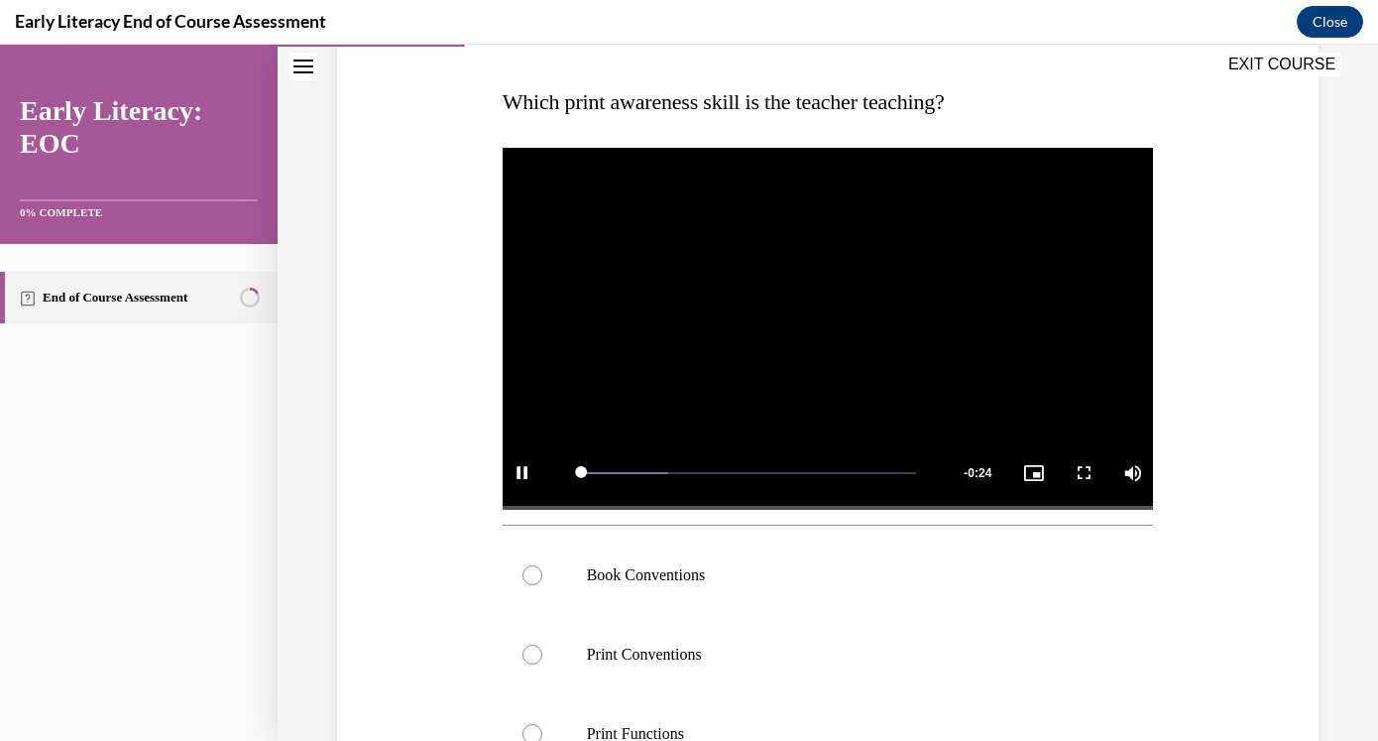
scroll to position [410, 0]
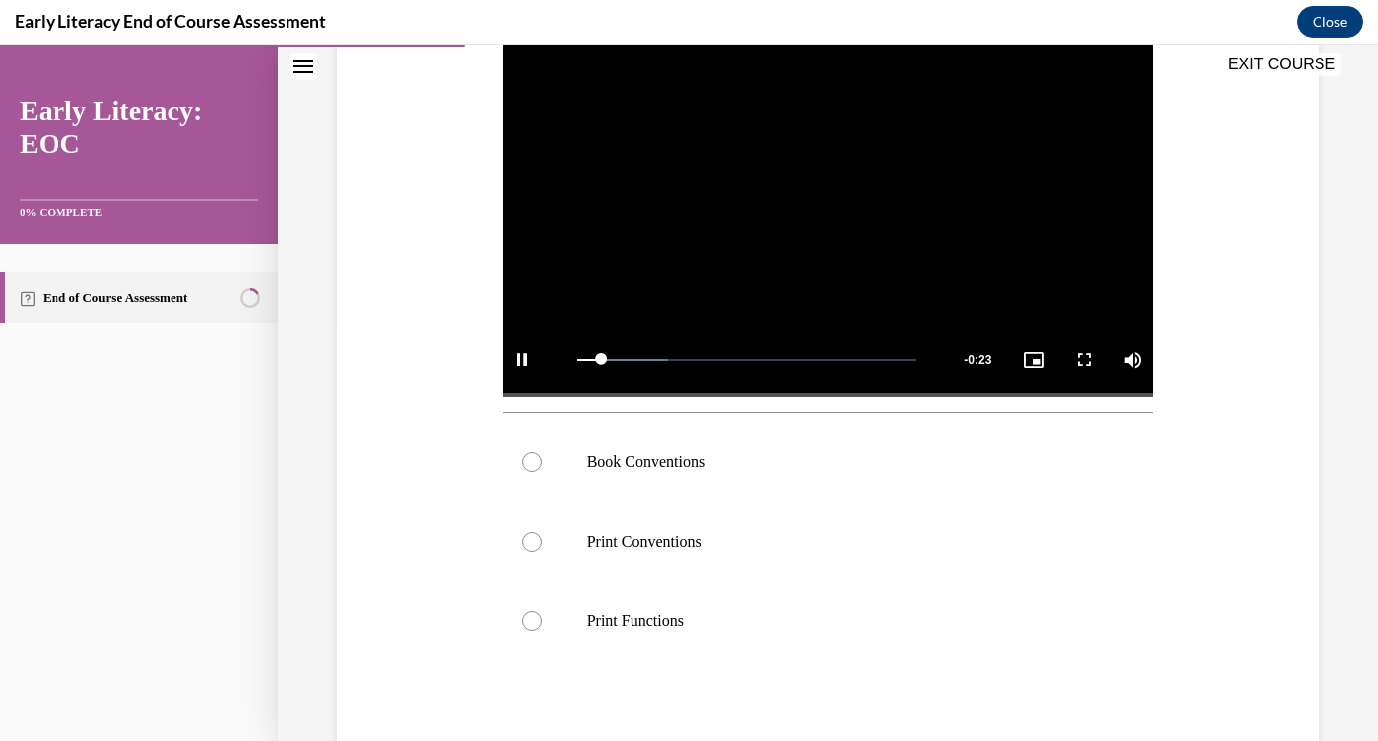
click at [808, 498] on div at bounding box center [828, 461] width 651 height 79
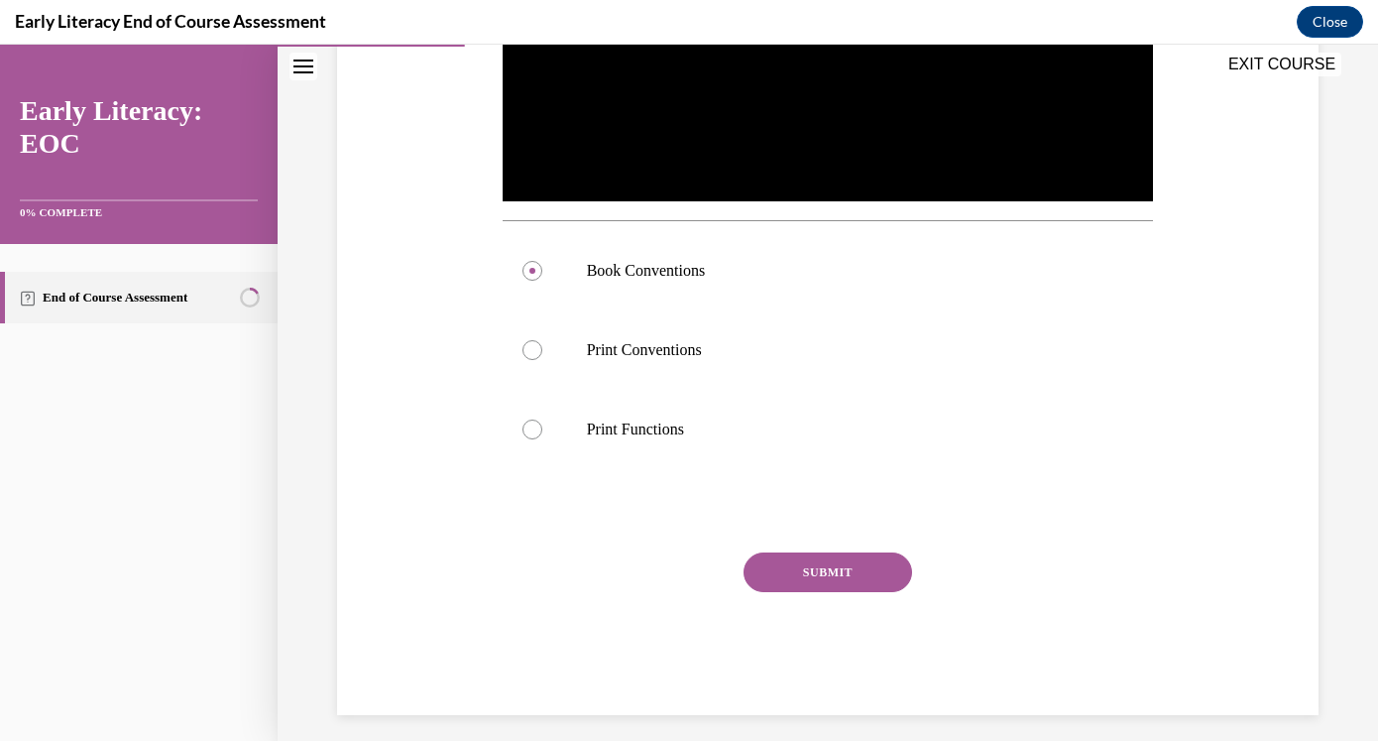
click at [804, 572] on button "SUBMIT" at bounding box center [828, 572] width 169 height 40
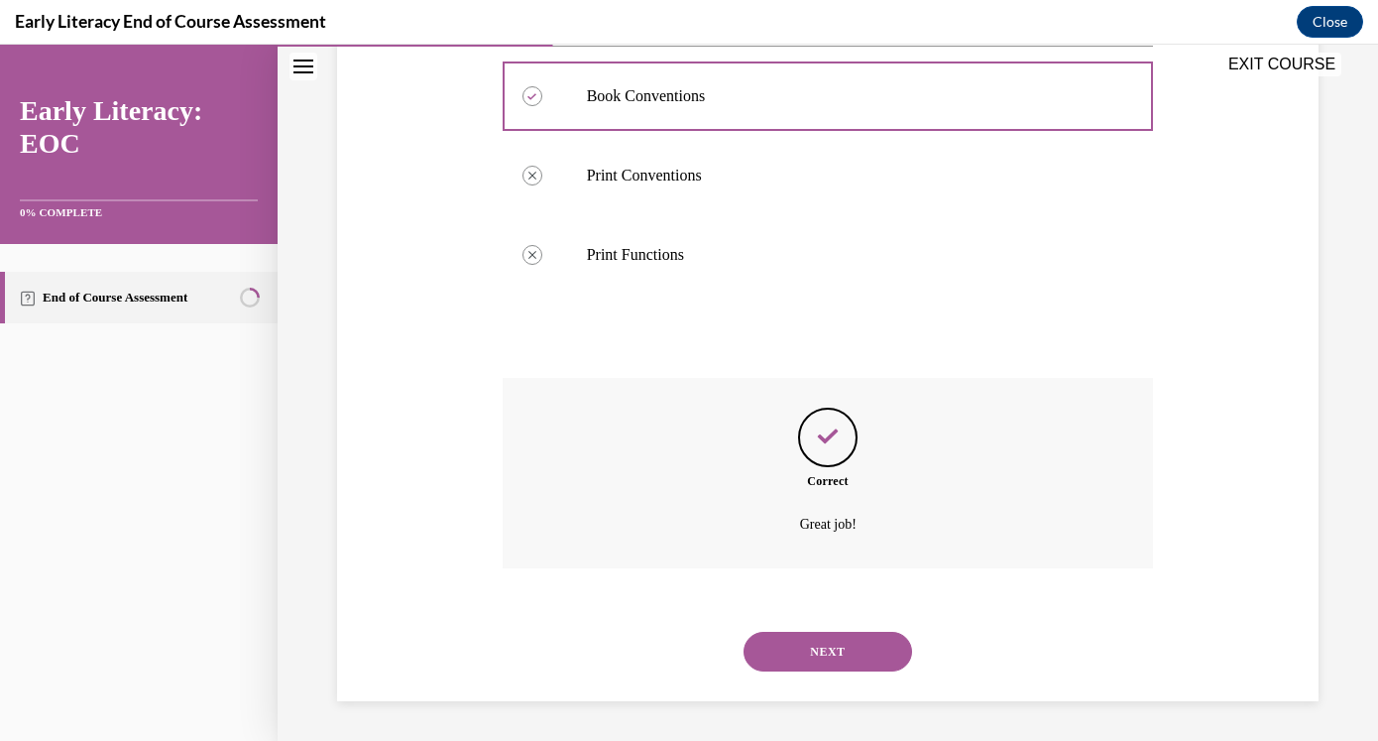
click at [813, 639] on button "NEXT" at bounding box center [828, 652] width 169 height 40
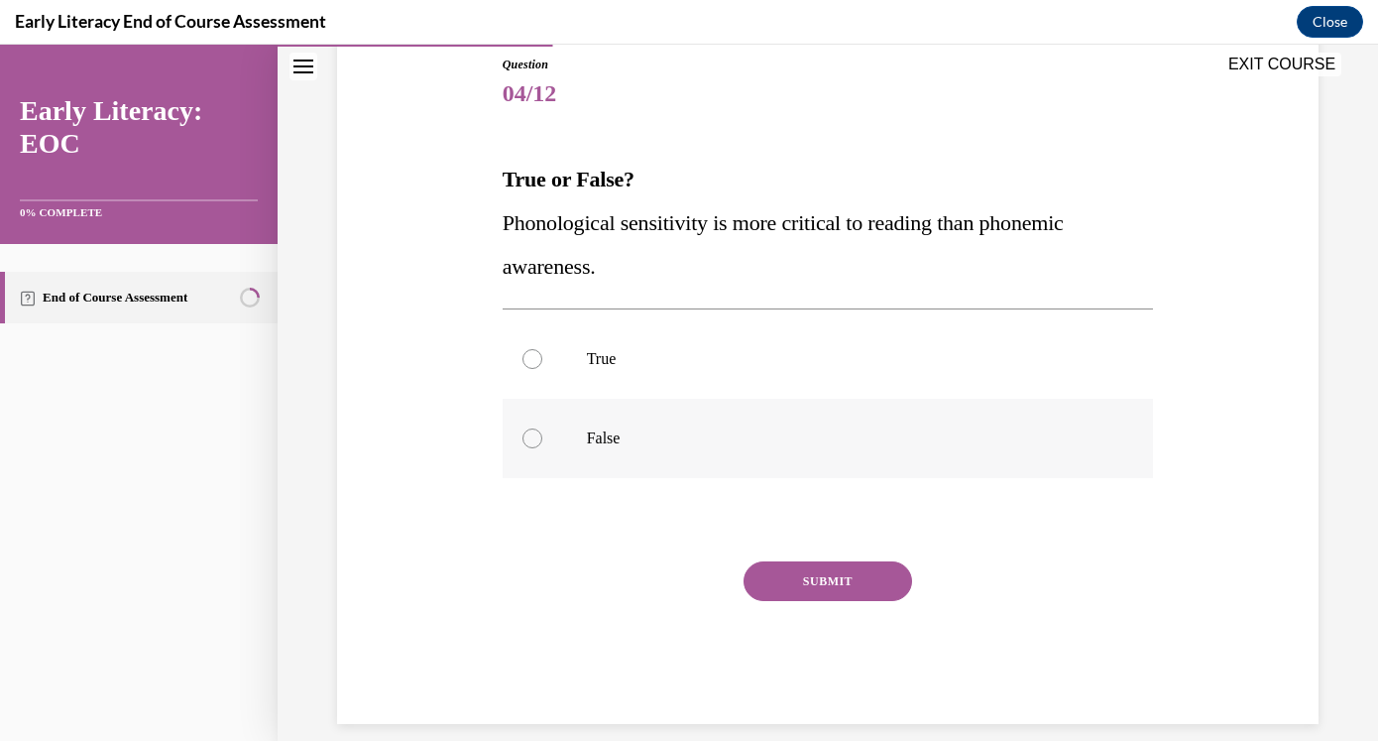
click at [691, 441] on p "False" at bounding box center [846, 438] width 518 height 20
click at [808, 577] on button "SUBMIT" at bounding box center [828, 581] width 169 height 40
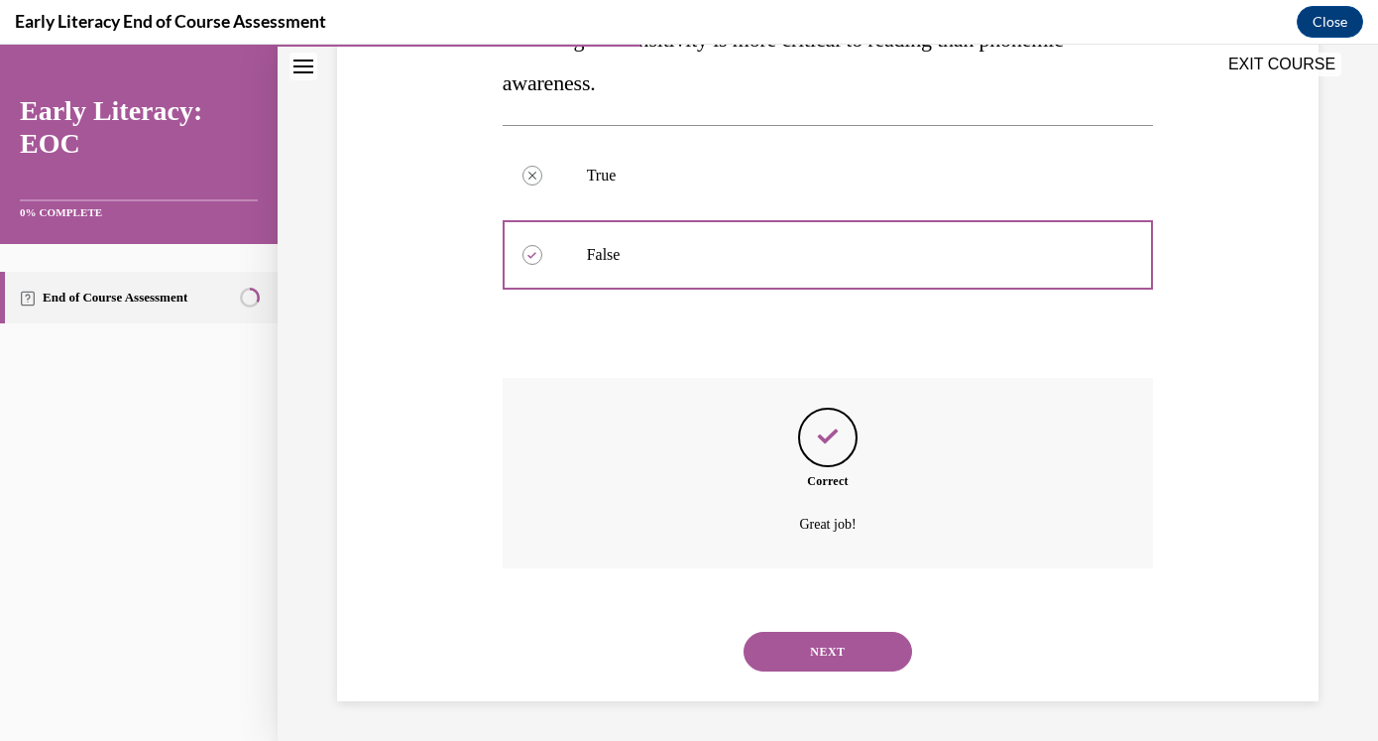
click at [817, 639] on button "NEXT" at bounding box center [828, 652] width 169 height 40
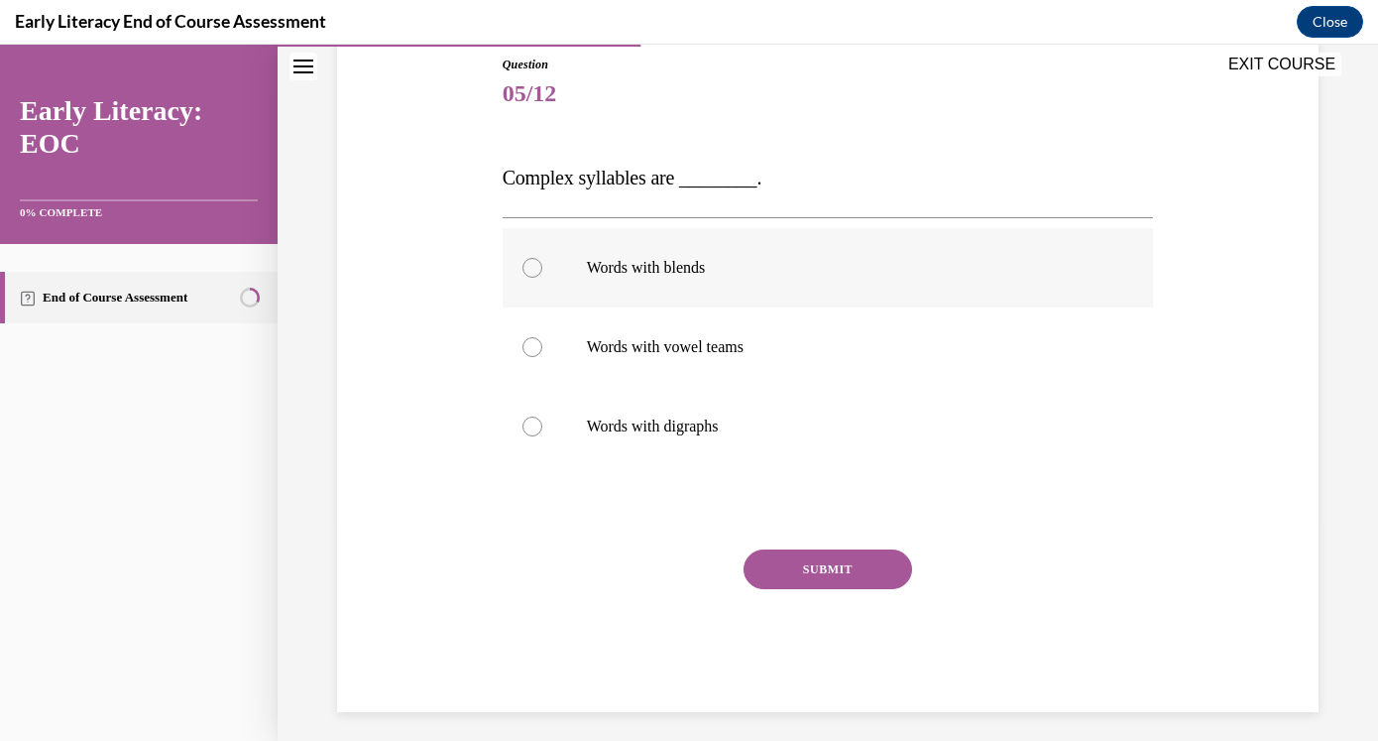
click at [733, 289] on div at bounding box center [828, 267] width 651 height 79
click at [799, 575] on button "SUBMIT" at bounding box center [828, 569] width 169 height 40
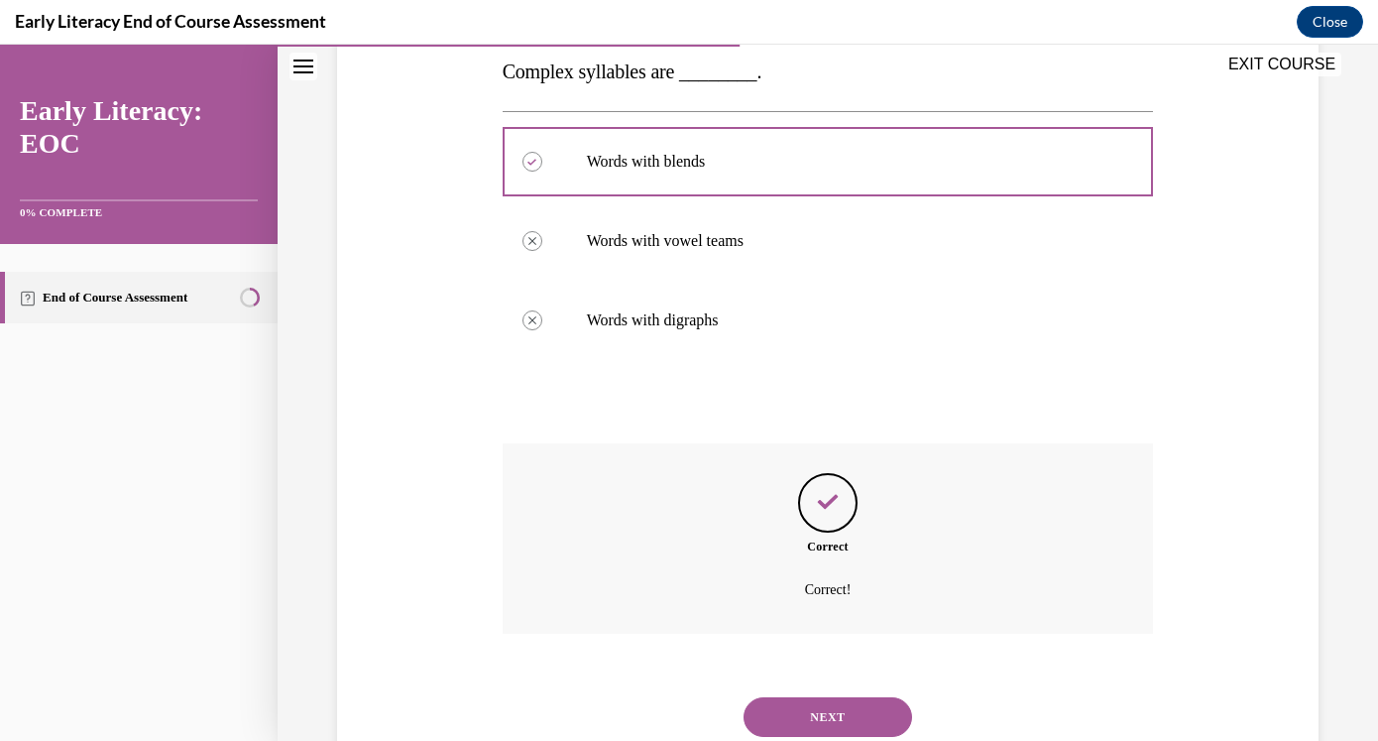
scroll to position [392, 0]
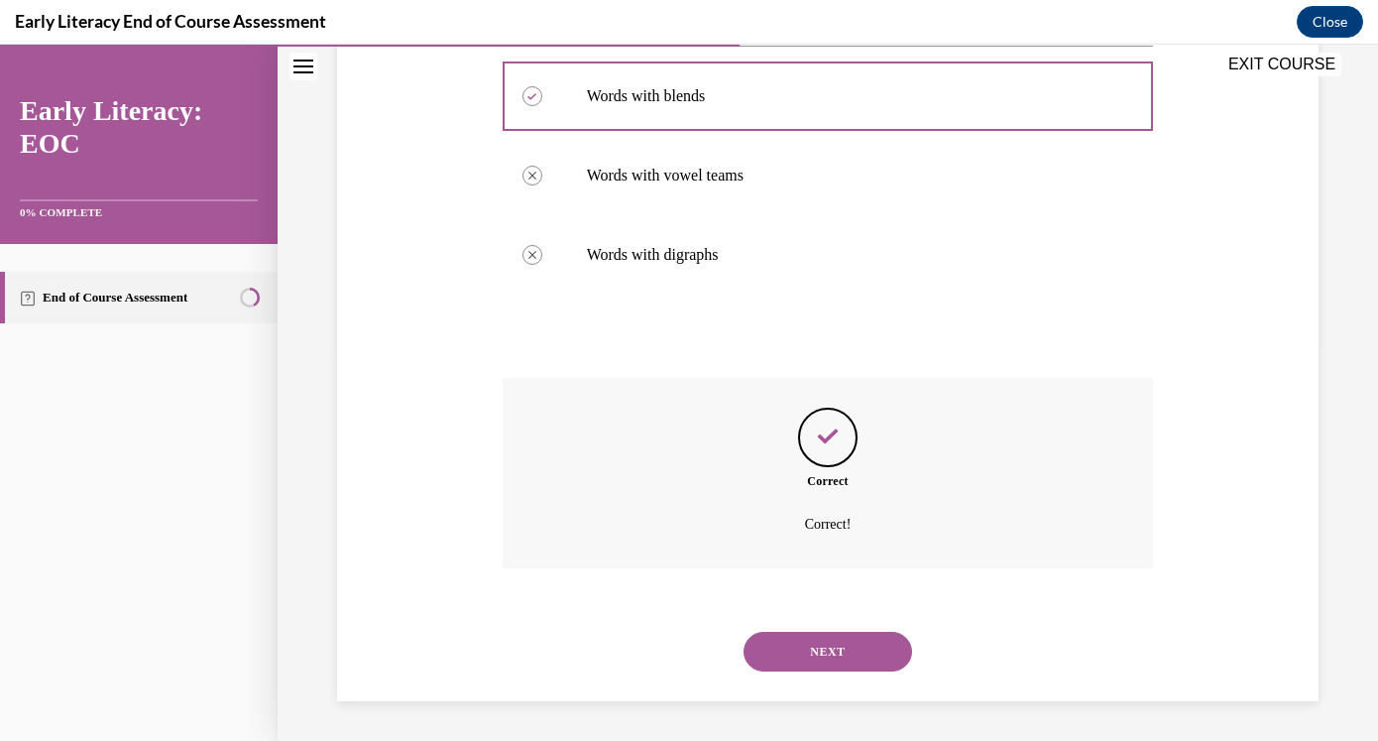
click at [793, 661] on button "NEXT" at bounding box center [828, 652] width 169 height 40
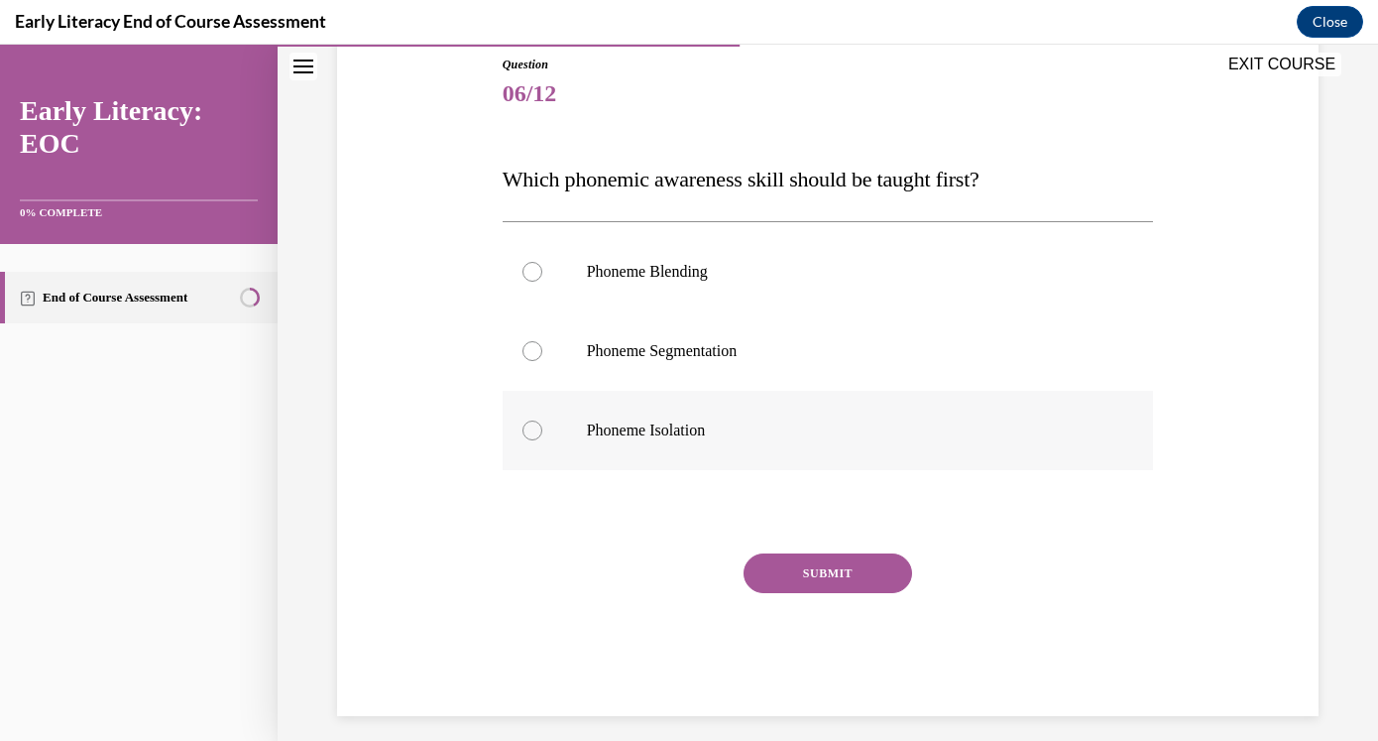
click at [656, 410] on div at bounding box center [828, 430] width 651 height 79
click at [799, 577] on button "SUBMIT" at bounding box center [828, 573] width 169 height 40
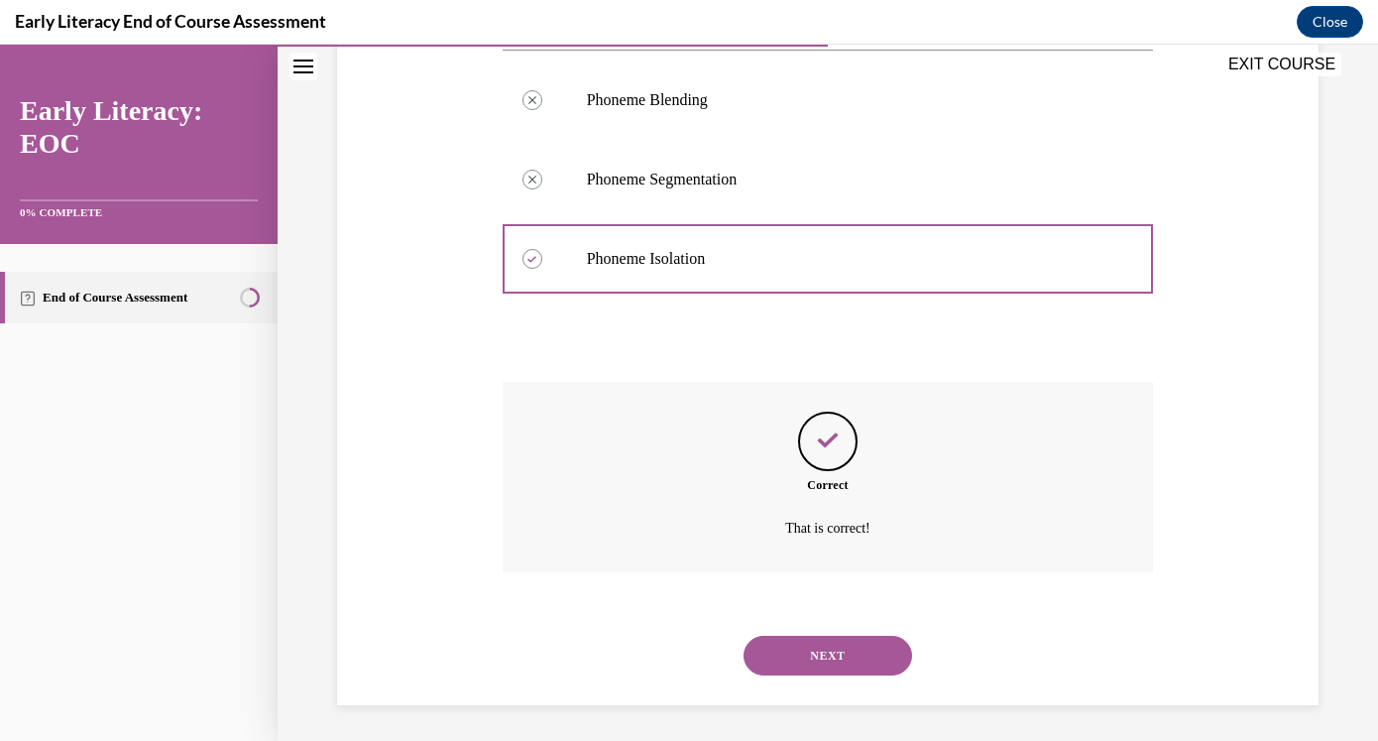
scroll to position [396, 0]
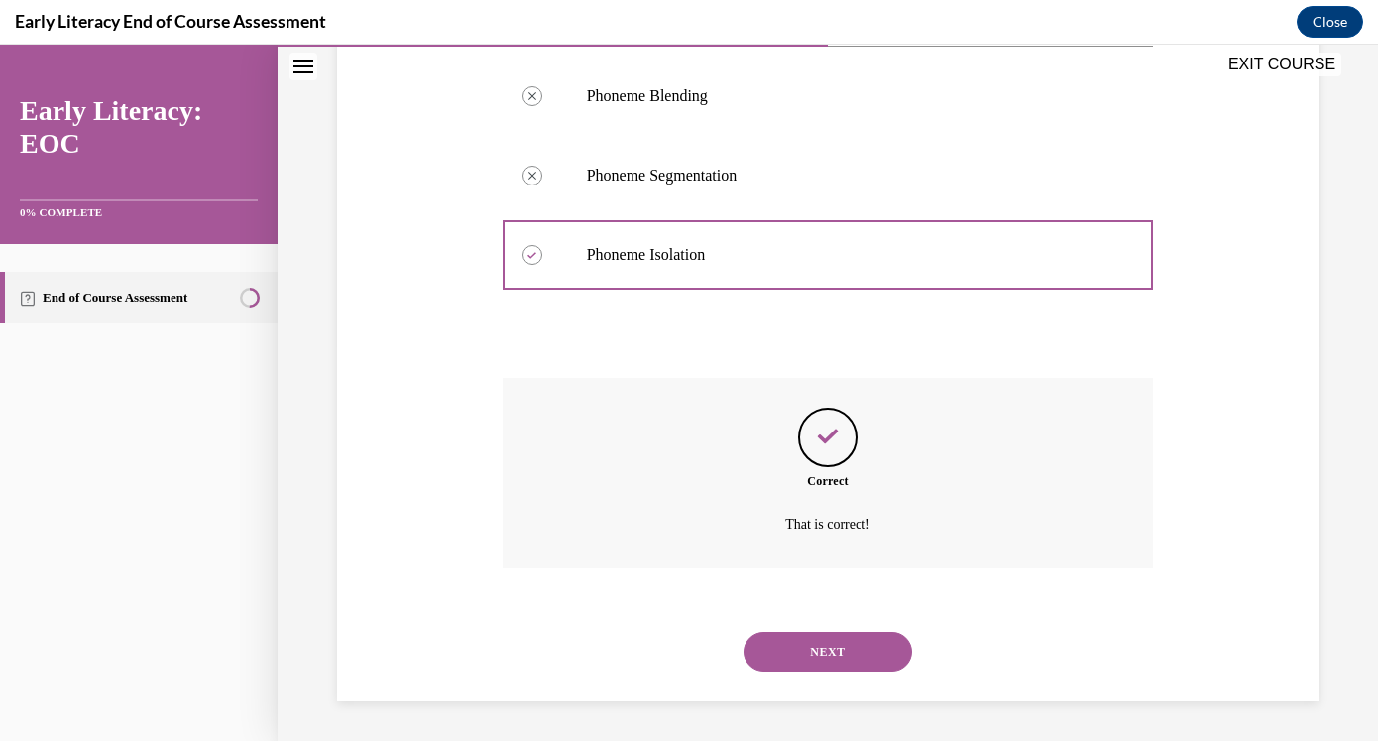
click at [800, 648] on button "NEXT" at bounding box center [828, 652] width 169 height 40
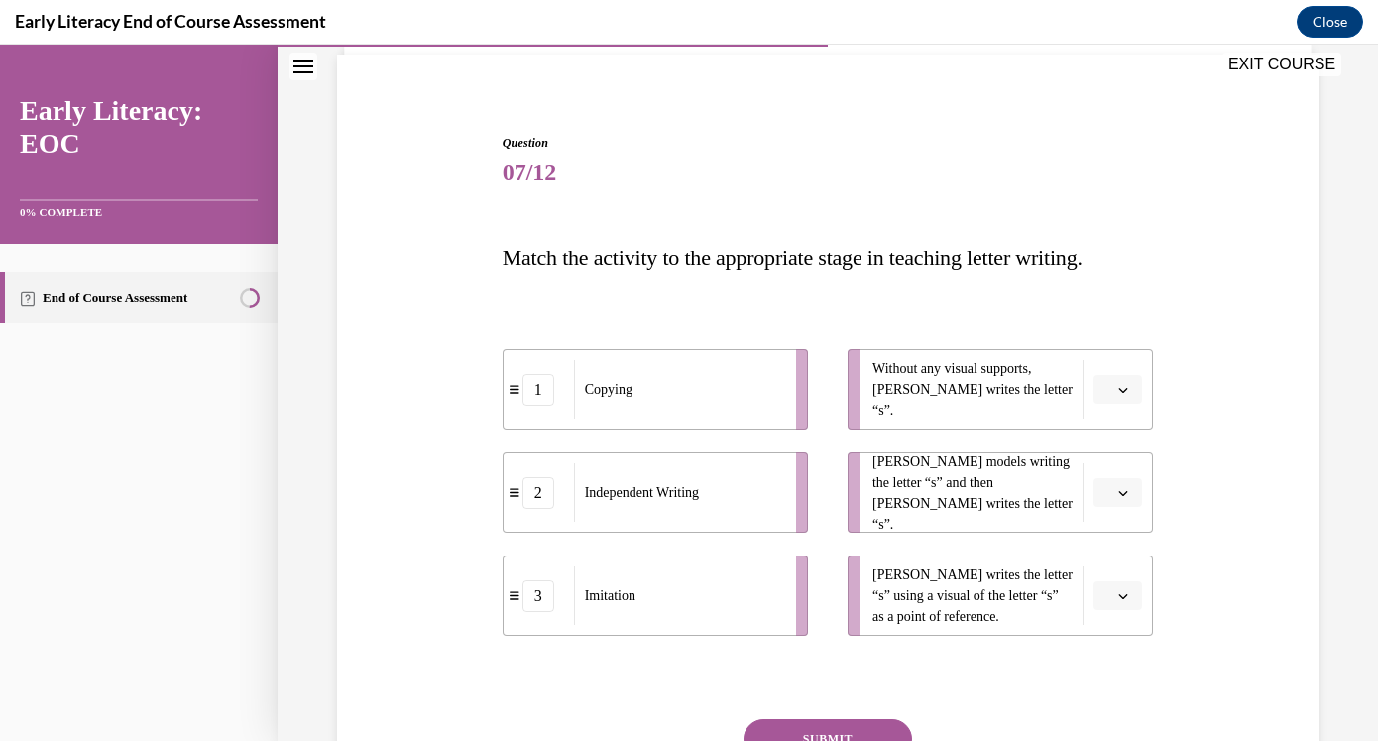
scroll to position [145, 0]
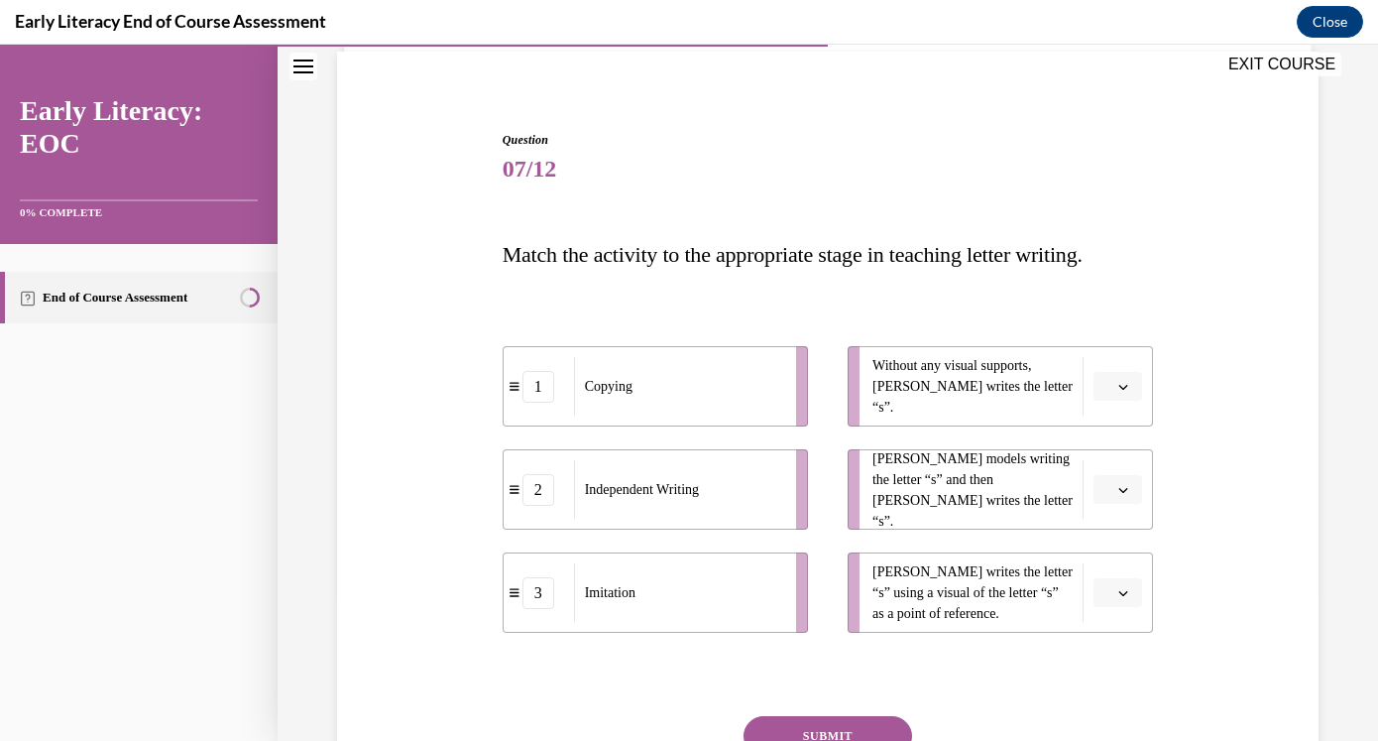
click at [1083, 395] on li "Without any visual supports, [PERSON_NAME] writes the letter “s”." at bounding box center [1000, 386] width 305 height 80
click at [1101, 400] on button "button" at bounding box center [1118, 387] width 49 height 30
click at [1108, 502] on span "2" at bounding box center [1109, 510] width 7 height 16
click at [1119, 488] on icon "button" at bounding box center [1123, 490] width 9 height 5
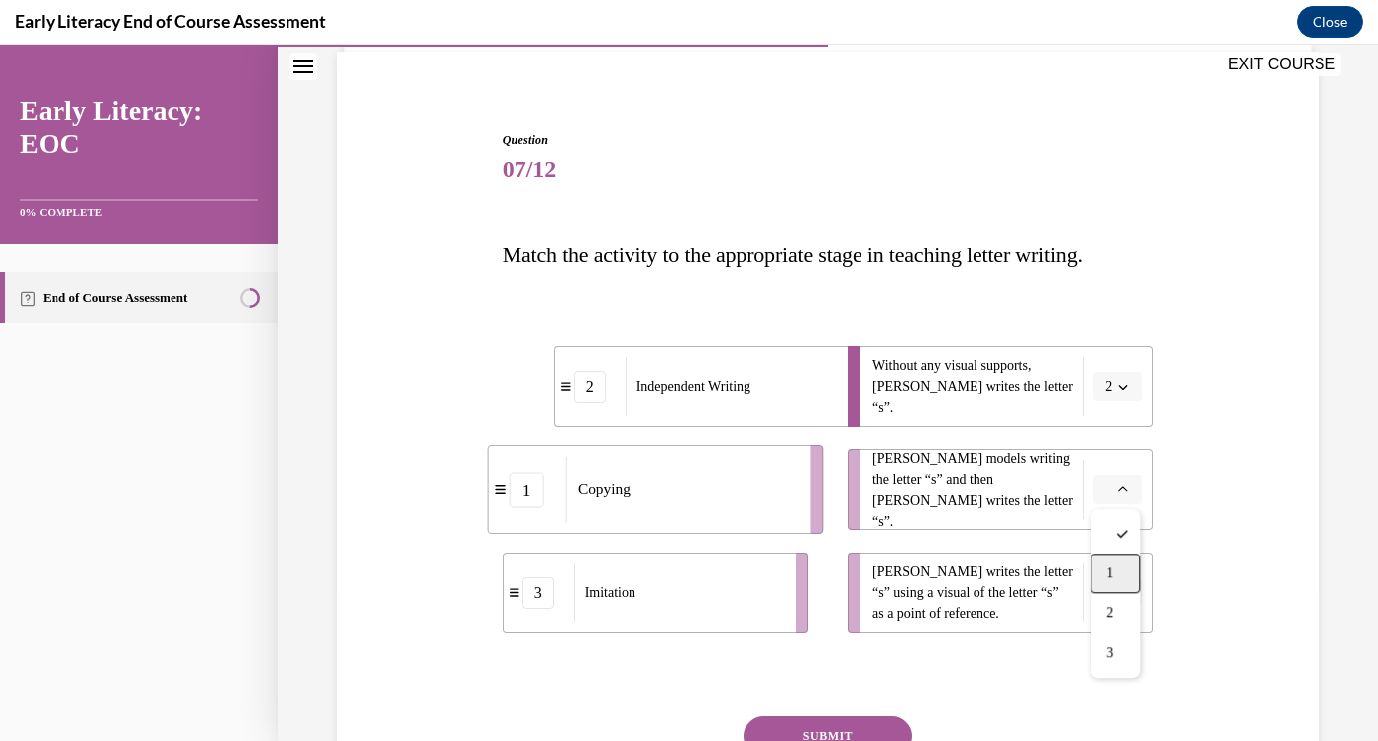
click at [1122, 577] on div "1" at bounding box center [1116, 573] width 50 height 40
click at [1120, 485] on icon "button" at bounding box center [1123, 490] width 10 height 10
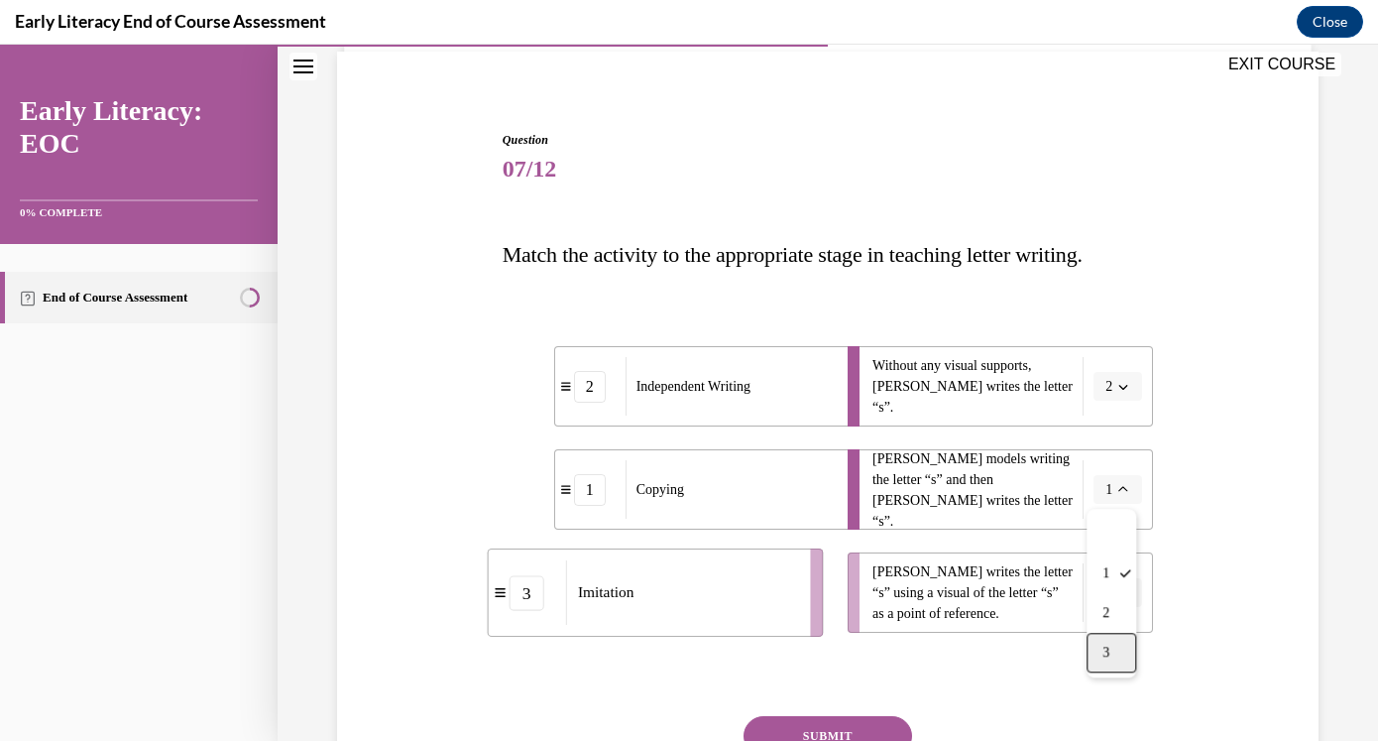
click at [1110, 648] on div "3" at bounding box center [1112, 653] width 50 height 40
click at [1118, 596] on icon "button" at bounding box center [1123, 593] width 10 height 10
click at [1121, 469] on div "1" at bounding box center [1116, 469] width 50 height 40
click at [892, 719] on button "SUBMIT" at bounding box center [828, 736] width 169 height 40
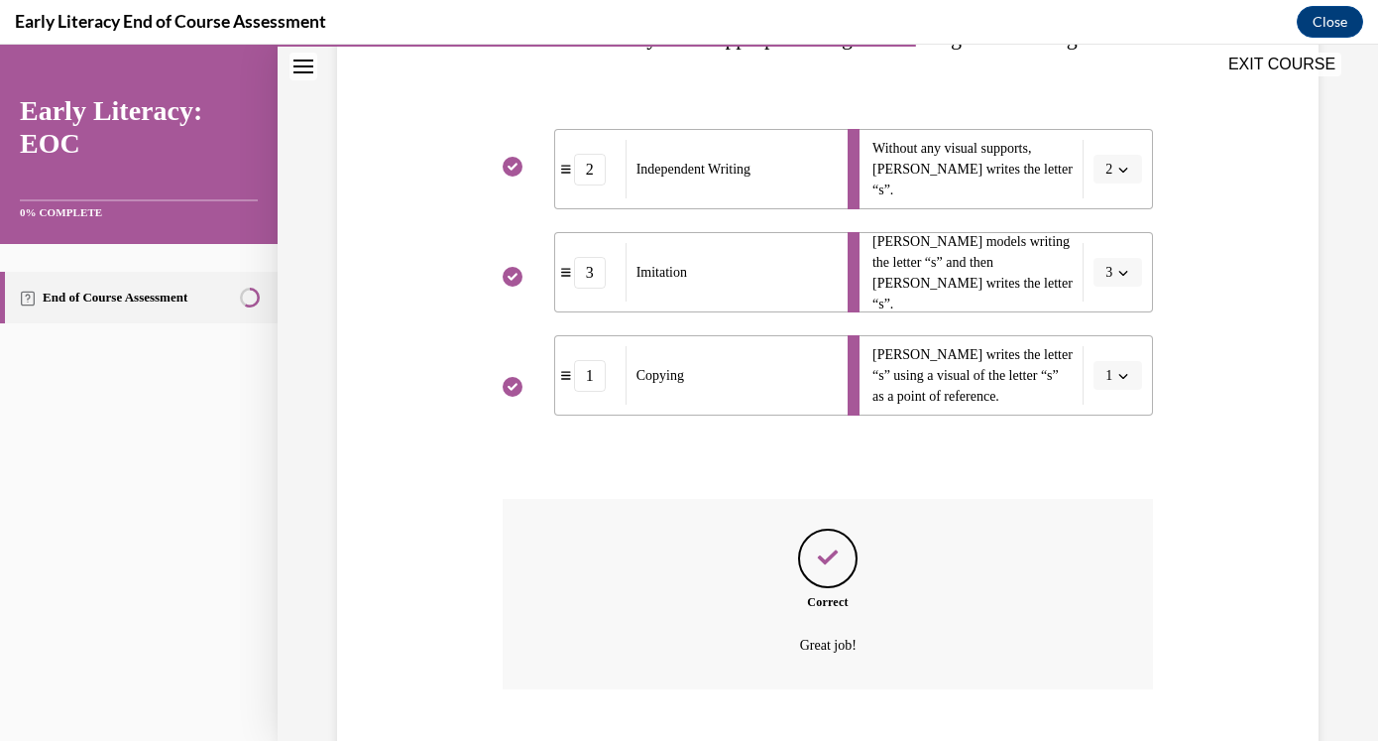
scroll to position [483, 0]
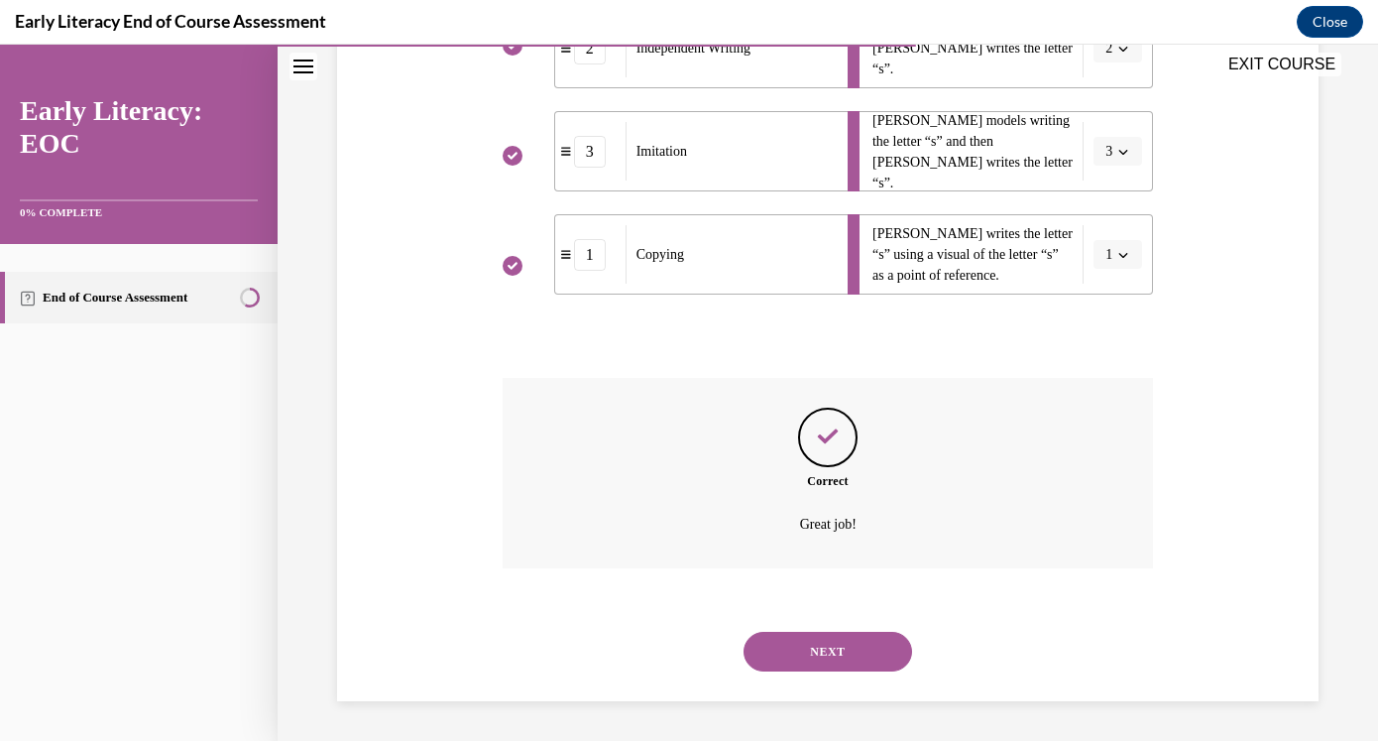
click at [847, 643] on button "NEXT" at bounding box center [828, 652] width 169 height 40
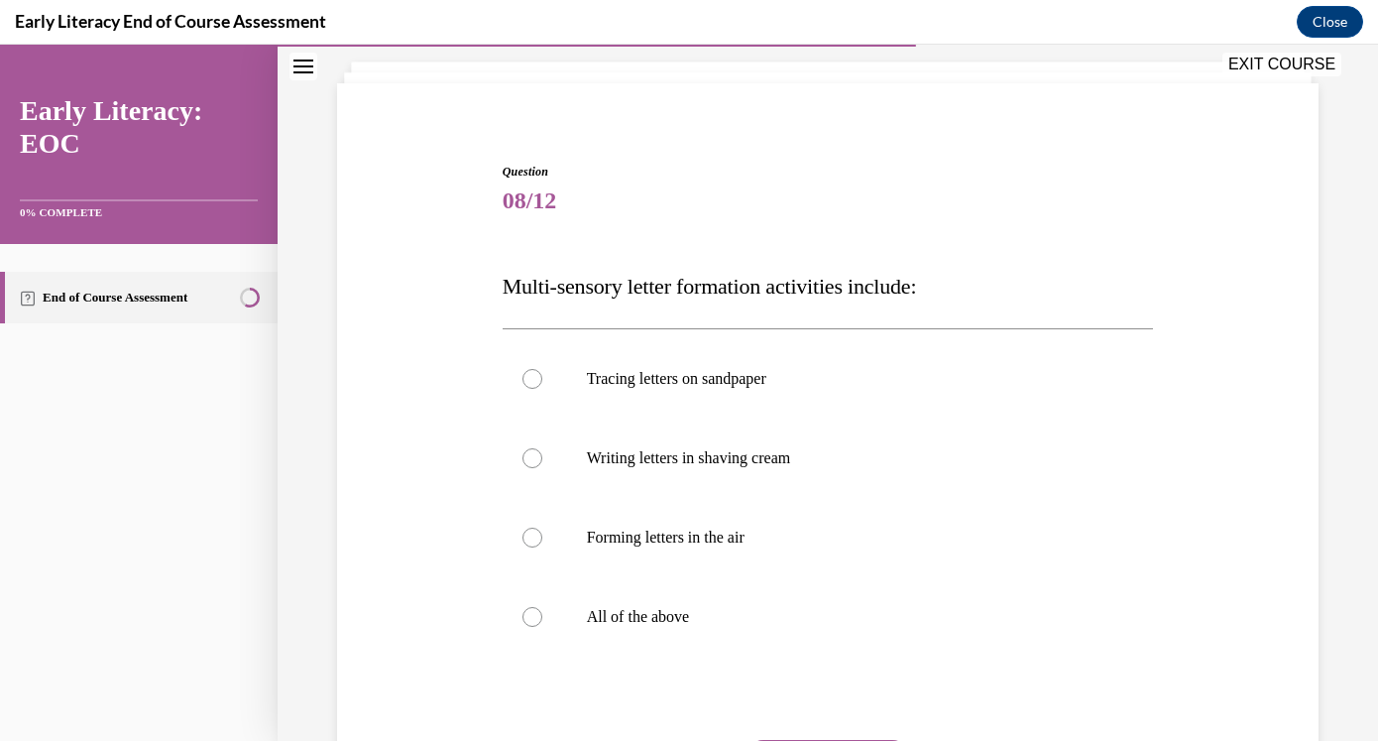
scroll to position [124, 0]
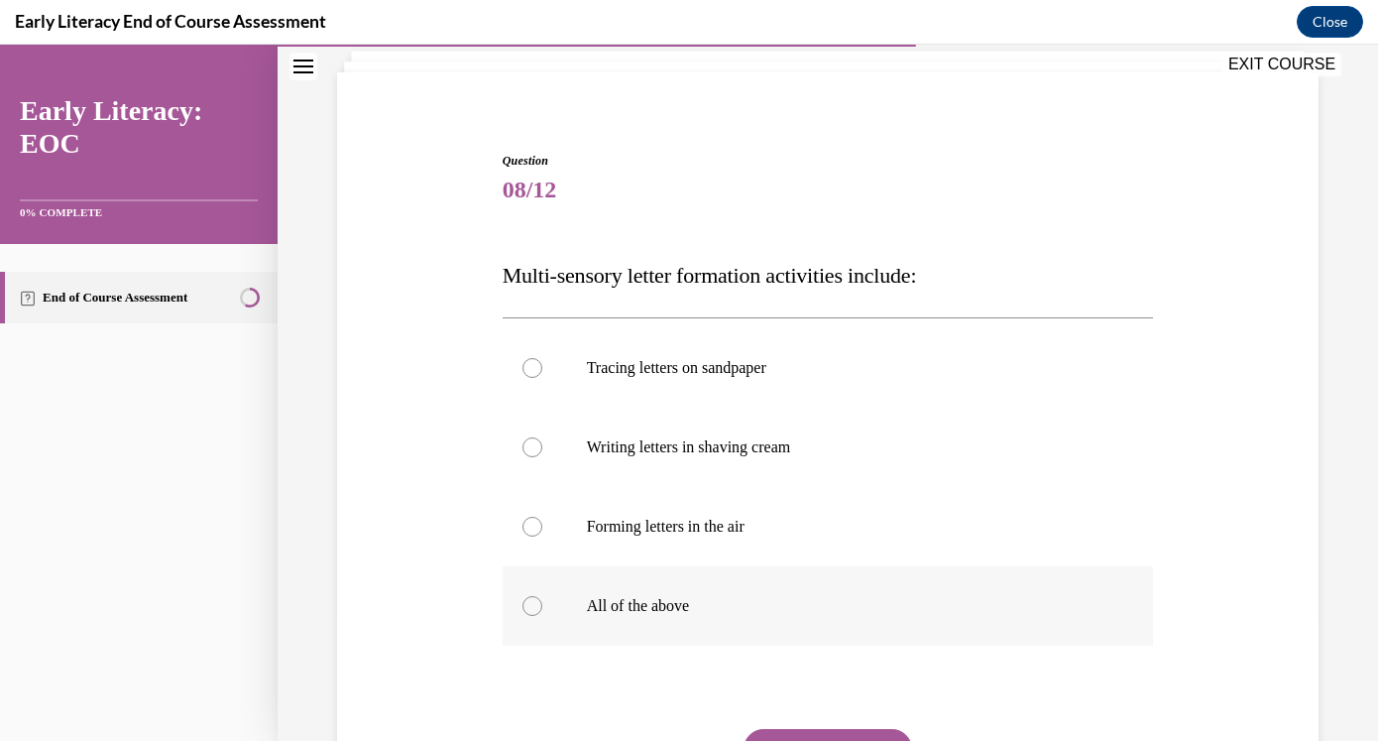
click at [749, 602] on p "All of the above" at bounding box center [846, 606] width 518 height 20
click at [803, 732] on button "SUBMIT" at bounding box center [828, 749] width 169 height 40
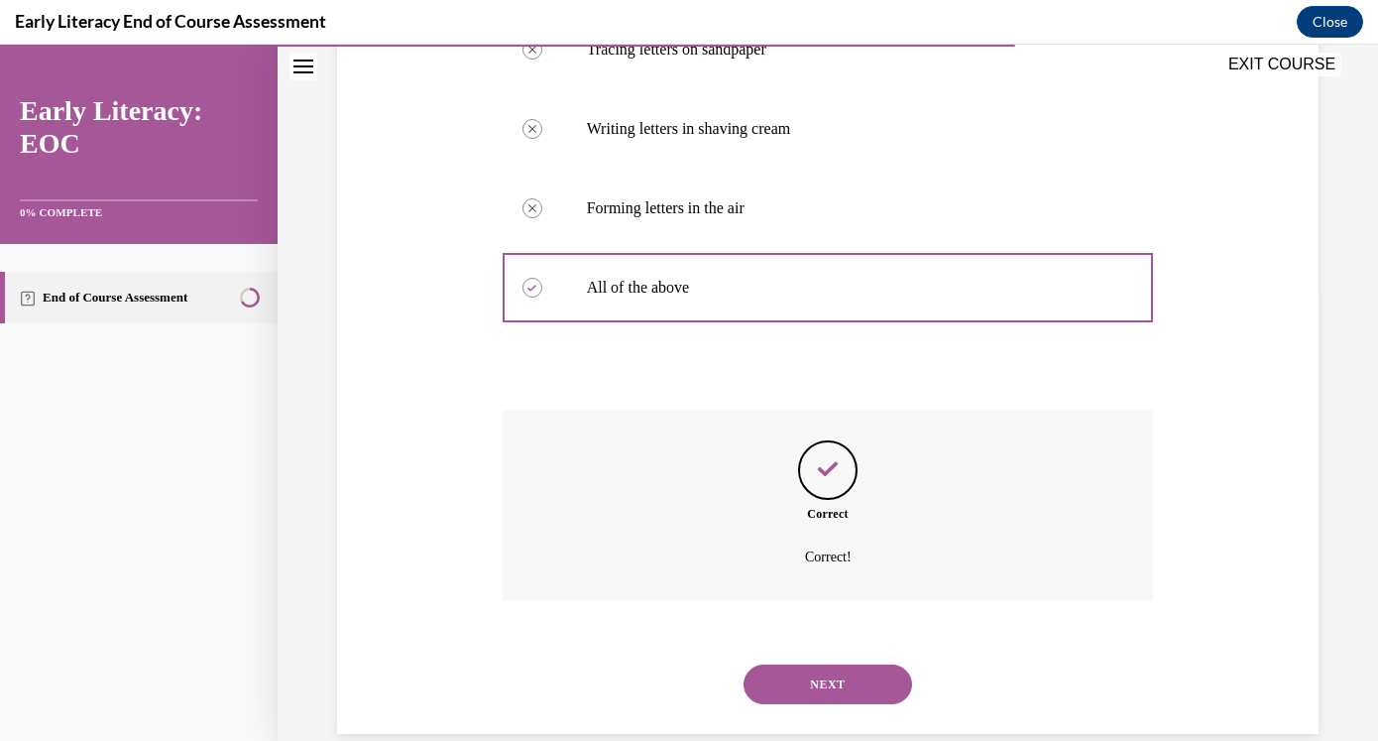
scroll to position [475, 0]
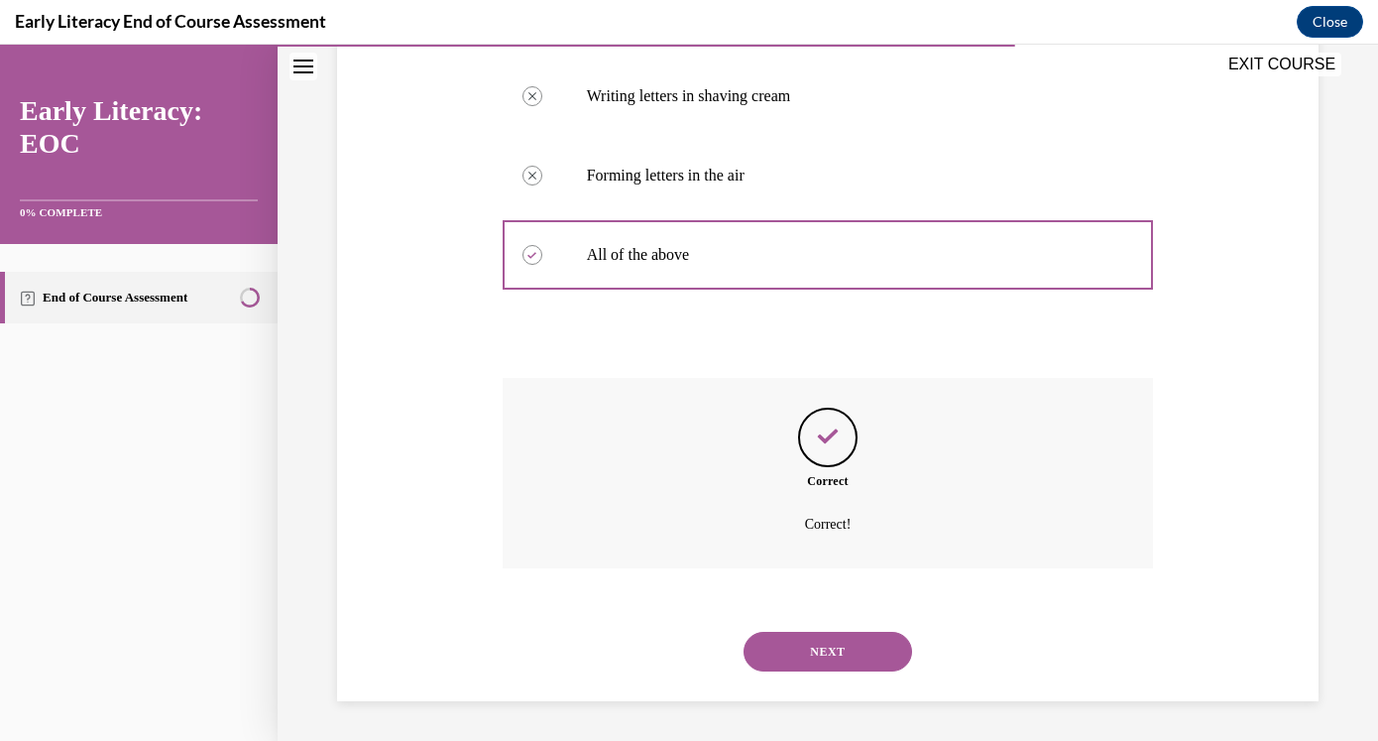
click at [822, 645] on button "NEXT" at bounding box center [828, 652] width 169 height 40
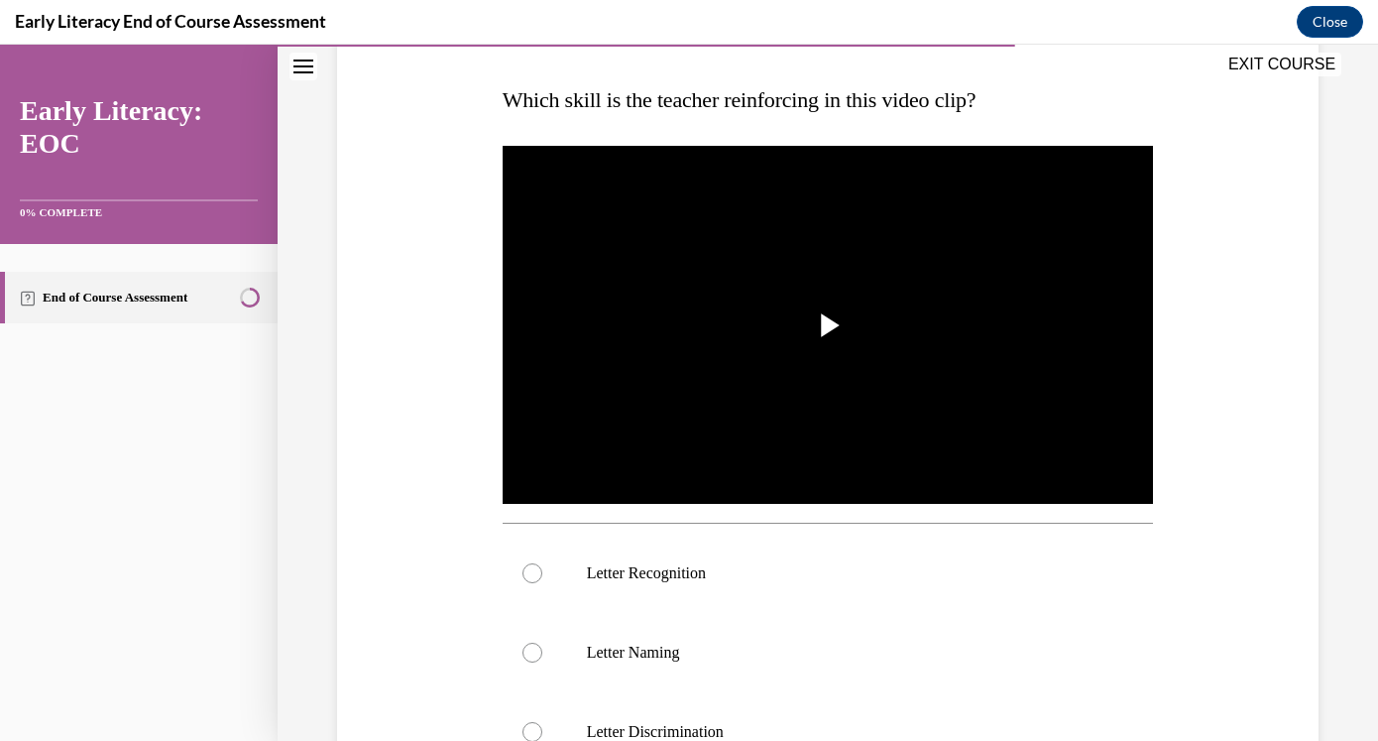
scroll to position [327, 0]
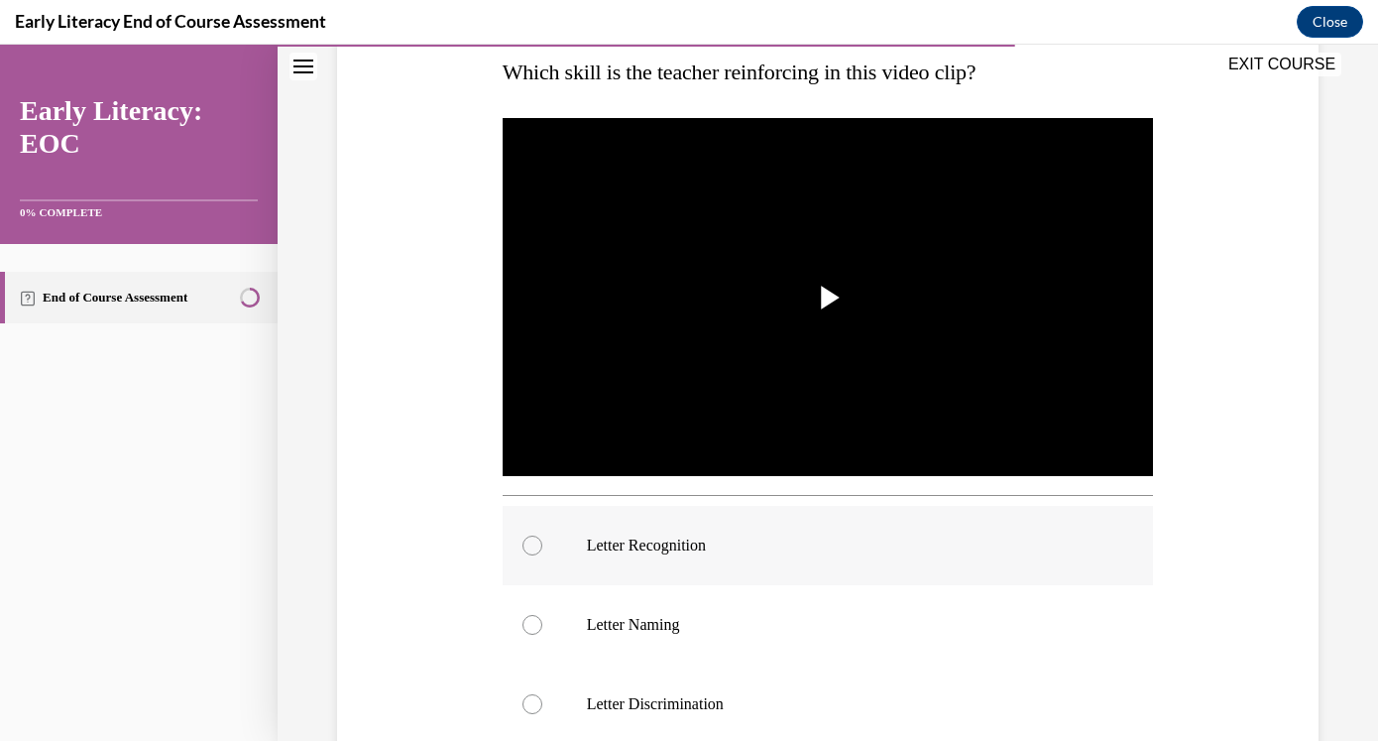
click at [732, 548] on p "Letter Recognition" at bounding box center [846, 545] width 518 height 20
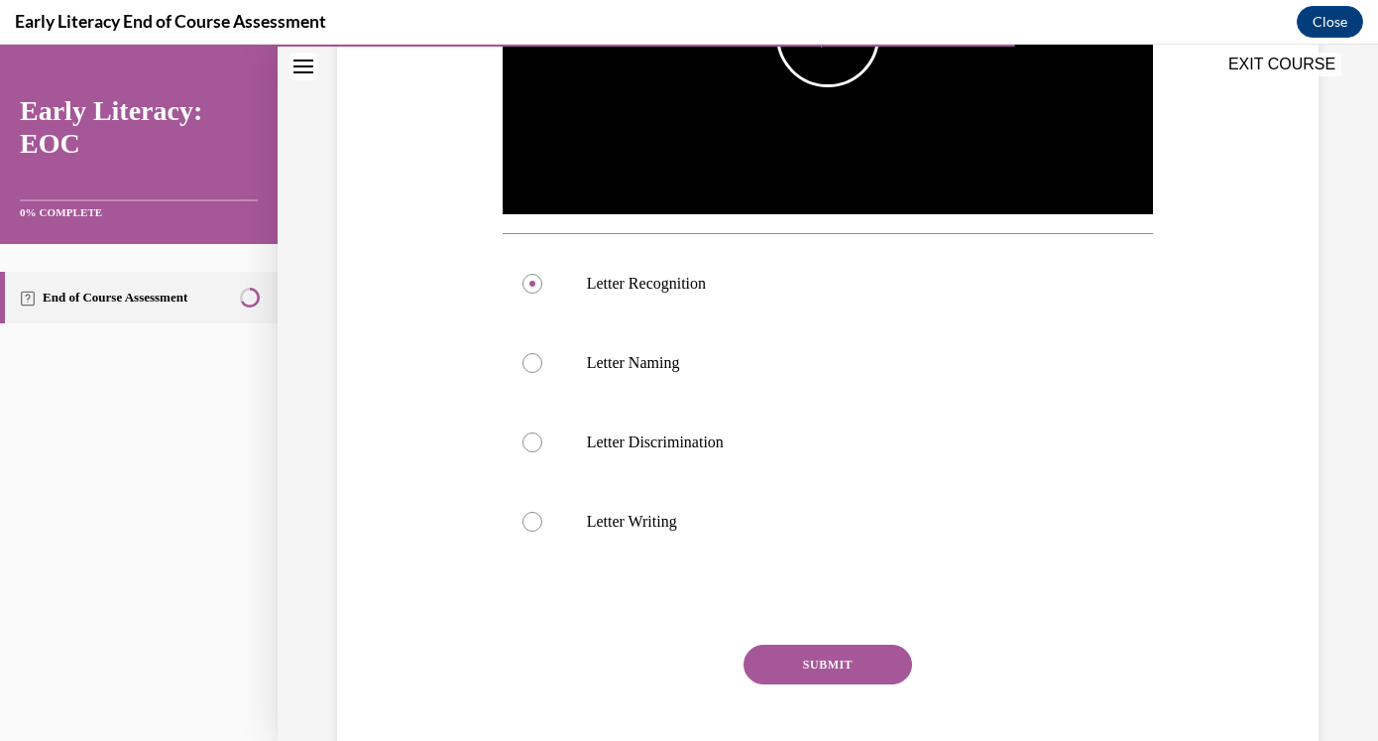
click at [871, 101] on img "Video player" at bounding box center [828, 35] width 651 height 366
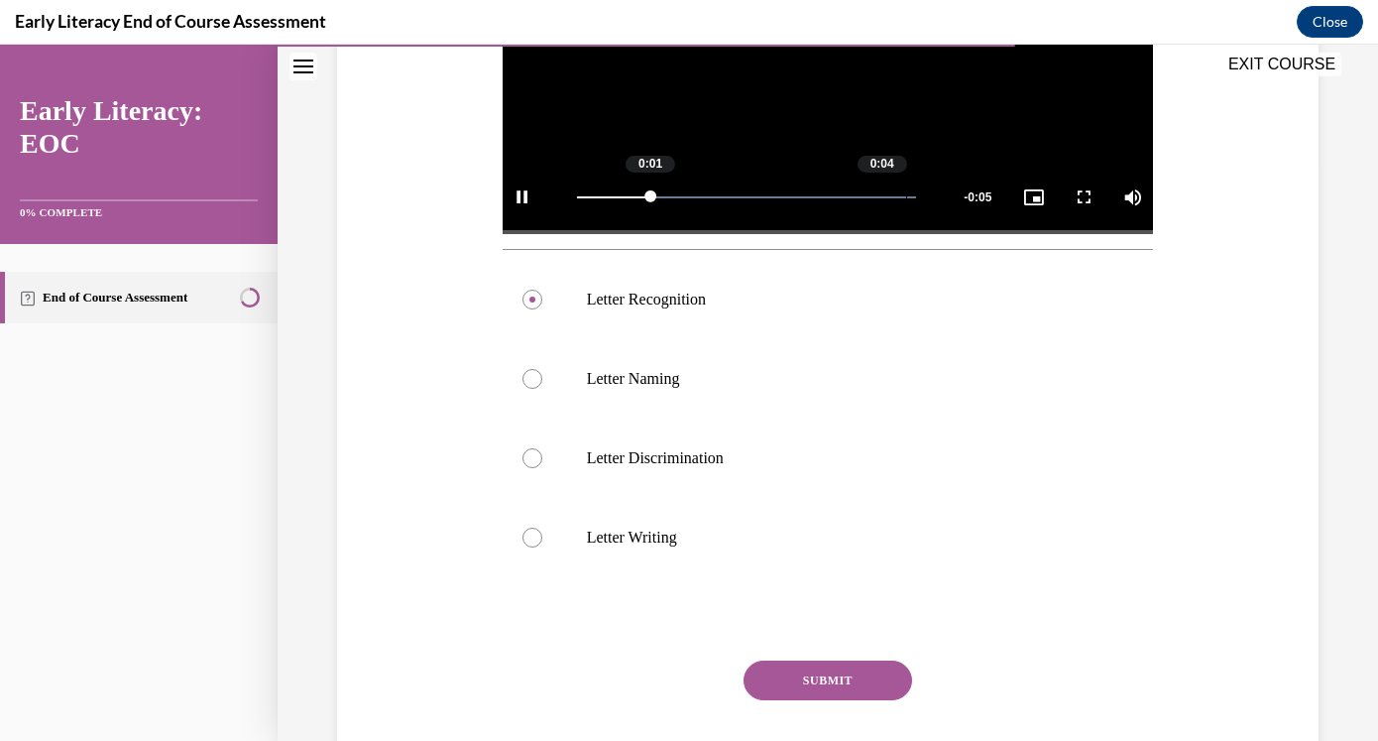
scroll to position [695, 0]
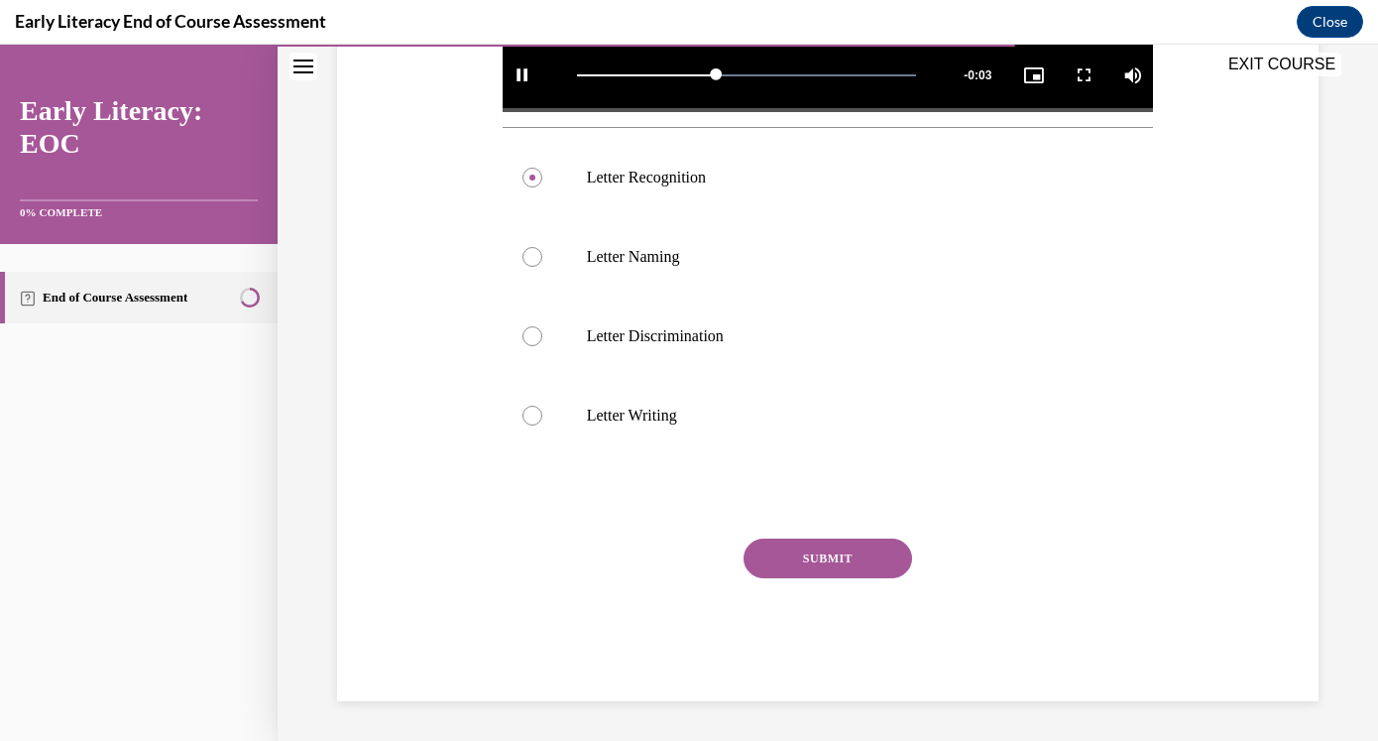
click at [832, 556] on button "SUBMIT" at bounding box center [828, 558] width 169 height 40
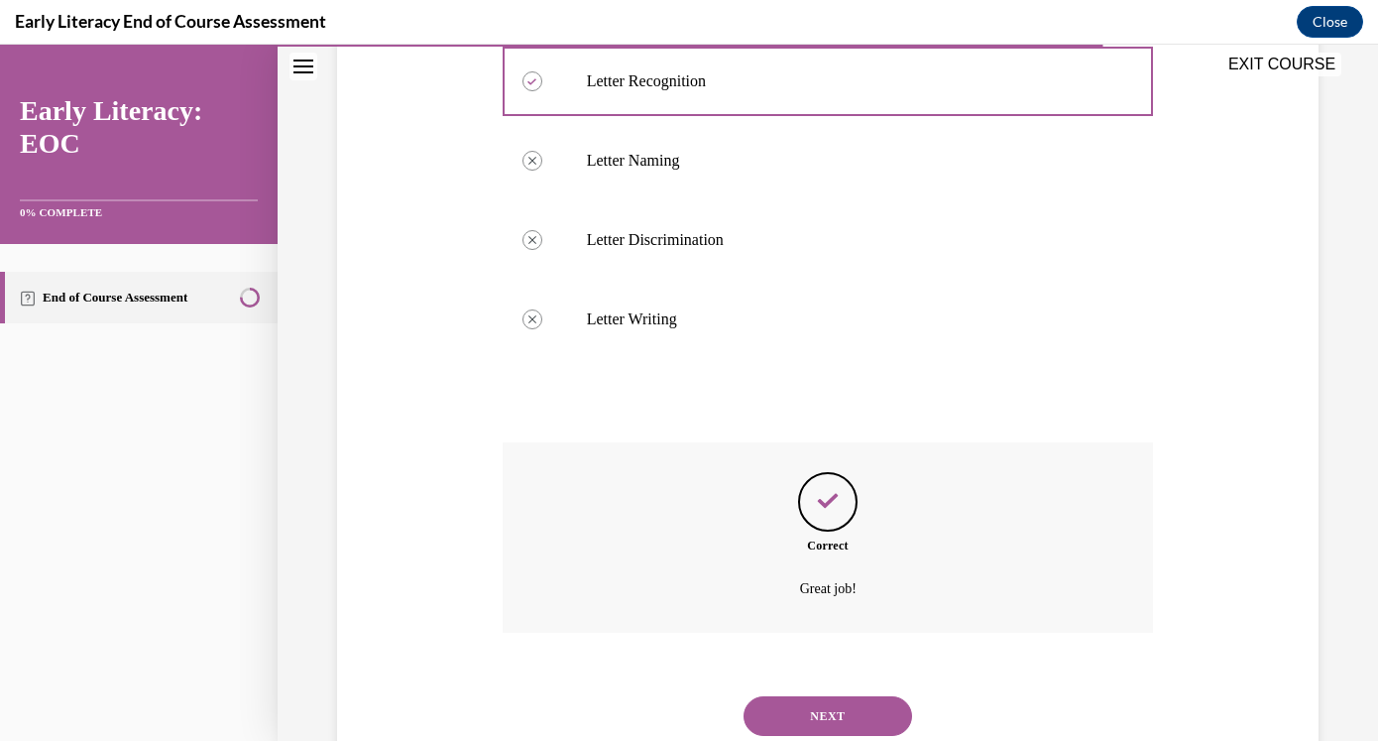
scroll to position [856, 0]
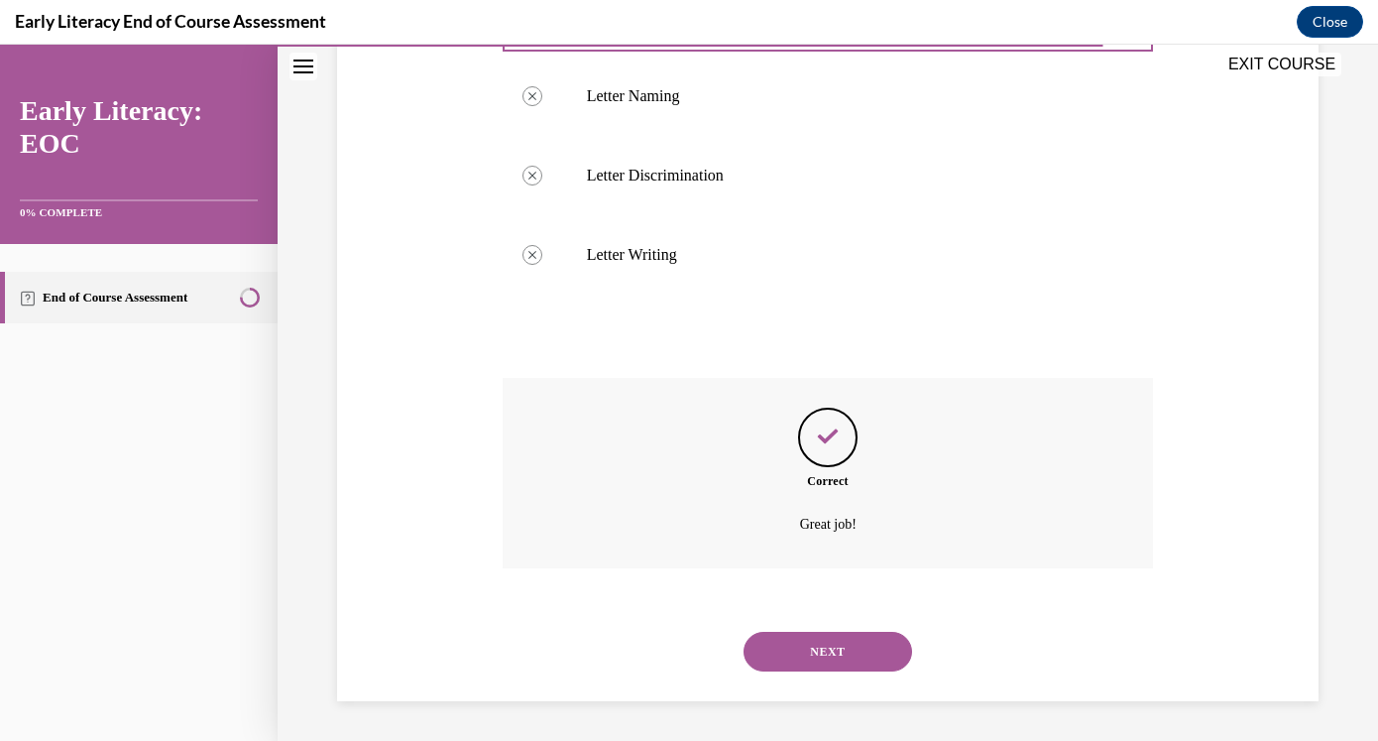
click at [824, 649] on button "NEXT" at bounding box center [828, 652] width 169 height 40
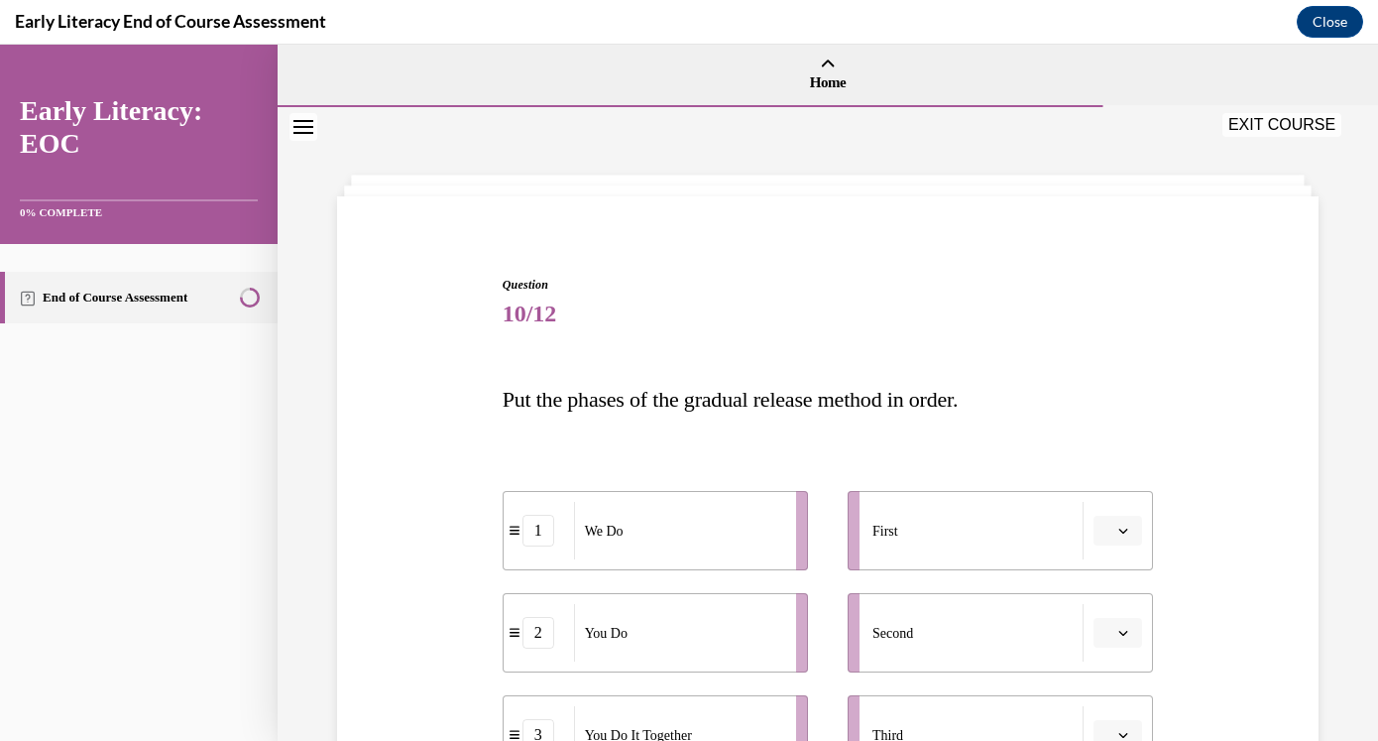
click at [1112, 530] on button "button" at bounding box center [1118, 531] width 49 height 30
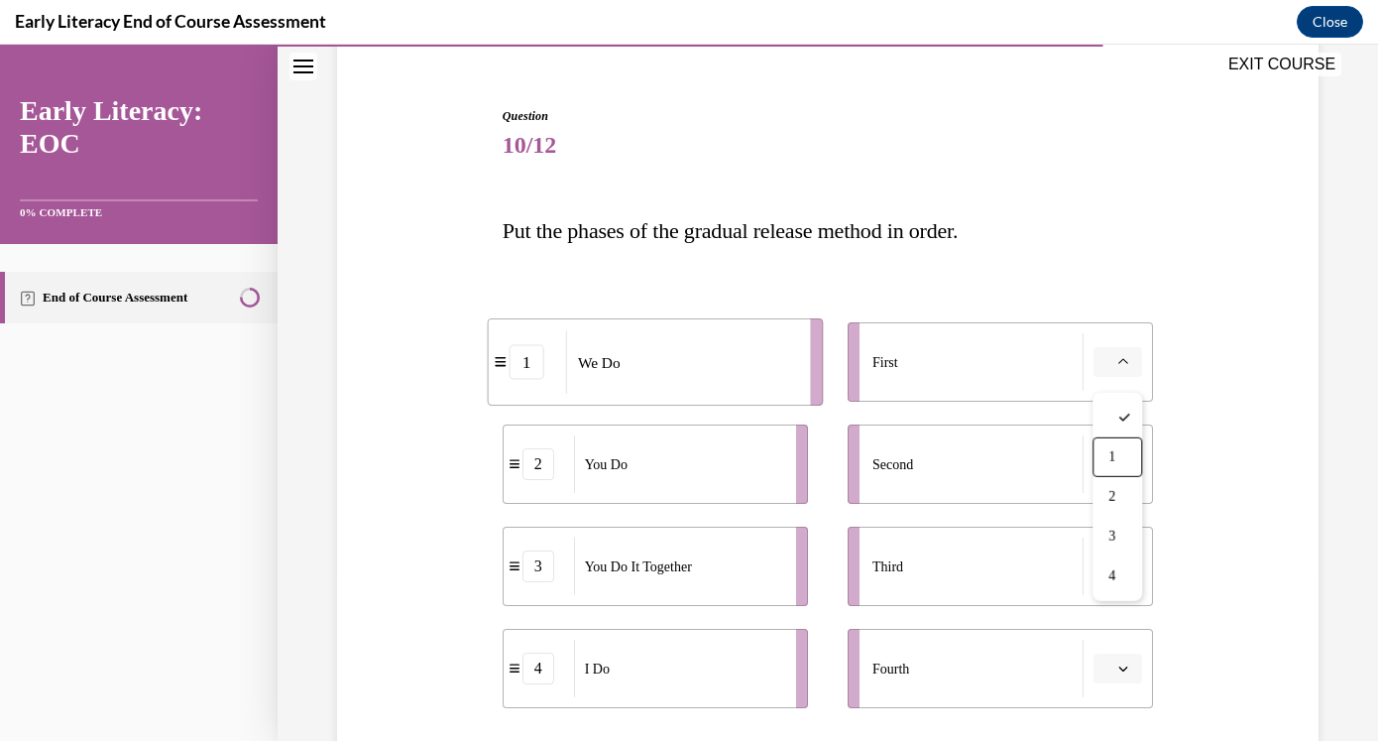
scroll to position [188, 0]
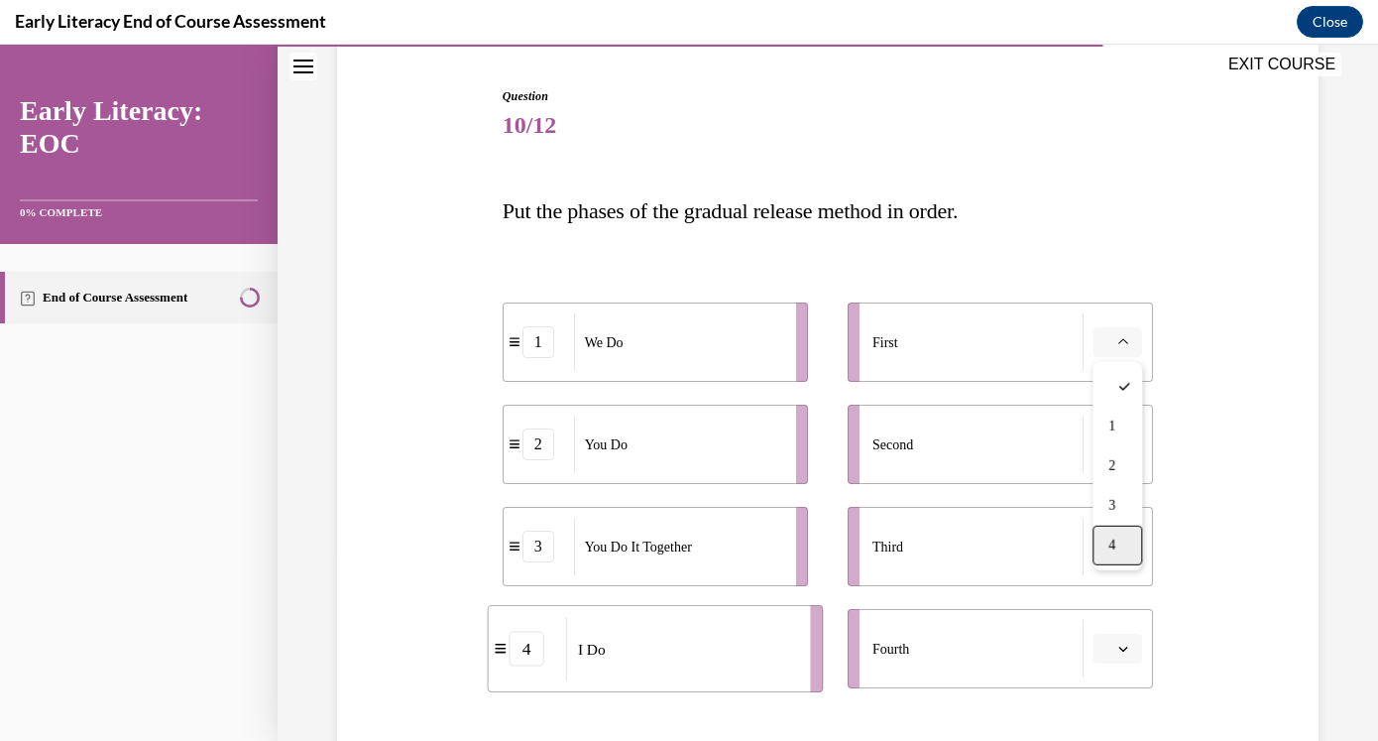
click at [1124, 543] on div "4" at bounding box center [1118, 545] width 50 height 40
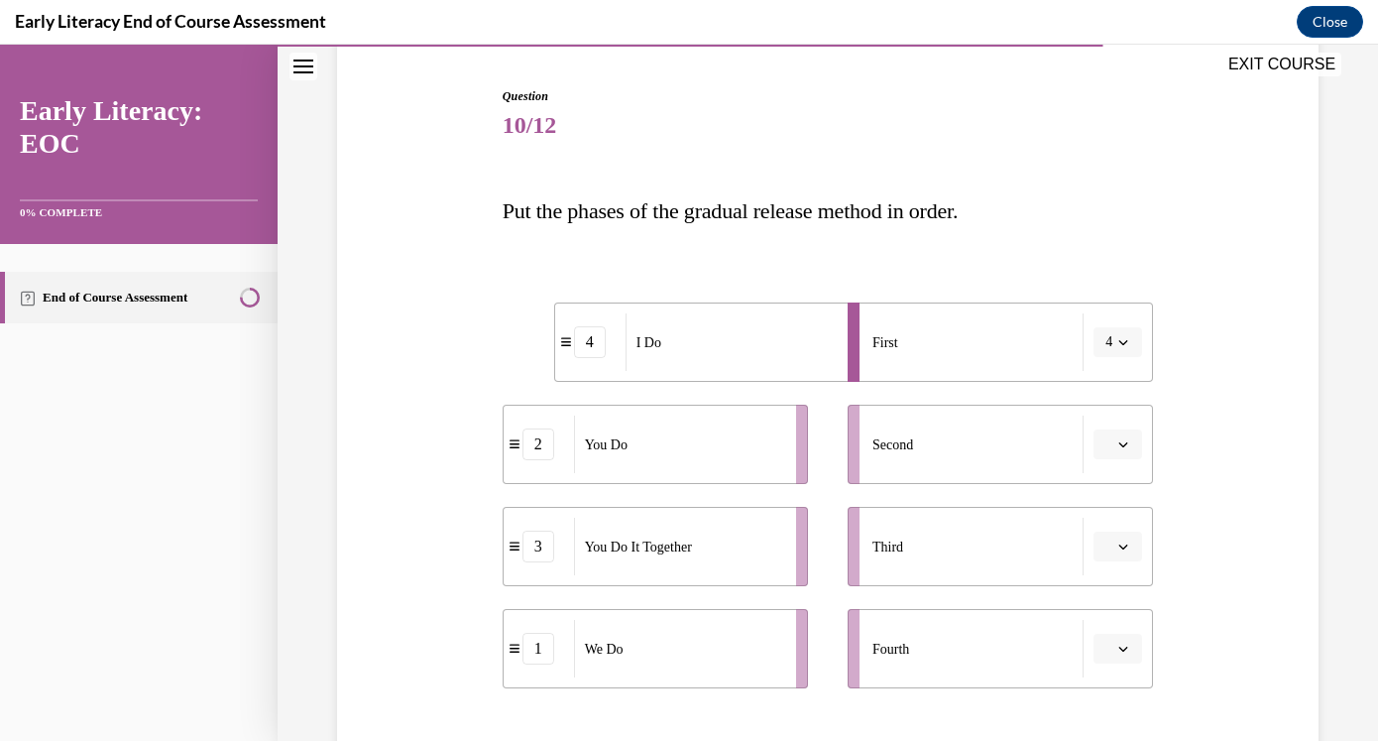
click at [1116, 440] on span "button" at bounding box center [1123, 444] width 14 height 14
click at [1130, 527] on div "1" at bounding box center [1116, 529] width 50 height 40
click at [1120, 533] on button "button" at bounding box center [1118, 546] width 49 height 30
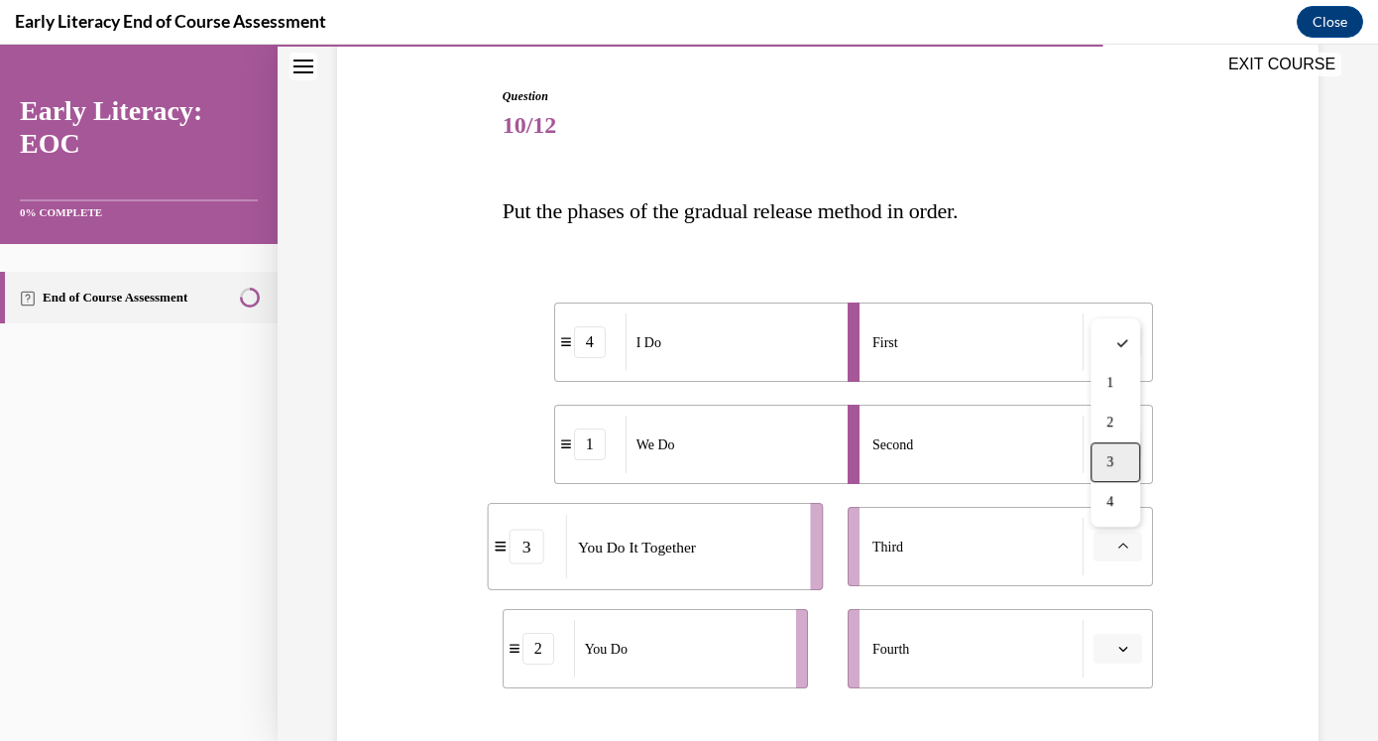
click at [1115, 470] on div "3" at bounding box center [1116, 462] width 50 height 40
click at [1121, 641] on span "button" at bounding box center [1123, 648] width 14 height 14
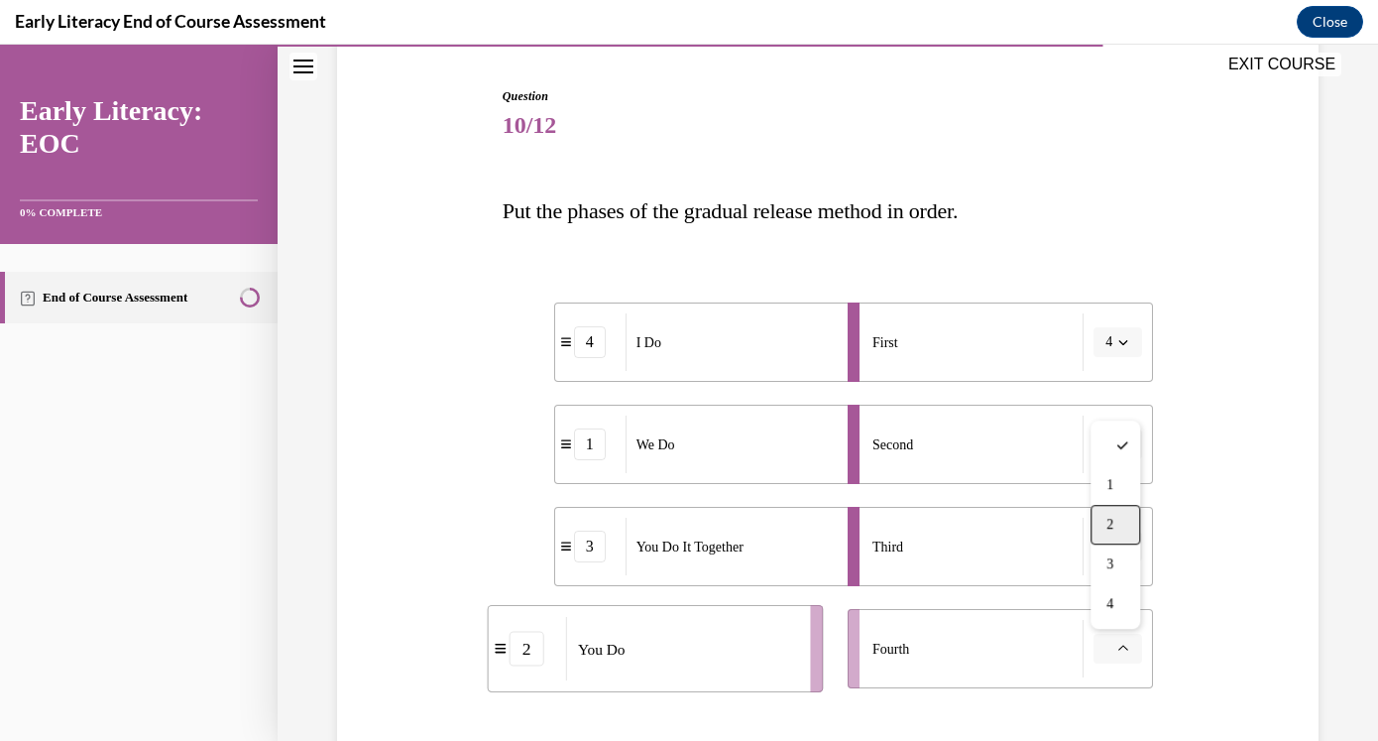
click at [1118, 533] on div "2" at bounding box center [1116, 525] width 50 height 40
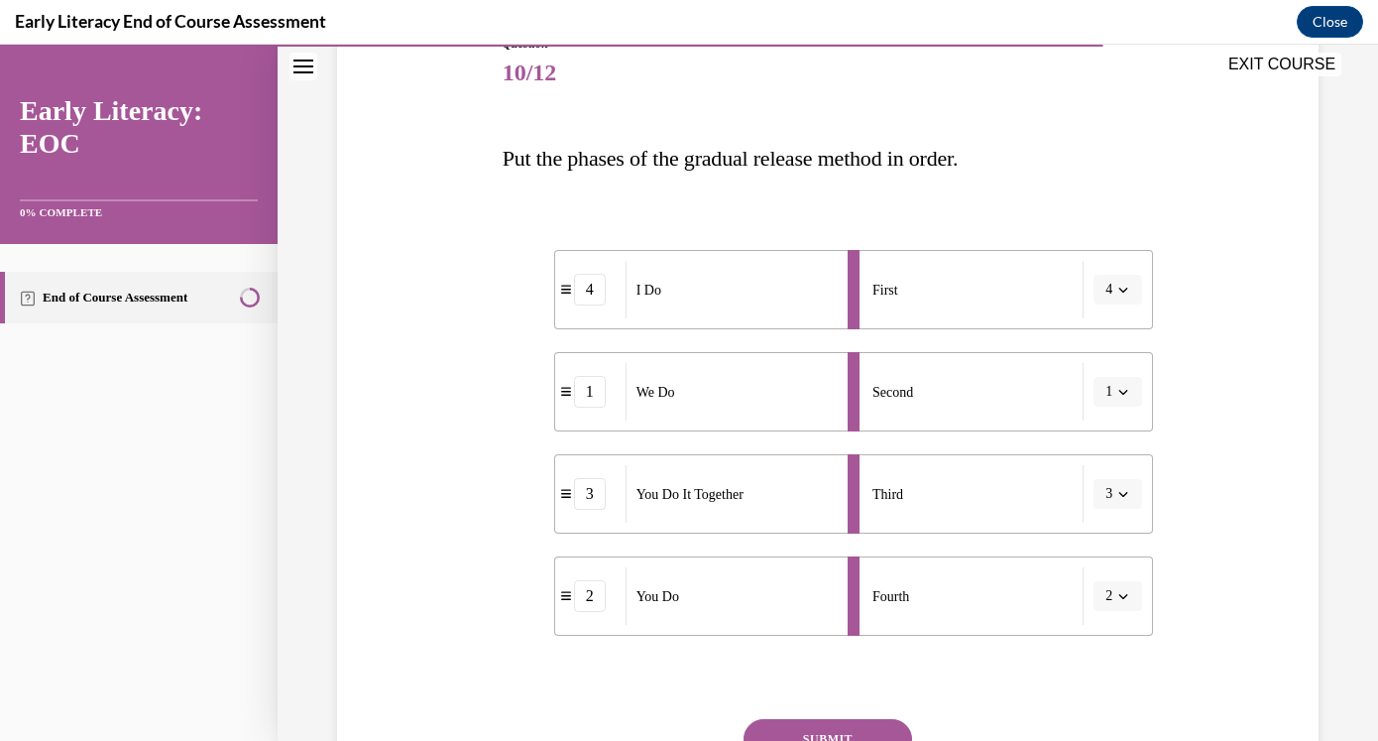
scroll to position [267, 0]
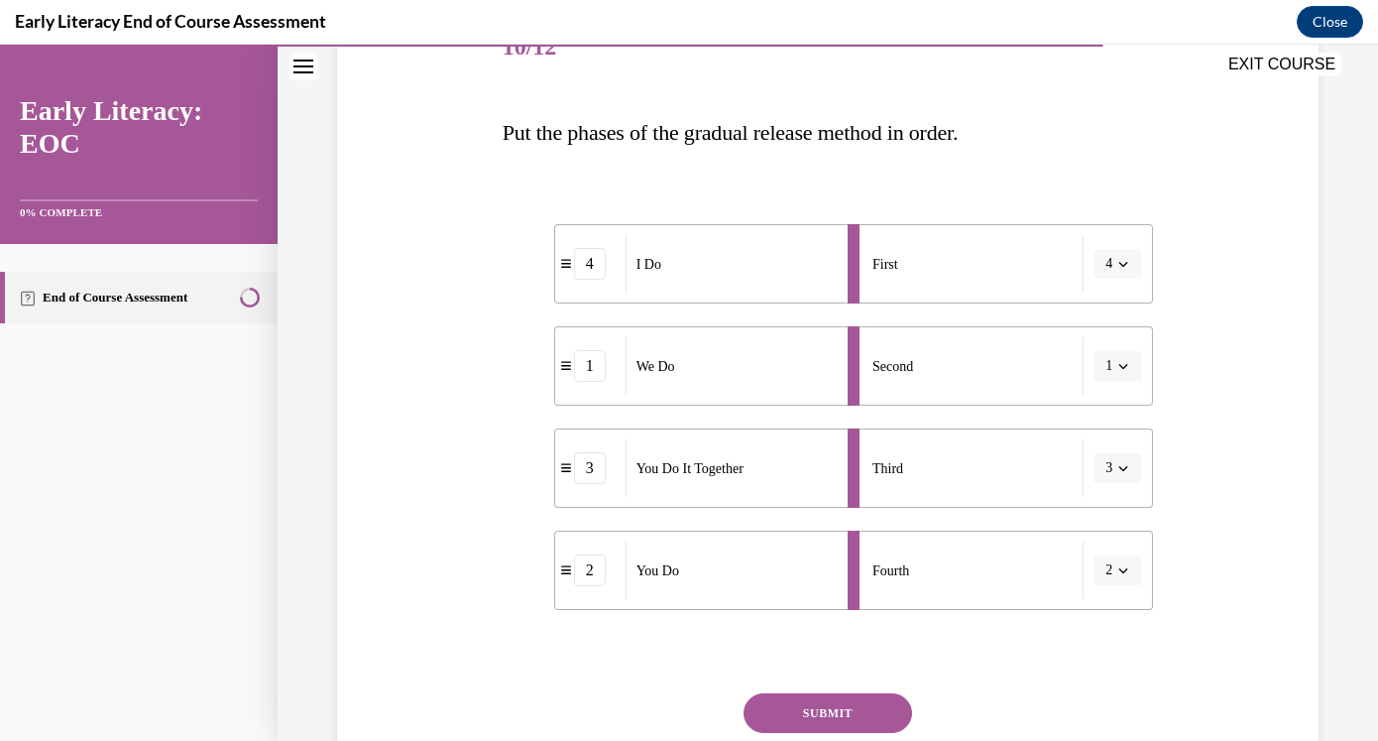
click at [852, 694] on button "SUBMIT" at bounding box center [828, 713] width 169 height 40
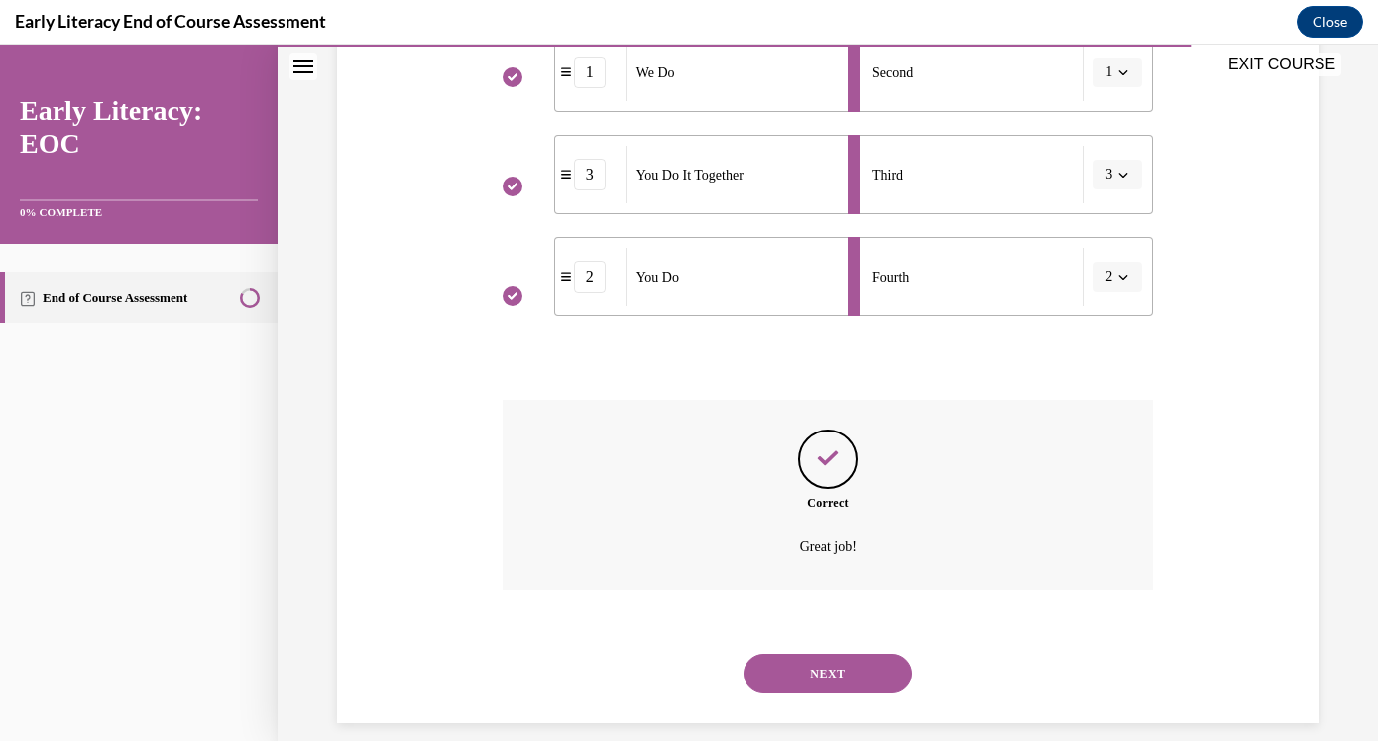
scroll to position [582, 0]
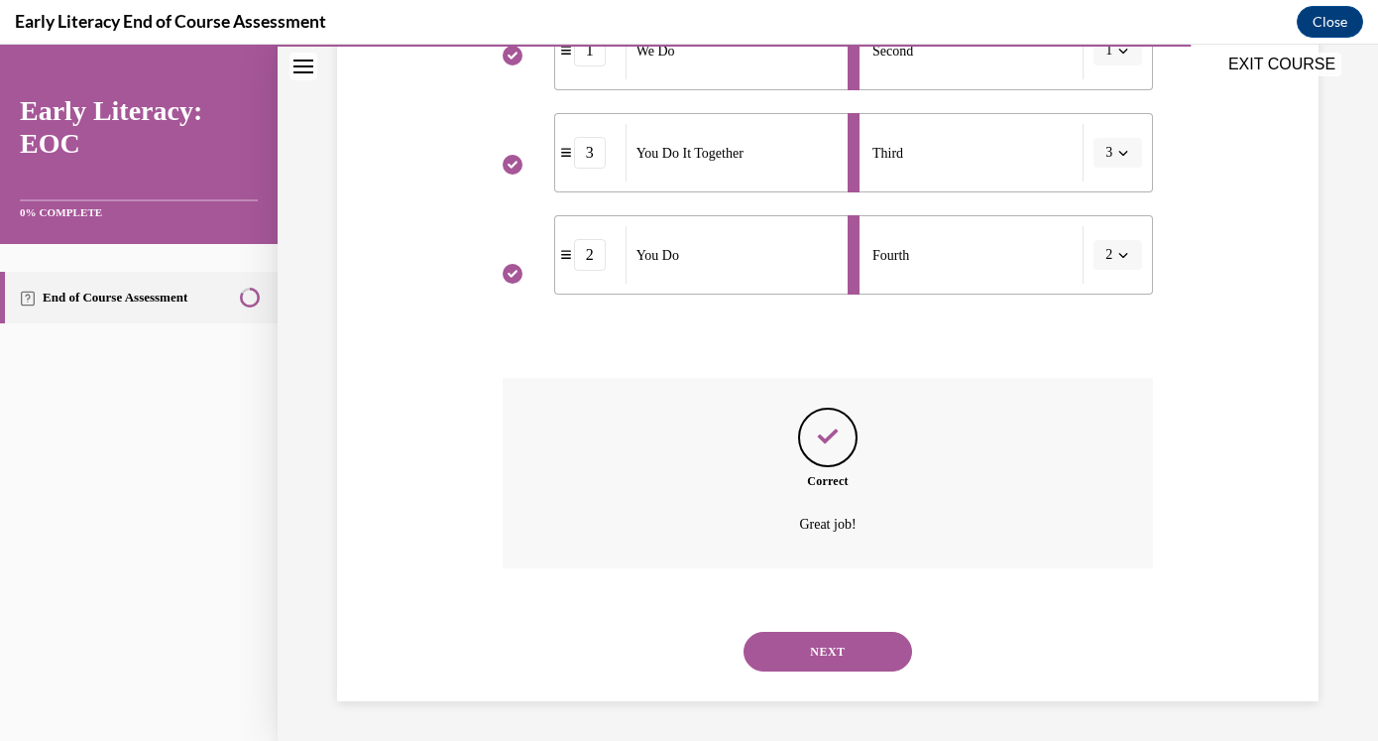
click at [847, 663] on button "NEXT" at bounding box center [828, 652] width 169 height 40
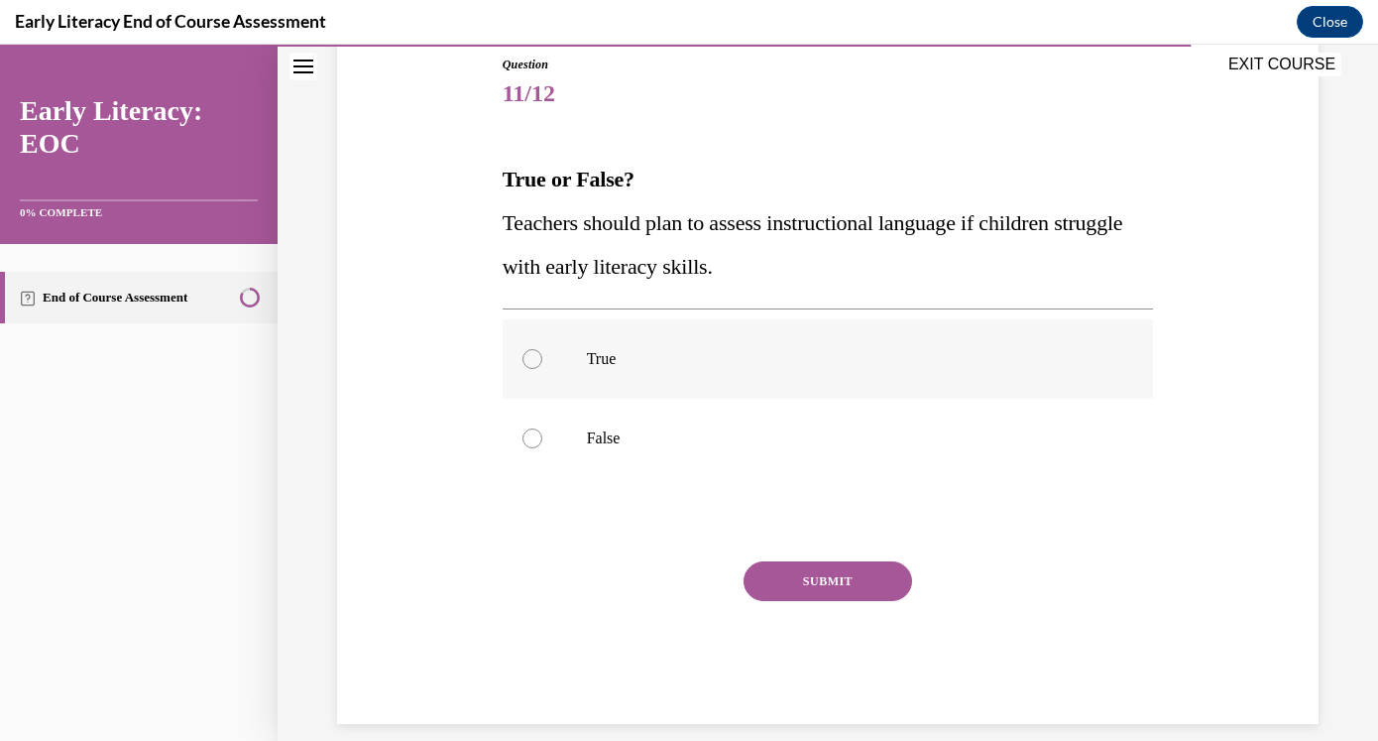
click at [654, 366] on p "True" at bounding box center [846, 359] width 518 height 20
click at [794, 563] on button "SUBMIT" at bounding box center [828, 581] width 169 height 40
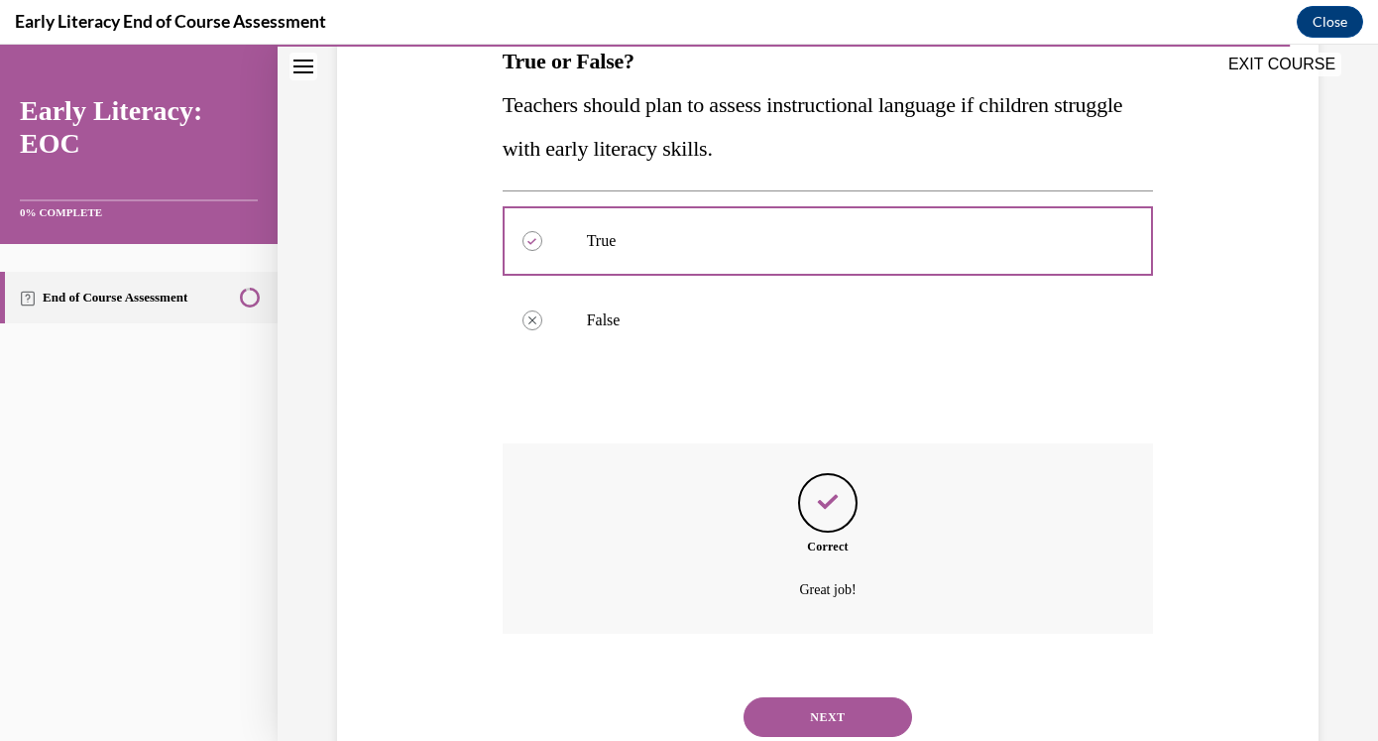
scroll to position [404, 0]
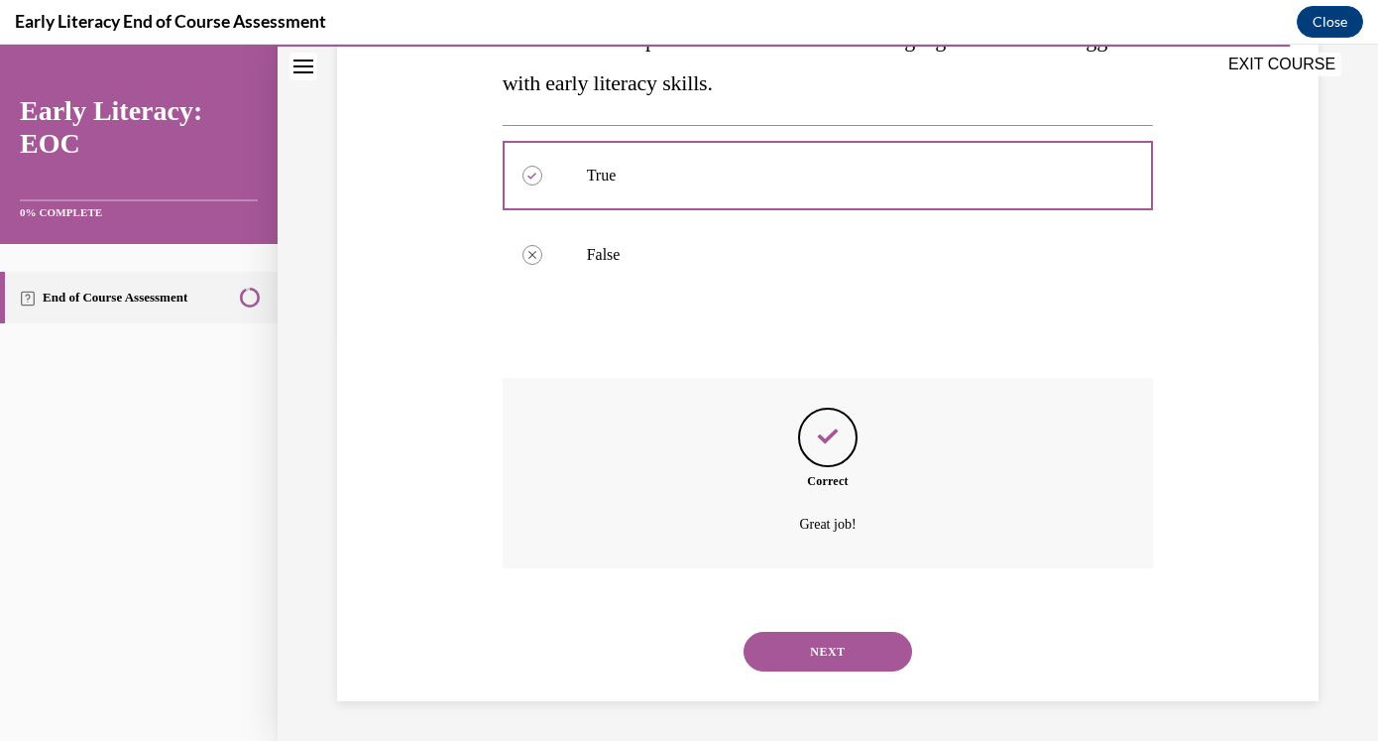
click at [812, 648] on button "NEXT" at bounding box center [828, 652] width 169 height 40
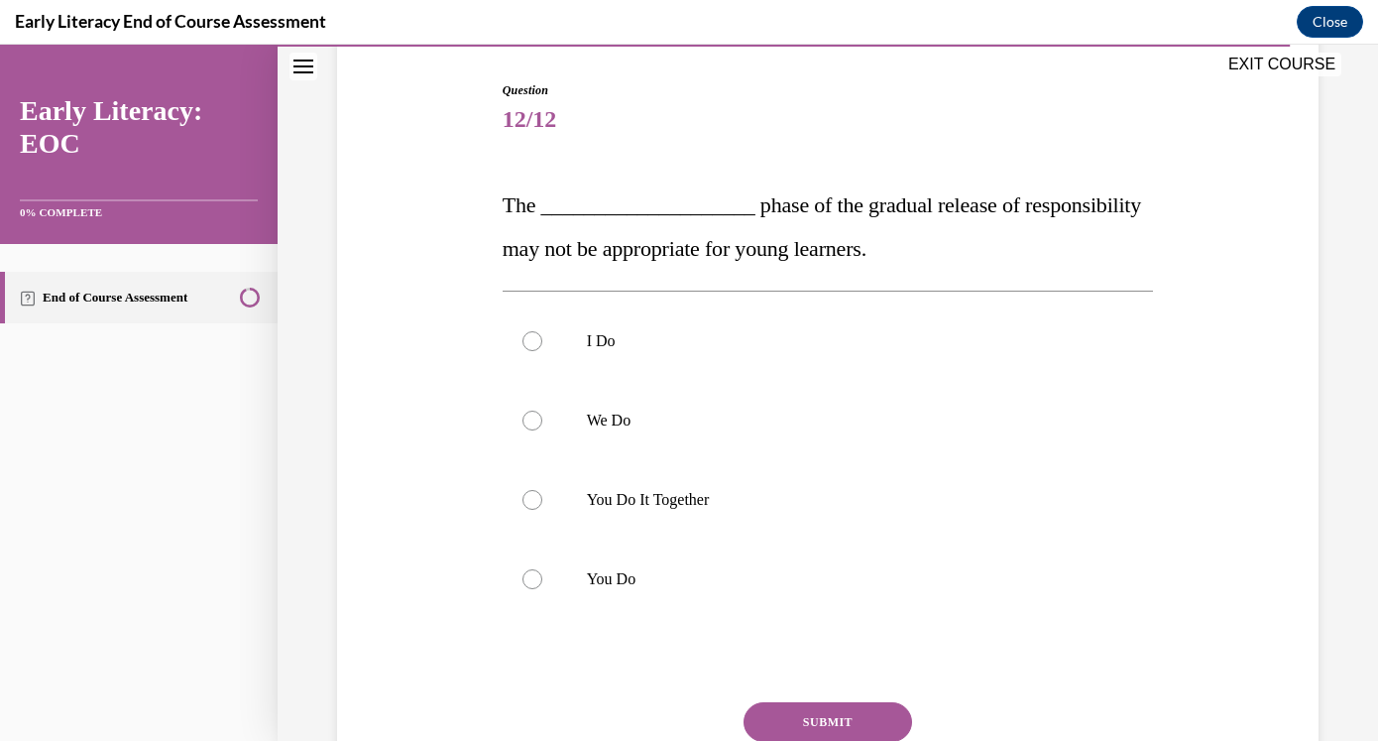
scroll to position [195, 0]
click at [750, 502] on p "You Do It Together" at bounding box center [846, 499] width 518 height 20
click at [755, 357] on div at bounding box center [828, 339] width 651 height 79
click at [774, 737] on button "SUBMIT" at bounding box center [828, 721] width 169 height 40
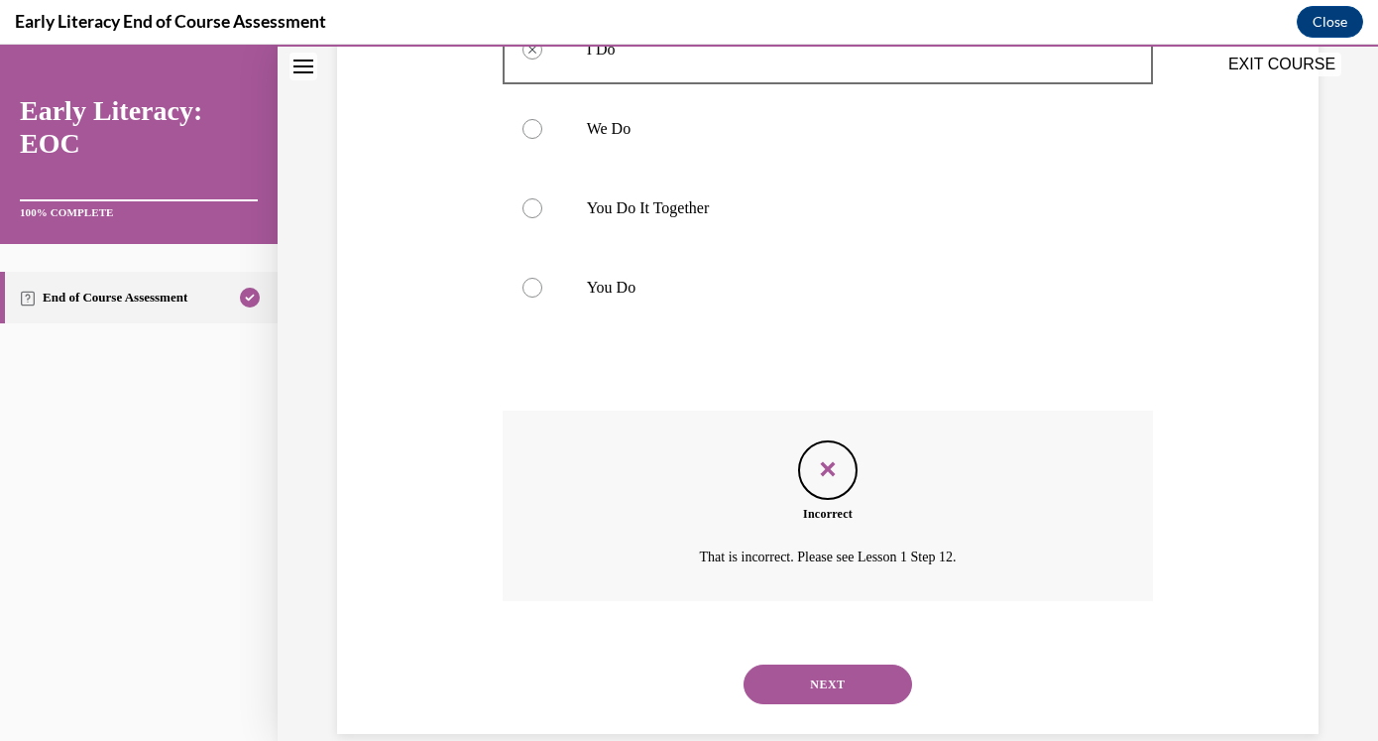
scroll to position [519, 0]
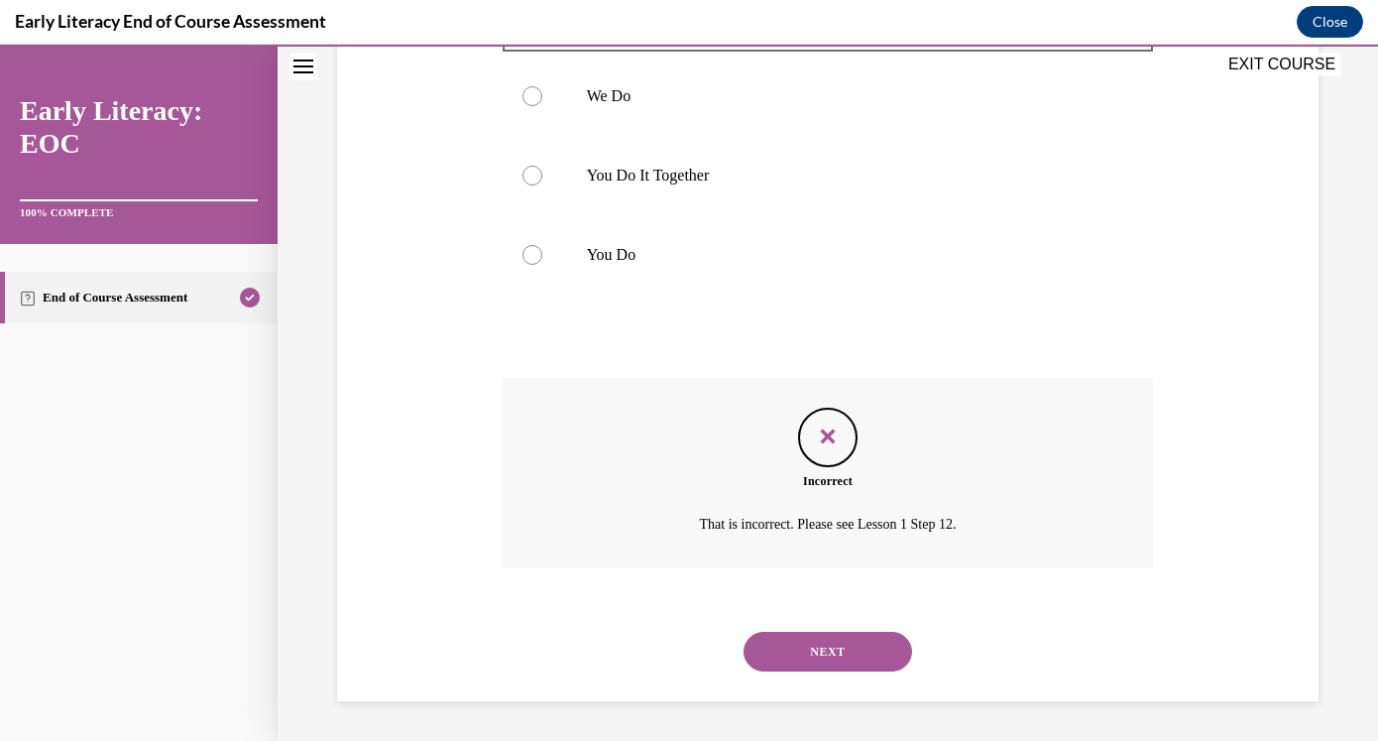
click at [818, 663] on button "NEXT" at bounding box center [828, 652] width 169 height 40
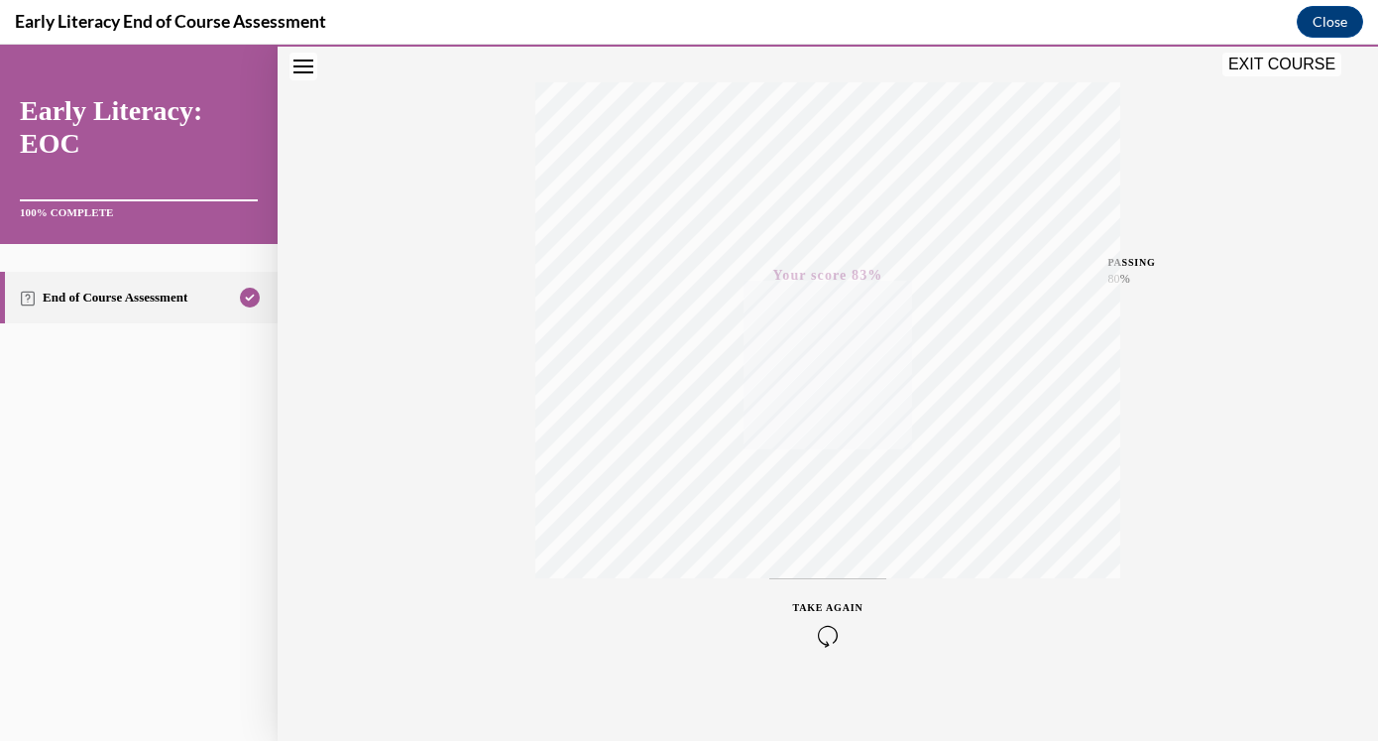
scroll to position [320, 0]
click at [1278, 73] on button "EXIT COURSE" at bounding box center [1281, 65] width 119 height 24
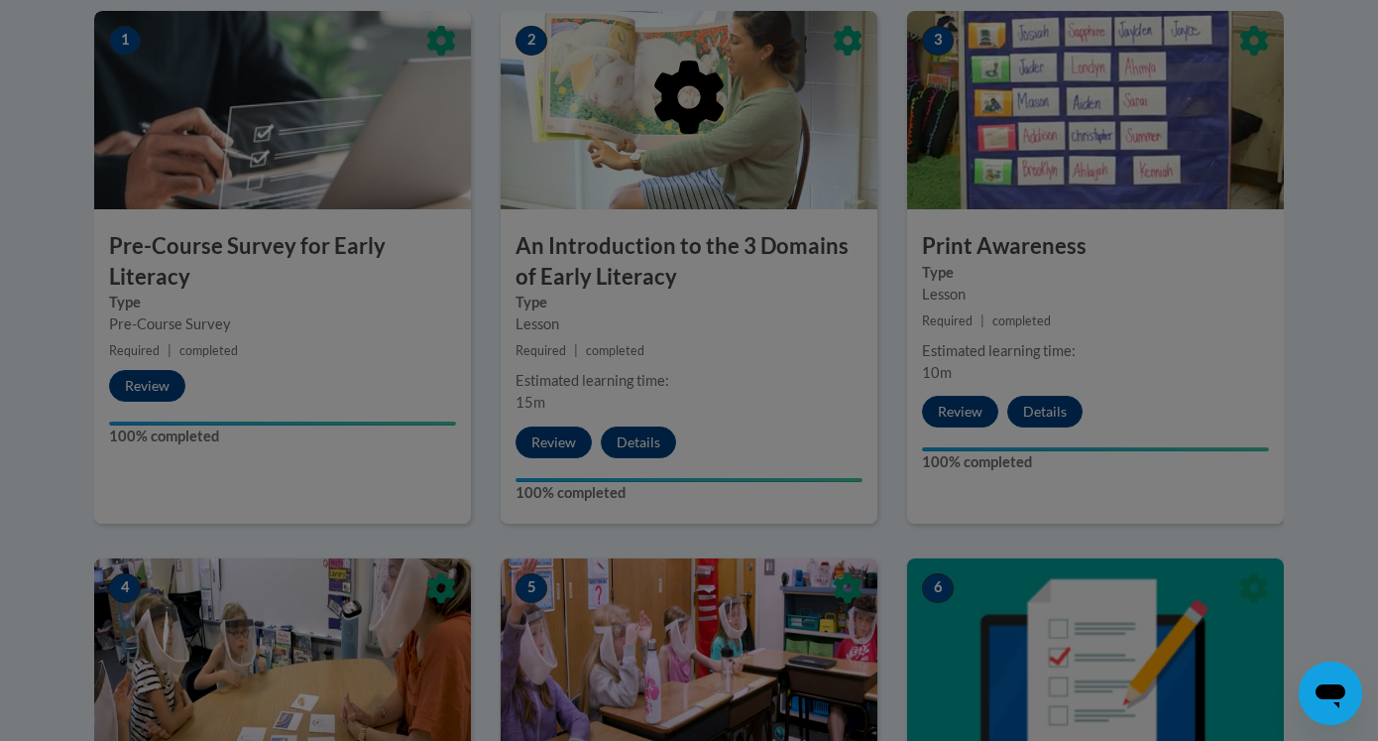
scroll to position [0, 0]
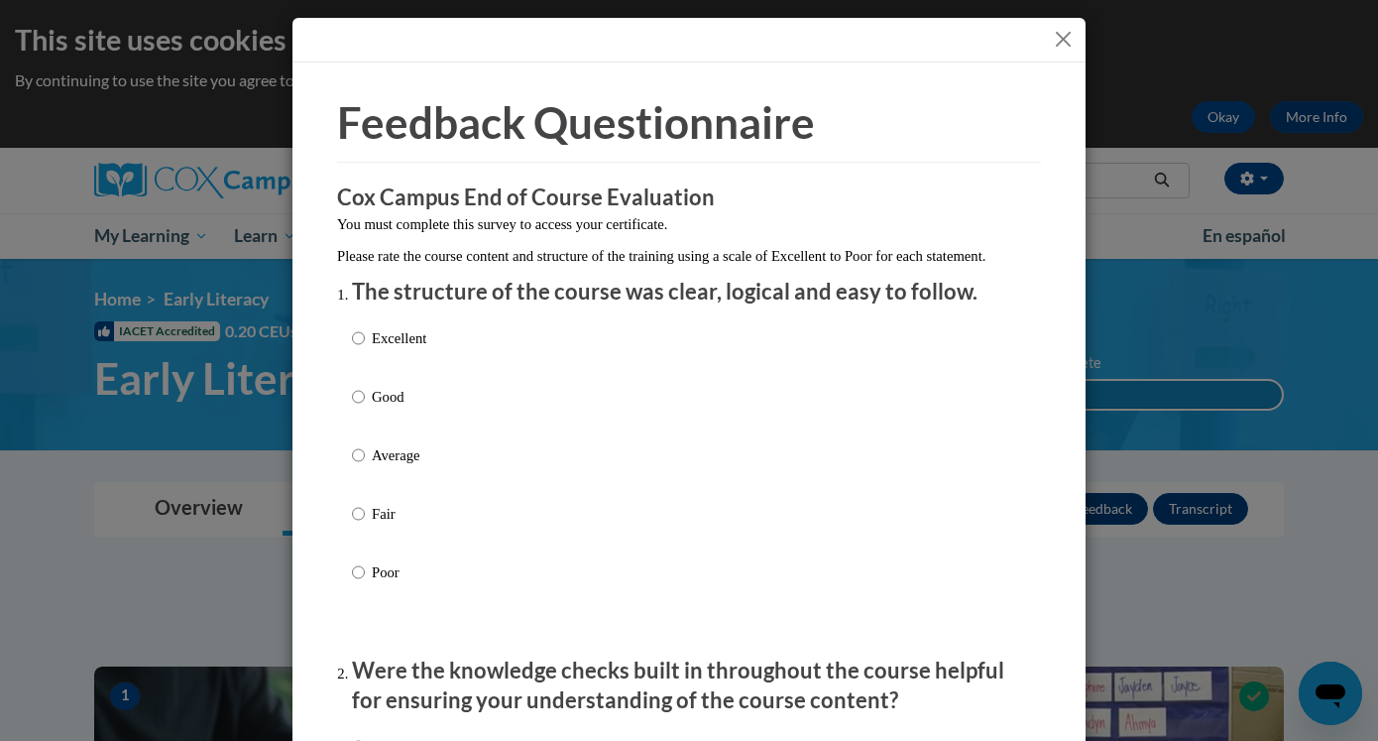
click at [390, 407] on p "Good" at bounding box center [399, 397] width 55 height 22
click at [365, 407] on input "Good" at bounding box center [358, 397] width 13 height 22
radio input "true"
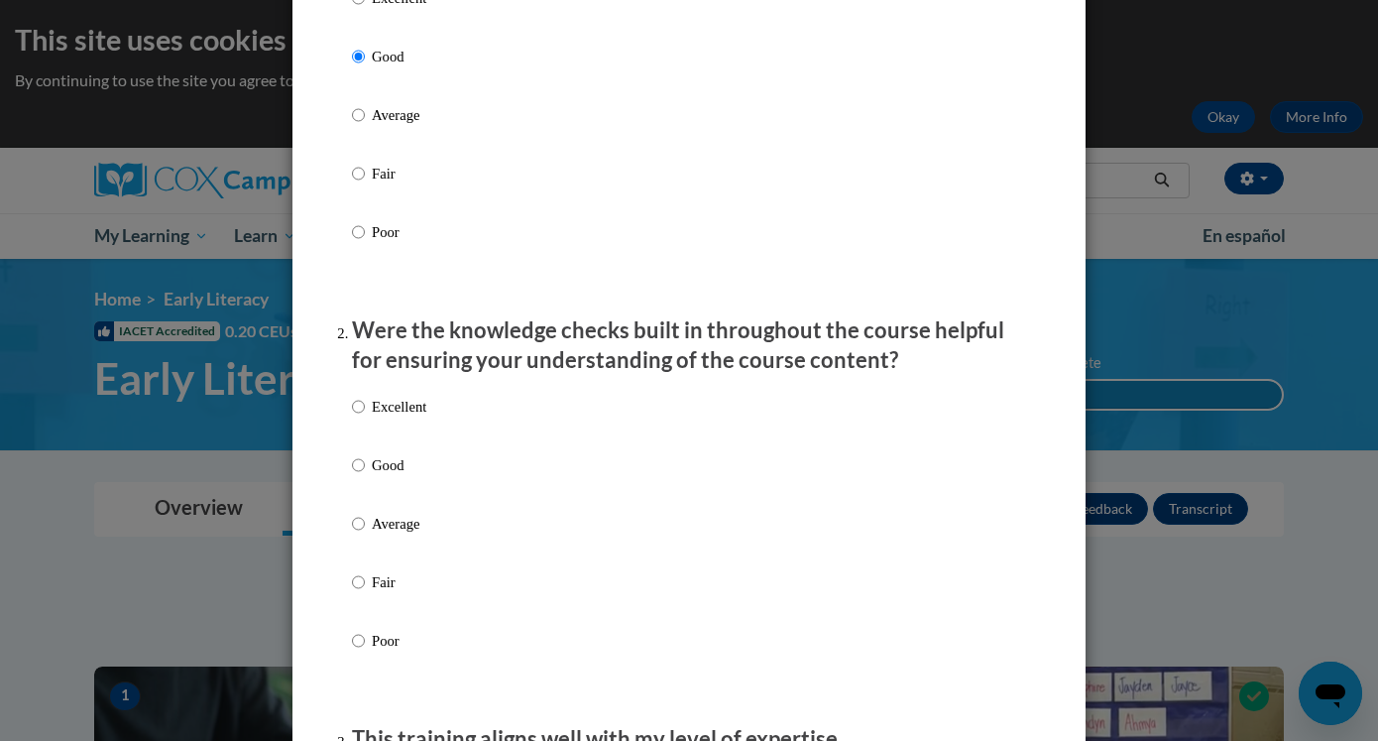
click at [390, 417] on p "Excellent" at bounding box center [399, 407] width 55 height 22
click at [365, 417] on input "Excellent" at bounding box center [358, 407] width 13 height 22
radio input "true"
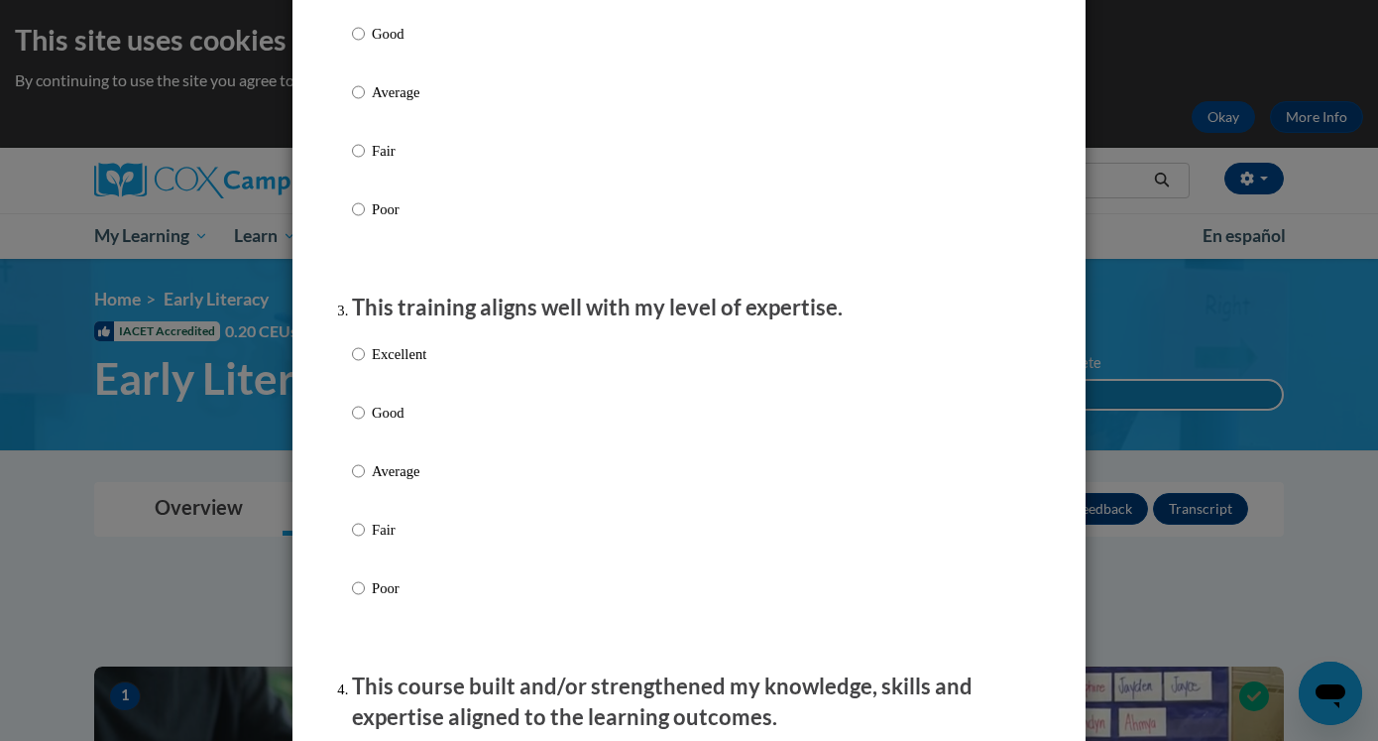
scroll to position [770, 0]
click at [407, 366] on p "Excellent" at bounding box center [399, 355] width 55 height 22
click at [365, 366] on input "Excellent" at bounding box center [358, 355] width 13 height 22
radio input "true"
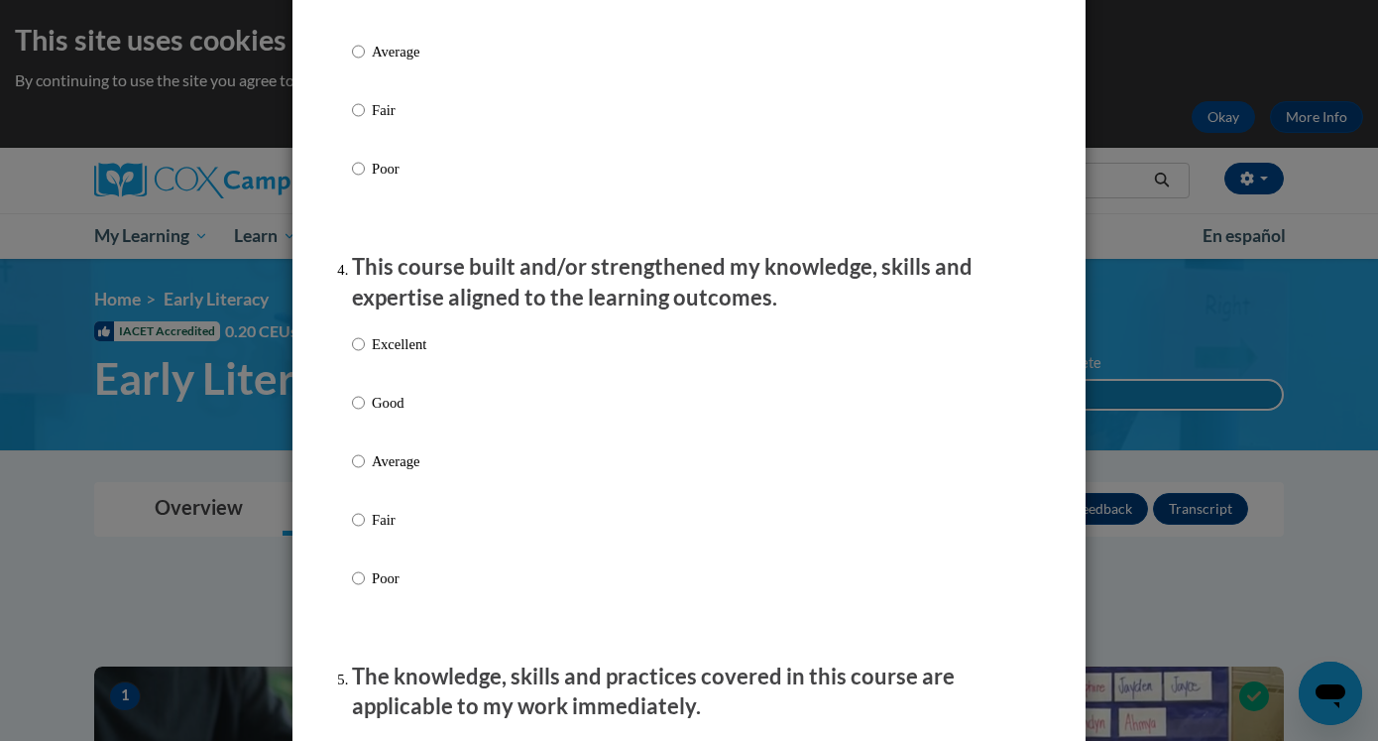
scroll to position [1246, 0]
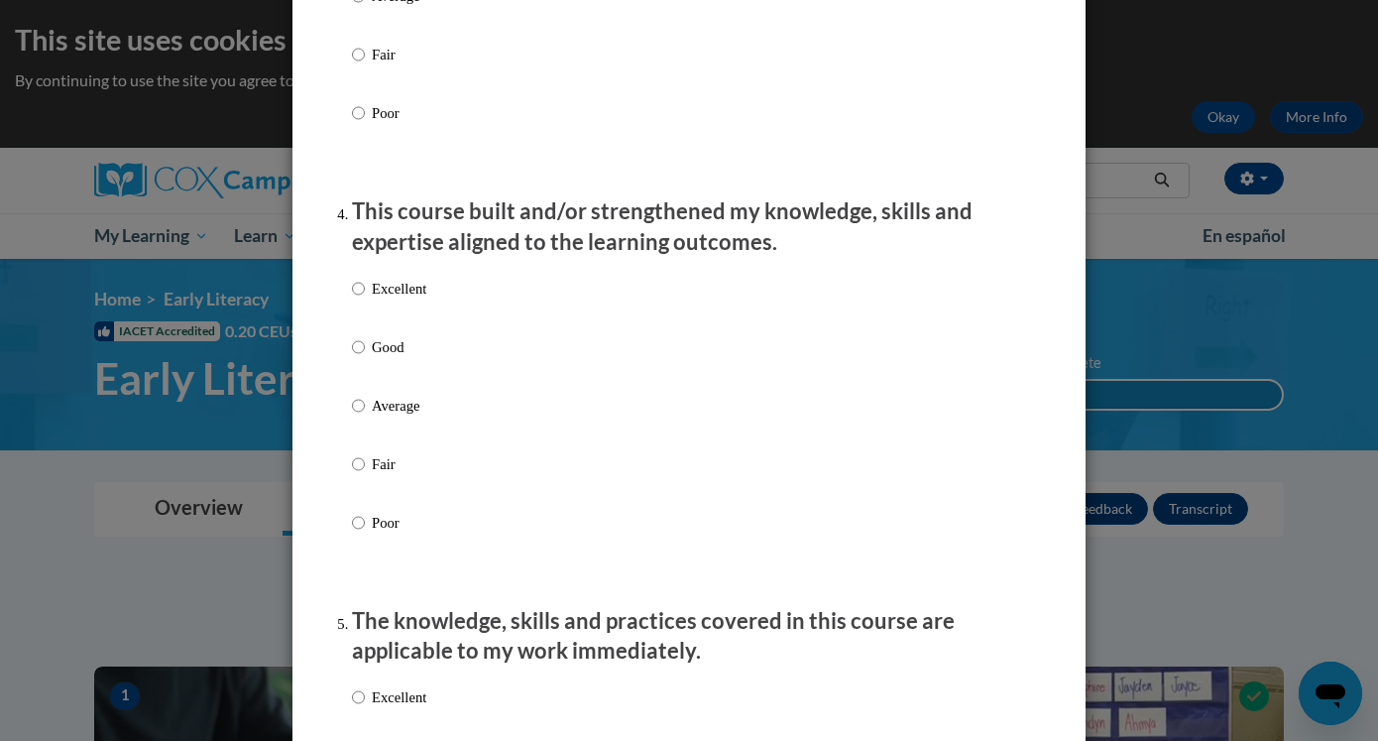
click at [408, 299] on p "Excellent" at bounding box center [399, 289] width 55 height 22
click at [365, 299] on input "Excellent" at bounding box center [358, 289] width 13 height 22
radio input "true"
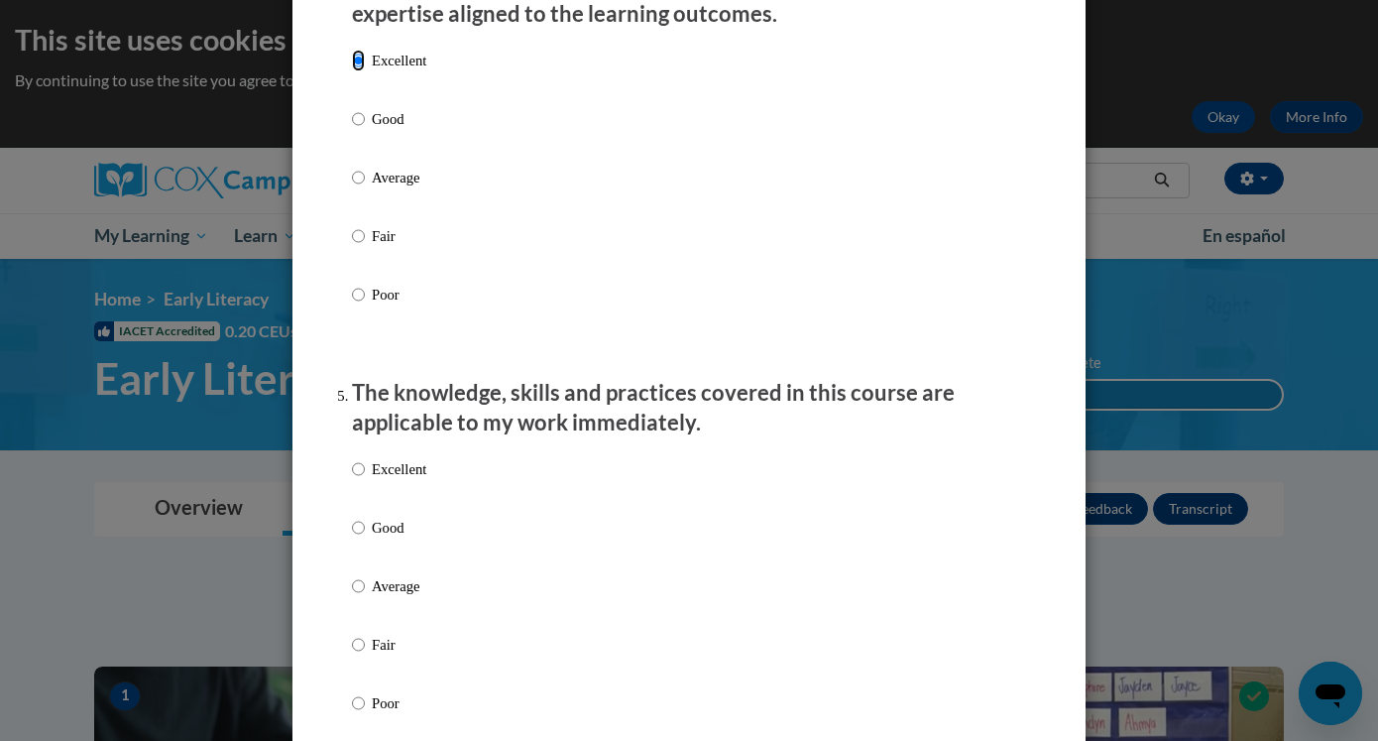
scroll to position [1514, 0]
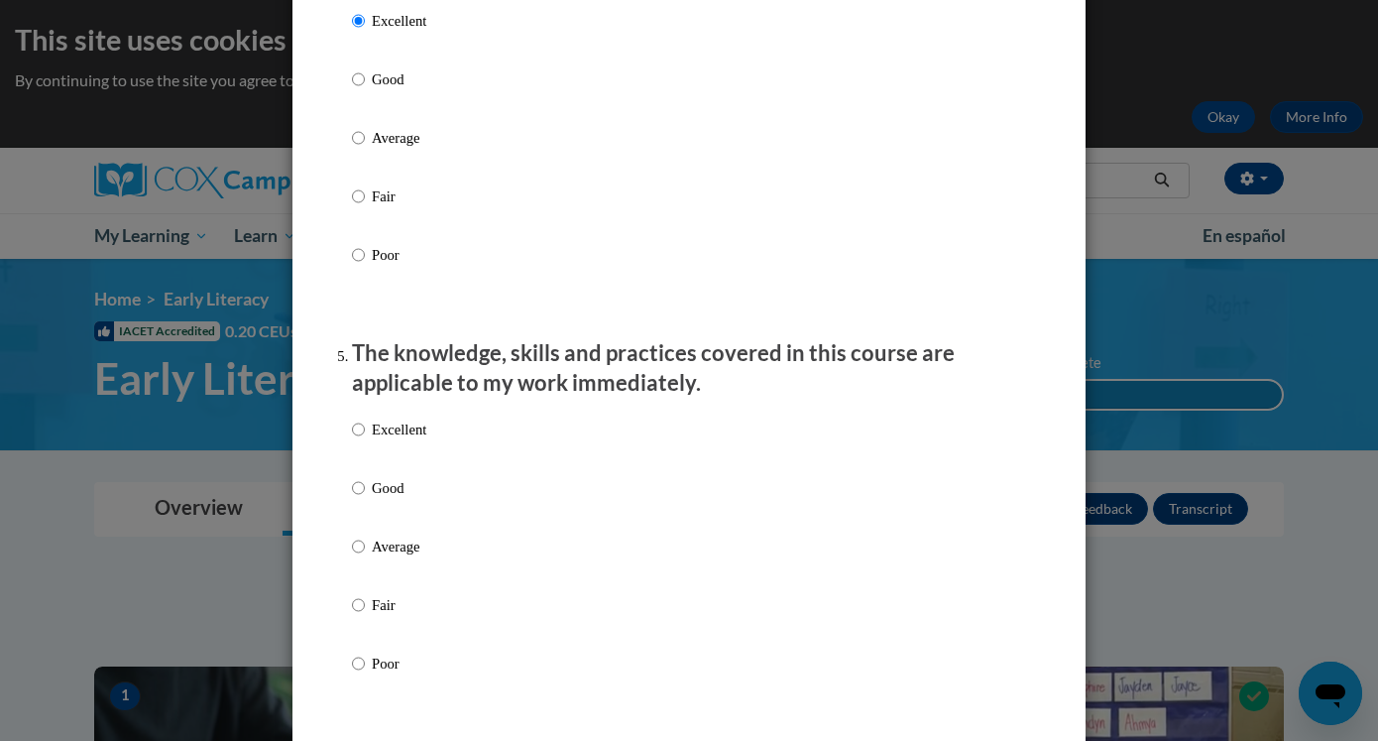
click at [397, 440] on p "Excellent" at bounding box center [399, 429] width 55 height 22
click at [365, 440] on input "Excellent" at bounding box center [358, 429] width 13 height 22
radio input "true"
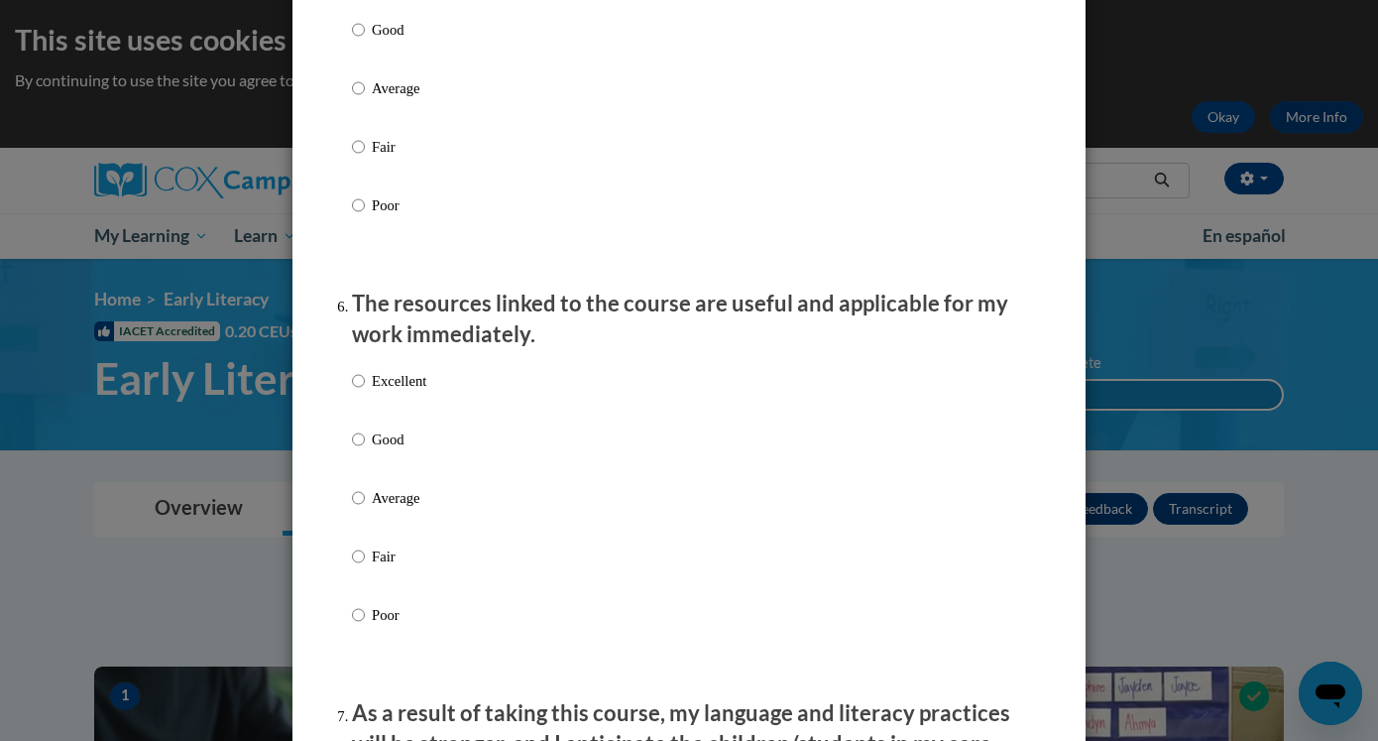
scroll to position [1985, 0]
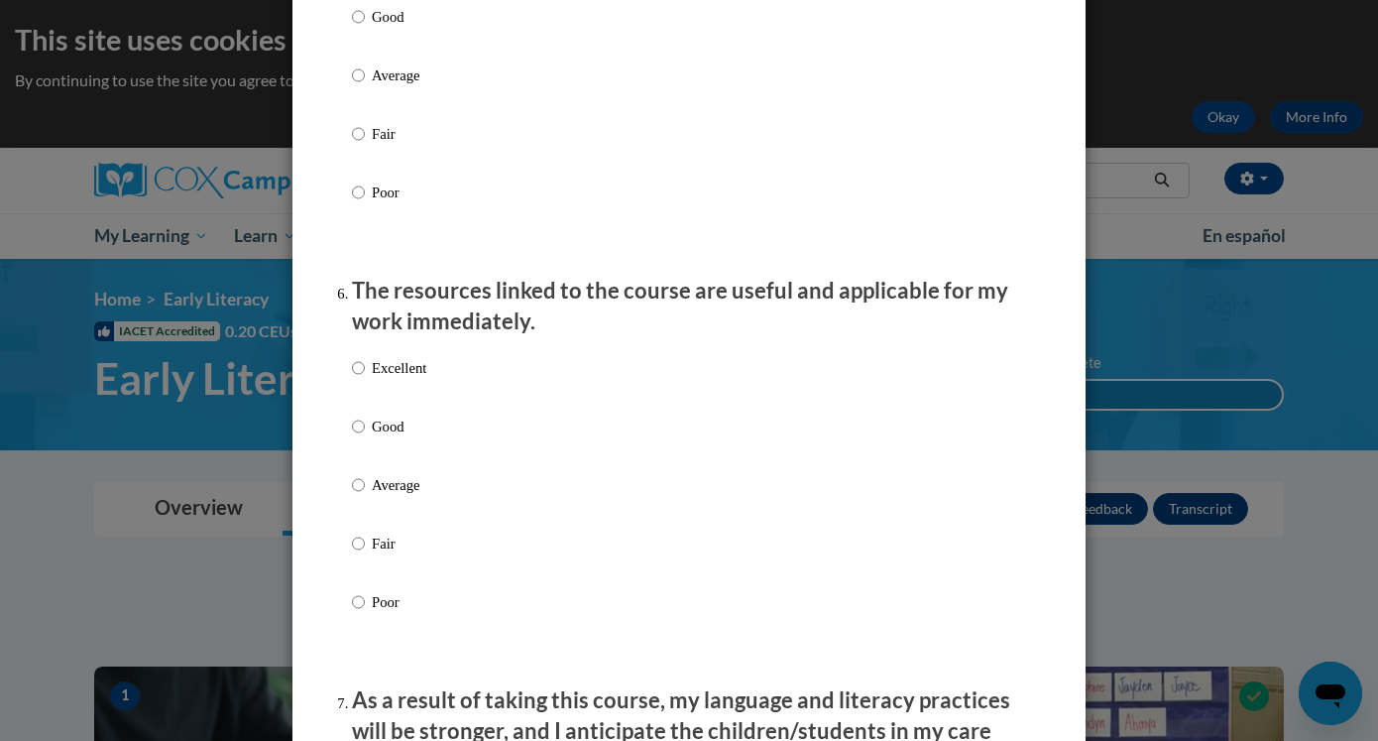
click at [405, 379] on p "Excellent" at bounding box center [399, 368] width 55 height 22
click at [365, 379] on input "Excellent" at bounding box center [358, 368] width 13 height 22
radio input "true"
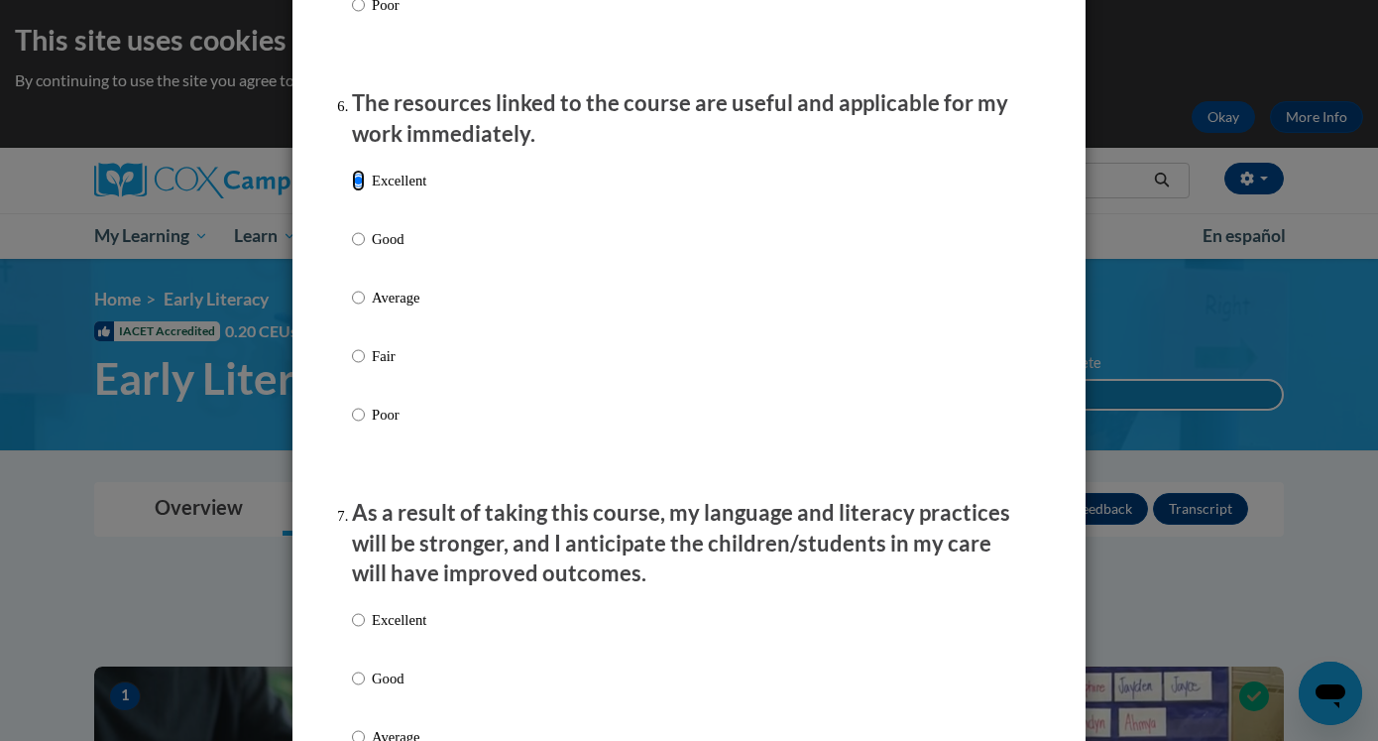
scroll to position [2362, 0]
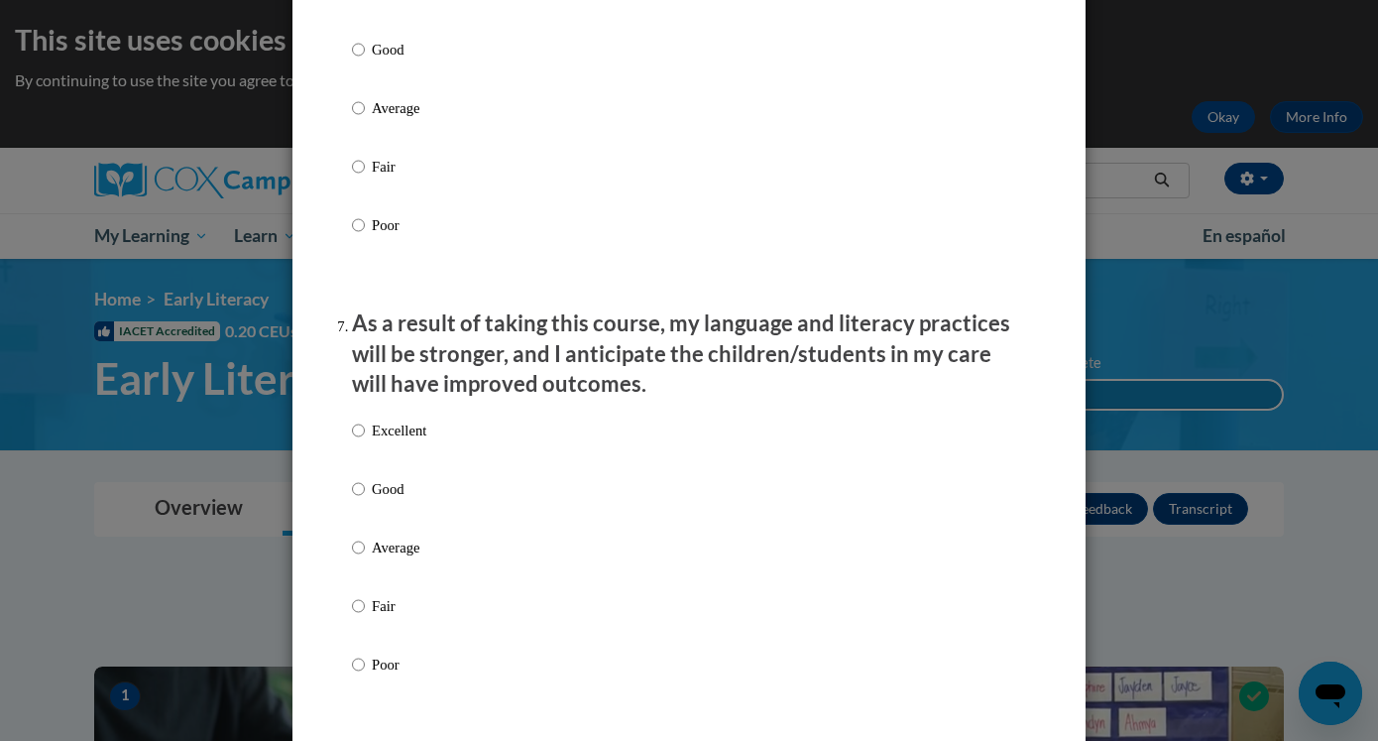
click at [411, 462] on label "Excellent" at bounding box center [389, 446] width 74 height 54
click at [365, 441] on input "Excellent" at bounding box center [358, 430] width 13 height 22
radio input "true"
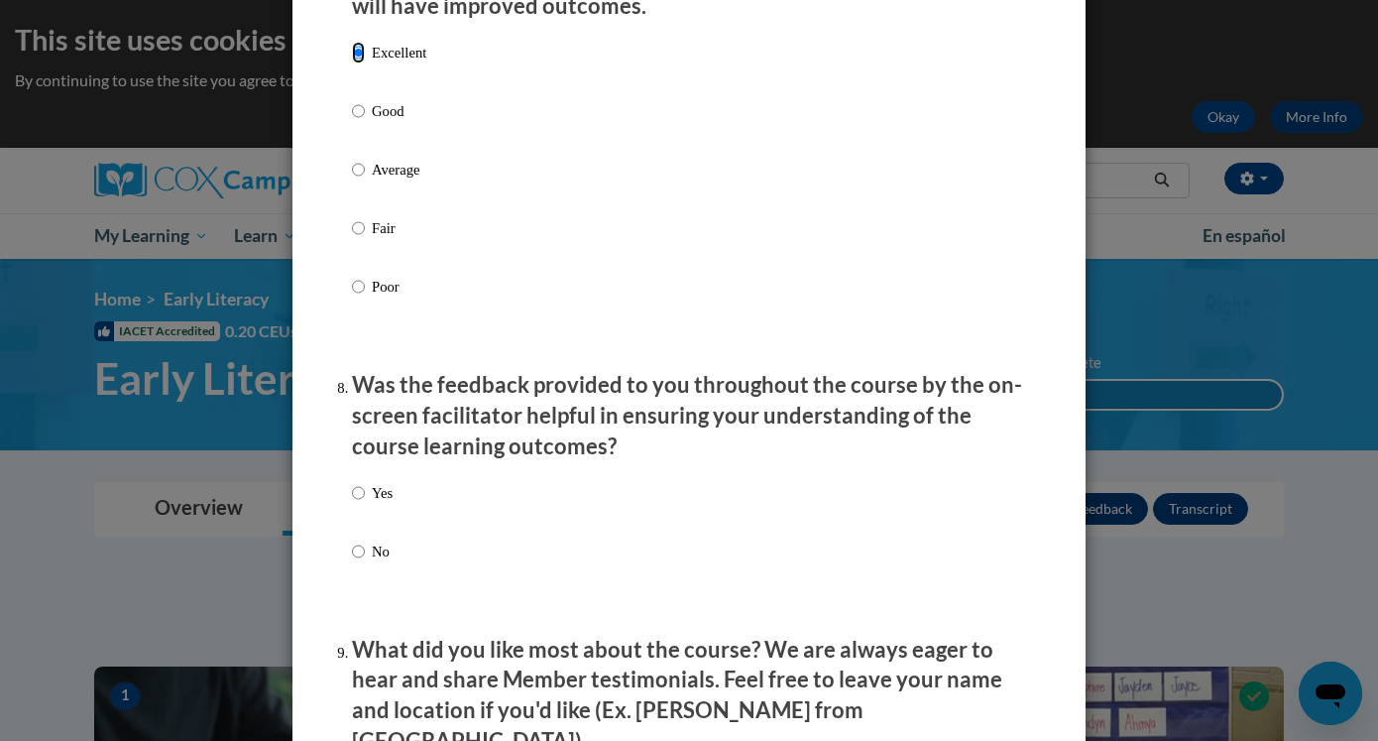
scroll to position [2755, 0]
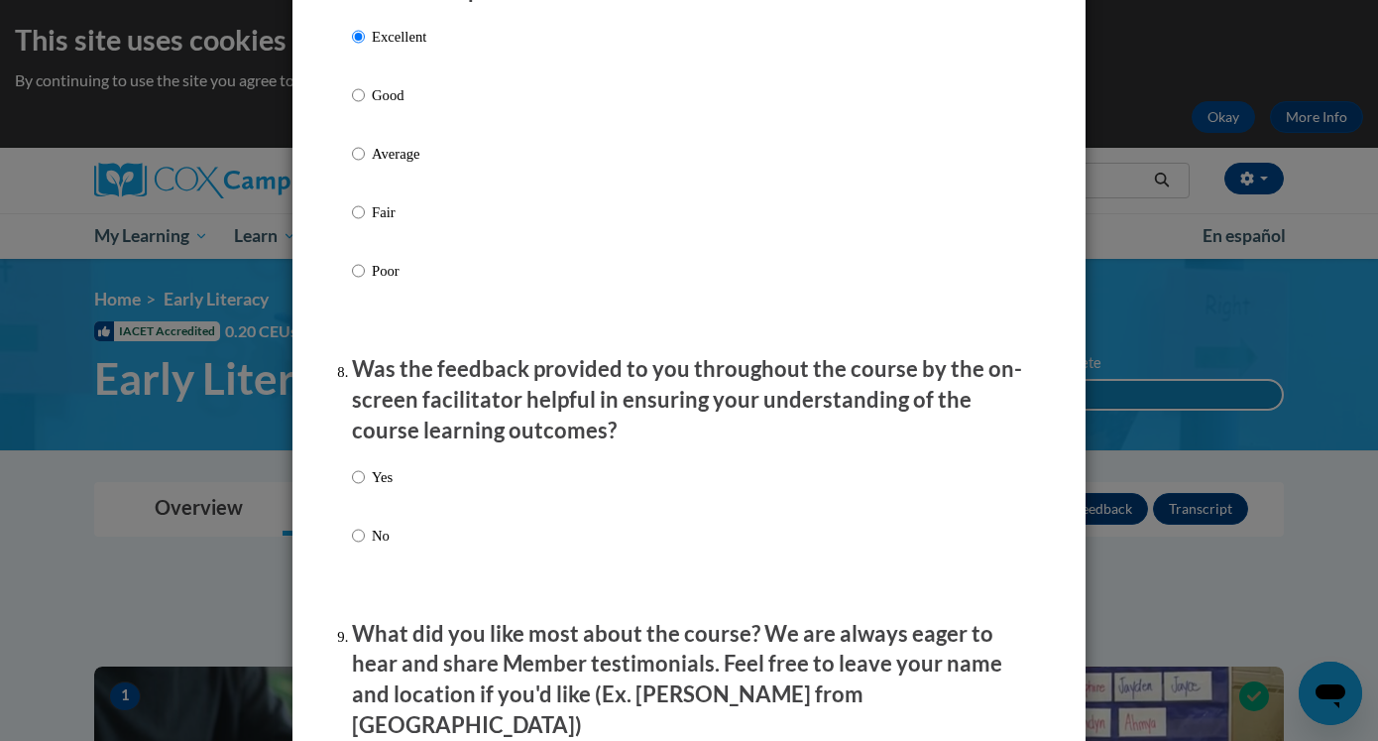
click at [390, 485] on p "Yes" at bounding box center [382, 477] width 21 height 22
click at [365, 485] on input "Yes" at bounding box center [358, 477] width 13 height 22
radio input "true"
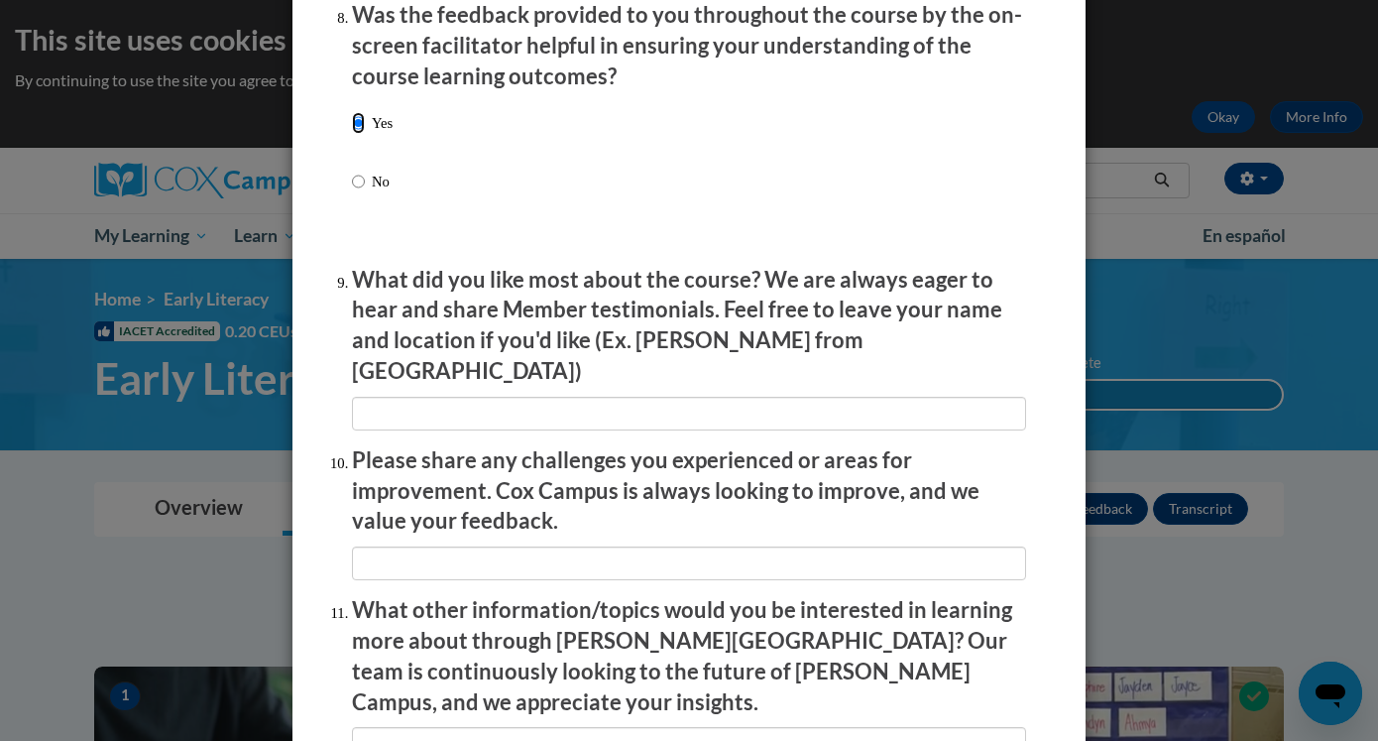
scroll to position [3384, 0]
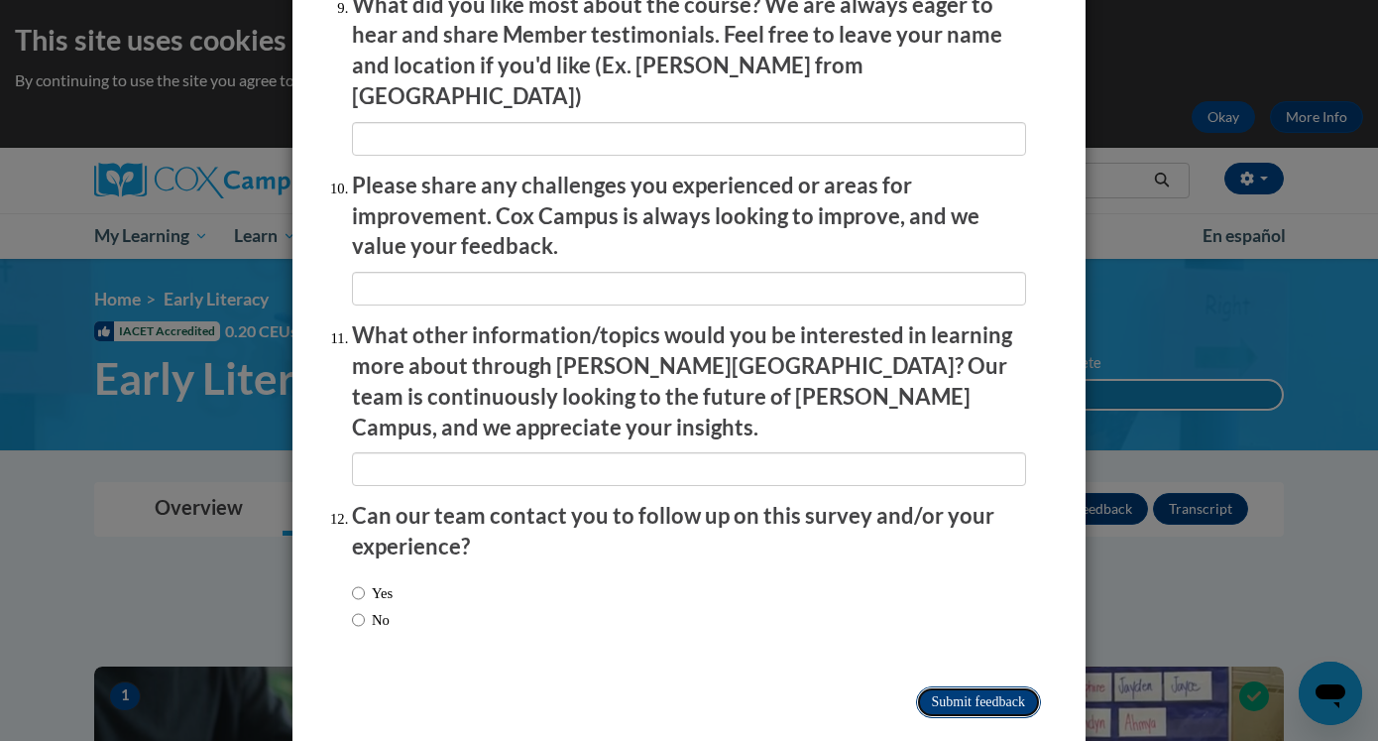
click at [931, 686] on input "Submit feedback" at bounding box center [978, 702] width 125 height 32
